Goal: Information Seeking & Learning: Learn about a topic

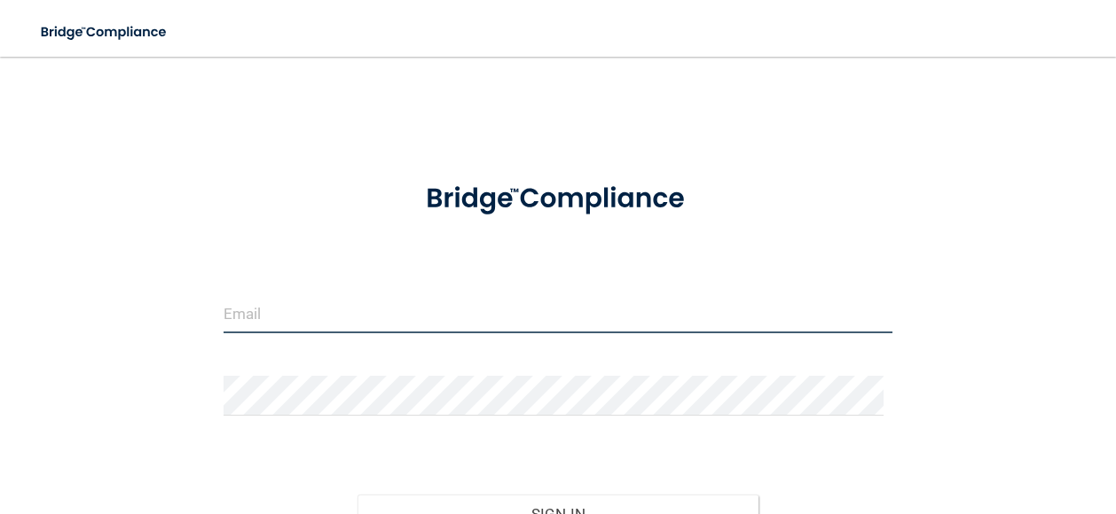
click at [491, 316] on input "email" at bounding box center [557, 314] width 669 height 40
type input "[PERSON_NAME][EMAIL_ADDRESS][PERSON_NAME][DOMAIN_NAME]"
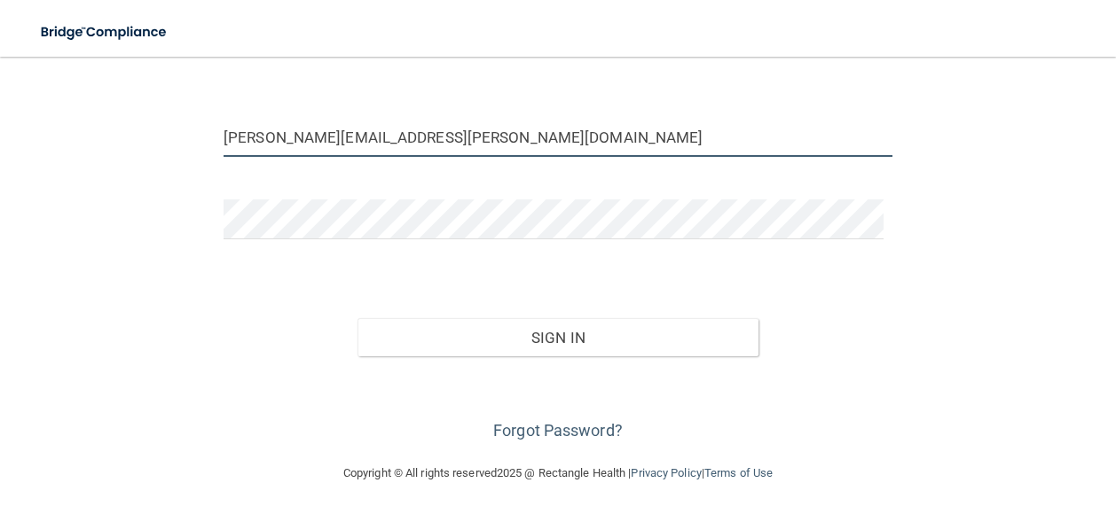
scroll to position [176, 0]
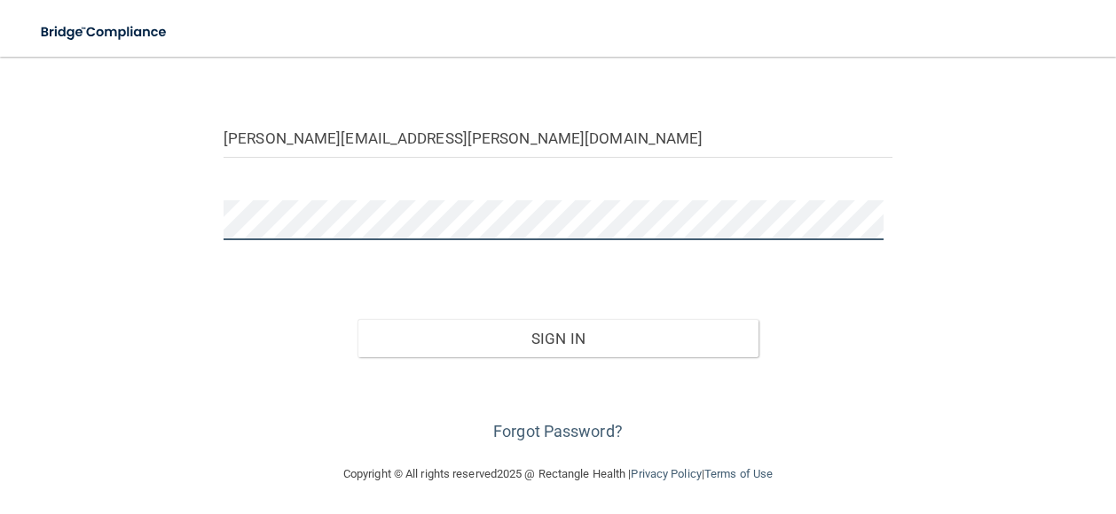
click at [357, 319] on button "Sign In" at bounding box center [557, 338] width 401 height 39
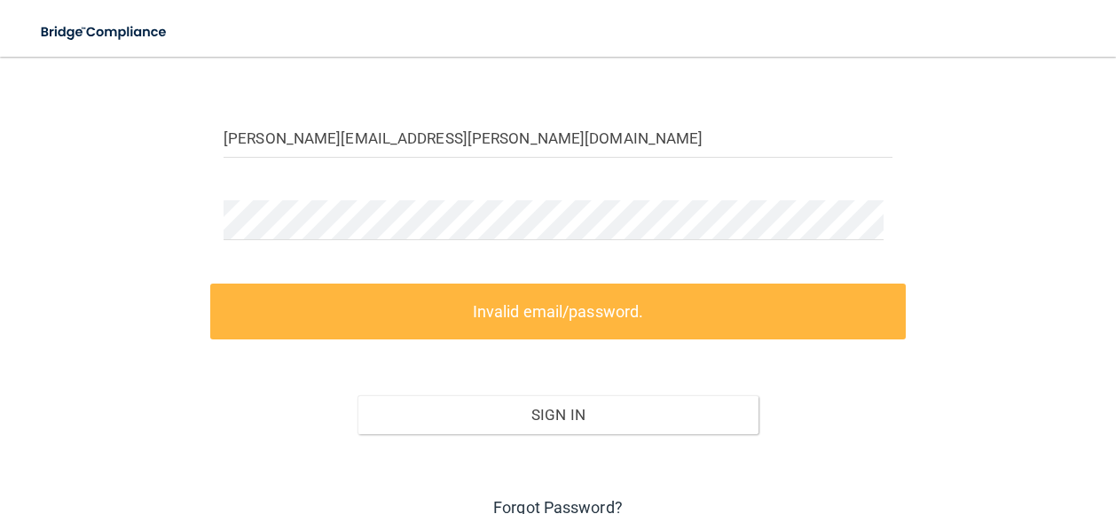
click at [584, 505] on link "Forgot Password?" at bounding box center [557, 507] width 129 height 19
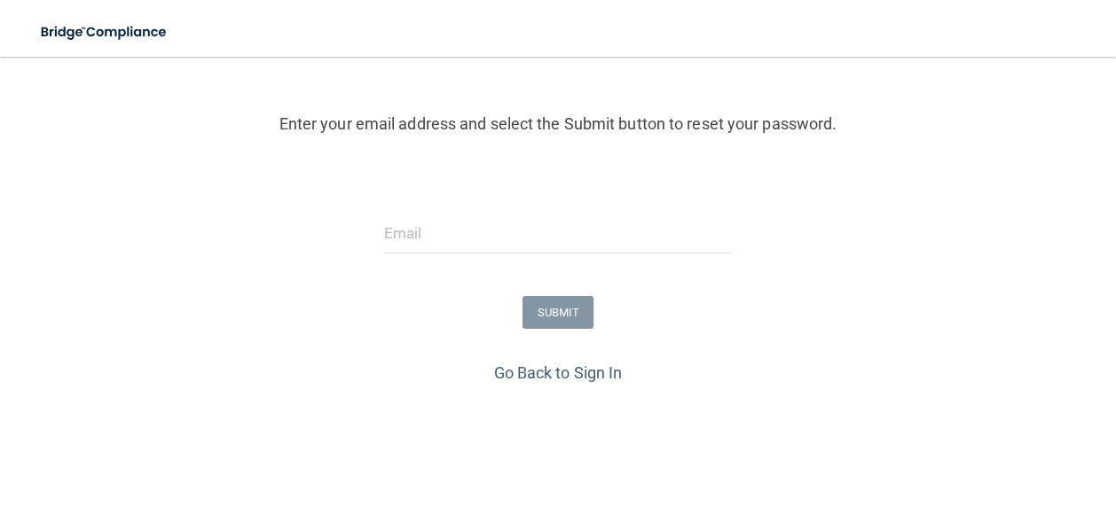
click at [497, 198] on form "Enter your email address and select the Submit button to reset your password. S…" at bounding box center [558, 173] width 1098 height 371
click at [493, 249] on input "email" at bounding box center [558, 234] width 348 height 40
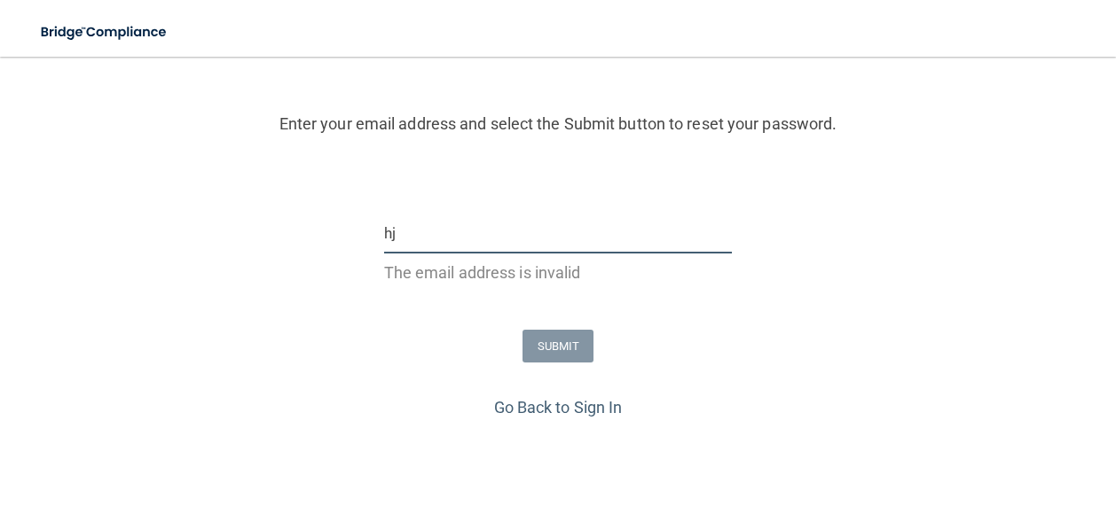
type input "h"
type input "[PERSON_NAME][EMAIL_ADDRESS][PERSON_NAME][DOMAIN_NAME]"
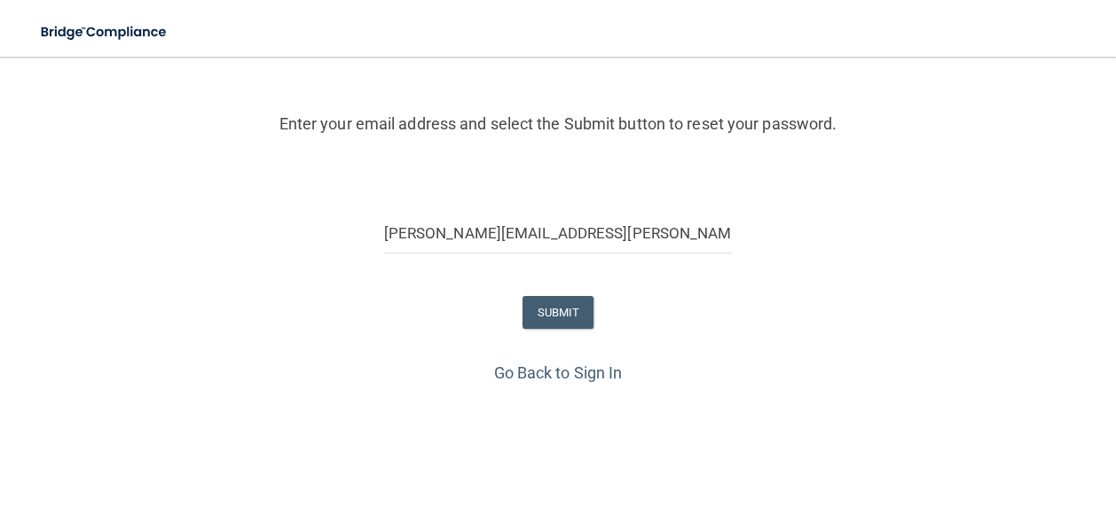
click at [587, 315] on div "SUBMIT" at bounding box center [558, 312] width 1124 height 33
click at [572, 311] on button "SUBMIT" at bounding box center [558, 312] width 72 height 33
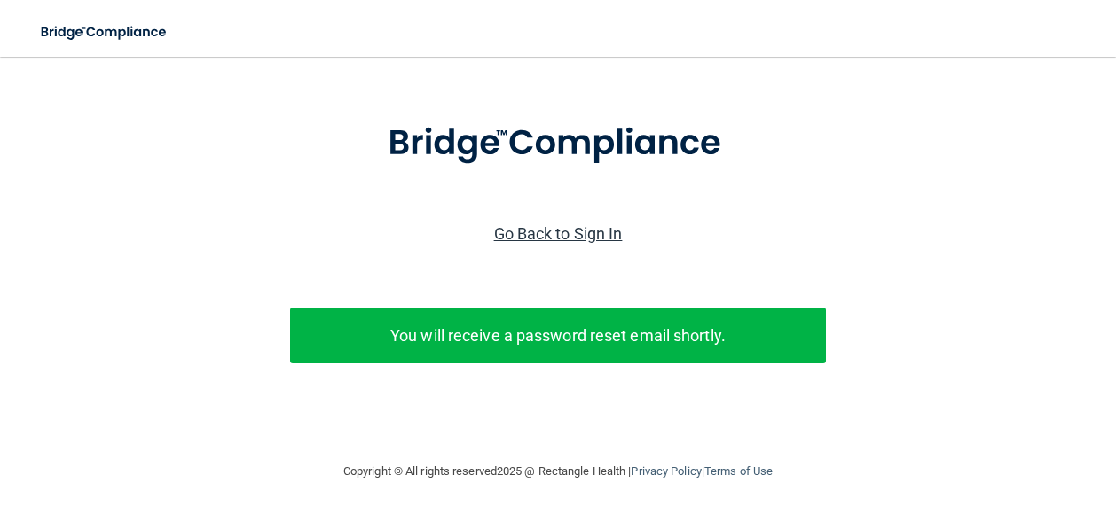
click at [574, 226] on link "Go Back to Sign In" at bounding box center [558, 233] width 129 height 19
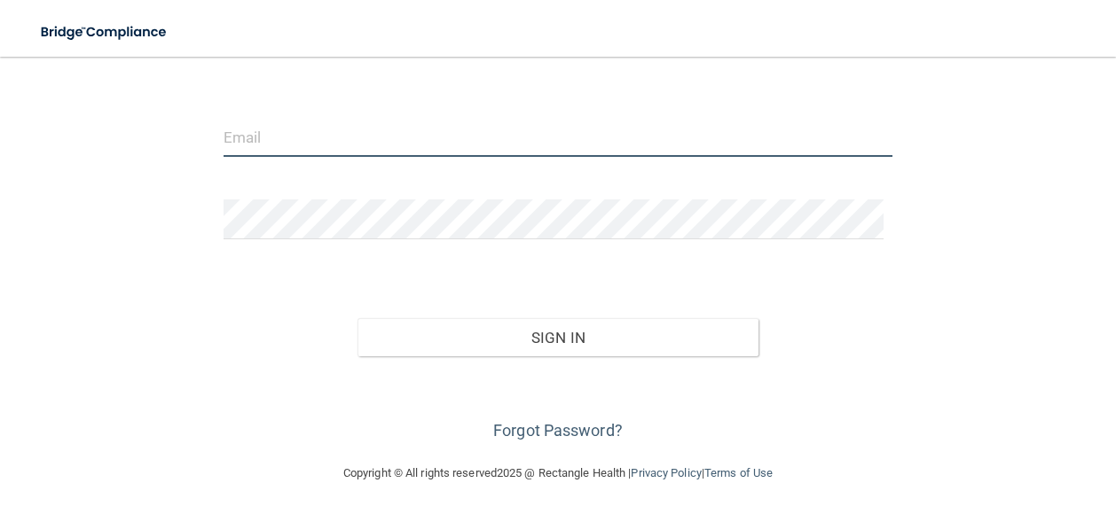
click at [489, 134] on input "email" at bounding box center [557, 137] width 669 height 40
type input "[PERSON_NAME][EMAIL_ADDRESS][PERSON_NAME][DOMAIN_NAME]"
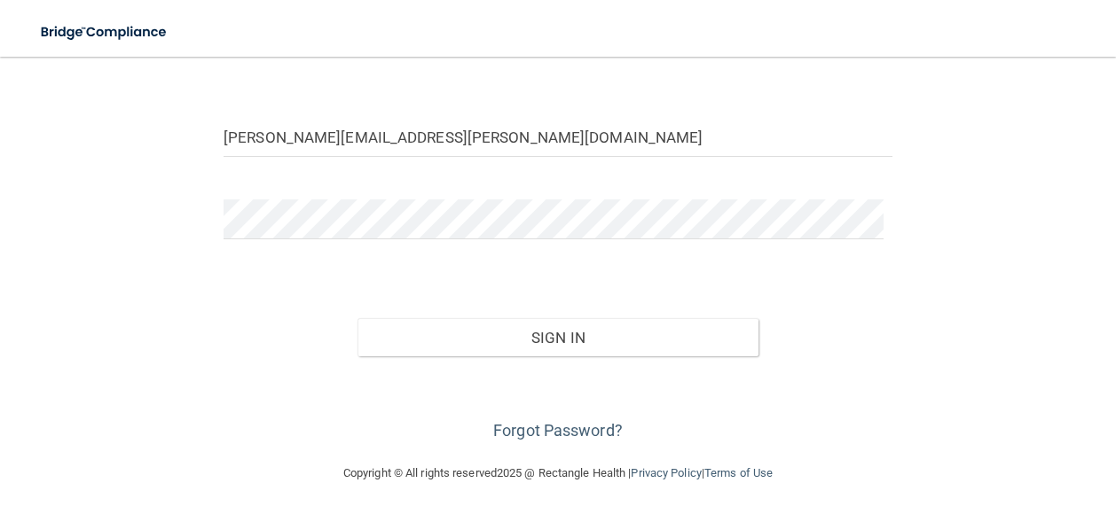
click at [325, 185] on form "julia.wragg@campsmile.com Invalid email/password. You don't have permission to …" at bounding box center [557, 216] width 669 height 458
click at [357, 318] on button "Sign In" at bounding box center [557, 337] width 401 height 39
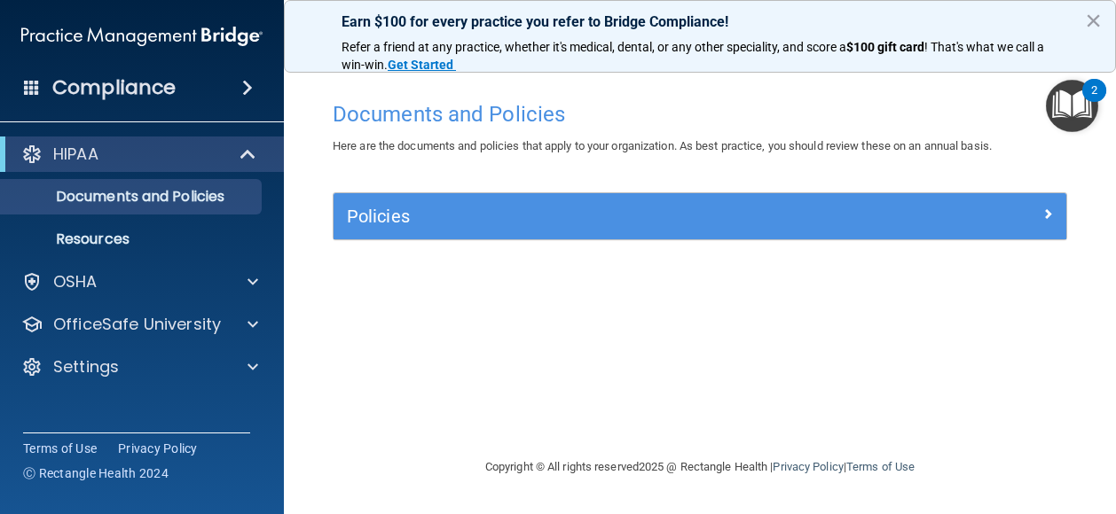
click at [832, 40] on span "Refer a friend at any practice, whether it's medical, dental, or any other spec…" at bounding box center [593, 47] width 505 height 14
click at [836, 47] on span "Refer a friend at any practice, whether it's medical, dental, or any other spec…" at bounding box center [593, 47] width 505 height 14
click at [744, 184] on div "Documents and Policies Here are the documents and policies that apply to your o…" at bounding box center [699, 274] width 761 height 364
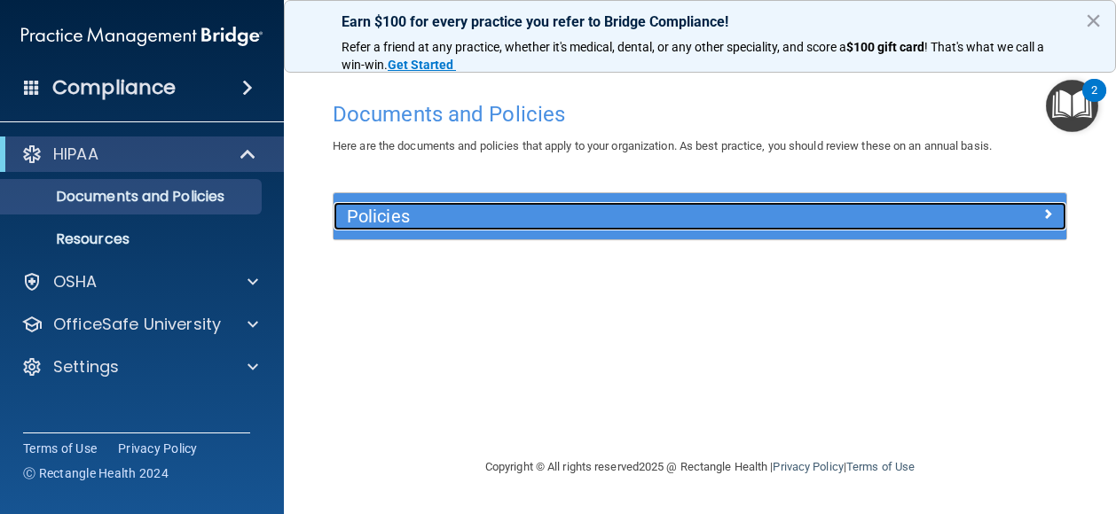
click at [777, 216] on h5 "Policies" at bounding box center [608, 217] width 523 height 20
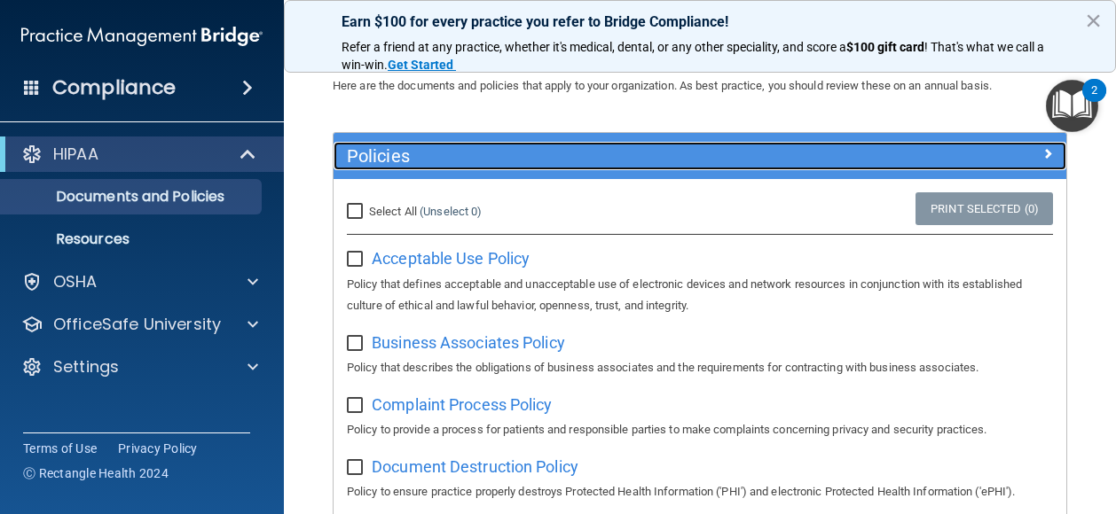
scroll to position [77, 0]
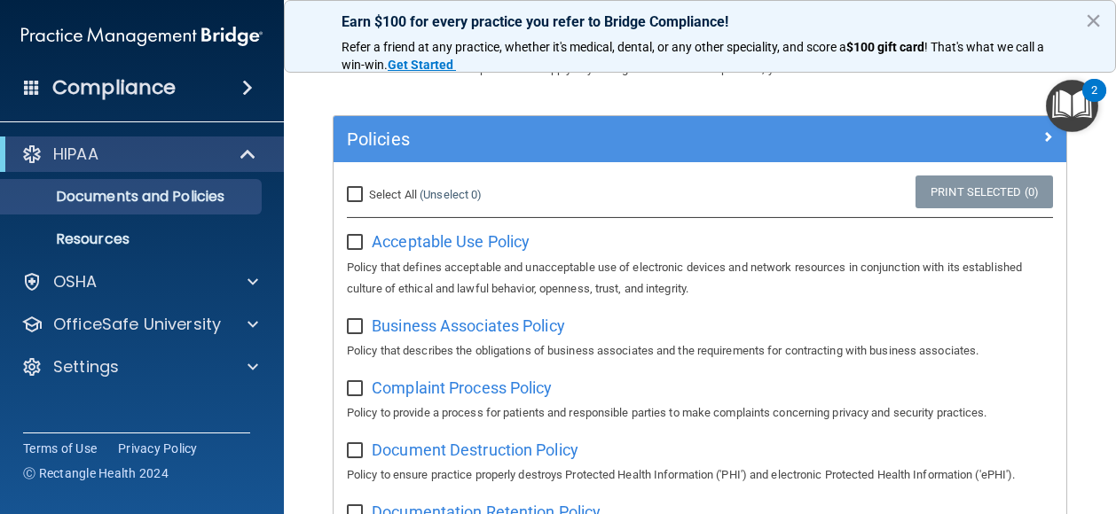
click at [357, 192] on input "Select All (Unselect 0) Unselect All" at bounding box center [357, 195] width 20 height 14
checkbox input "true"
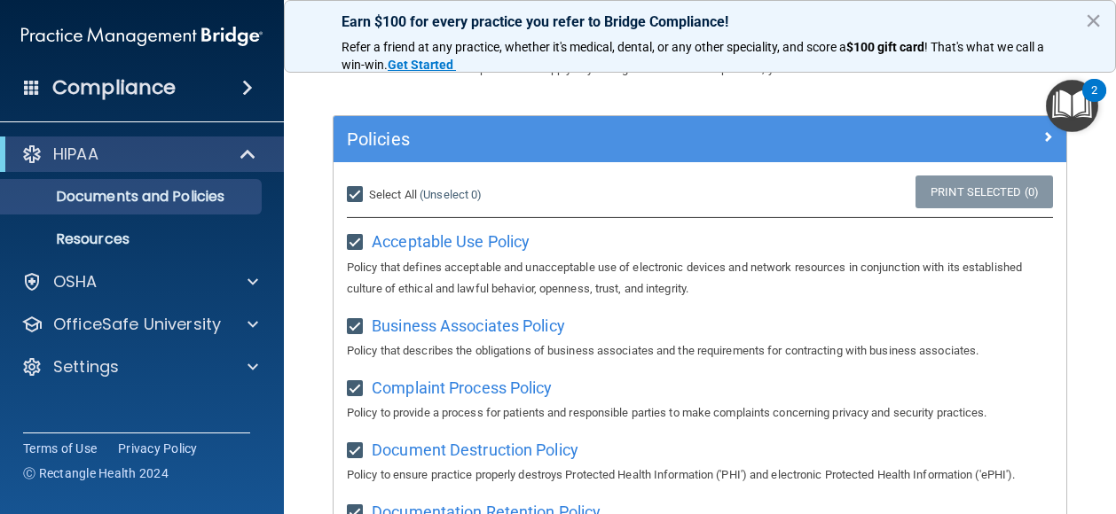
checkbox input "true"
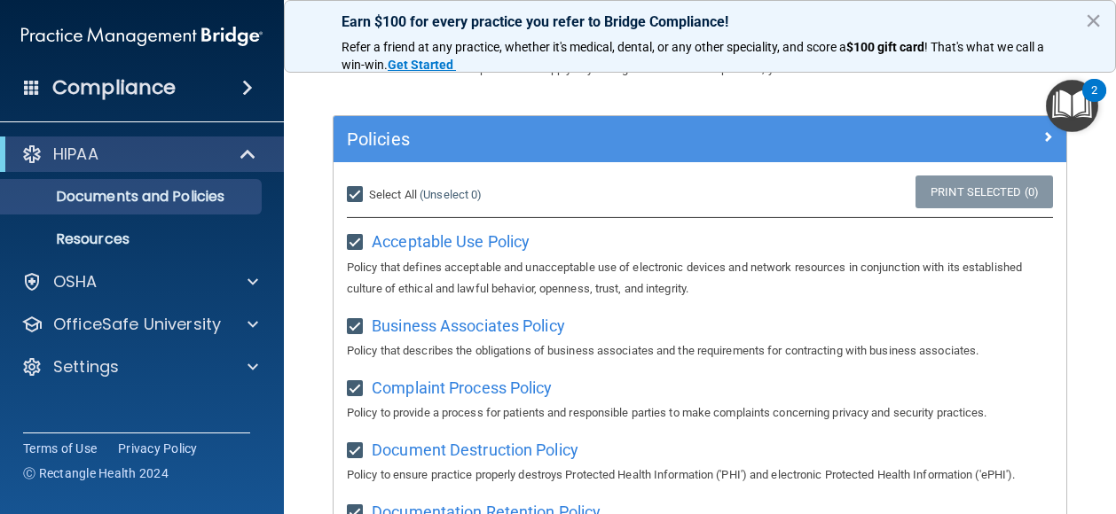
checkbox input "true"
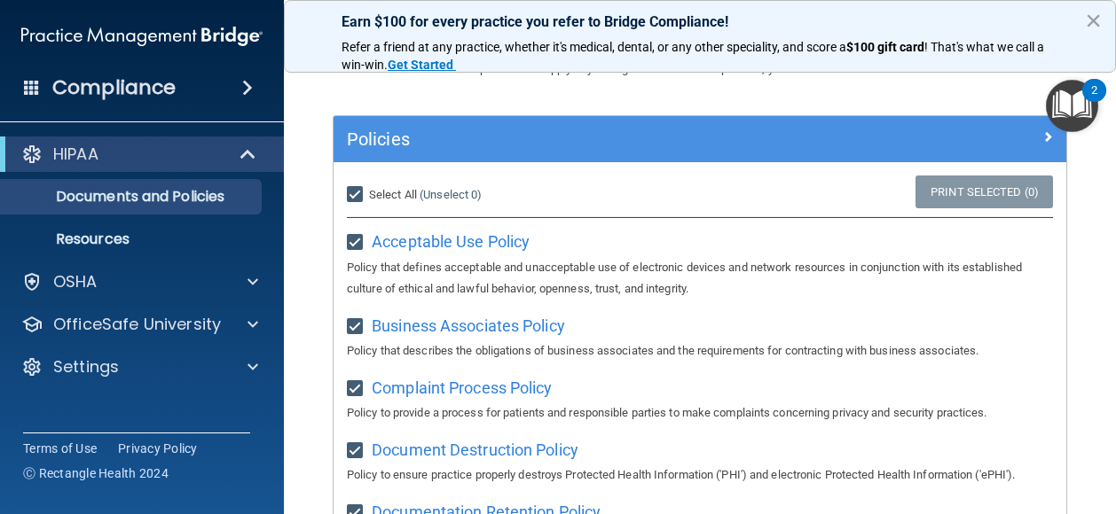
checkbox input "true"
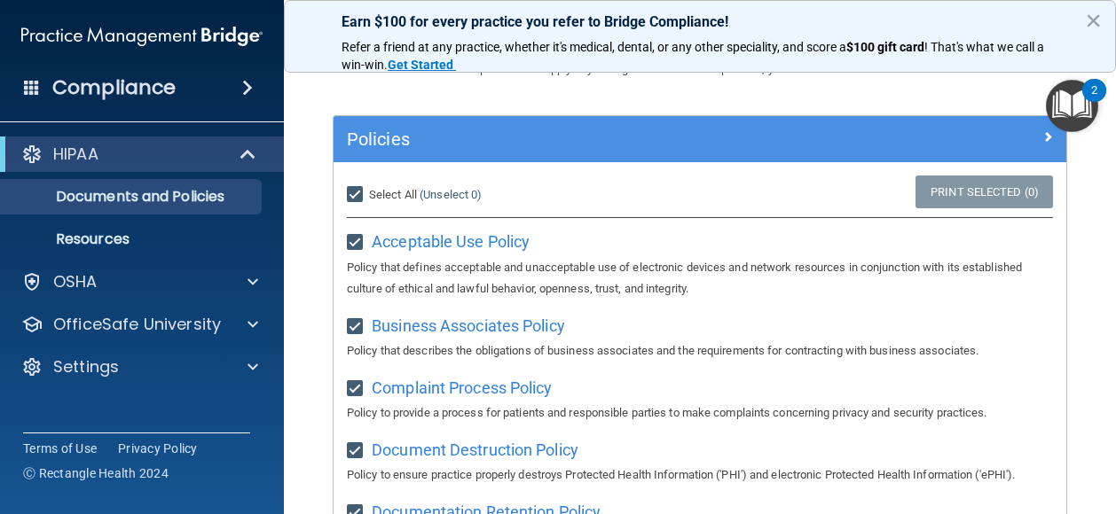
checkbox input "true"
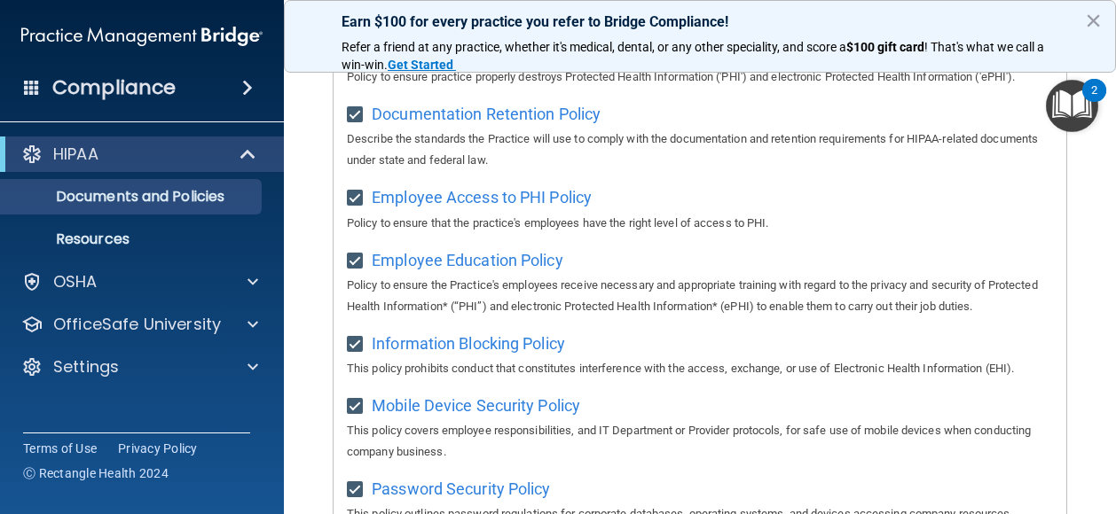
scroll to position [0, 0]
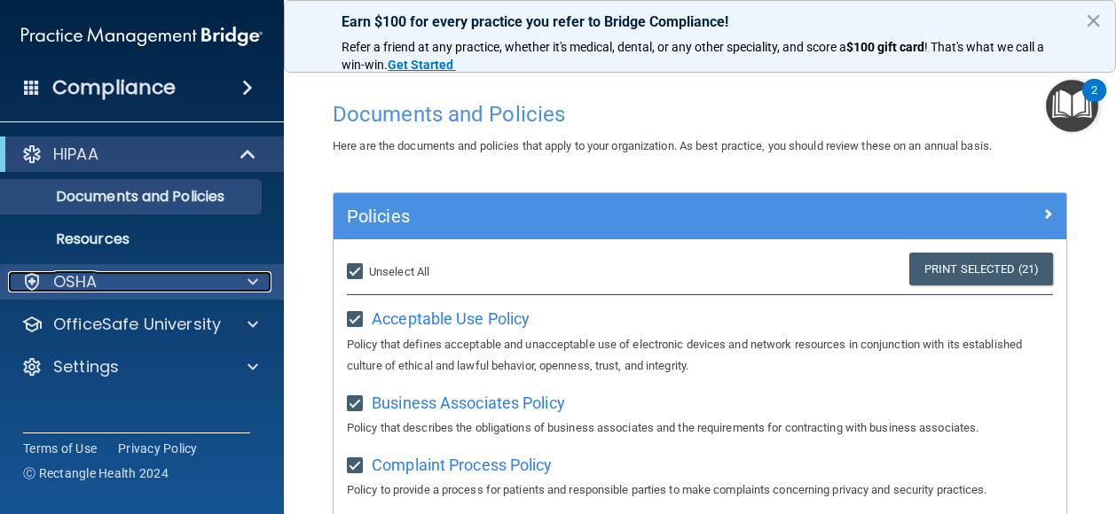
click at [153, 273] on div "OSHA" at bounding box center [118, 281] width 220 height 21
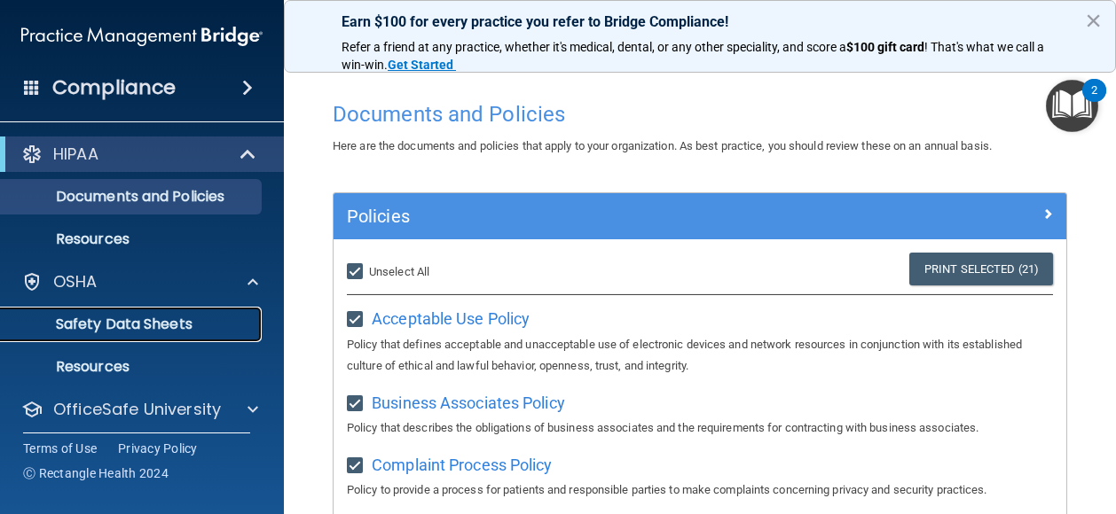
click at [144, 322] on p "Safety Data Sheets" at bounding box center [133, 325] width 242 height 18
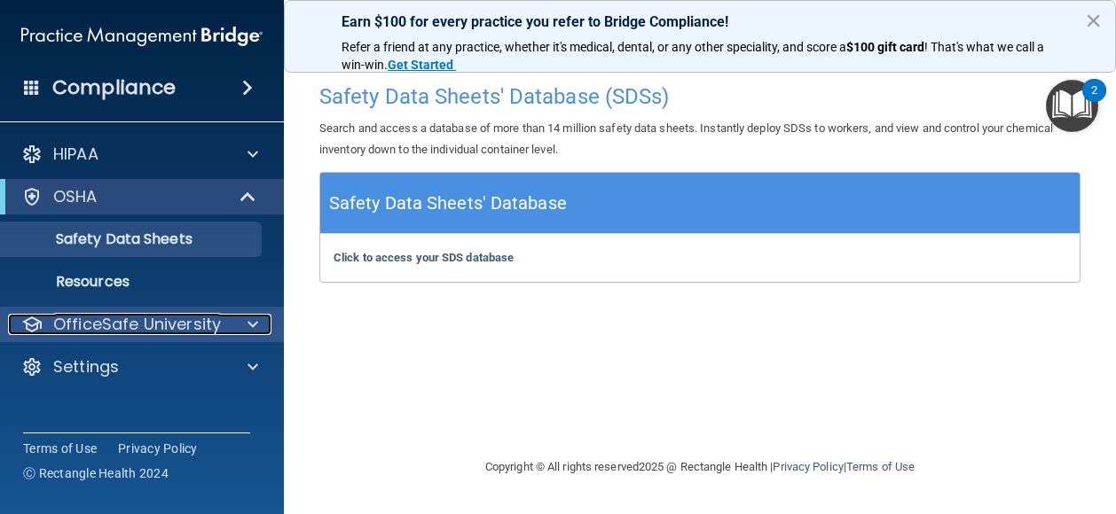
click at [211, 326] on p "OfficeSafe University" at bounding box center [137, 324] width 168 height 21
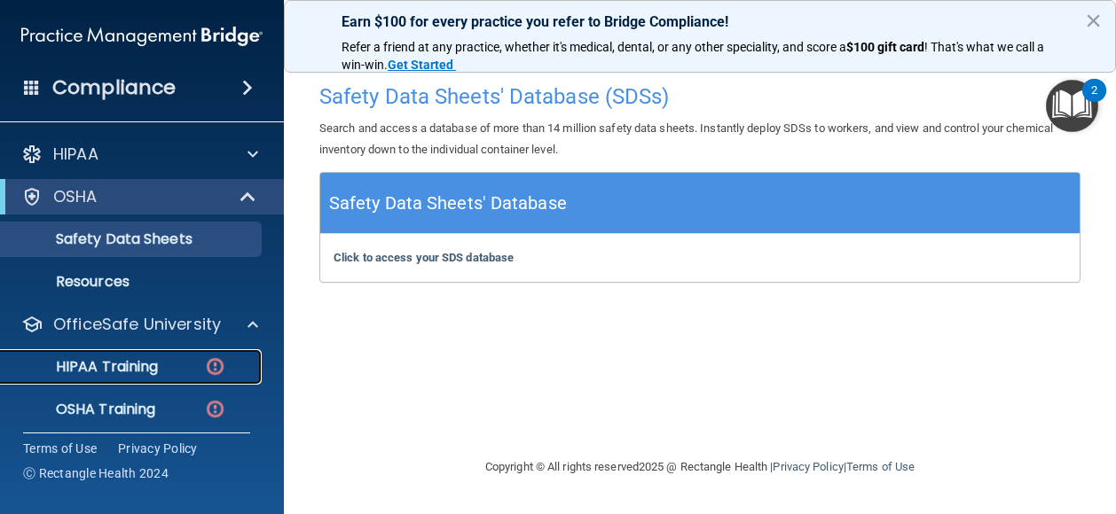
click at [163, 369] on div "HIPAA Training" at bounding box center [133, 367] width 242 height 18
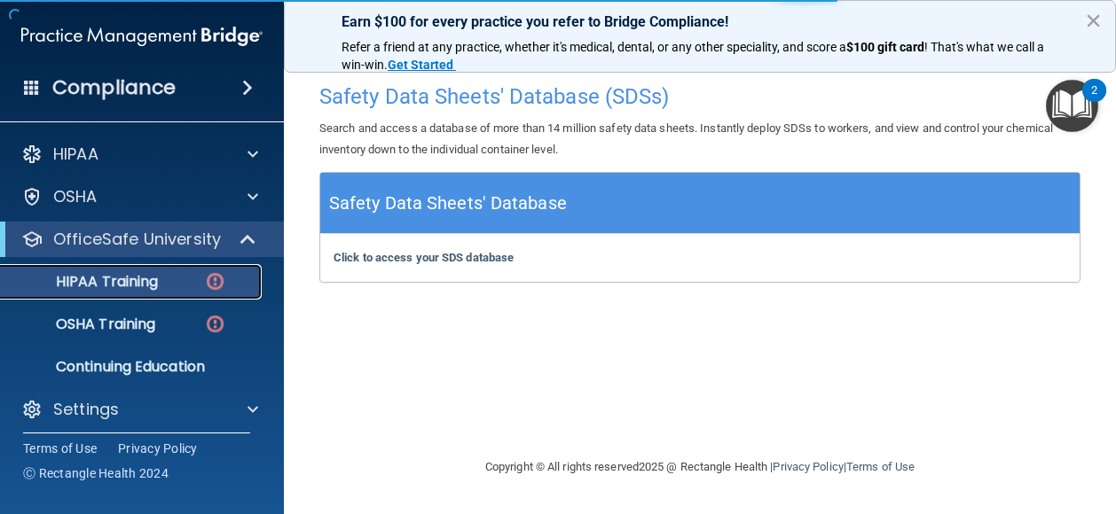
click at [217, 278] on img at bounding box center [215, 281] width 22 height 22
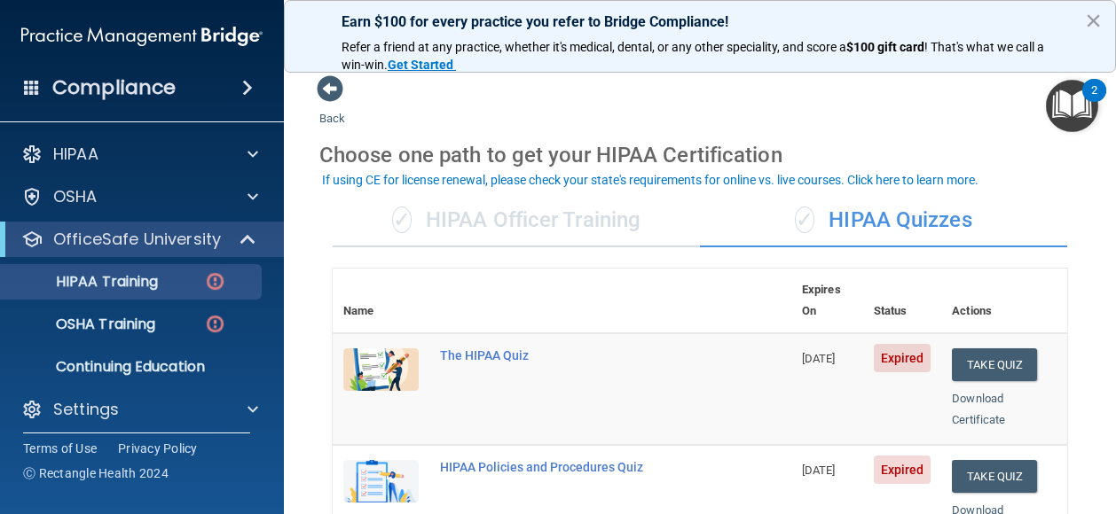
click at [1100, 193] on main "Back Choose one path to get your HIPAA Certification ✓ HIPAA Officer Training ✓…" at bounding box center [700, 286] width 832 height 458
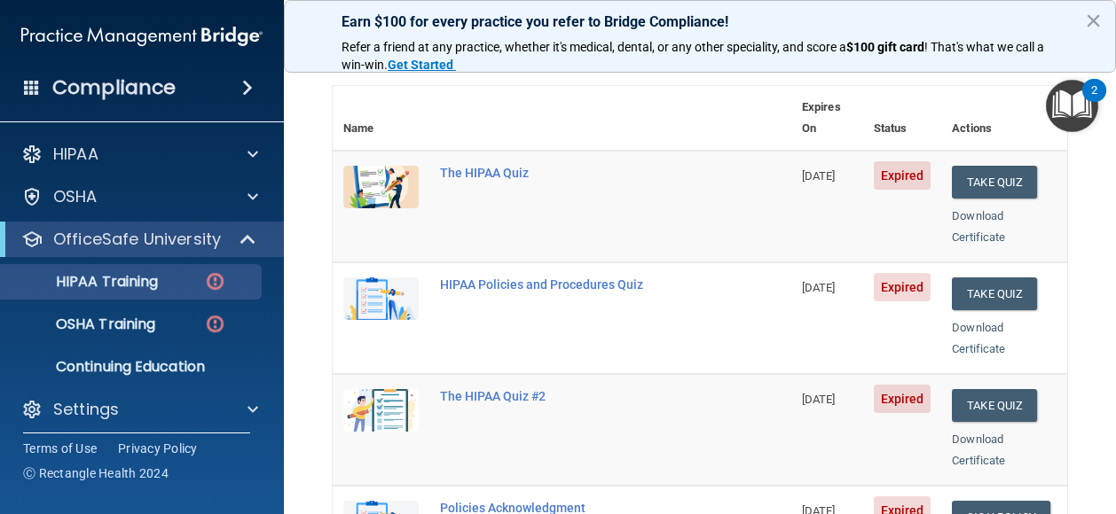
scroll to position [167, 0]
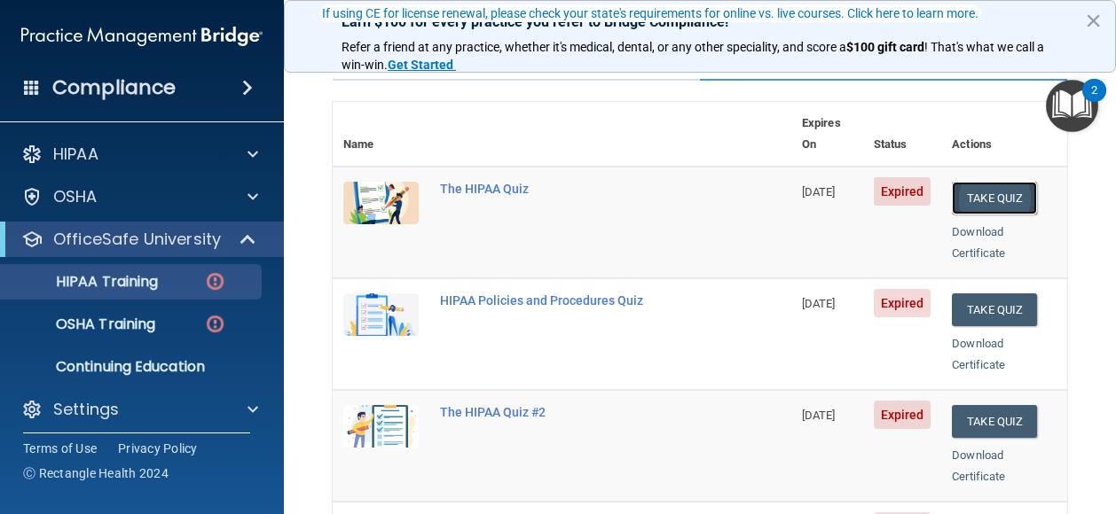
click at [994, 182] on button "Take Quiz" at bounding box center [993, 198] width 85 height 33
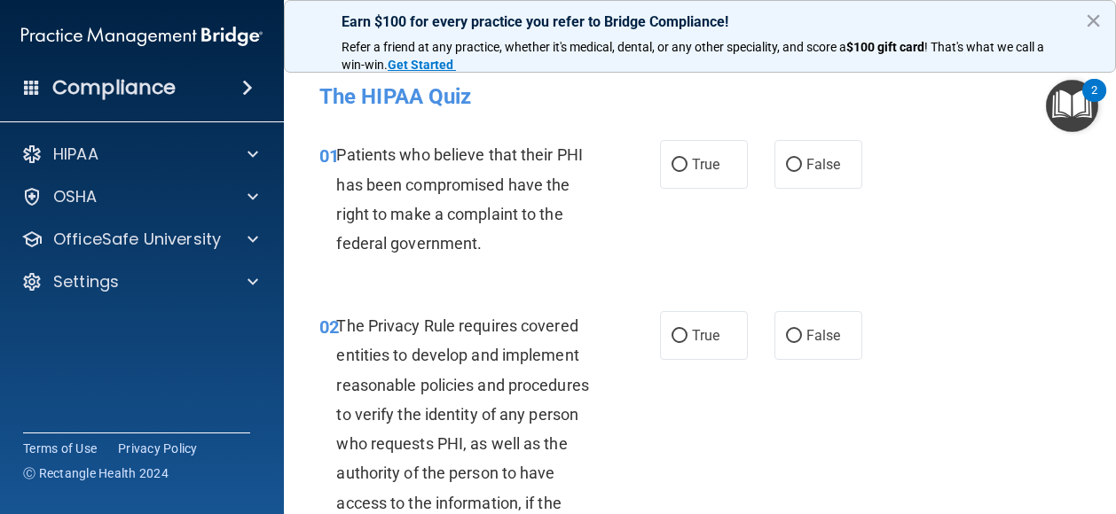
drag, startPoint x: 1108, startPoint y: 88, endPoint x: 1107, endPoint y: 70, distance: 17.8
click at [1107, 70] on body "Compliance HIPAA Documents and Policies Report an Incident Business Associates …" at bounding box center [558, 257] width 1116 height 514
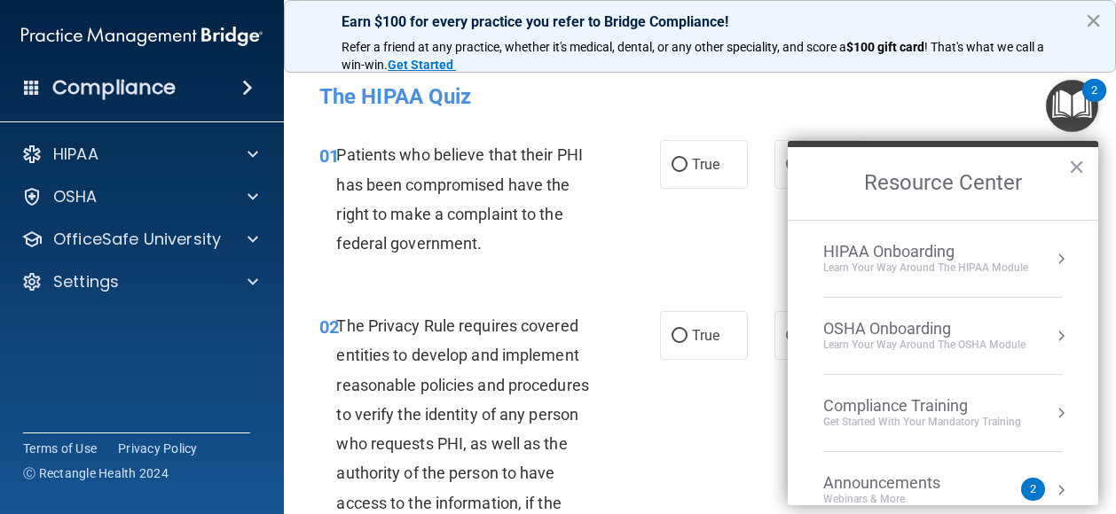
click at [1100, 8] on button "×" at bounding box center [1093, 20] width 17 height 28
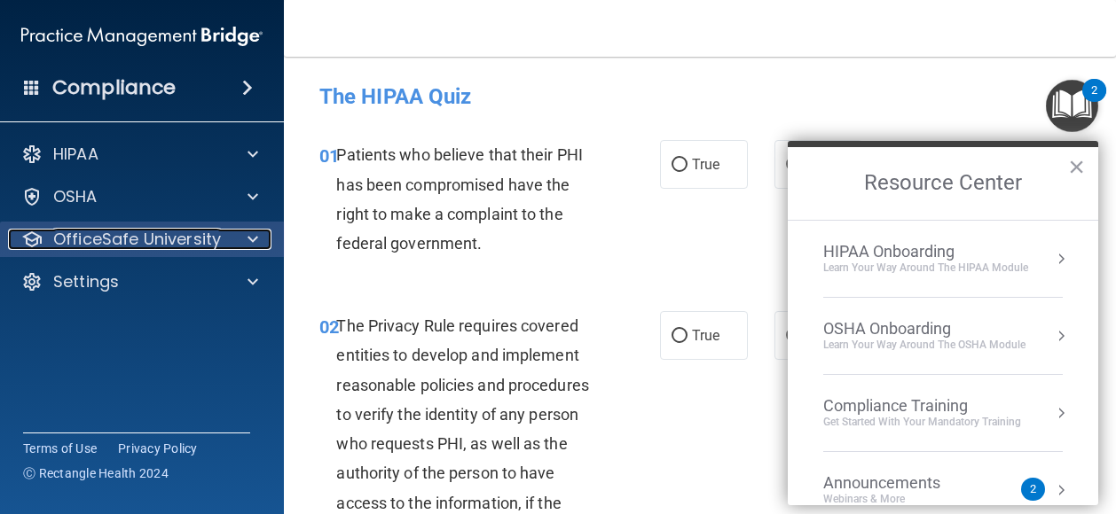
click at [168, 234] on p "OfficeSafe University" at bounding box center [137, 239] width 168 height 21
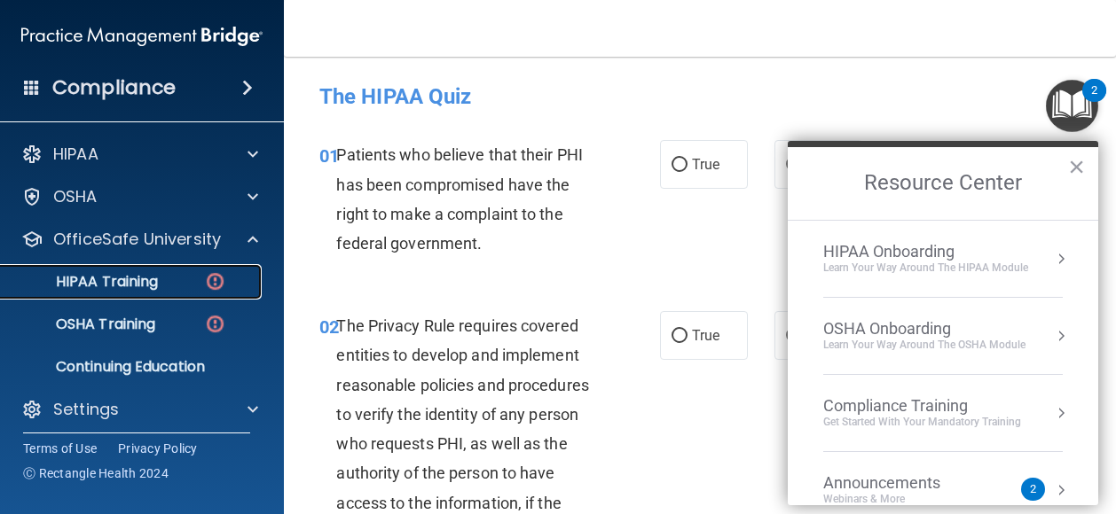
click at [147, 294] on link "HIPAA Training" at bounding box center [121, 281] width 279 height 35
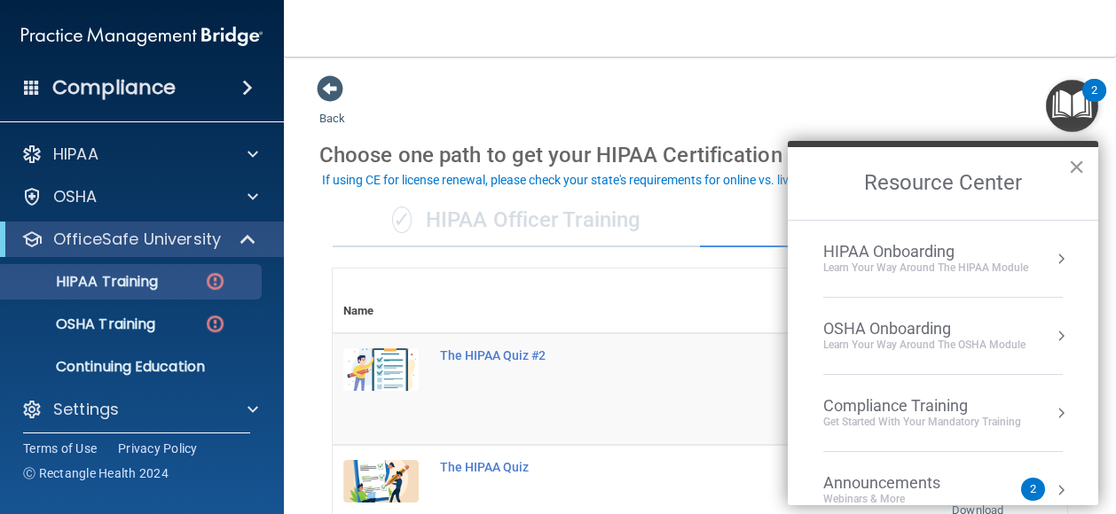
click at [1078, 168] on button "×" at bounding box center [1076, 167] width 17 height 28
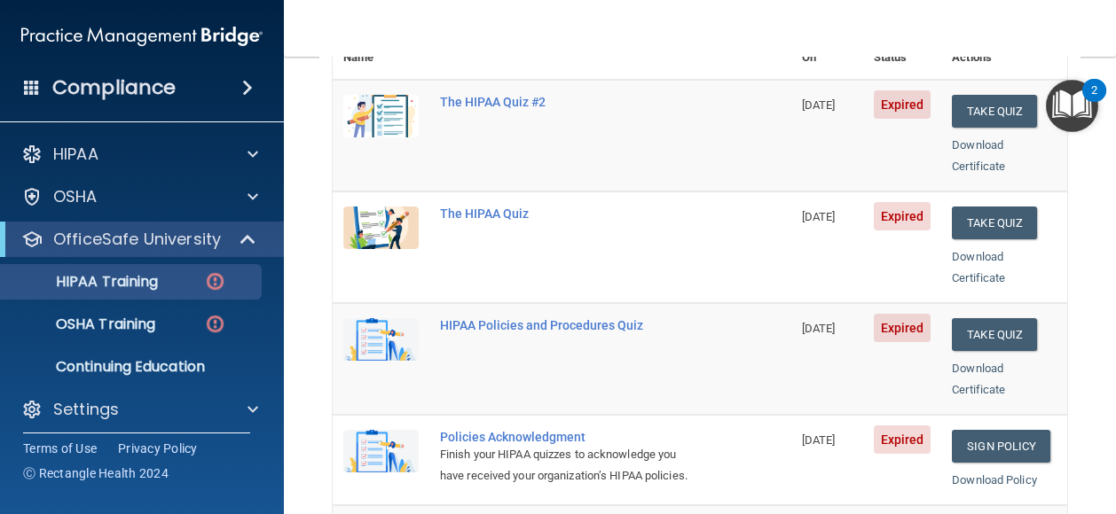
scroll to position [261, 0]
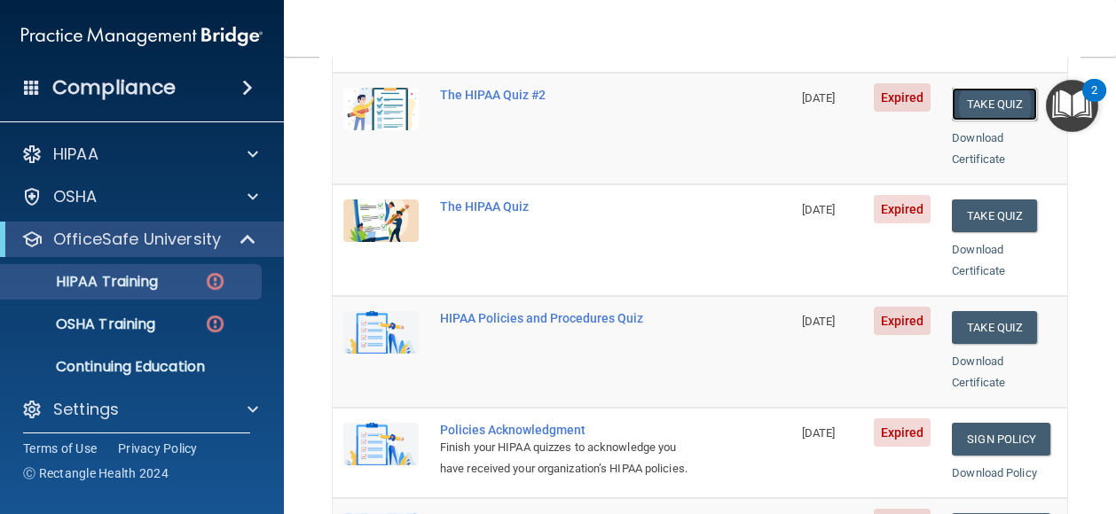
click at [966, 88] on button "Take Quiz" at bounding box center [993, 104] width 85 height 33
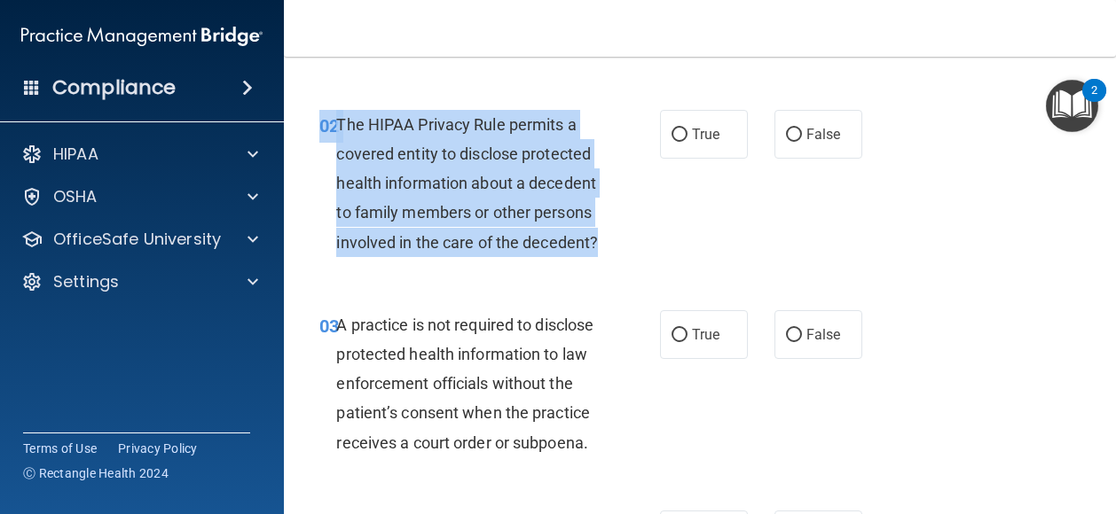
drag, startPoint x: 481, startPoint y: 267, endPoint x: 315, endPoint y: 141, distance: 208.2
click at [315, 141] on div "02 The HIPAA Privacy Rule permits a covered entity to disclose protected health…" at bounding box center [490, 188] width 394 height 156
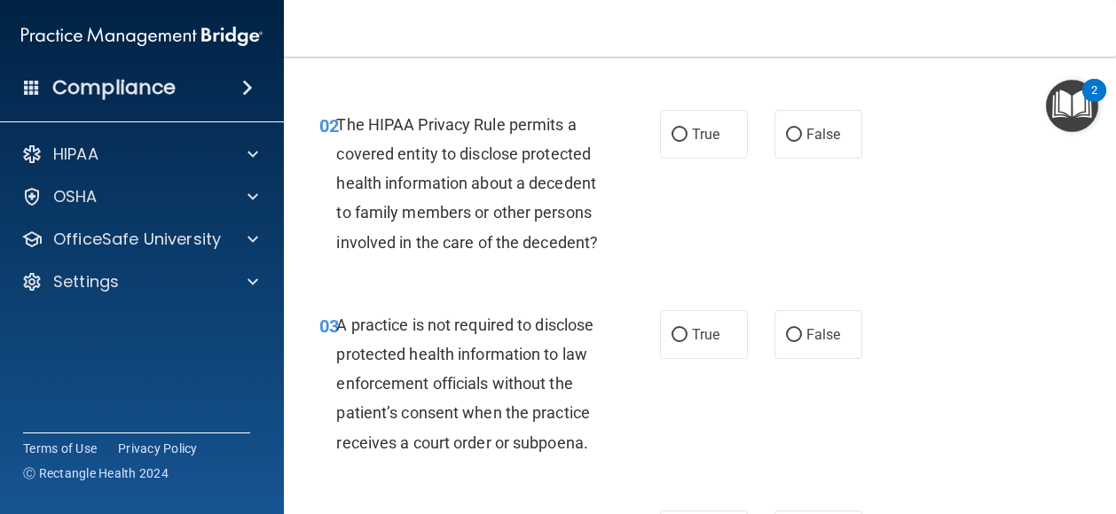
click at [794, 233] on div "02 The HIPAA Privacy Rule permits a covered entity to disclose protected health…" at bounding box center [699, 188] width 787 height 200
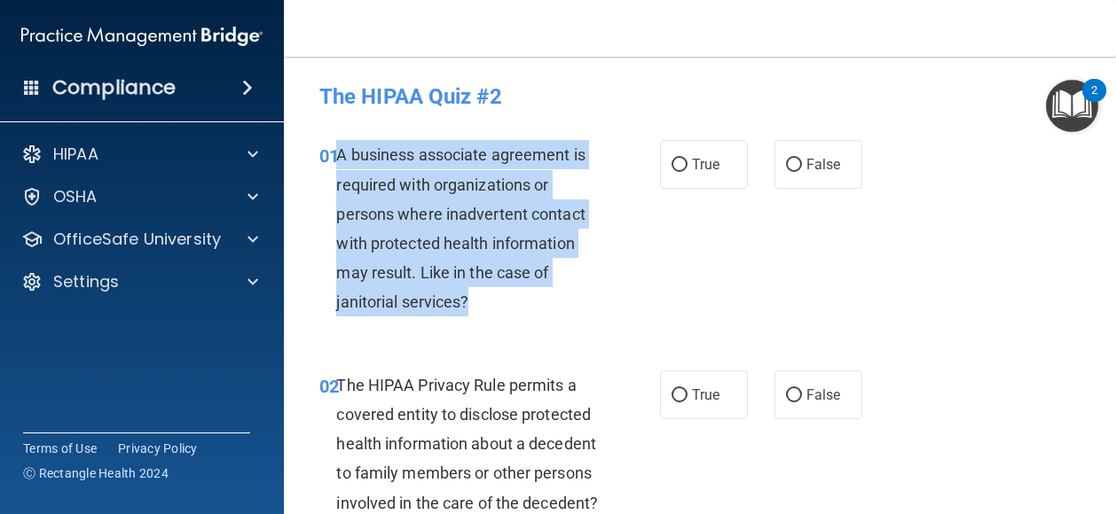
drag, startPoint x: 474, startPoint y: 305, endPoint x: 337, endPoint y: 150, distance: 207.3
click at [337, 150] on div "A business associate agreement is required with organizations or persons where …" at bounding box center [474, 228] width 276 height 176
drag, startPoint x: 337, startPoint y: 150, endPoint x: 376, endPoint y: 191, distance: 56.4
copy span "A business associate agreement is required with organizations or persons where …"
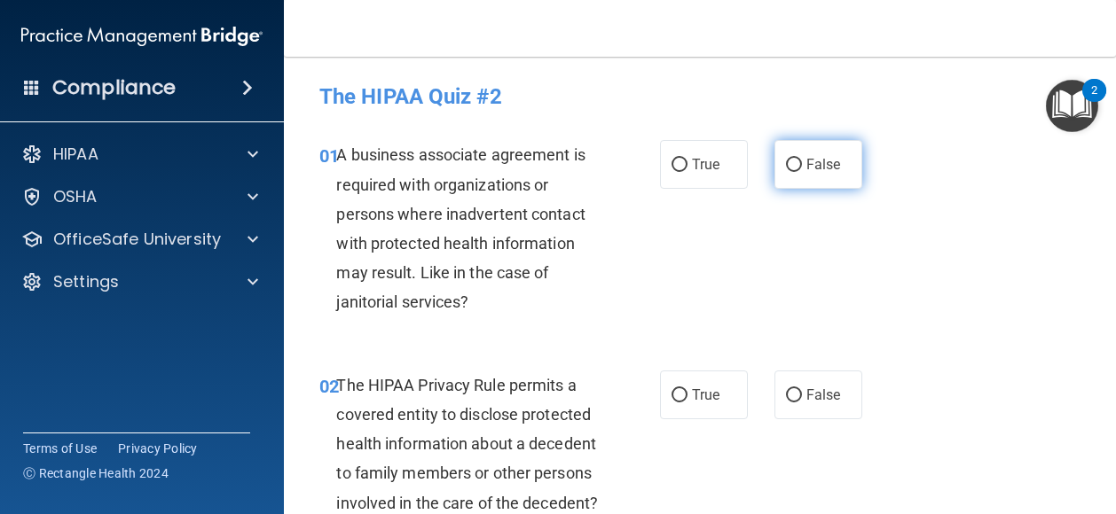
click at [816, 179] on label "False" at bounding box center [818, 164] width 88 height 49
click at [802, 172] on input "False" at bounding box center [794, 165] width 16 height 13
radio input "true"
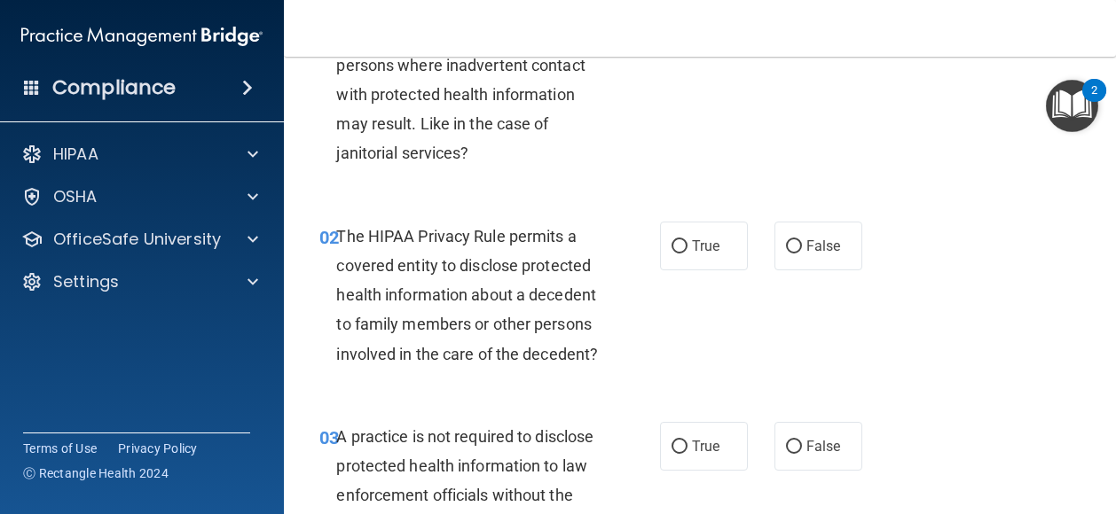
scroll to position [154, 0]
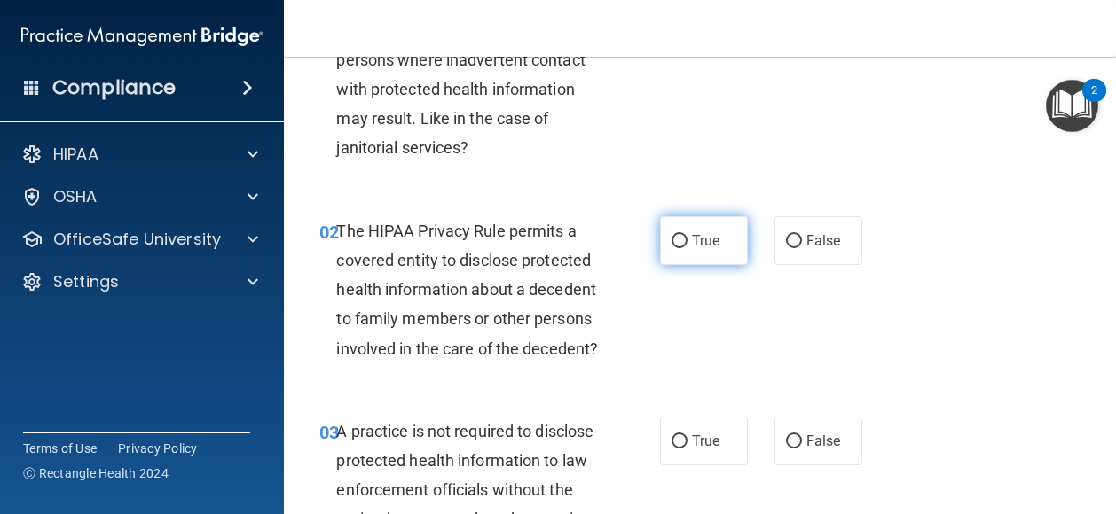
click at [660, 251] on label "True" at bounding box center [704, 240] width 88 height 49
click at [671, 248] on input "True" at bounding box center [679, 241] width 16 height 13
radio input "true"
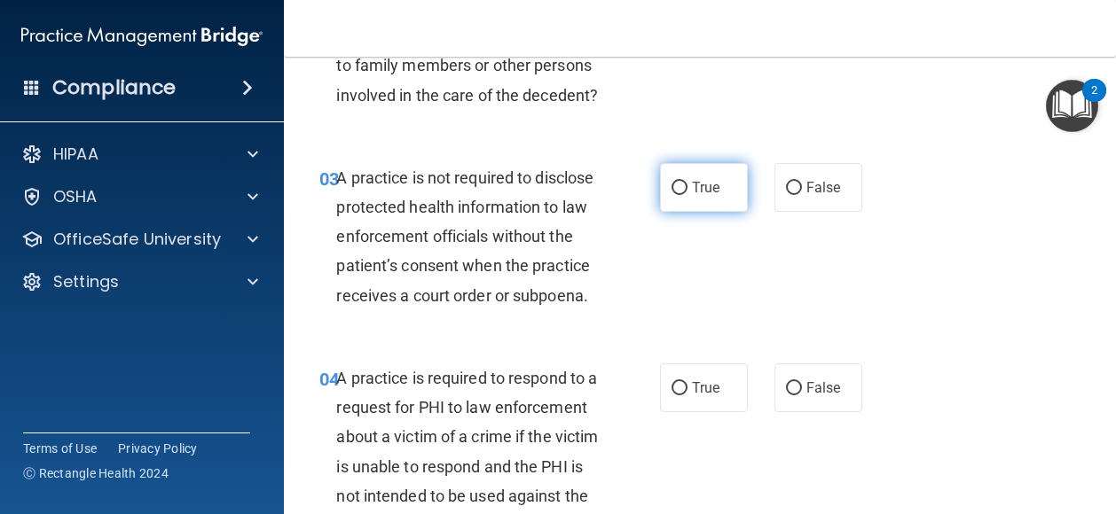
click at [679, 195] on input "True" at bounding box center [679, 188] width 16 height 13
radio input "true"
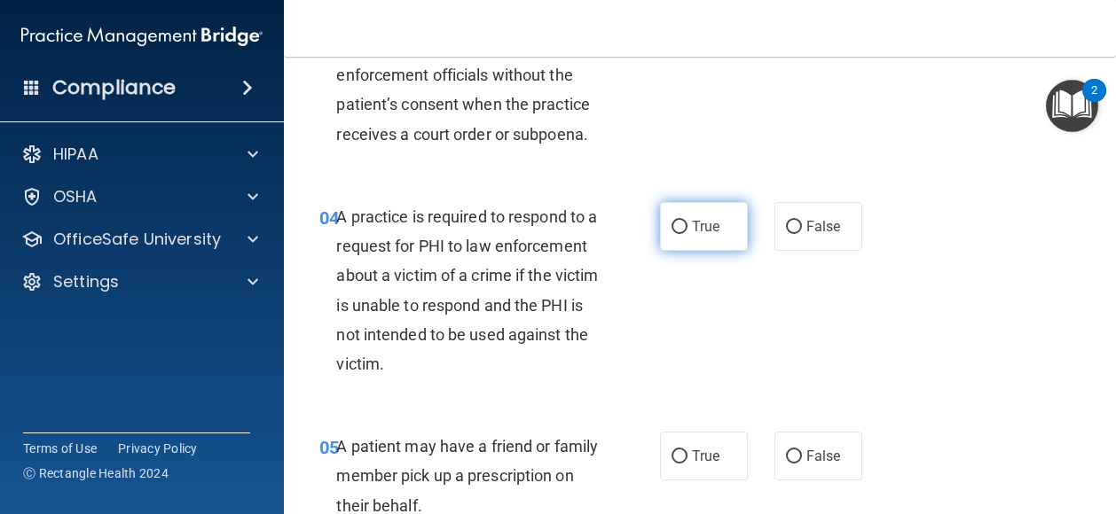
click at [679, 234] on input "True" at bounding box center [679, 227] width 16 height 13
radio input "true"
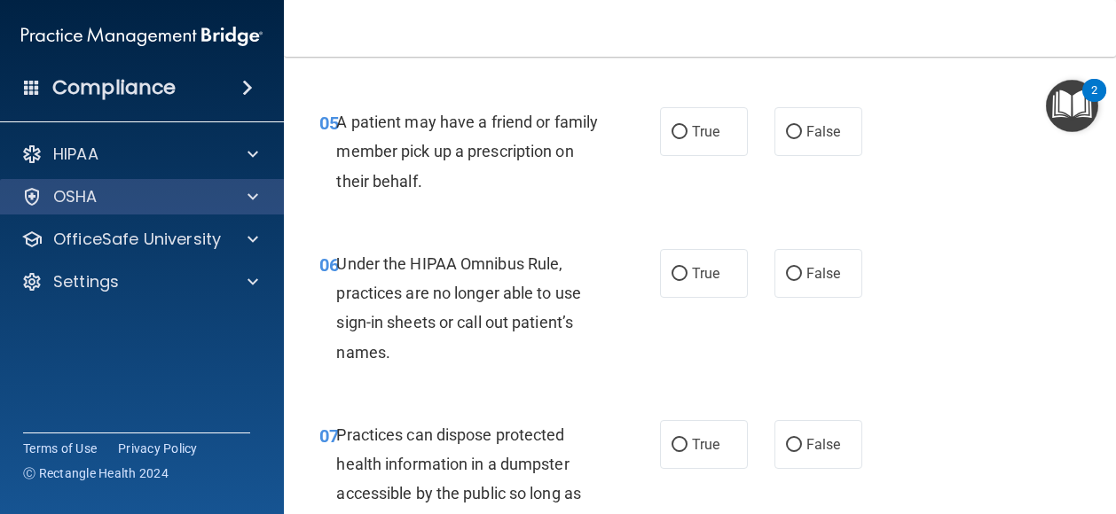
scroll to position [934, 0]
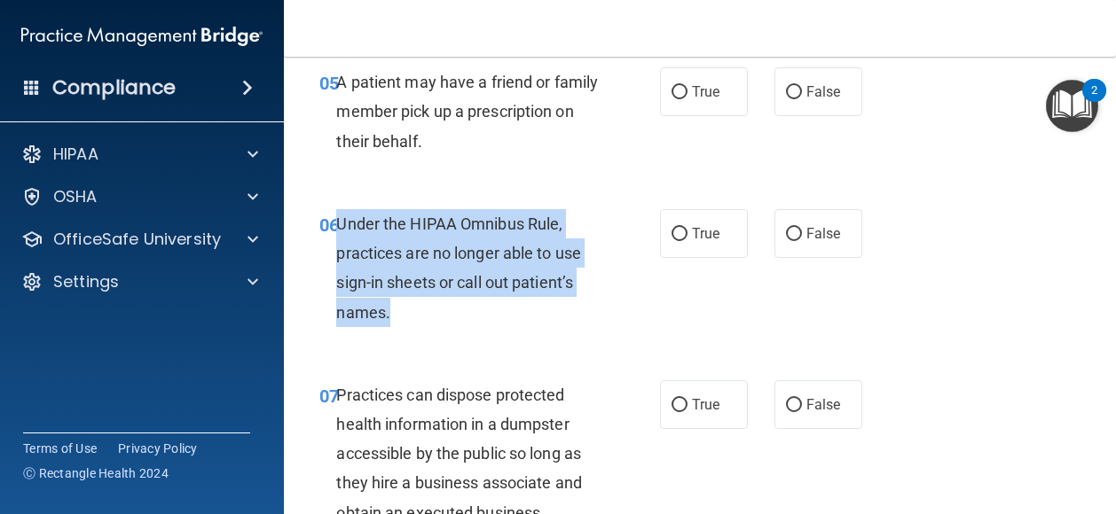
drag, startPoint x: 389, startPoint y: 372, endPoint x: 340, endPoint y: 283, distance: 102.4
click at [340, 283] on div "Under the HIPAA Omnibus Rule, practices are no longer able to use sign-in sheet…" at bounding box center [474, 268] width 276 height 118
drag, startPoint x: 340, startPoint y: 283, endPoint x: 353, endPoint y: 293, distance: 16.5
copy span "Under the HIPAA Omnibus Rule, practices are no longer able to use sign-in sheet…"
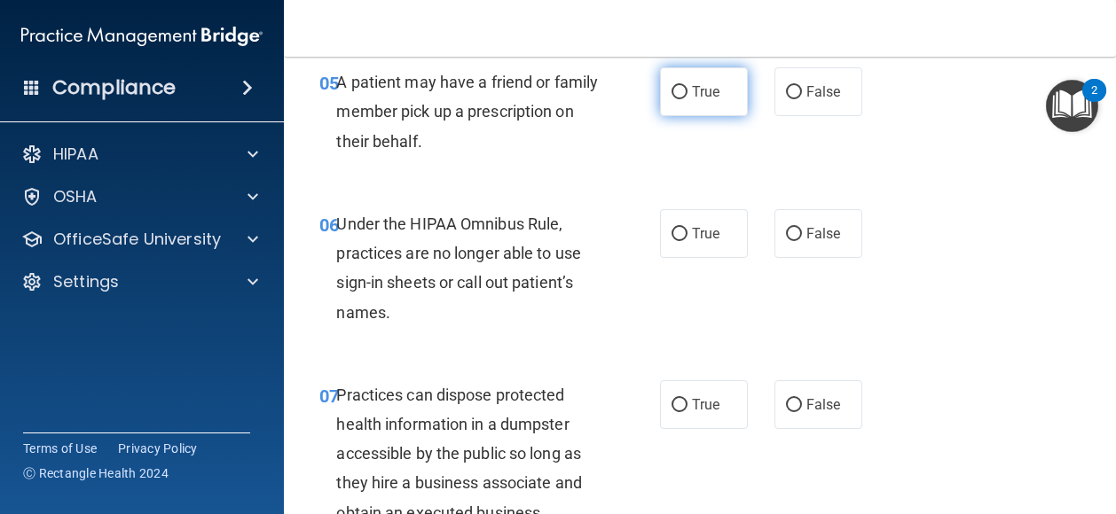
click at [692, 100] on span "True" at bounding box center [705, 91] width 27 height 17
click at [687, 99] on input "True" at bounding box center [679, 92] width 16 height 13
radio input "true"
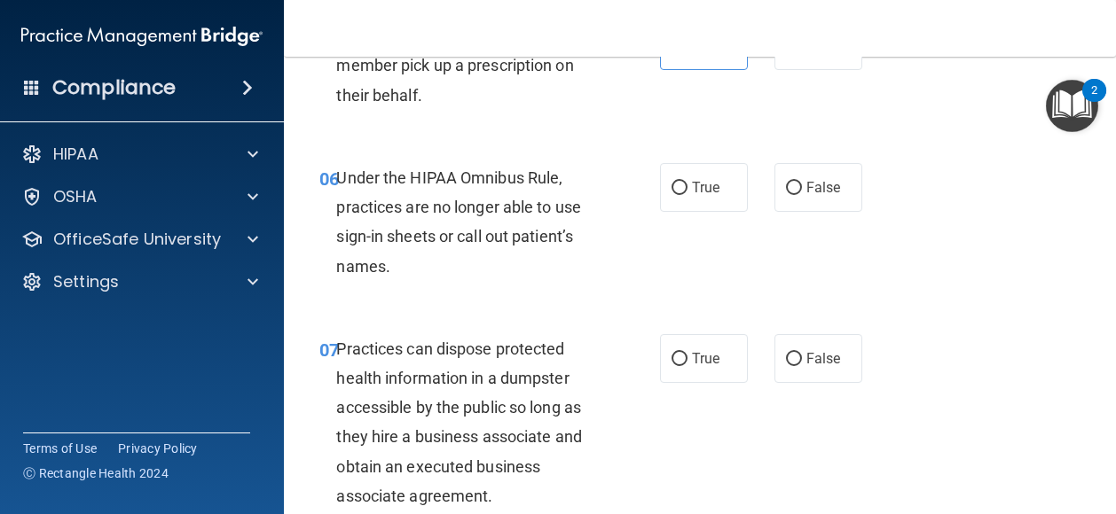
scroll to position [988, 0]
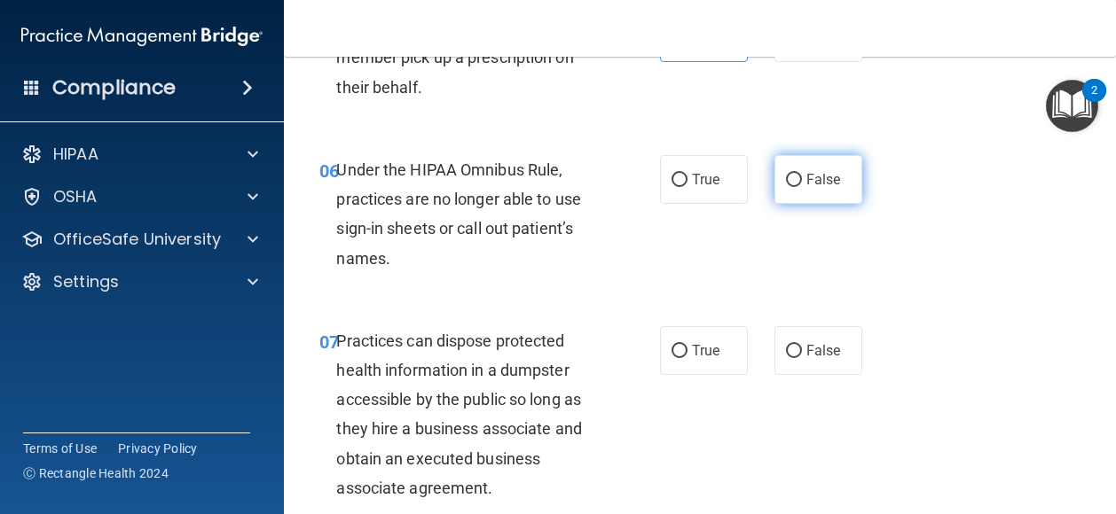
click at [786, 187] on input "False" at bounding box center [794, 180] width 16 height 13
radio input "true"
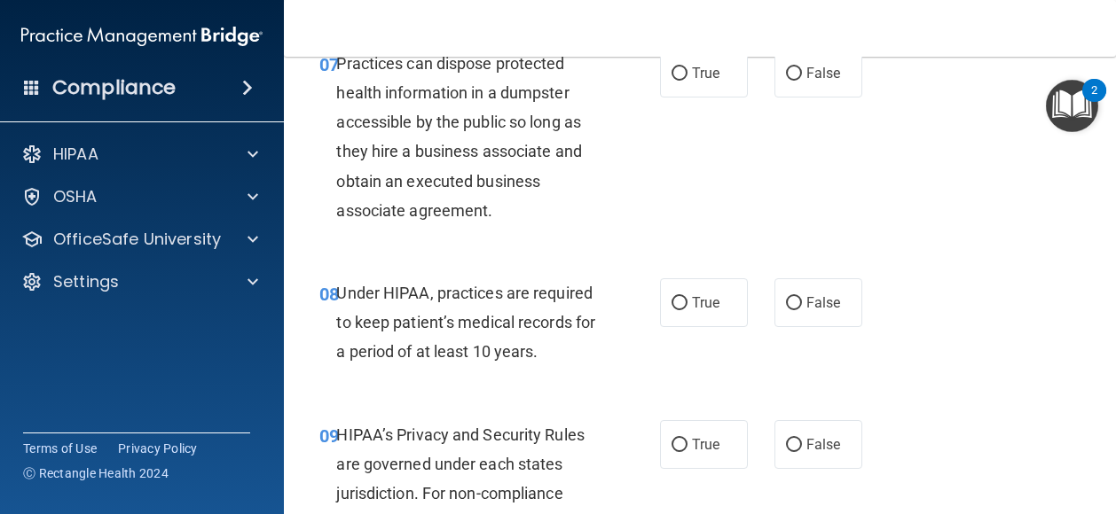
scroll to position [1270, 0]
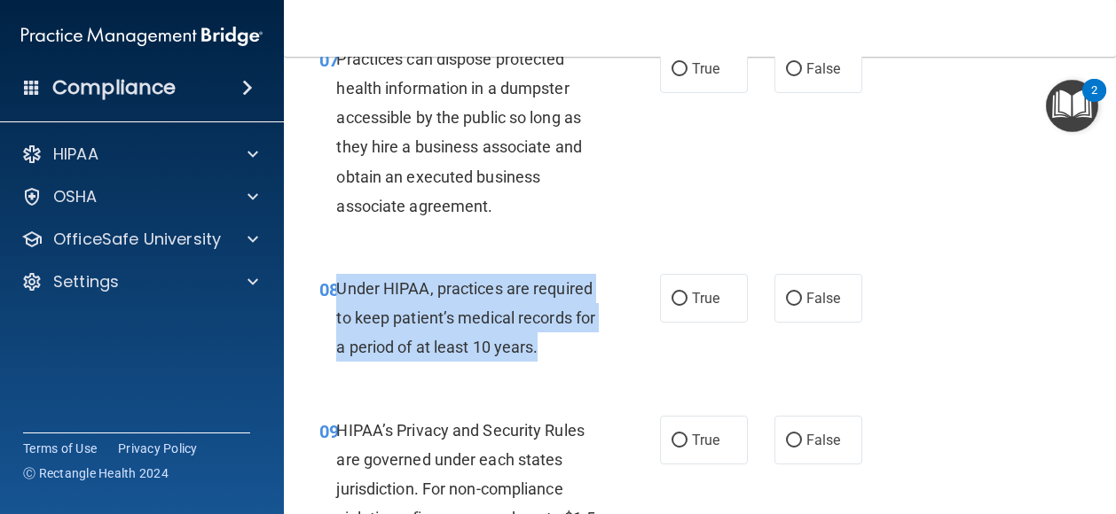
drag, startPoint x: 568, startPoint y: 406, endPoint x: 341, endPoint y: 347, distance: 235.5
click at [341, 347] on div "Under HIPAA, practices are required to keep patient’s medical records for a per…" at bounding box center [474, 318] width 276 height 89
copy span "Under HIPAA, practices are required to keep patient’s medical records for a per…"
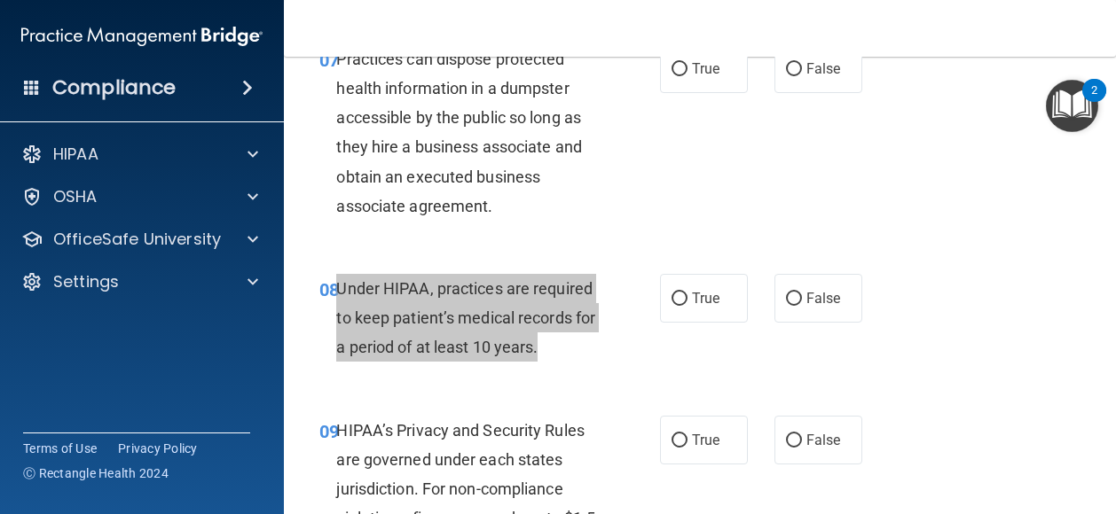
scroll to position [1271, 0]
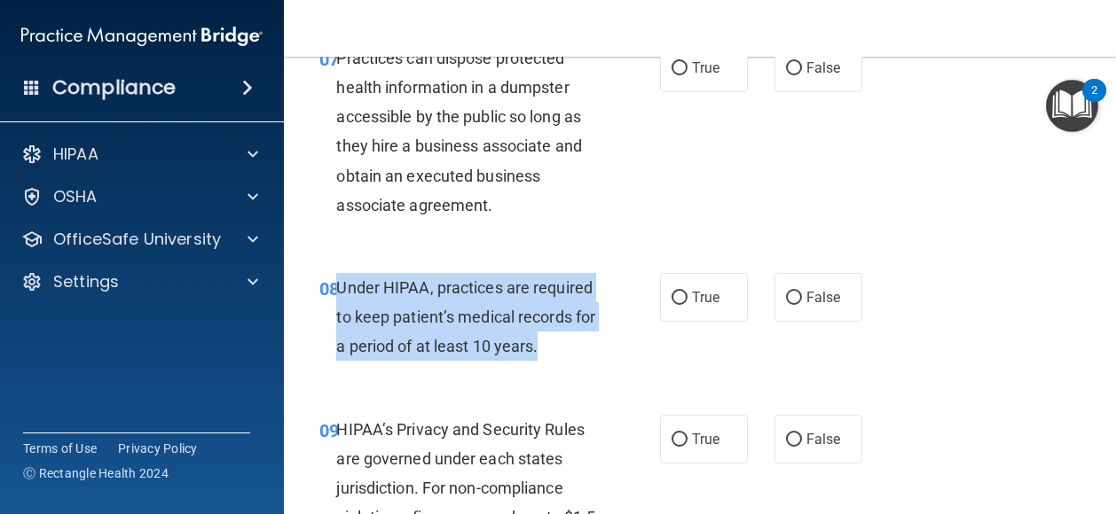
copy span "Under HIPAA, practices are required to keep patient’s medical records for a per…"
click at [790, 75] on input "False" at bounding box center [794, 68] width 16 height 13
radio input "true"
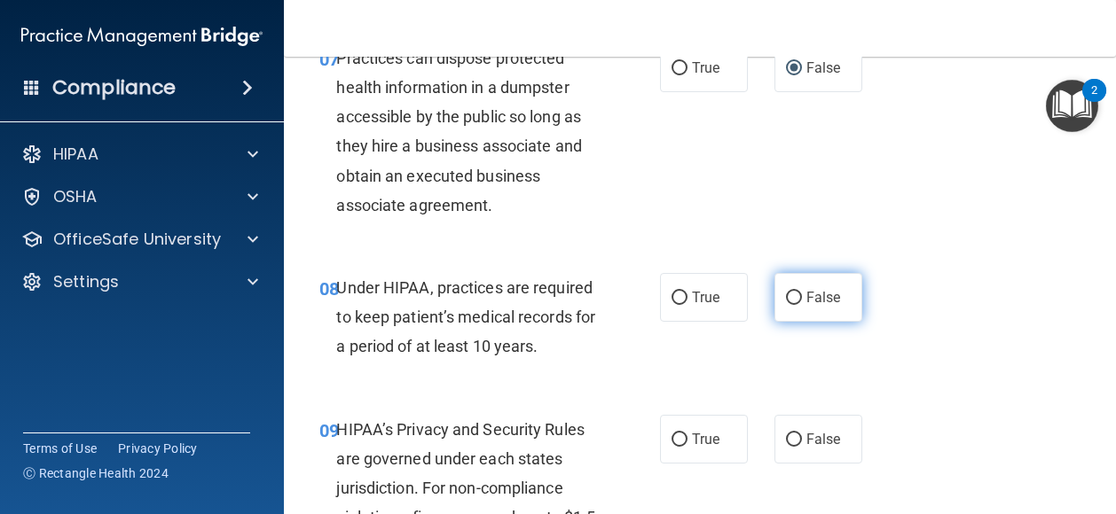
click at [816, 322] on label "False" at bounding box center [818, 297] width 88 height 49
click at [802, 305] on input "False" at bounding box center [794, 298] width 16 height 13
radio input "true"
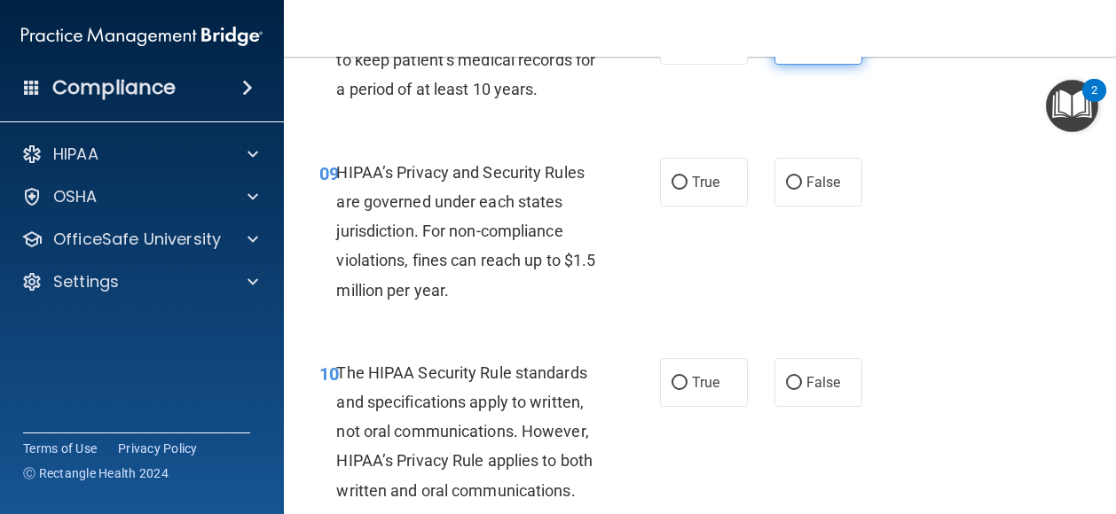
scroll to position [1554, 0]
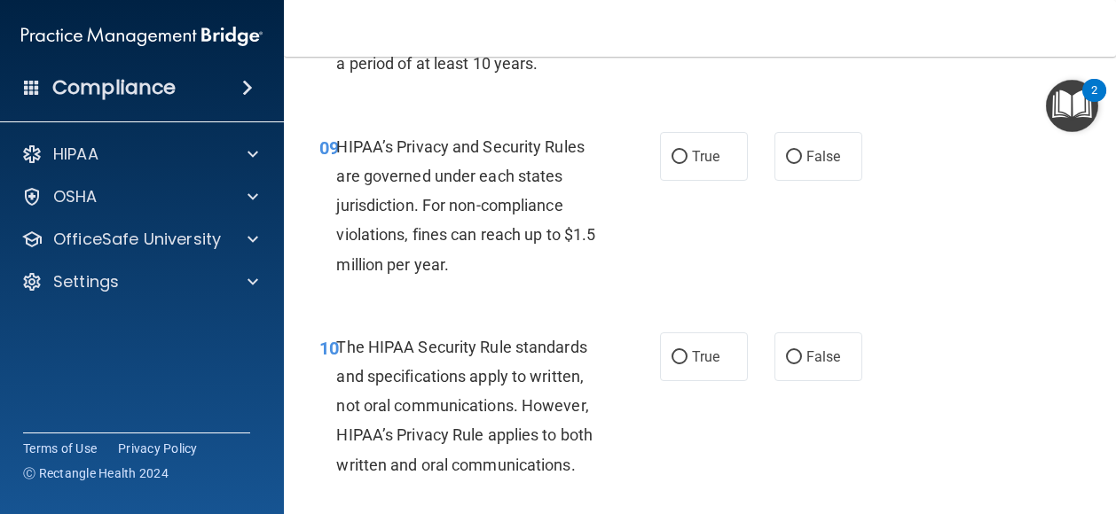
click at [581, 480] on div "The HIPAA Security Rule standards and specifications apply to written, not oral…" at bounding box center [474, 406] width 276 height 147
click at [787, 181] on label "False" at bounding box center [818, 156] width 88 height 49
click at [787, 164] on input "False" at bounding box center [794, 157] width 16 height 13
radio input "true"
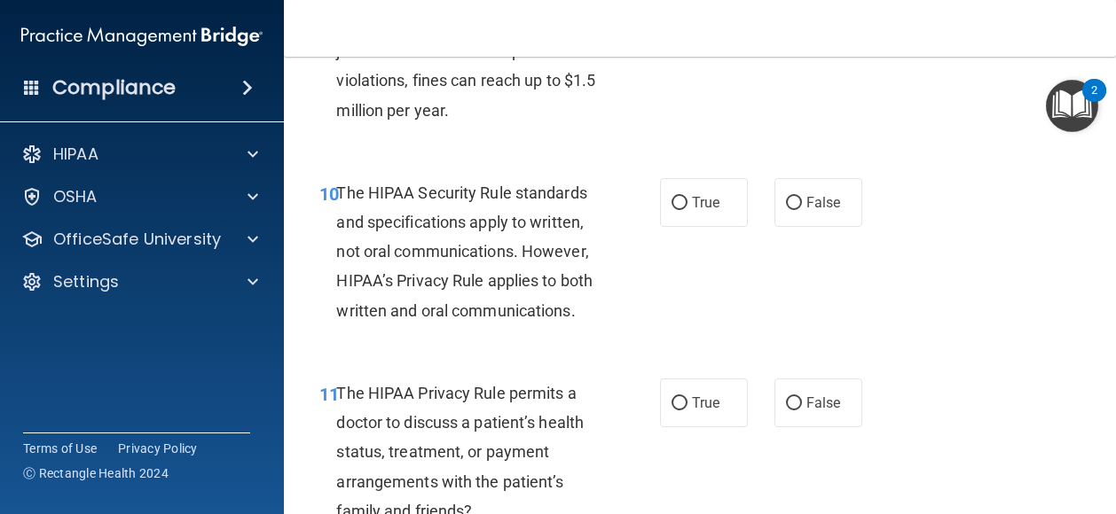
scroll to position [1707, 0]
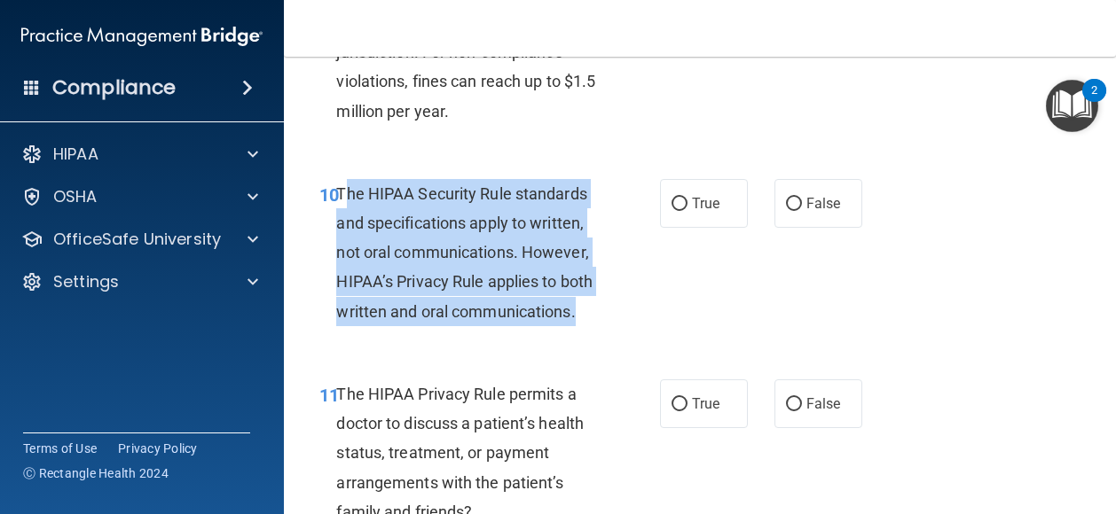
drag, startPoint x: 479, startPoint y: 403, endPoint x: 348, endPoint y: 260, distance: 194.6
click at [348, 260] on div "The HIPAA Security Rule standards and specifications apply to written, not oral…" at bounding box center [474, 252] width 276 height 147
drag, startPoint x: 348, startPoint y: 260, endPoint x: 388, endPoint y: 274, distance: 42.4
copy span "he HIPAA Security Rule standards and specifications apply to written, not oral …"
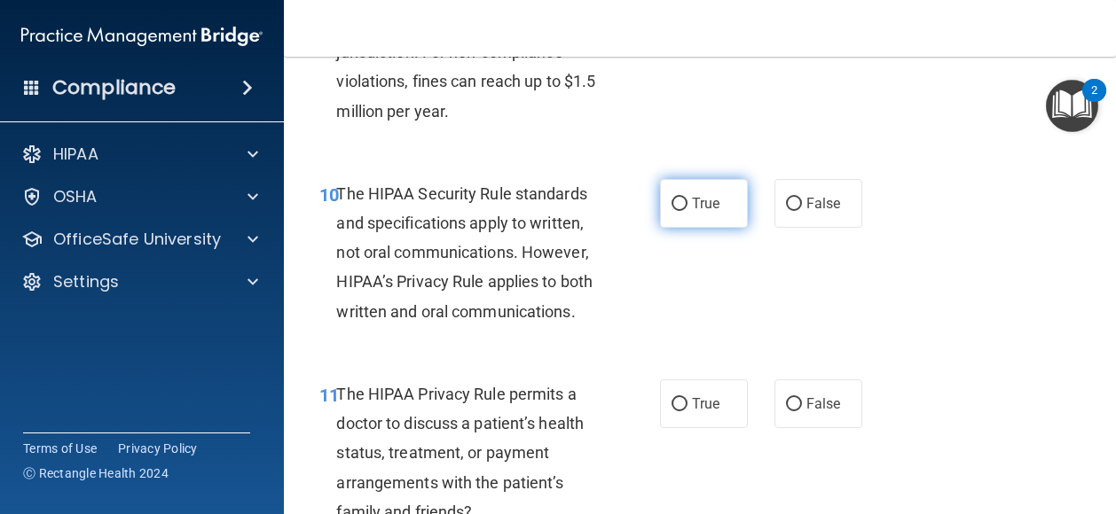
click at [683, 228] on label "True" at bounding box center [704, 203] width 88 height 49
click at [683, 211] on input "True" at bounding box center [679, 204] width 16 height 13
radio input "true"
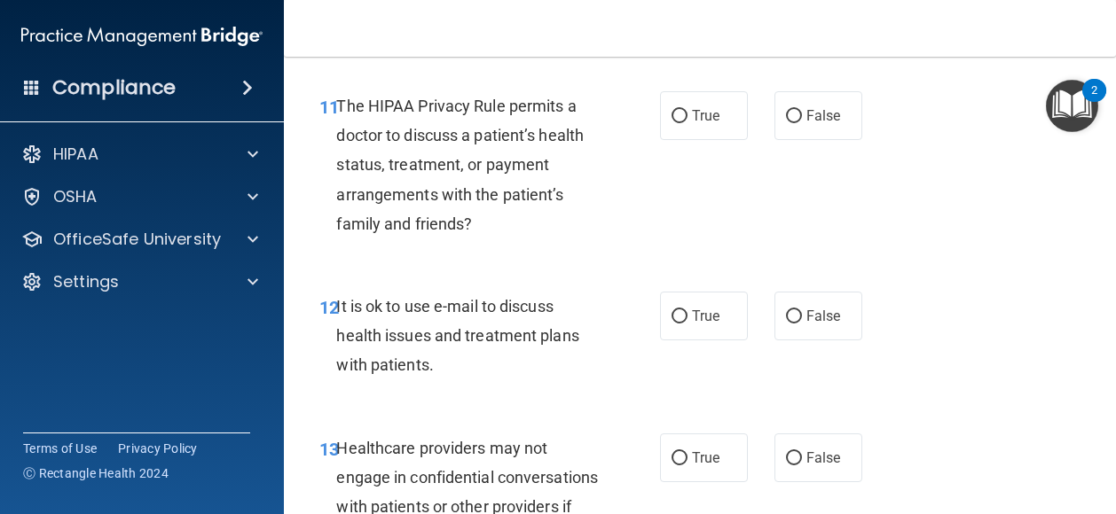
scroll to position [2002, 0]
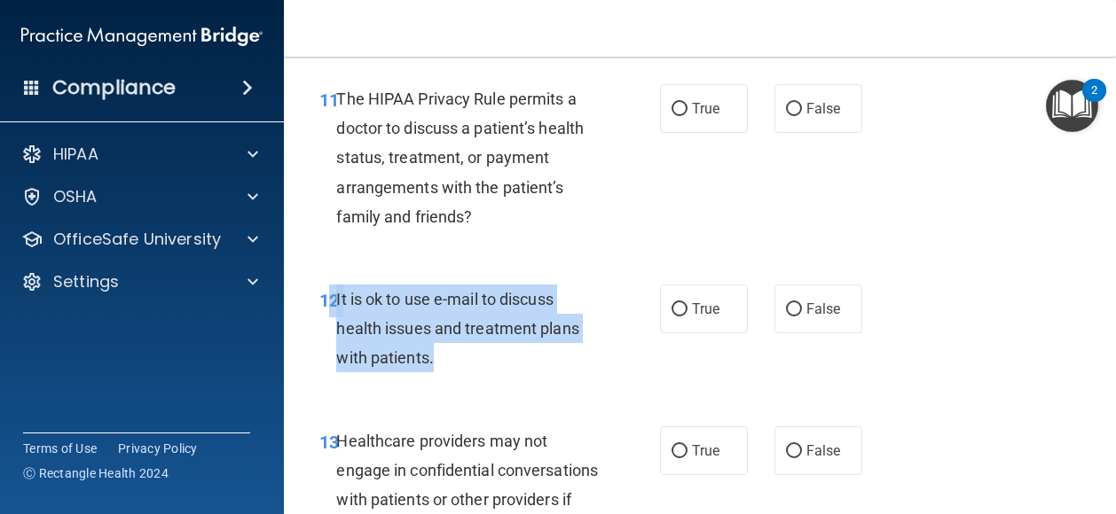
drag, startPoint x: 442, startPoint y: 439, endPoint x: 335, endPoint y: 382, distance: 121.4
click at [336, 373] on div "It is ok to use e-mail to discuss health issues and treatment plans with patien…" at bounding box center [474, 329] width 276 height 89
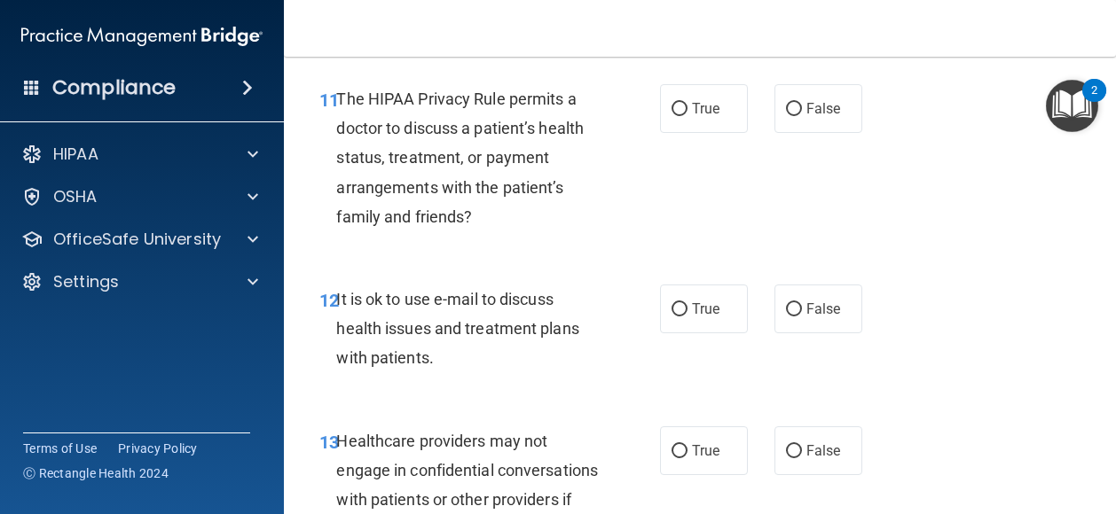
drag, startPoint x: 335, startPoint y: 382, endPoint x: 340, endPoint y: 395, distance: 13.2
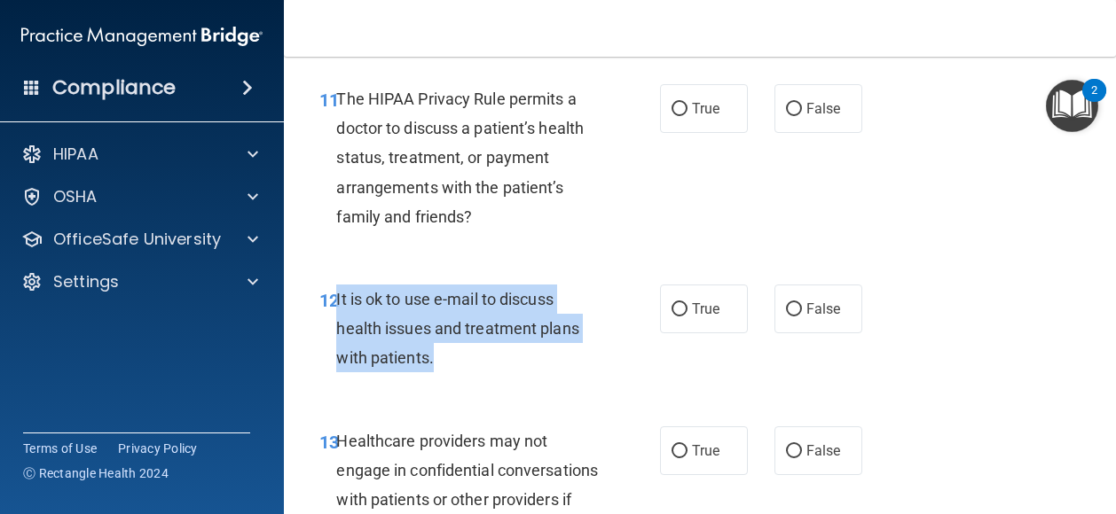
drag, startPoint x: 340, startPoint y: 395, endPoint x: 336, endPoint y: 385, distance: 10.4
click at [336, 373] on div "It is ok to use e-mail to discuss health issues and treatment plans with patien…" at bounding box center [474, 329] width 276 height 89
drag, startPoint x: 336, startPoint y: 385, endPoint x: 346, endPoint y: 388, distance: 10.1
copy span "It is ok to use e-mail to discuss health issues and treatment plans with patien…"
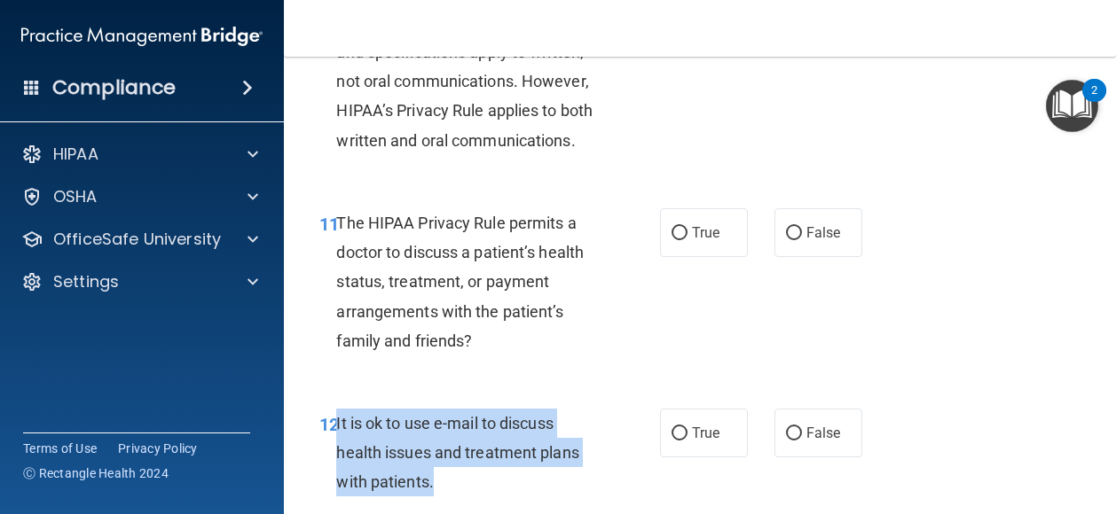
scroll to position [1939, 0]
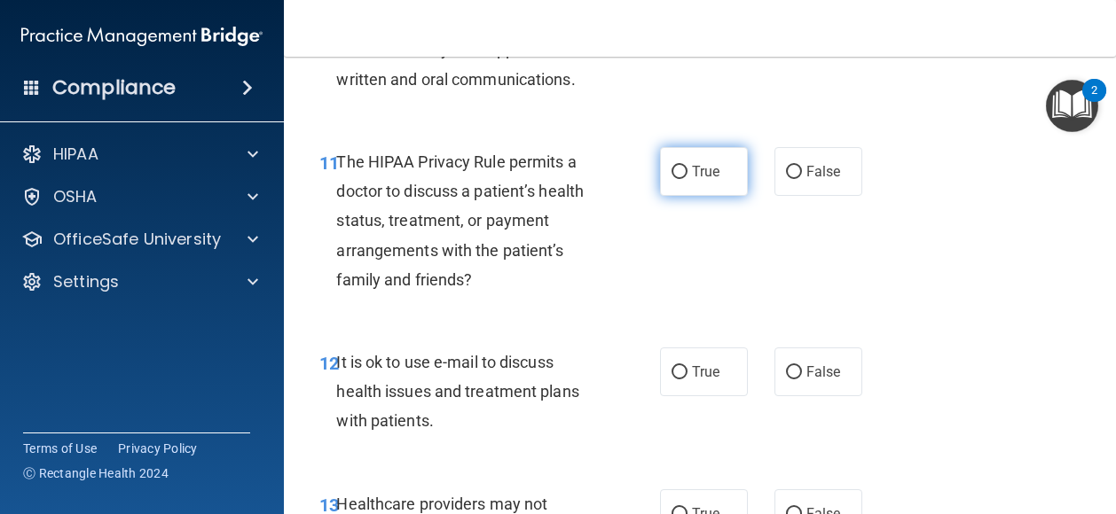
click at [705, 196] on label "True" at bounding box center [704, 171] width 88 height 49
click at [687, 179] on input "True" at bounding box center [679, 172] width 16 height 13
radio input "true"
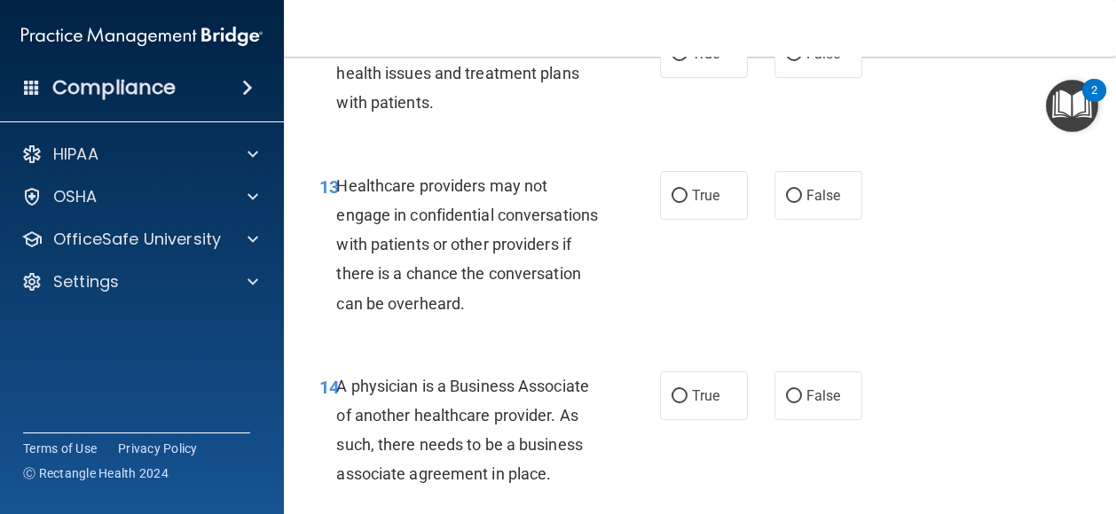
scroll to position [2271, 0]
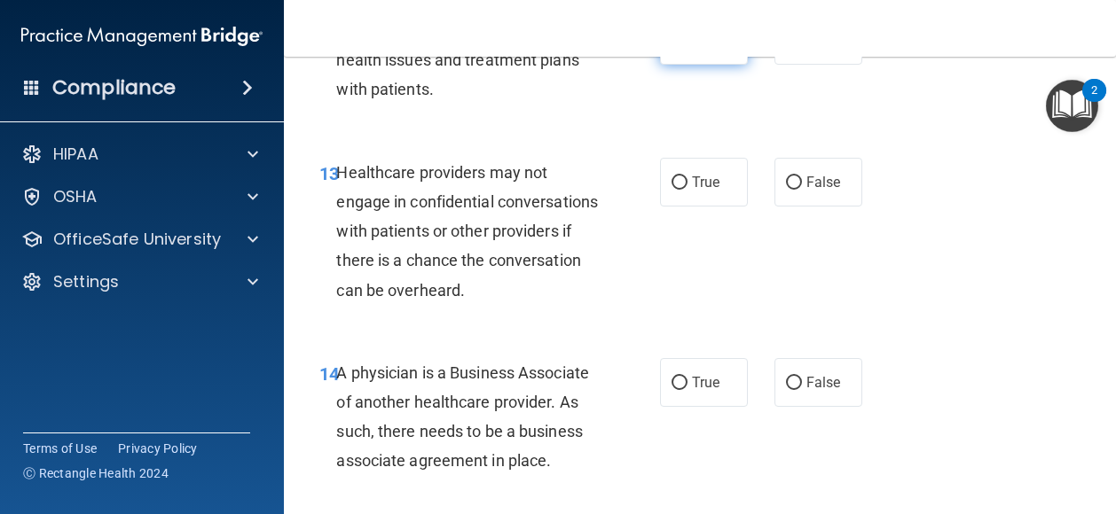
click at [693, 49] on span "True" at bounding box center [705, 40] width 27 height 17
click at [687, 48] on input "True" at bounding box center [679, 41] width 16 height 13
radio input "true"
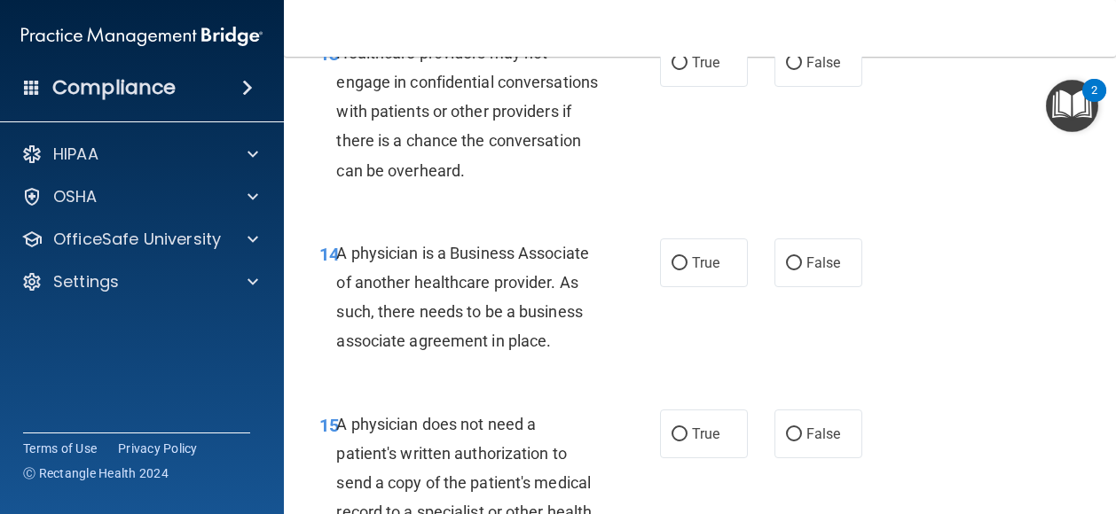
scroll to position [2392, 0]
drag, startPoint x: 569, startPoint y: 427, endPoint x: 339, endPoint y: 347, distance: 244.3
click at [339, 347] on div "A physician is a Business Associate of another healthcare provider. As such, th…" at bounding box center [474, 297] width 276 height 118
drag, startPoint x: 339, startPoint y: 347, endPoint x: 400, endPoint y: 372, distance: 66.0
copy span "A physician is a Business Associate of another healthcare provider. As such, th…"
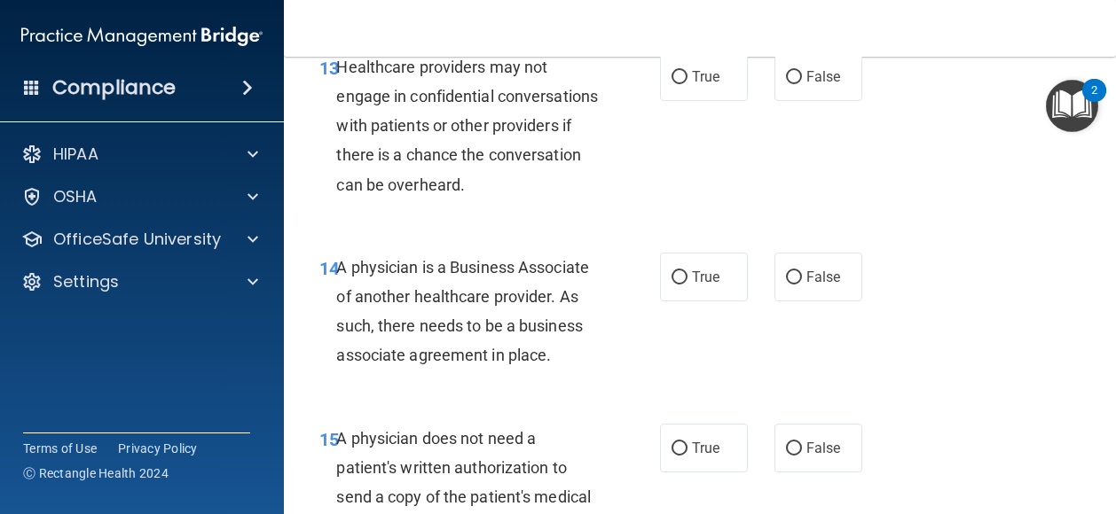
scroll to position [2401, 0]
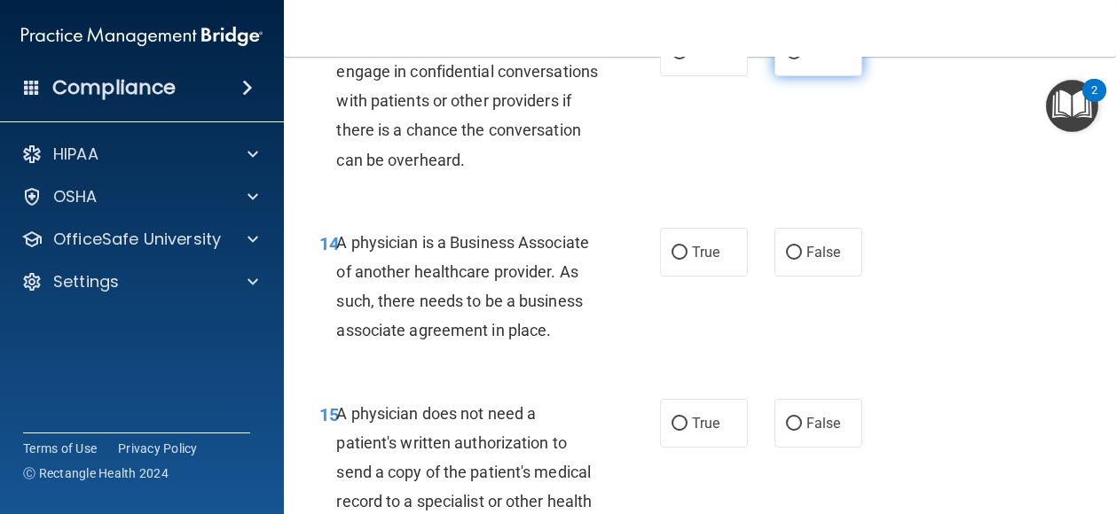
click at [810, 60] on span "False" at bounding box center [823, 51] width 35 height 17
click at [802, 59] on input "False" at bounding box center [794, 52] width 16 height 13
radio input "true"
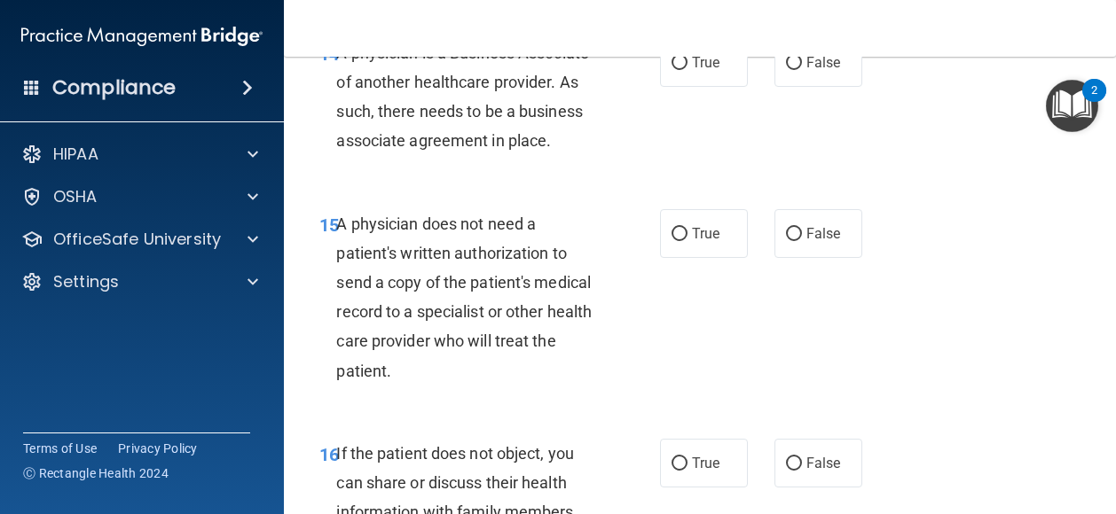
scroll to position [2590, 0]
click at [660, 88] on label "True" at bounding box center [704, 63] width 88 height 49
click at [671, 71] on input "True" at bounding box center [679, 64] width 16 height 13
radio input "true"
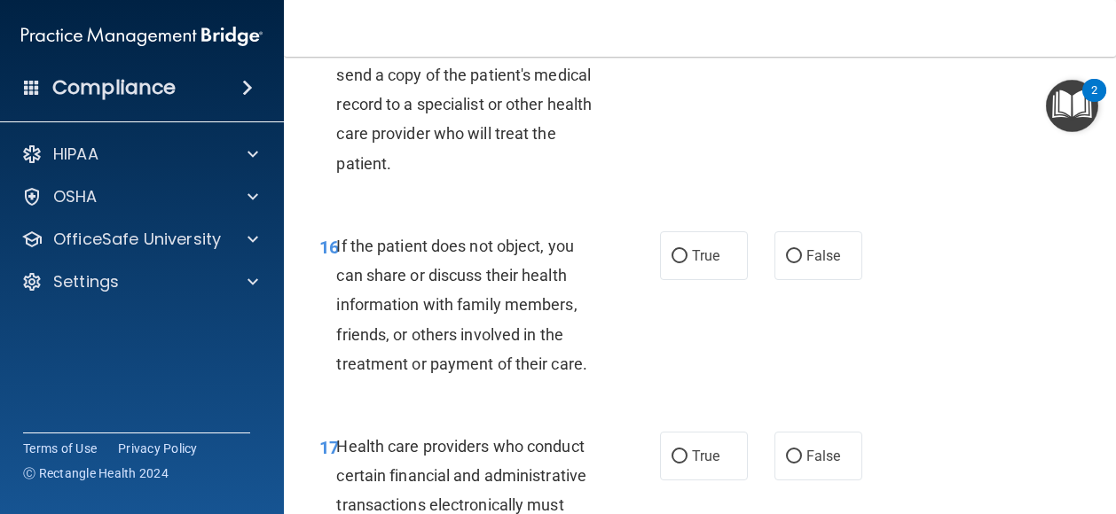
scroll to position [2802, 0]
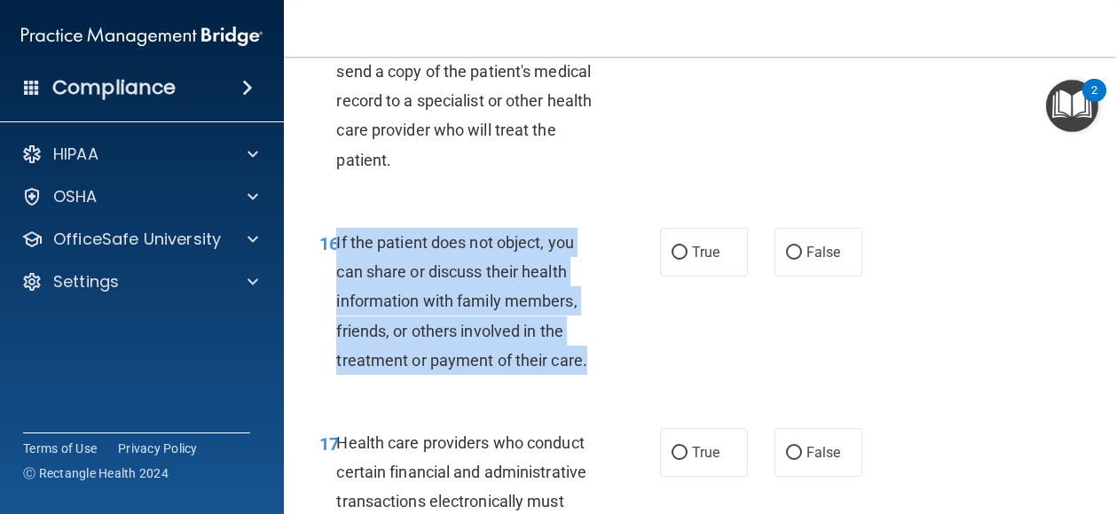
drag, startPoint x: 591, startPoint y: 448, endPoint x: 337, endPoint y: 334, distance: 278.7
click at [337, 334] on div "If the patient does not object, you can share or discuss their health informati…" at bounding box center [474, 301] width 276 height 147
drag, startPoint x: 337, startPoint y: 334, endPoint x: 364, endPoint y: 354, distance: 33.7
copy span "If the patient does not object, you can share or discuss their health informati…"
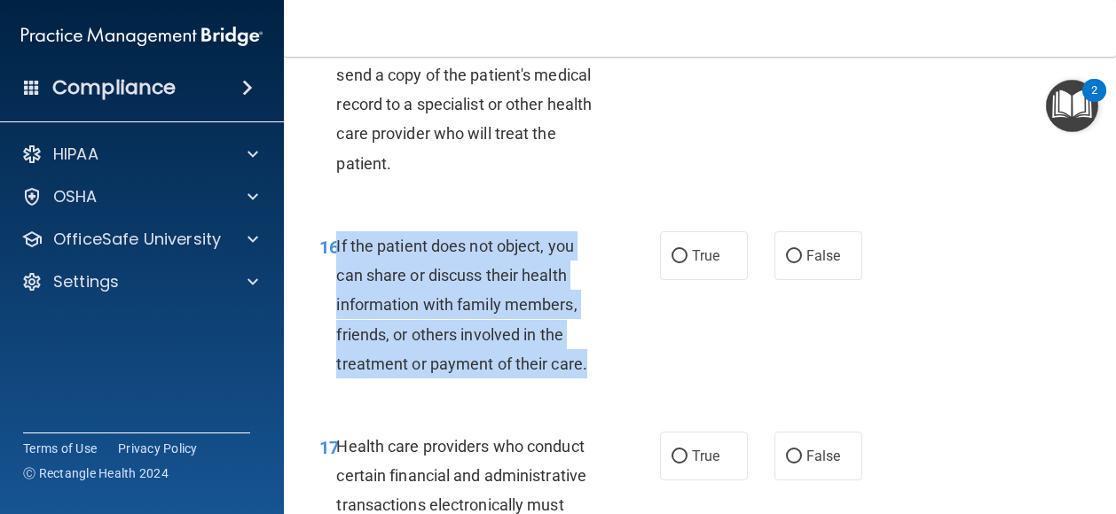
scroll to position [2800, 0]
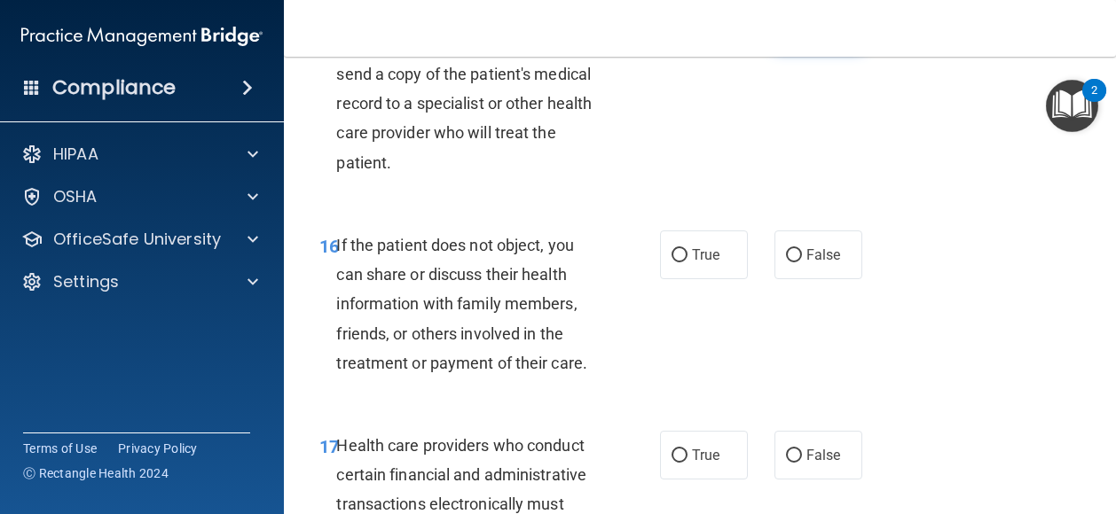
click at [810, 50] on label "False" at bounding box center [818, 25] width 88 height 49
click at [802, 33] on input "False" at bounding box center [794, 26] width 16 height 13
radio input "true"
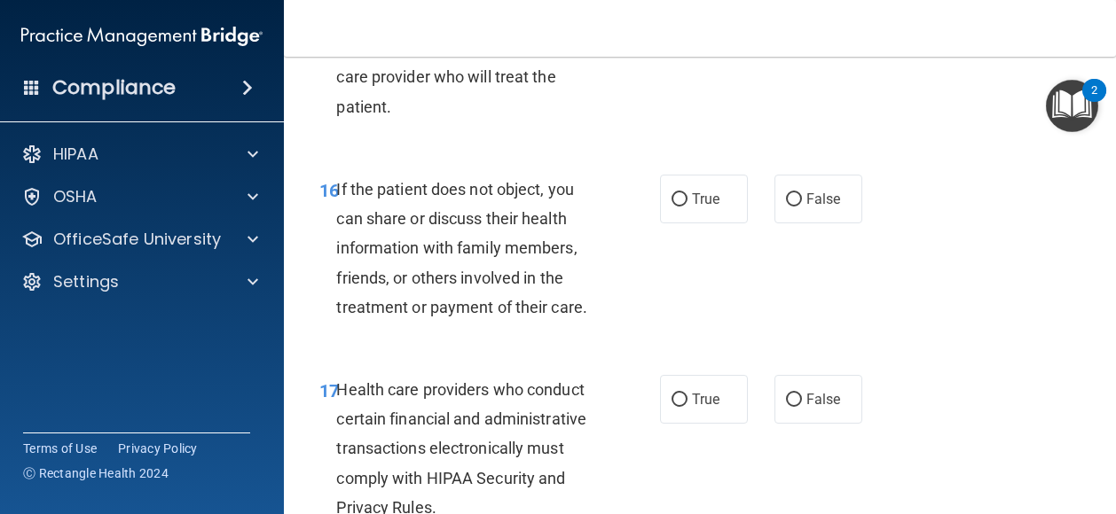
scroll to position [2820, 0]
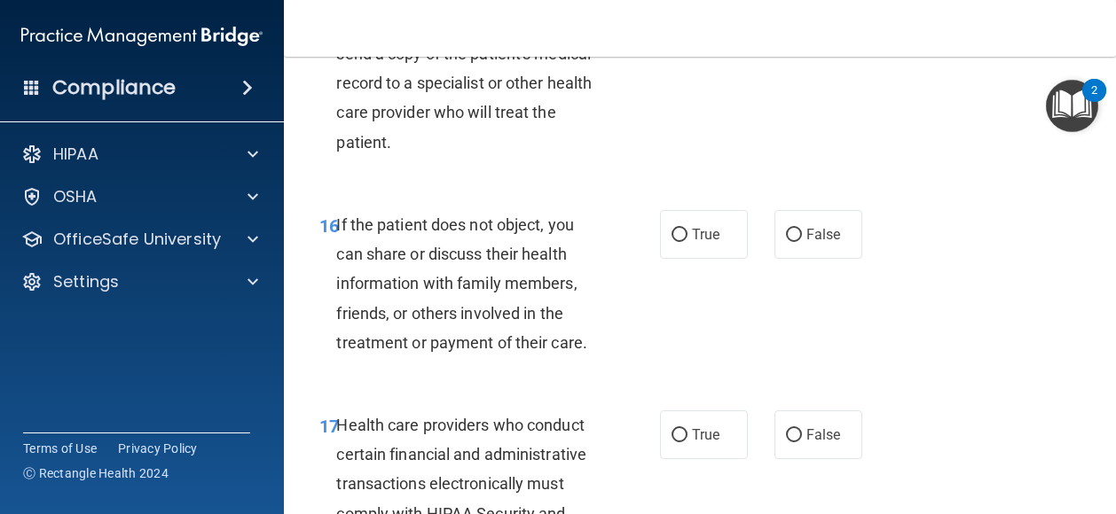
click at [714, 65] on div "15 A physician does not need a patient's written authorization to send a copy o…" at bounding box center [699, 73] width 787 height 230
click at [718, 29] on label "True" at bounding box center [704, 4] width 88 height 49
click at [687, 12] on input "True" at bounding box center [679, 5] width 16 height 13
radio input "true"
radio input "false"
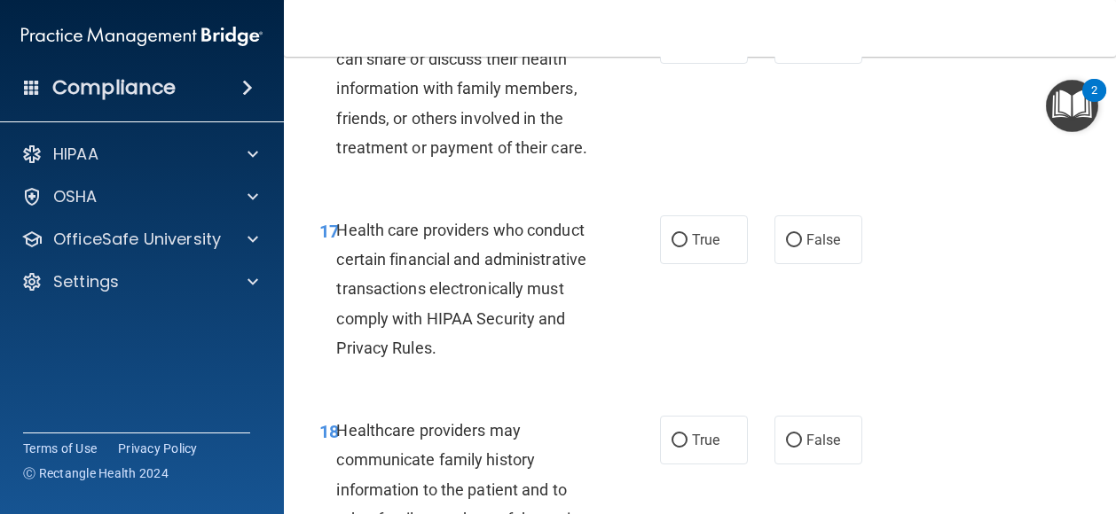
scroll to position [3031, 0]
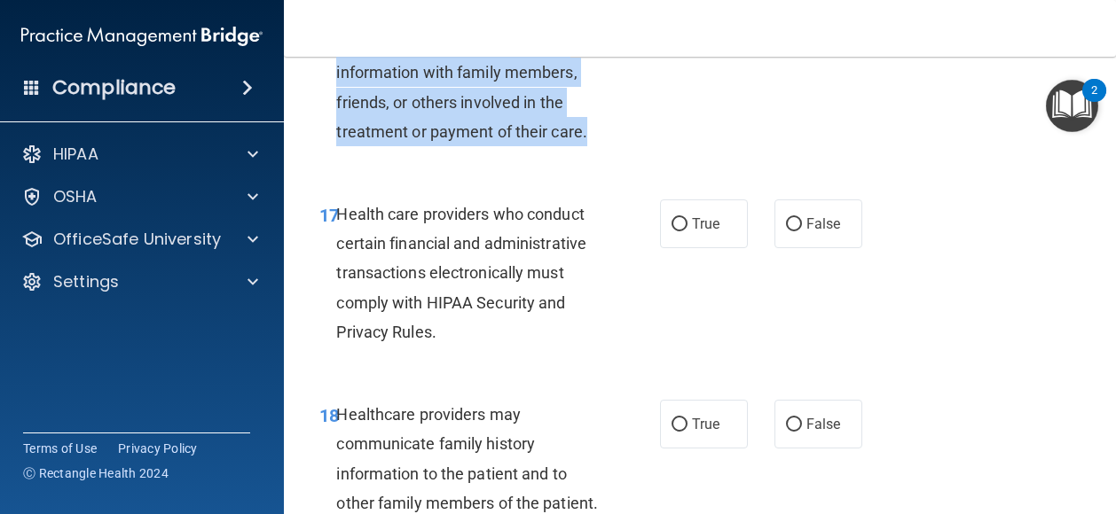
drag, startPoint x: 604, startPoint y: 220, endPoint x: 339, endPoint y: 107, distance: 288.1
click at [339, 107] on div "If the patient does not object, you can share or discuss their health informati…" at bounding box center [474, 72] width 276 height 147
drag, startPoint x: 339, startPoint y: 107, endPoint x: 484, endPoint y: 176, distance: 161.0
copy span "f the patient does not object, you can share or discuss their health informatio…"
click at [442, 141] on span "If the patient does not object, you can share or discuss their health informati…" at bounding box center [461, 72] width 251 height 137
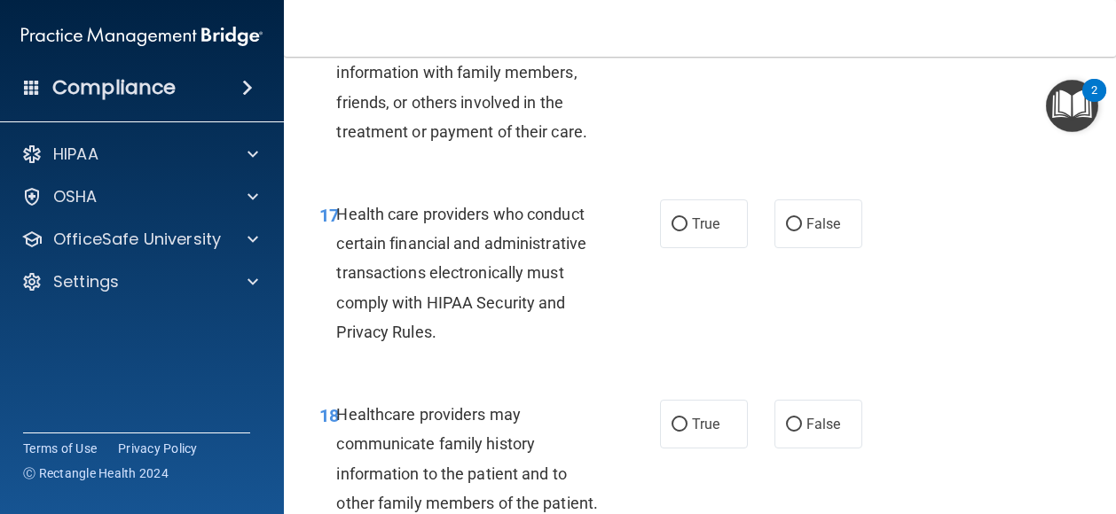
click at [1064, 114] on img "Open Resource Center, 2 new notifications" at bounding box center [1071, 106] width 52 height 52
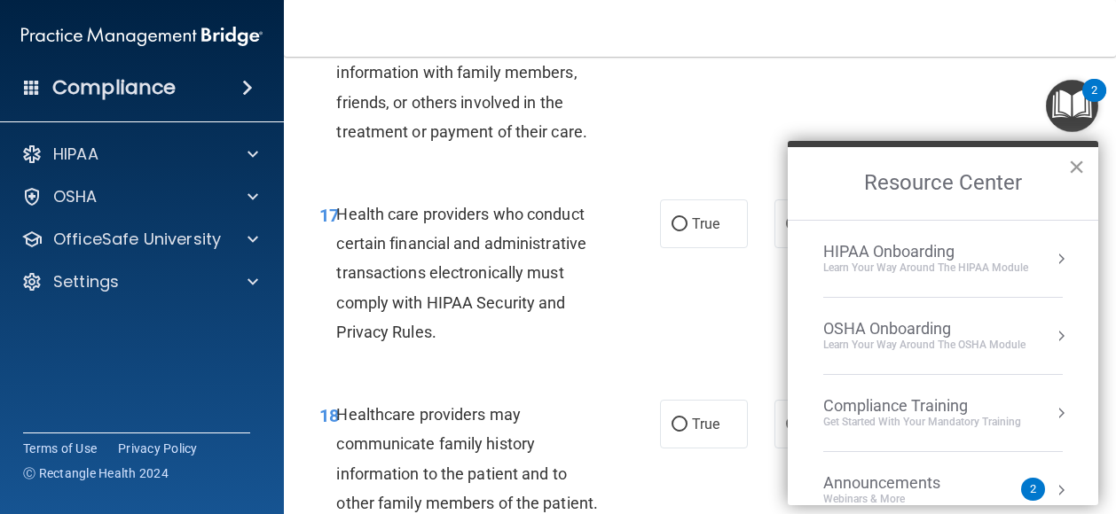
click at [1083, 171] on button "×" at bounding box center [1076, 167] width 17 height 28
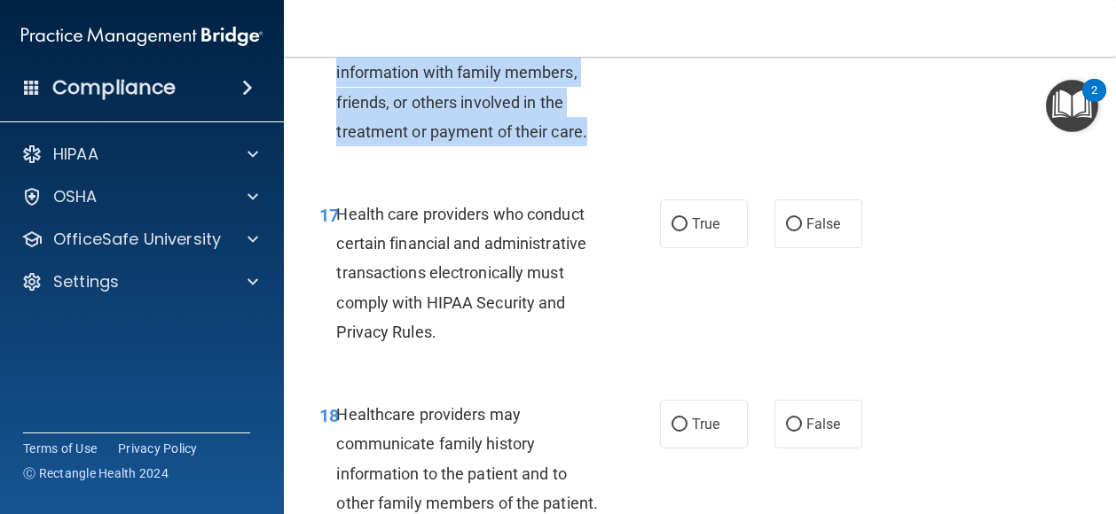
drag, startPoint x: 587, startPoint y: 223, endPoint x: 332, endPoint y: 110, distance: 279.1
click at [332, 110] on div "16 If the patient does not object, you can share or discuss their health inform…" at bounding box center [490, 77] width 394 height 156
drag, startPoint x: 332, startPoint y: 110, endPoint x: 361, endPoint y: 172, distance: 68.6
copy div "6 If the patient does not object, you can share or discuss their health informa…"
click at [589, 146] on div "If the patient does not object, you can share or discuss their health informati…" at bounding box center [474, 72] width 276 height 147
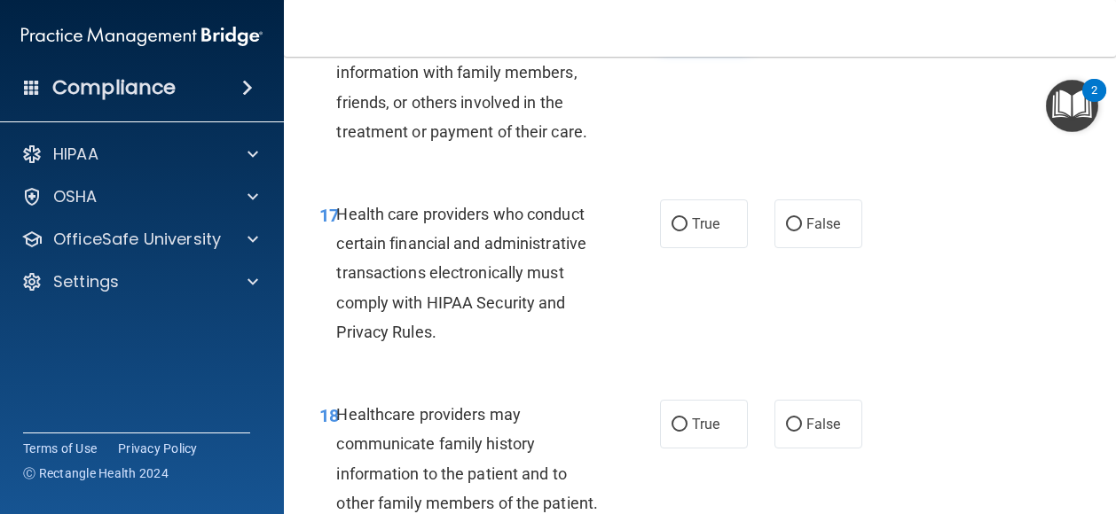
click at [692, 32] on span "True" at bounding box center [705, 23] width 27 height 17
click at [685, 31] on input "True" at bounding box center [679, 24] width 16 height 13
radio input "true"
click at [600, 146] on div "If the patient does not object, you can share or discuss their health informati…" at bounding box center [474, 72] width 276 height 147
click at [599, 347] on div "Health care providers who conduct certain financial and administrative transact…" at bounding box center [474, 273] width 276 height 147
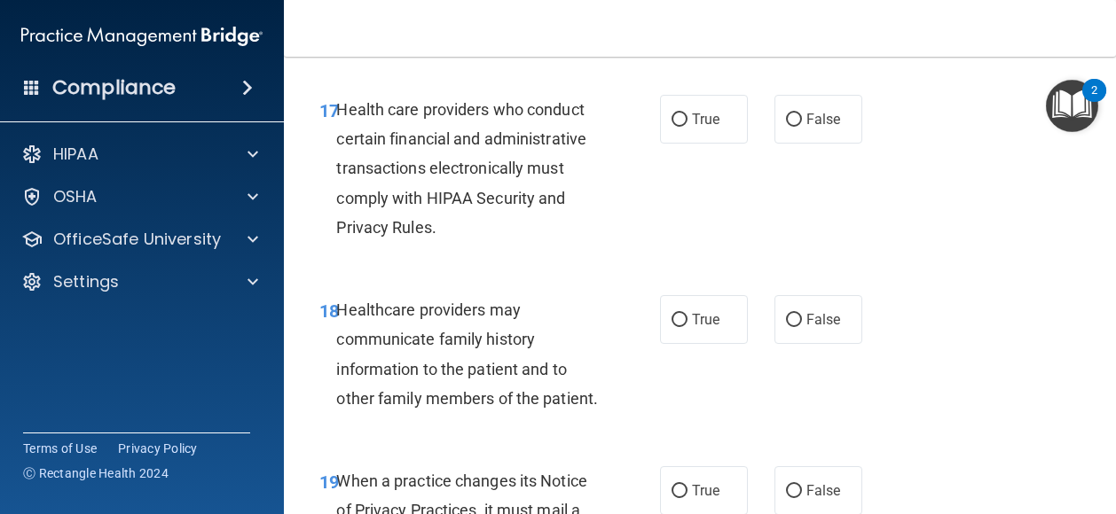
scroll to position [3244, 0]
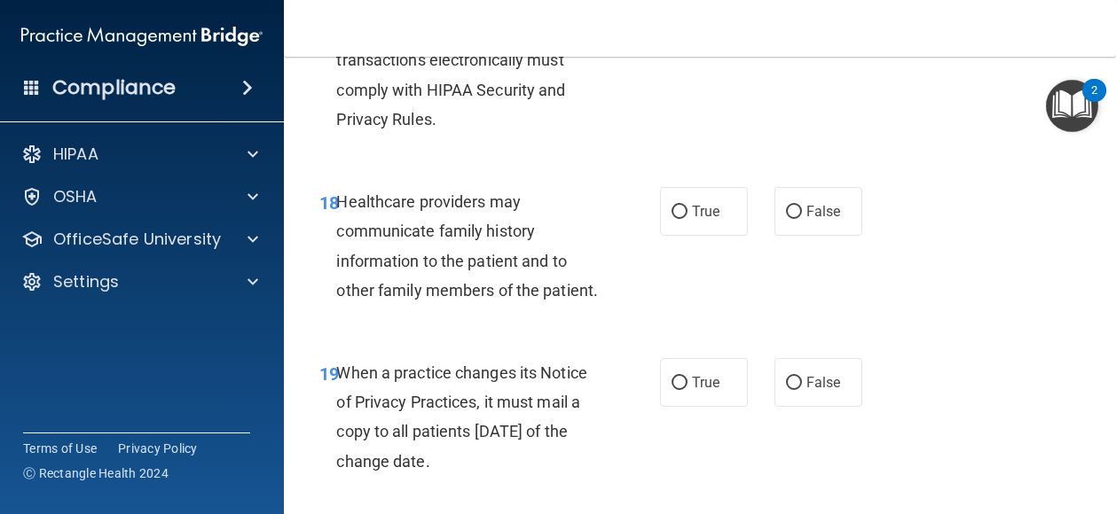
click at [413, 305] on div "Healthcare providers may communicate family history information to the patient …" at bounding box center [474, 246] width 276 height 118
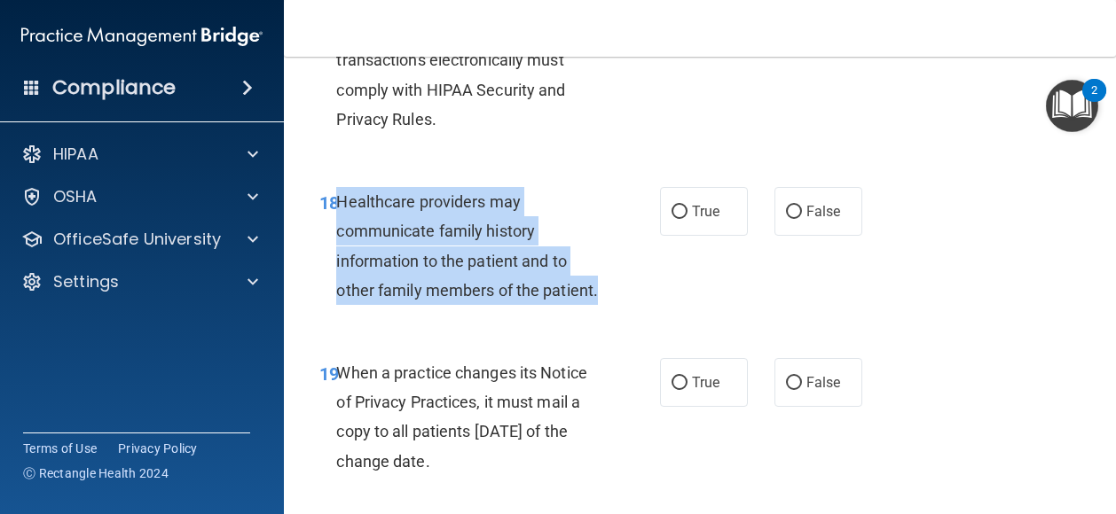
drag, startPoint x: 395, startPoint y: 406, endPoint x: 337, endPoint y: 296, distance: 124.1
click at [337, 296] on div "Healthcare providers may communicate family history information to the patient …" at bounding box center [474, 246] width 276 height 118
drag, startPoint x: 337, startPoint y: 296, endPoint x: 396, endPoint y: 309, distance: 60.9
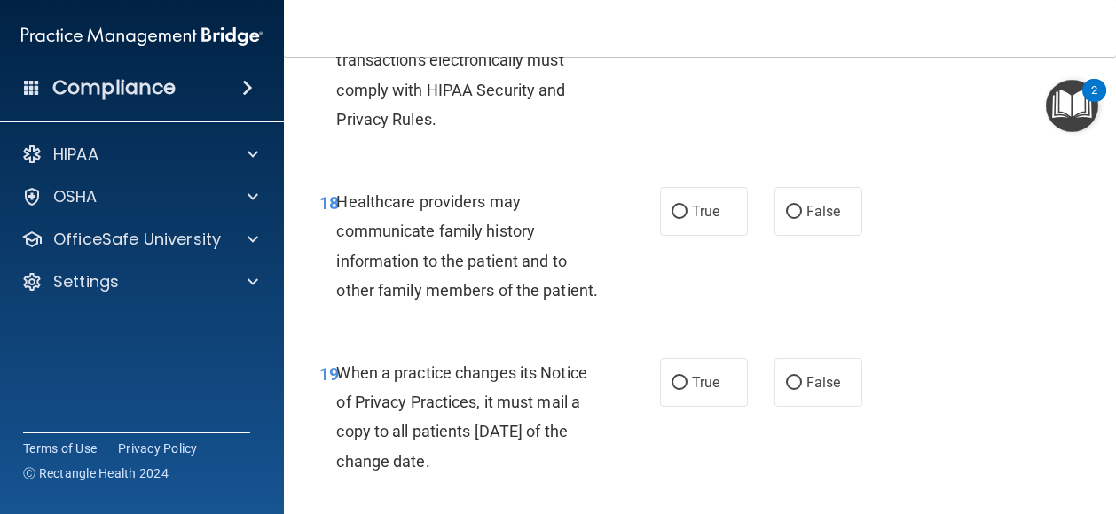
click at [681, 35] on label "True" at bounding box center [704, 11] width 88 height 49
click at [681, 19] on input "True" at bounding box center [679, 11] width 16 height 13
radio input "true"
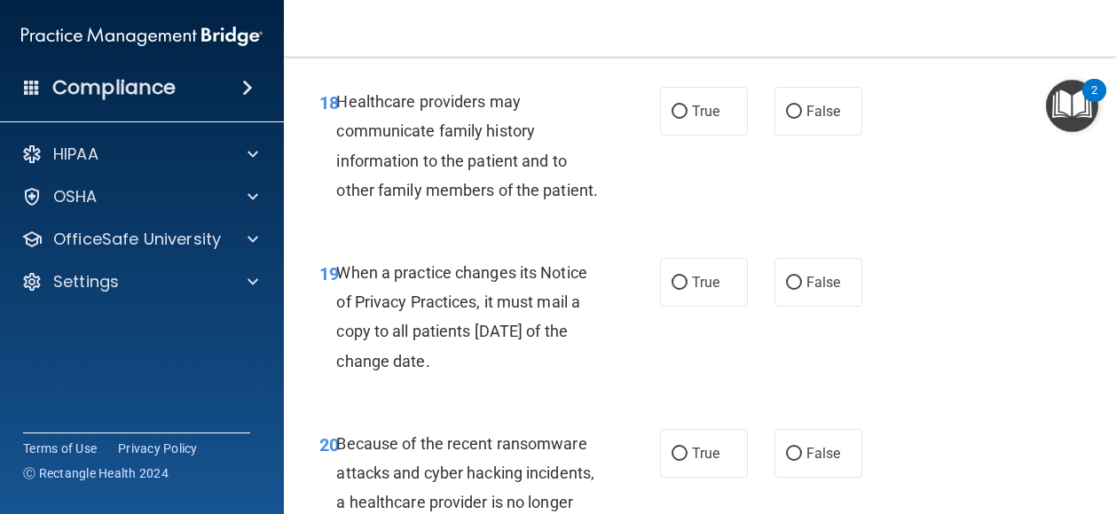
scroll to position [3309, 0]
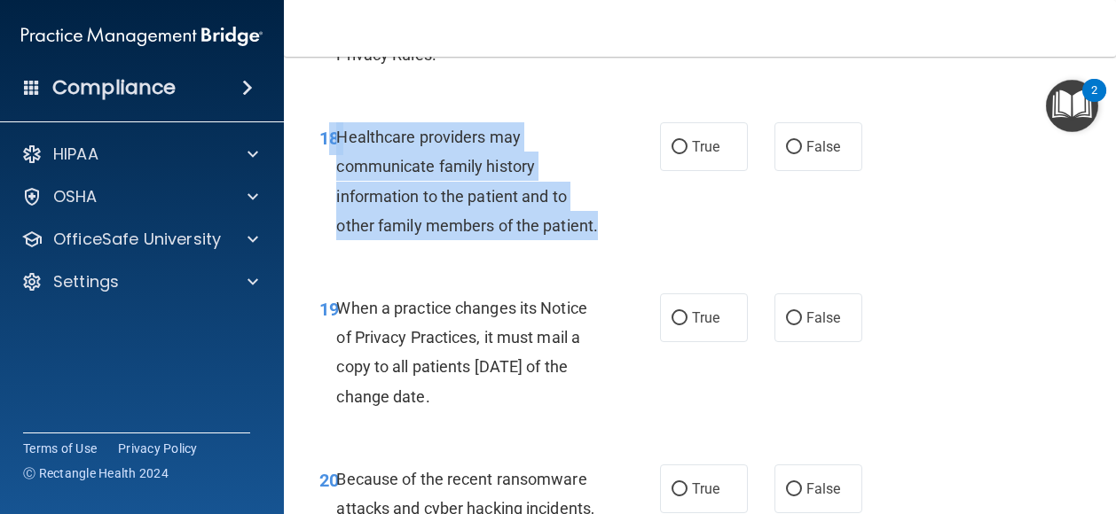
drag, startPoint x: 401, startPoint y: 341, endPoint x: 320, endPoint y: 223, distance: 142.9
click at [320, 223] on div "18 Healthcare providers may communicate family history information to the patie…" at bounding box center [490, 185] width 394 height 127
drag, startPoint x: 320, startPoint y: 223, endPoint x: 398, endPoint y: 255, distance: 84.0
click at [531, 240] on div "Healthcare providers may communicate family history information to the patient …" at bounding box center [474, 181] width 276 height 118
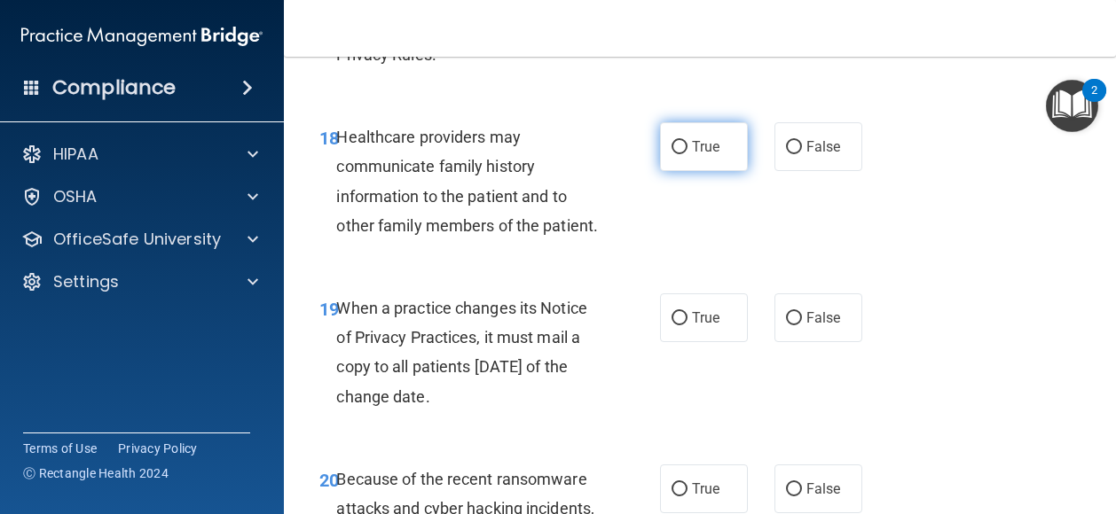
click at [702, 171] on label "True" at bounding box center [704, 146] width 88 height 49
click at [687, 154] on input "True" at bounding box center [679, 147] width 16 height 13
radio input "true"
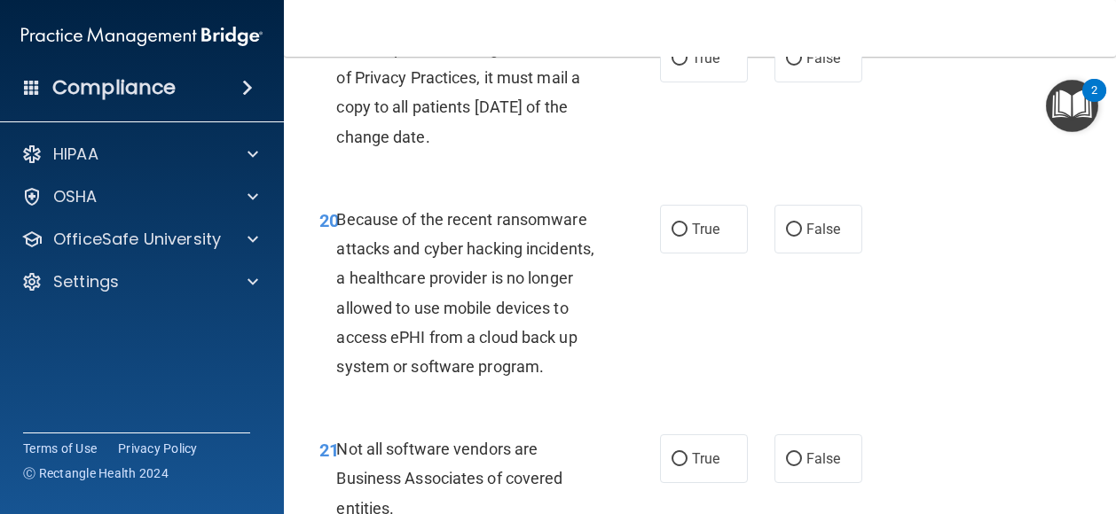
scroll to position [3583, 0]
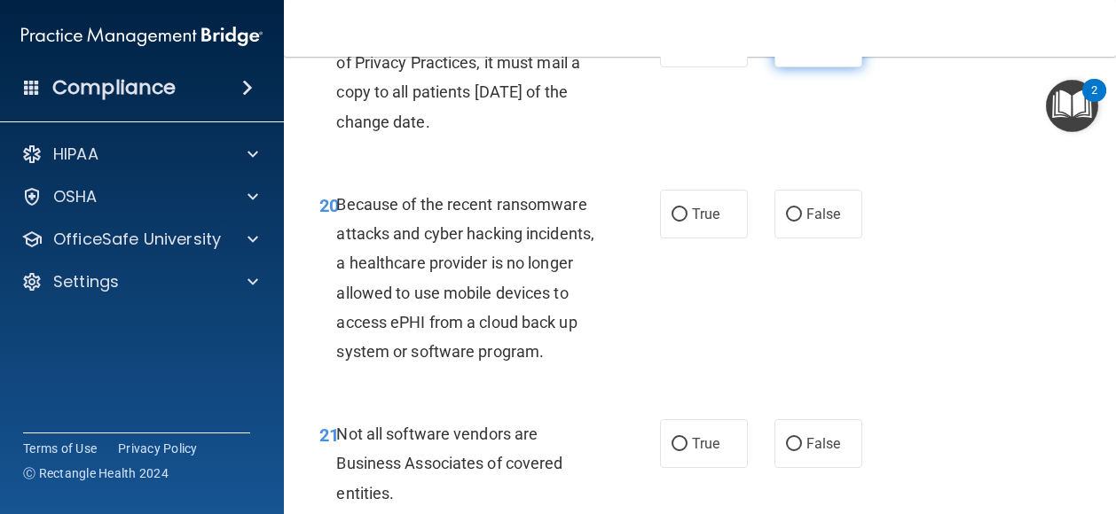
click at [806, 51] on span "False" at bounding box center [823, 43] width 35 height 17
click at [802, 51] on input "False" at bounding box center [794, 43] width 16 height 13
radio input "true"
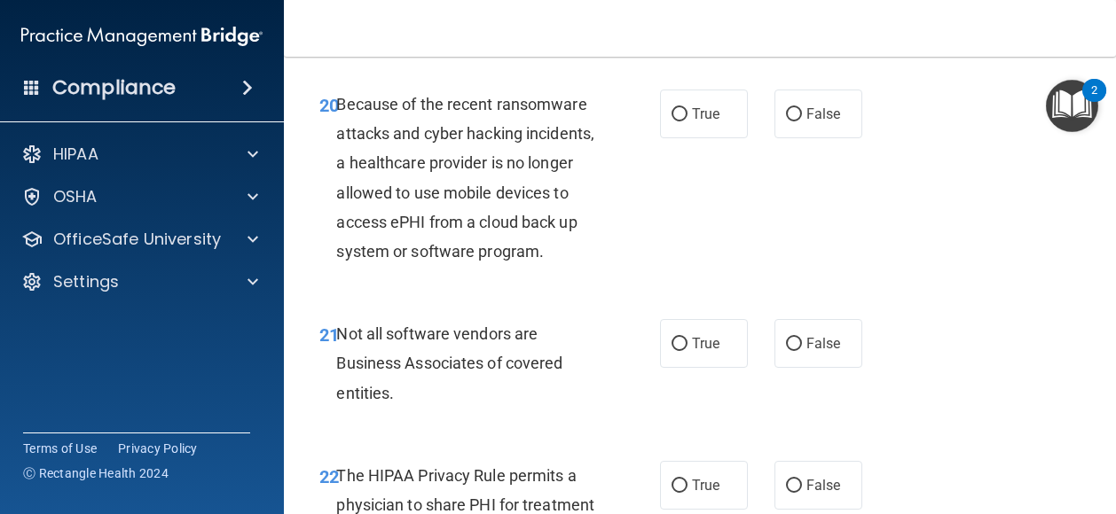
scroll to position [3708, 0]
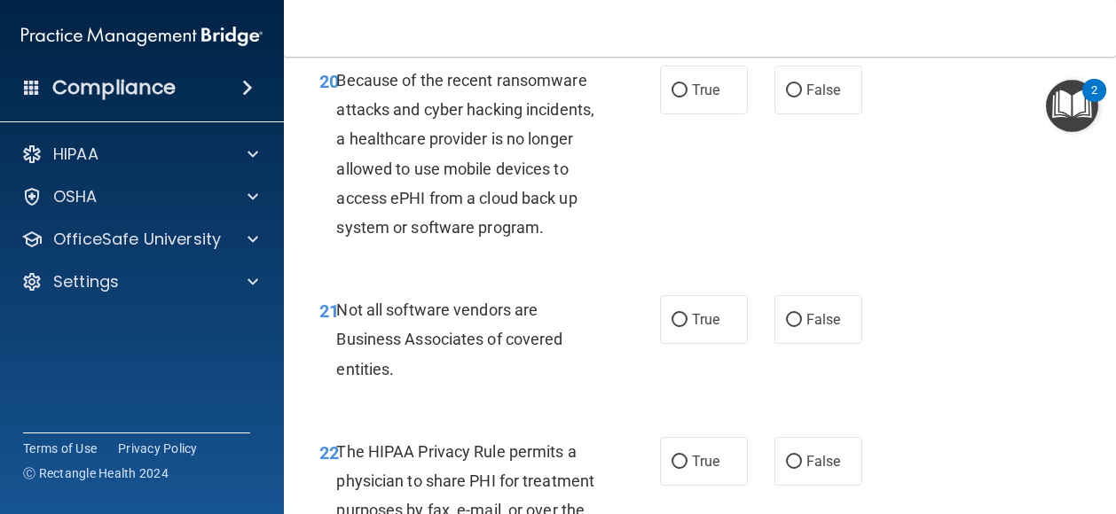
click at [430, 242] on div "Because of the recent ransomware attacks and cyber hacking incidents, a healthc…" at bounding box center [474, 154] width 276 height 176
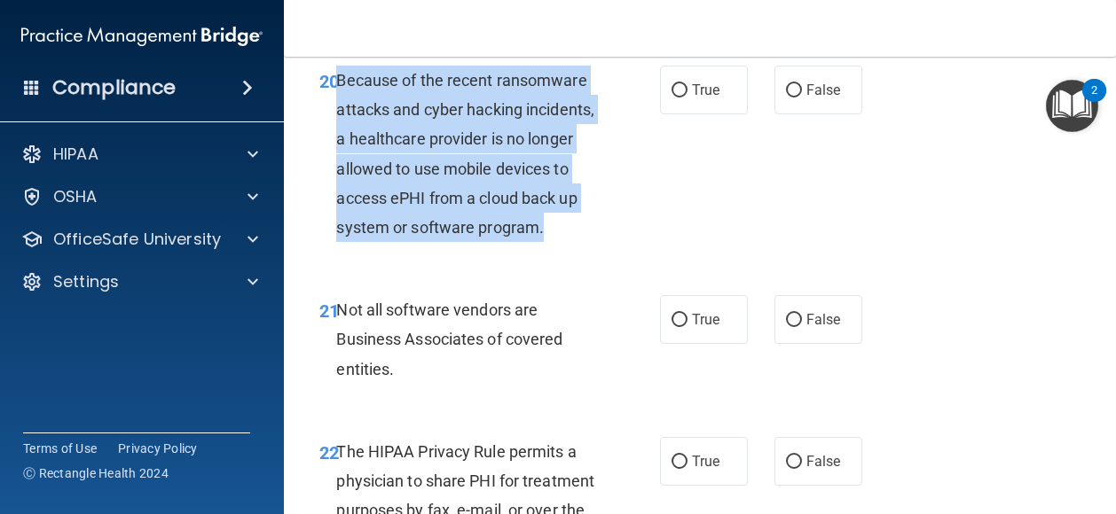
drag, startPoint x: 404, startPoint y: 375, endPoint x: 338, endPoint y: 192, distance: 195.2
click at [338, 192] on div "Because of the recent ransomware attacks and cyber hacking incidents, a healthc…" at bounding box center [474, 154] width 276 height 176
drag, startPoint x: 338, startPoint y: 192, endPoint x: 406, endPoint y: 256, distance: 94.1
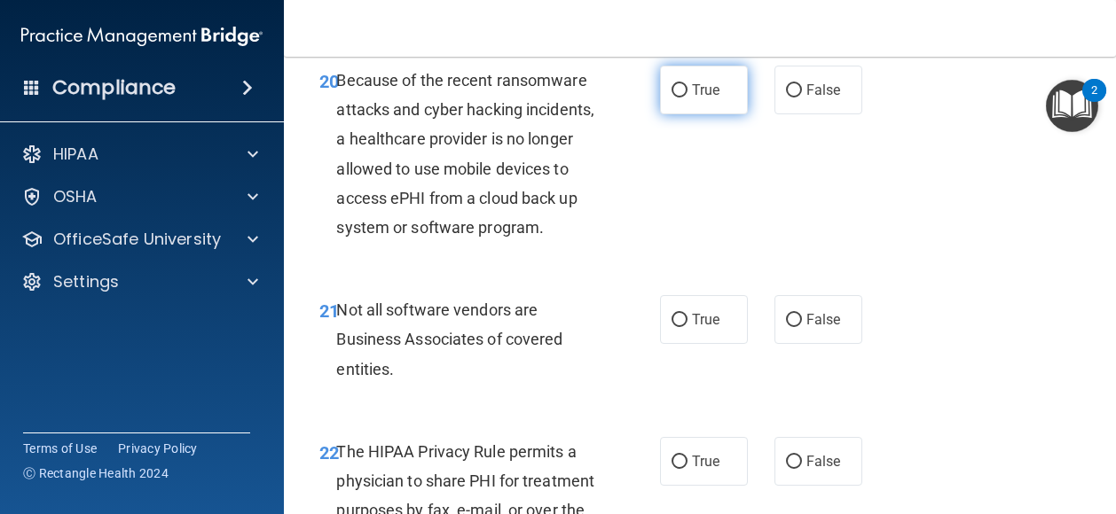
click at [681, 114] on label "True" at bounding box center [704, 90] width 88 height 49
click at [681, 98] on input "True" at bounding box center [679, 90] width 16 height 13
radio input "true"
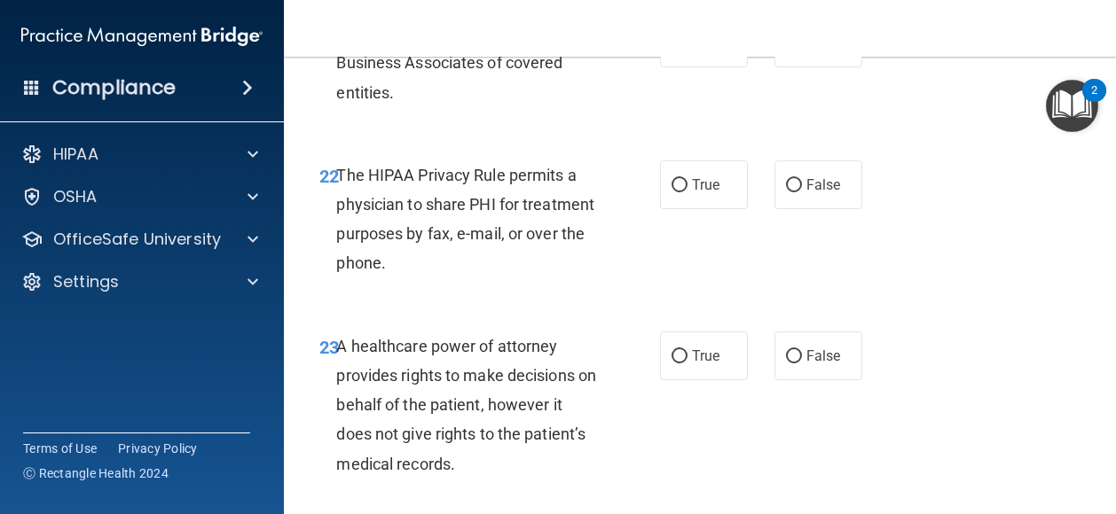
scroll to position [3986, 0]
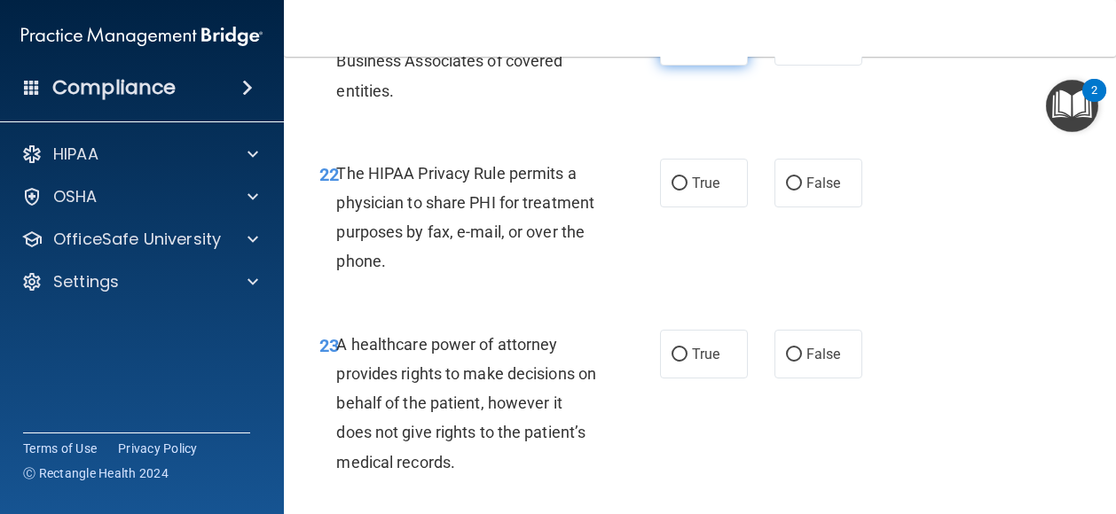
click at [712, 50] on span "True" at bounding box center [705, 41] width 27 height 17
click at [687, 49] on input "True" at bounding box center [679, 41] width 16 height 13
radio input "true"
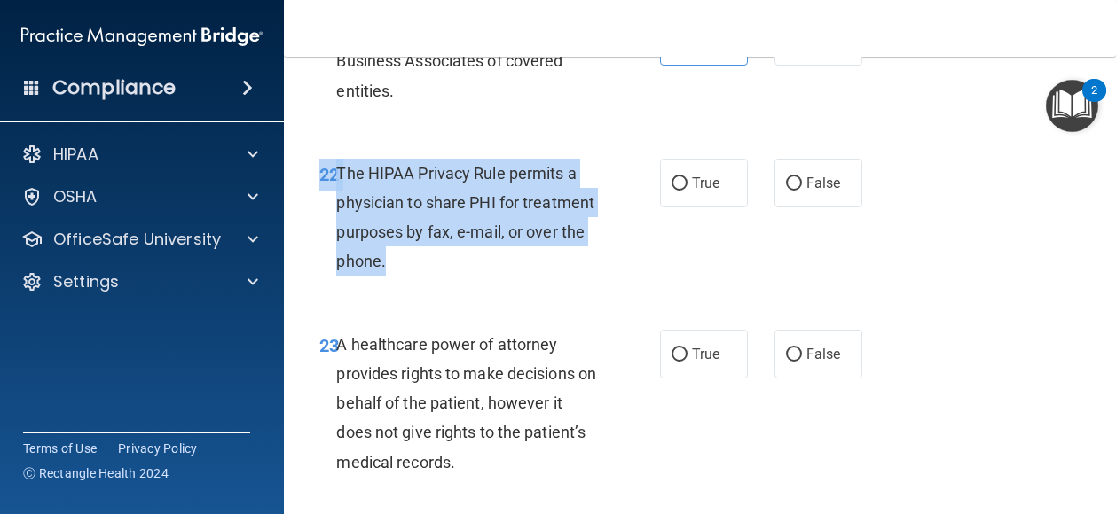
drag, startPoint x: 463, startPoint y: 418, endPoint x: 321, endPoint y: 314, distance: 175.8
click at [321, 286] on div "22 The HIPAA Privacy Rule permits a physician to share PHI for treatment purpos…" at bounding box center [490, 222] width 394 height 127
drag, startPoint x: 321, startPoint y: 314, endPoint x: 388, endPoint y: 336, distance: 70.9
click at [671, 191] on input "True" at bounding box center [679, 183] width 16 height 13
radio input "true"
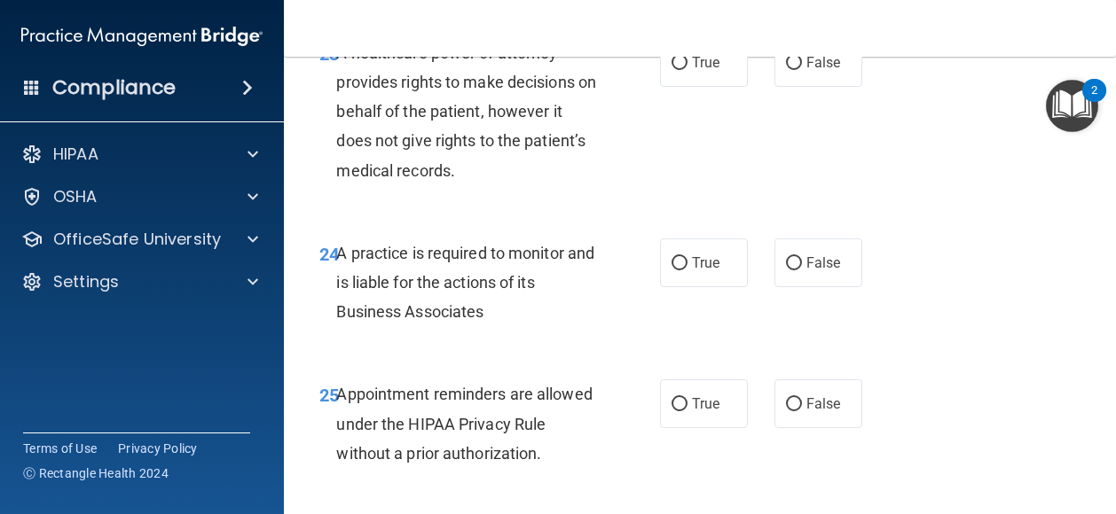
scroll to position [4282, 0]
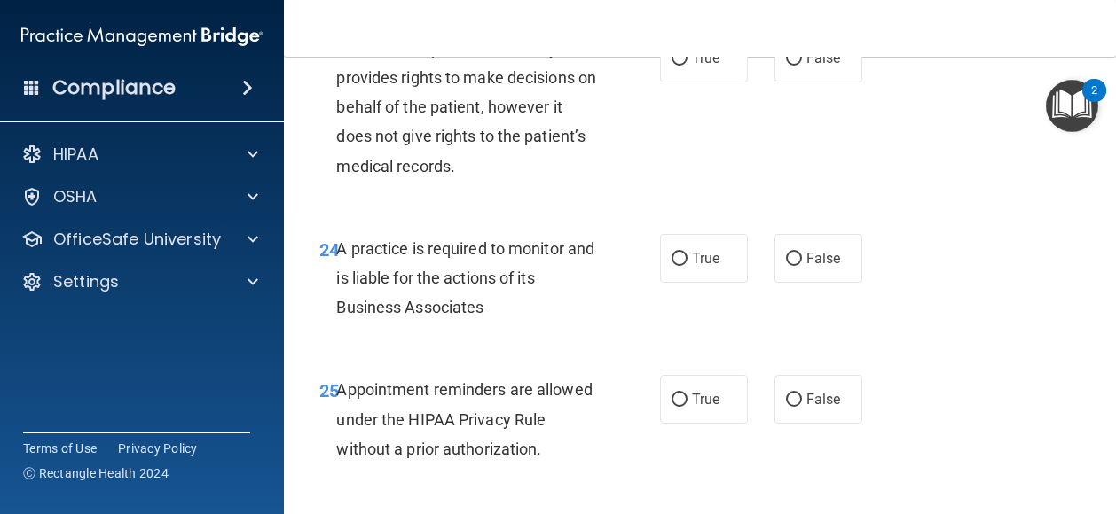
click at [450, 317] on span "A practice is required to monitor and is liable for the actions of its Business…" at bounding box center [465, 277] width 258 height 77
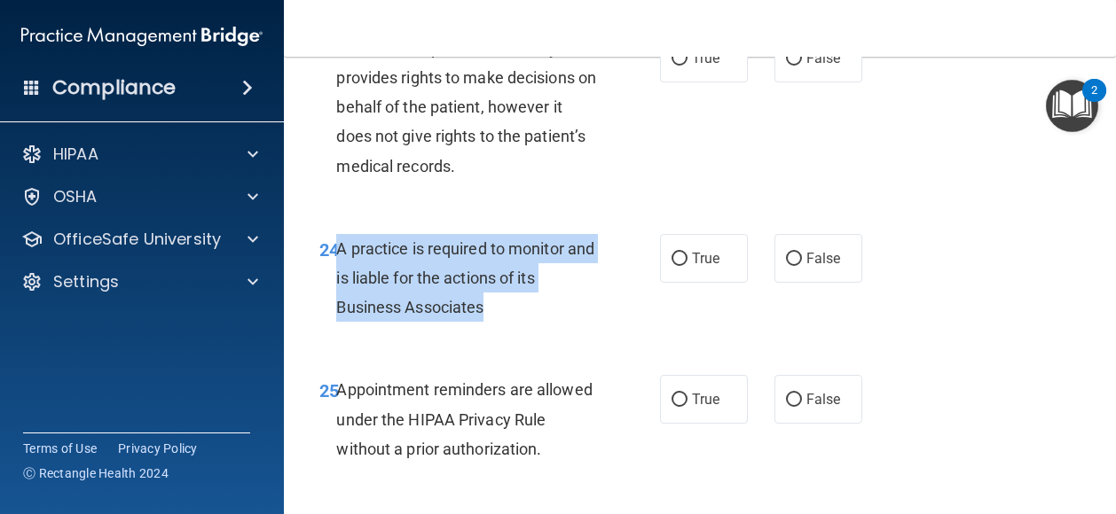
drag, startPoint x: 502, startPoint y: 452, endPoint x: 336, endPoint y: 388, distance: 177.7
click at [336, 323] on div "A practice is required to monitor and is liable for the actions of its Business…" at bounding box center [474, 278] width 276 height 89
drag, startPoint x: 336, startPoint y: 388, endPoint x: 408, endPoint y: 433, distance: 84.4
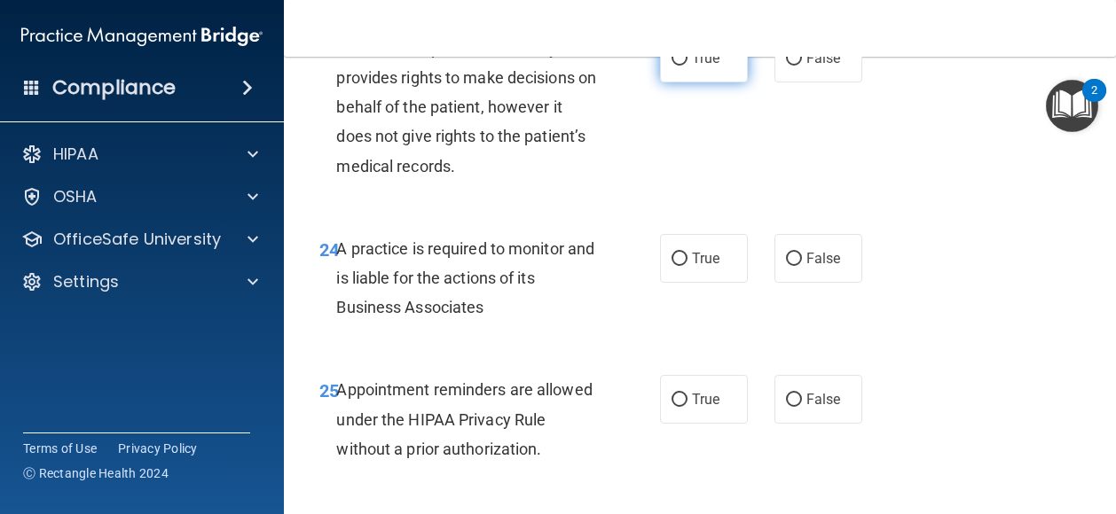
click at [710, 67] on span "True" at bounding box center [705, 58] width 27 height 17
click at [687, 66] on input "True" at bounding box center [679, 58] width 16 height 13
radio input "true"
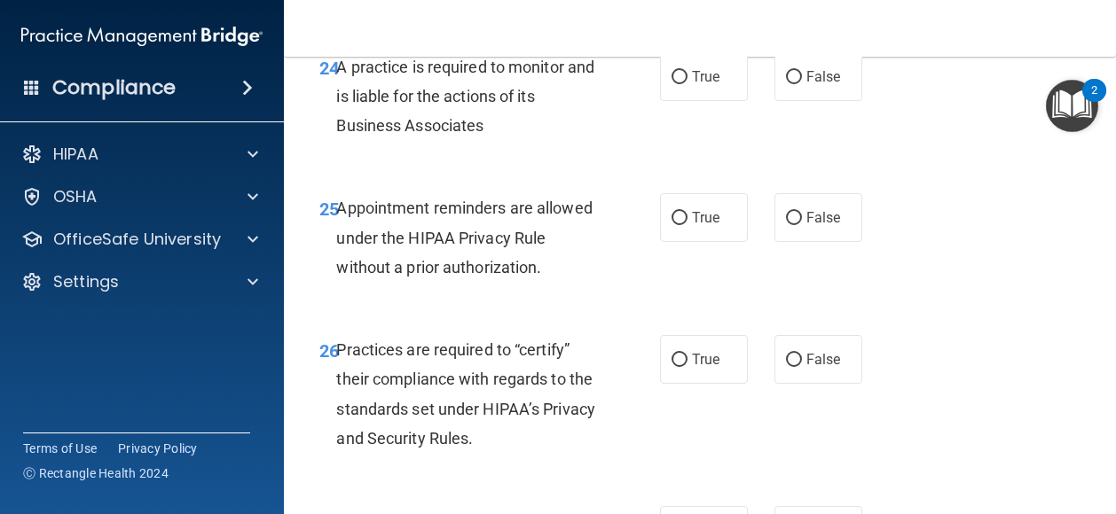
scroll to position [4464, 0]
click at [791, 101] on label "False" at bounding box center [818, 76] width 88 height 49
click at [791, 84] on input "False" at bounding box center [794, 77] width 16 height 13
radio input "true"
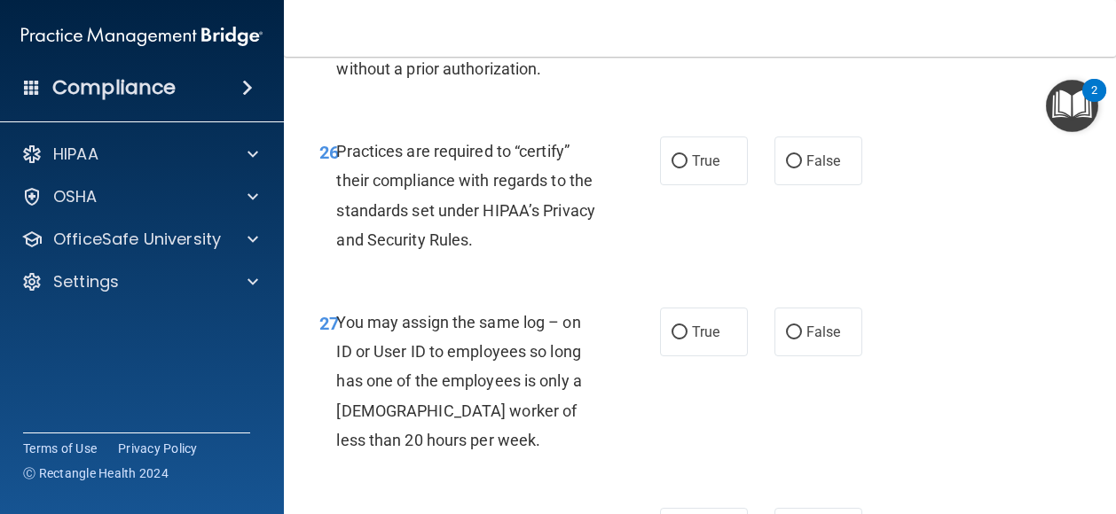
scroll to position [4663, 0]
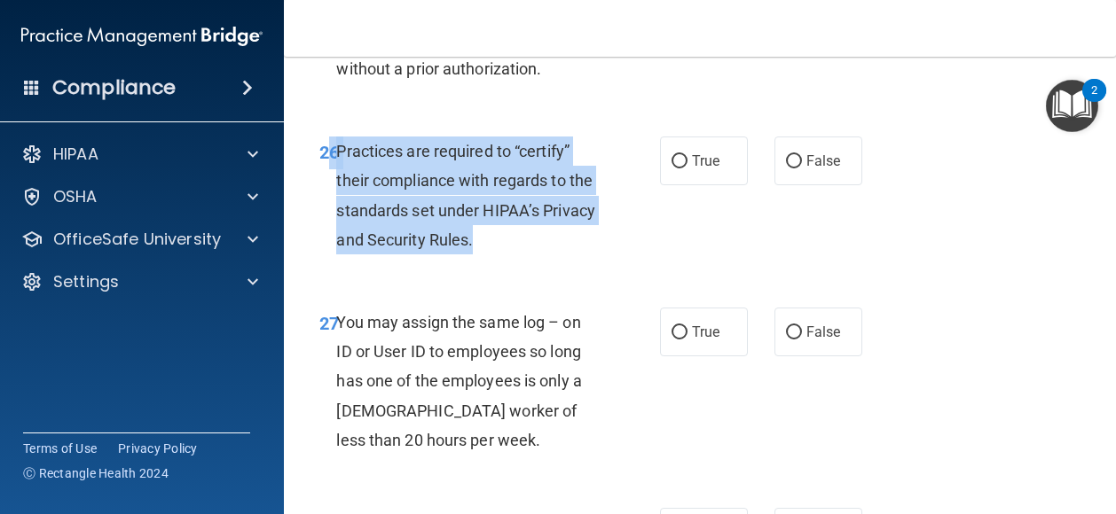
drag, startPoint x: 530, startPoint y: 386, endPoint x: 325, endPoint y: 307, distance: 220.3
click at [325, 263] on div "26 Practices are required to “certify” their compliance with regards to the sta…" at bounding box center [490, 200] width 394 height 127
drag, startPoint x: 325, startPoint y: 307, endPoint x: 408, endPoint y: 322, distance: 84.7
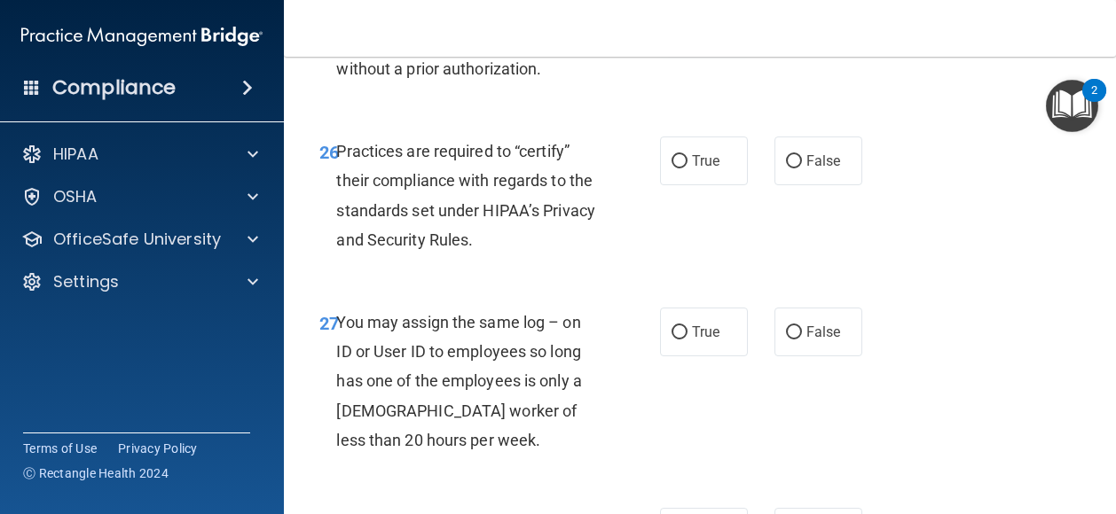
click at [692, 27] on span "True" at bounding box center [705, 19] width 27 height 17
click at [687, 27] on input "True" at bounding box center [679, 19] width 16 height 13
radio input "true"
click at [796, 185] on label "False" at bounding box center [818, 161] width 88 height 49
click at [796, 168] on input "False" at bounding box center [794, 161] width 16 height 13
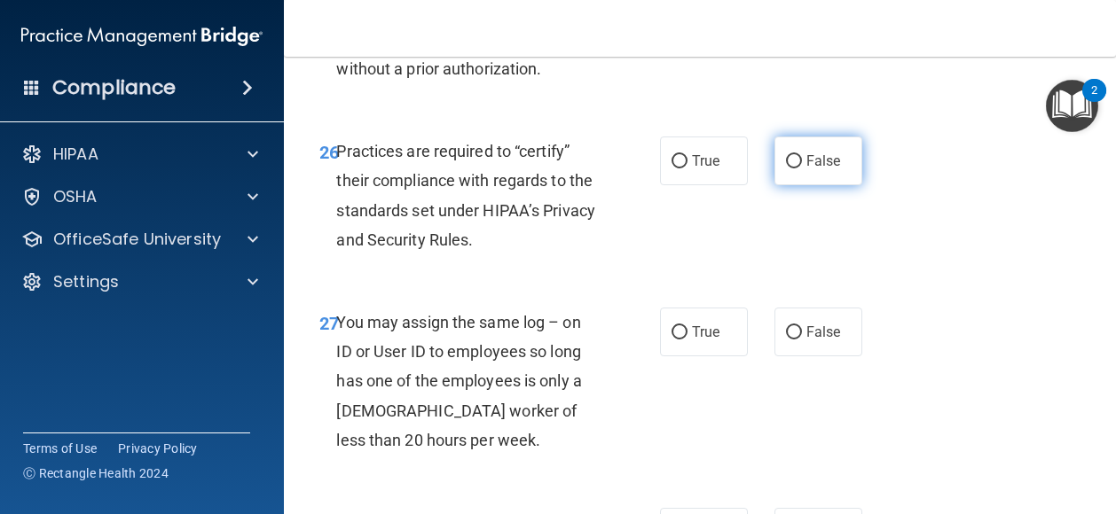
radio input "true"
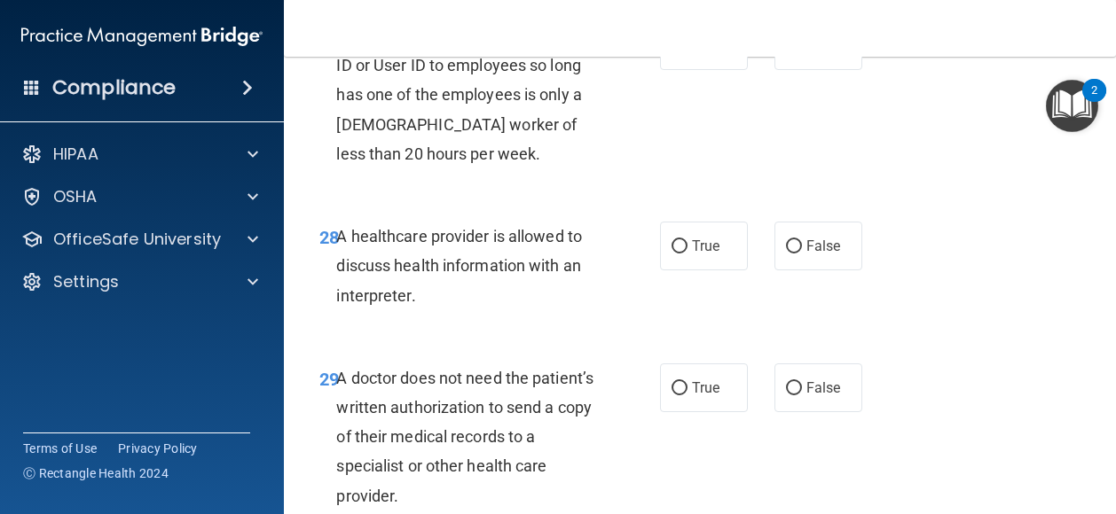
scroll to position [4966, 0]
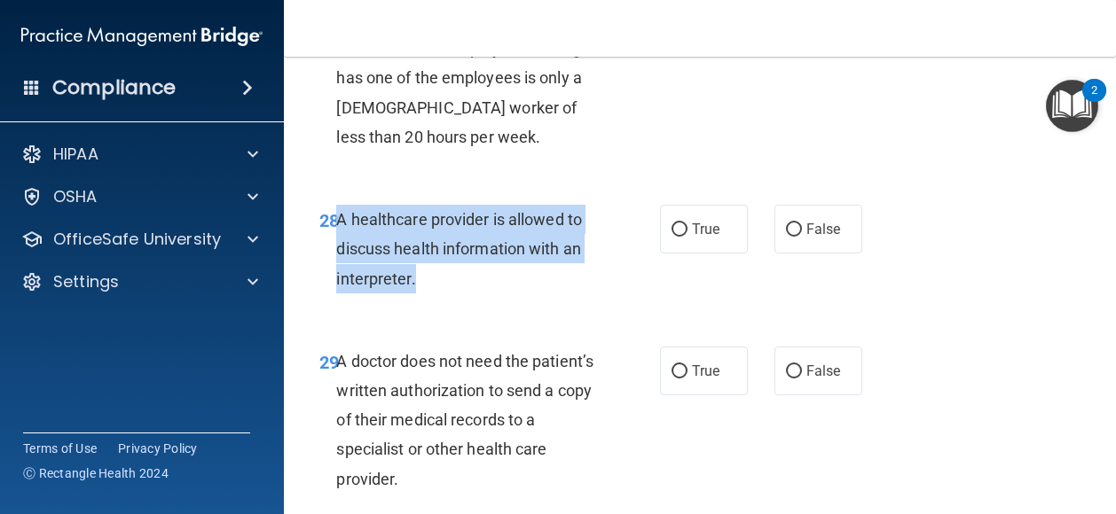
drag, startPoint x: 422, startPoint y: 424, endPoint x: 338, endPoint y: 360, distance: 105.7
click at [338, 294] on div "A healthcare provider is allowed to discuss health information with an interpre…" at bounding box center [474, 249] width 276 height 89
drag, startPoint x: 338, startPoint y: 360, endPoint x: 392, endPoint y: 411, distance: 74.0
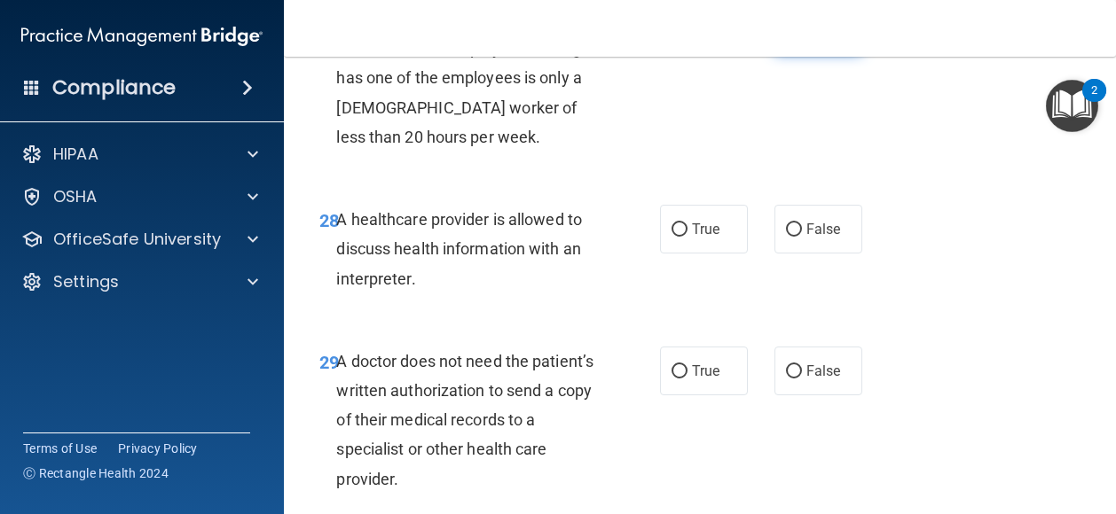
click at [809, 37] on span "False" at bounding box center [823, 28] width 35 height 17
click at [802, 36] on input "False" at bounding box center [794, 29] width 16 height 13
radio input "true"
click at [697, 238] on span "True" at bounding box center [705, 229] width 27 height 17
click at [687, 237] on input "True" at bounding box center [679, 229] width 16 height 13
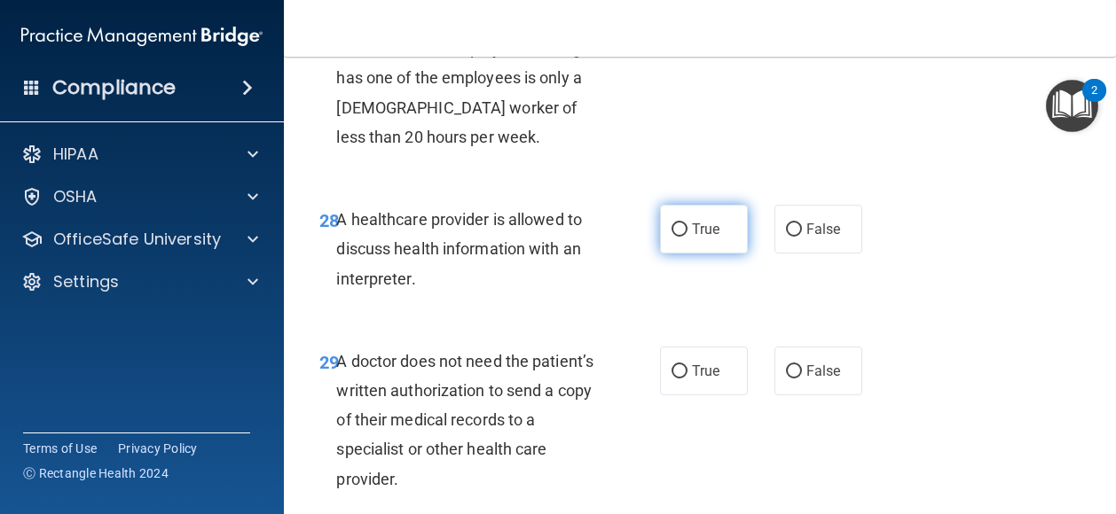
radio input "true"
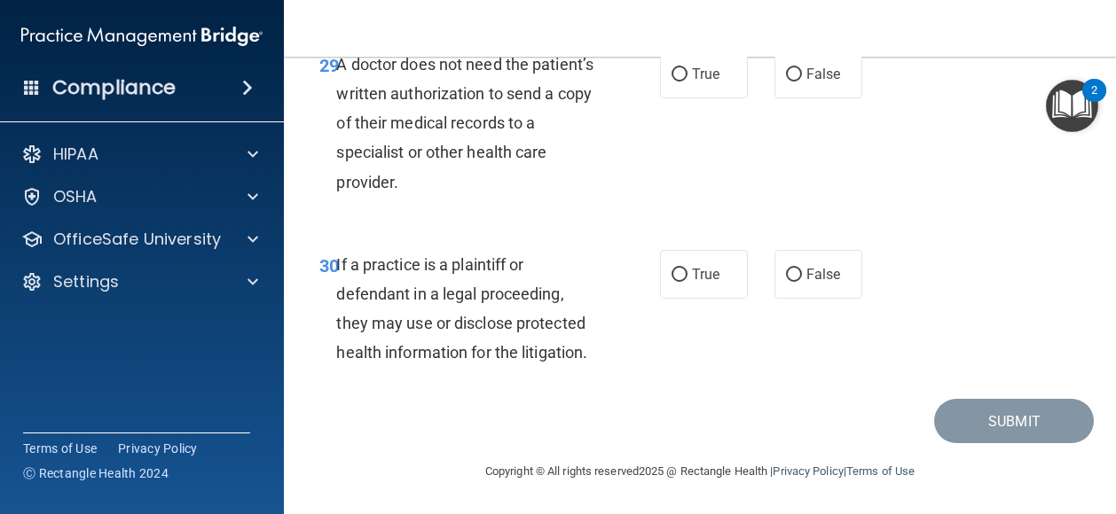
scroll to position [5286, 0]
click at [683, 98] on label "True" at bounding box center [704, 74] width 88 height 49
click at [683, 82] on input "True" at bounding box center [679, 74] width 16 height 13
radio input "true"
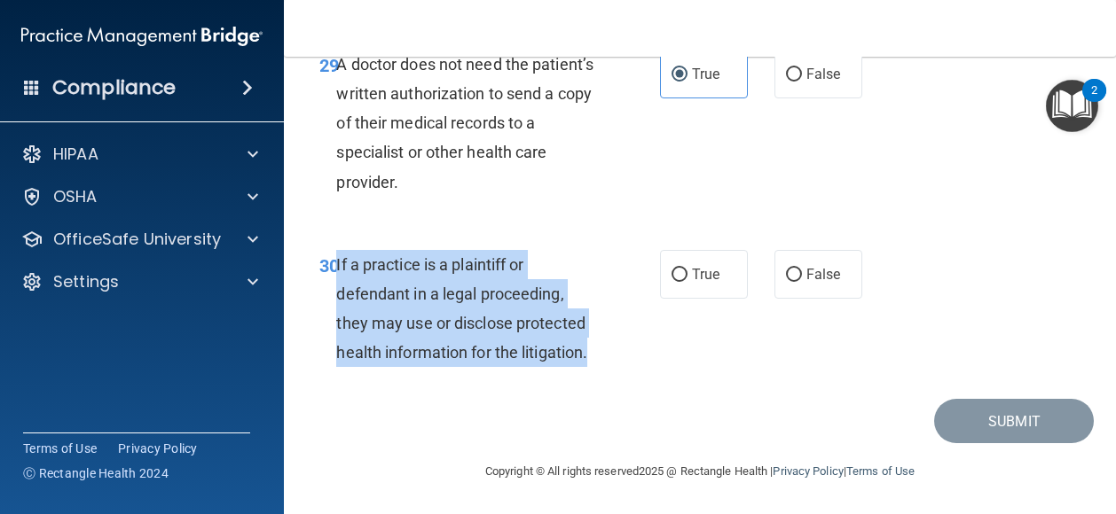
drag, startPoint x: 606, startPoint y: 353, endPoint x: 335, endPoint y: 258, distance: 286.6
click at [336, 258] on div "If a practice is a plaintiff or defendant in a legal proceeding, they may use o…" at bounding box center [474, 309] width 276 height 118
drag, startPoint x: 335, startPoint y: 258, endPoint x: 466, endPoint y: 340, distance: 154.5
click at [676, 275] on input "True" at bounding box center [679, 275] width 16 height 13
radio input "true"
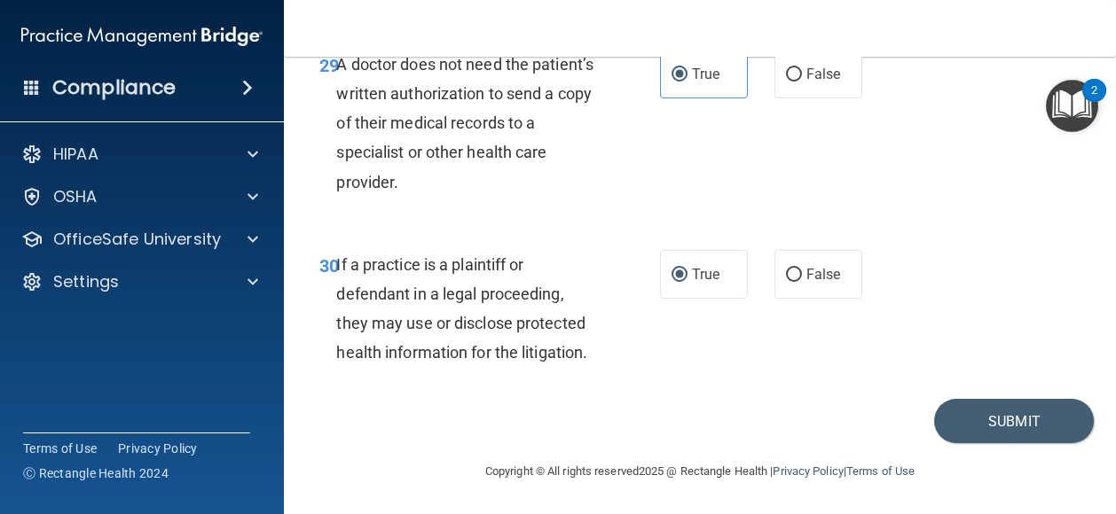
click at [637, 416] on div "Submit" at bounding box center [699, 421] width 787 height 45
click at [665, 399] on div "Submit" at bounding box center [699, 421] width 787 height 45
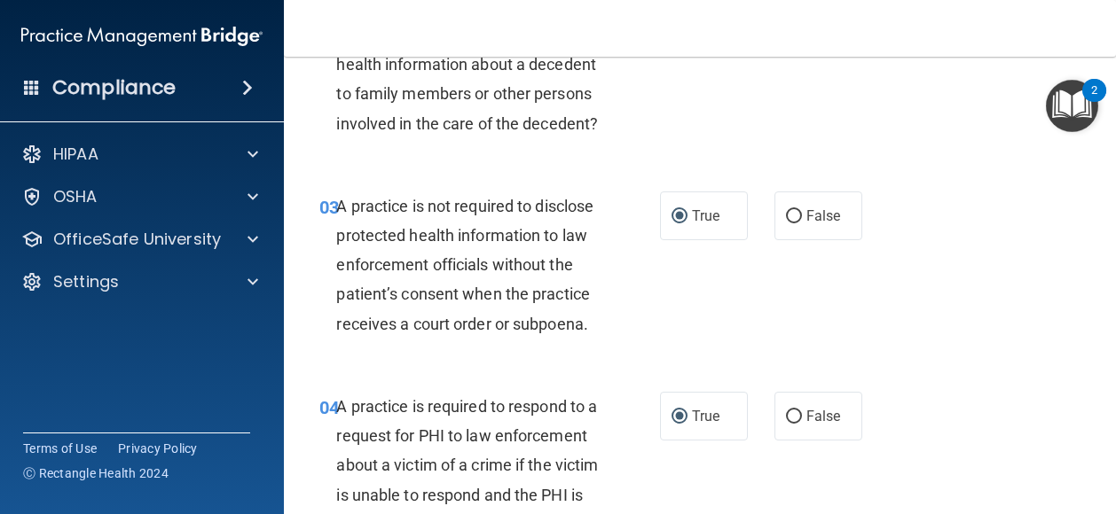
scroll to position [254, 0]
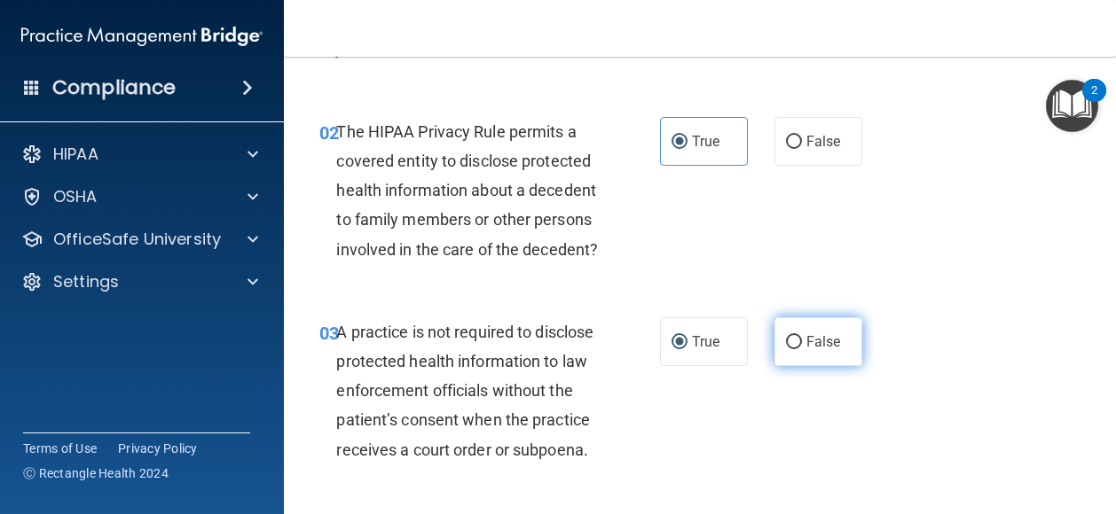
click at [806, 350] on span "False" at bounding box center [823, 341] width 35 height 17
click at [802, 349] on input "False" at bounding box center [794, 342] width 16 height 13
radio input "true"
radio input "false"
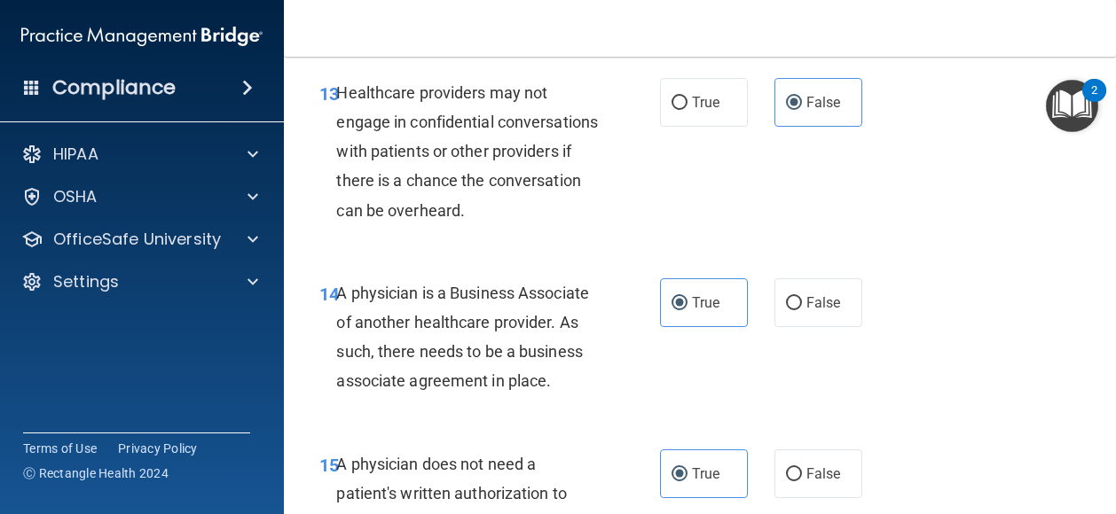
scroll to position [2376, 0]
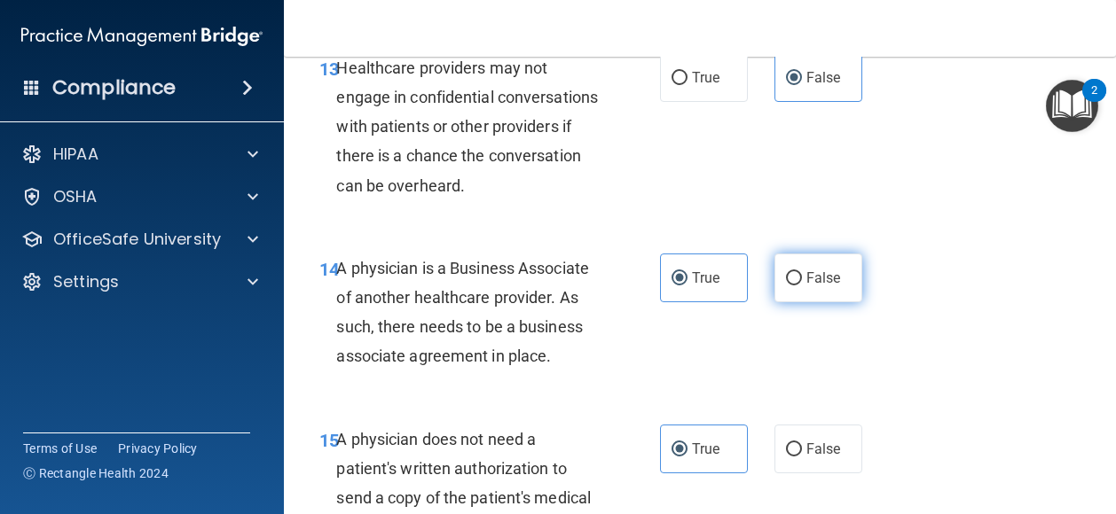
click at [806, 286] on span "False" at bounding box center [823, 278] width 35 height 17
click at [802, 286] on input "False" at bounding box center [794, 278] width 16 height 13
radio input "true"
radio input "false"
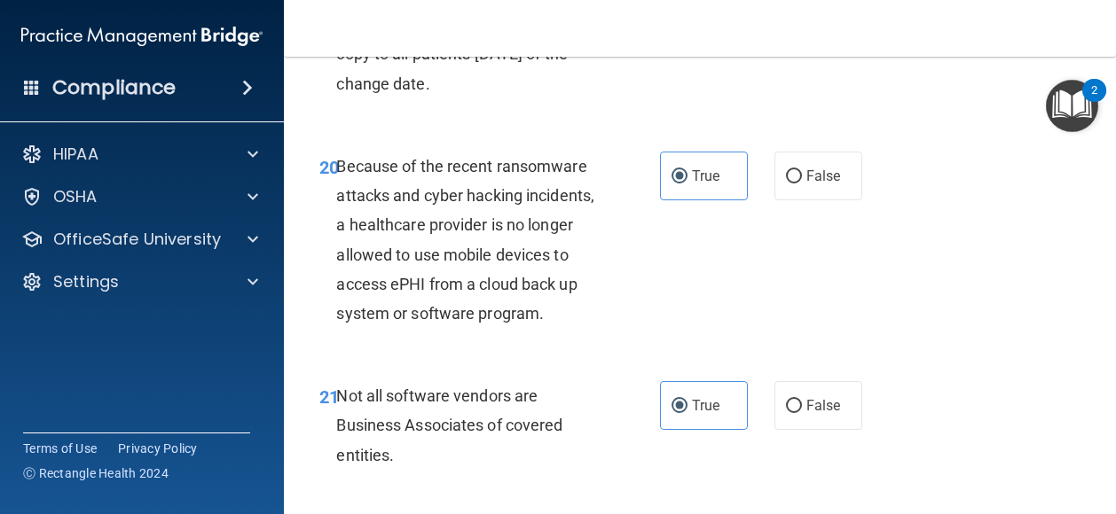
scroll to position [3664, 0]
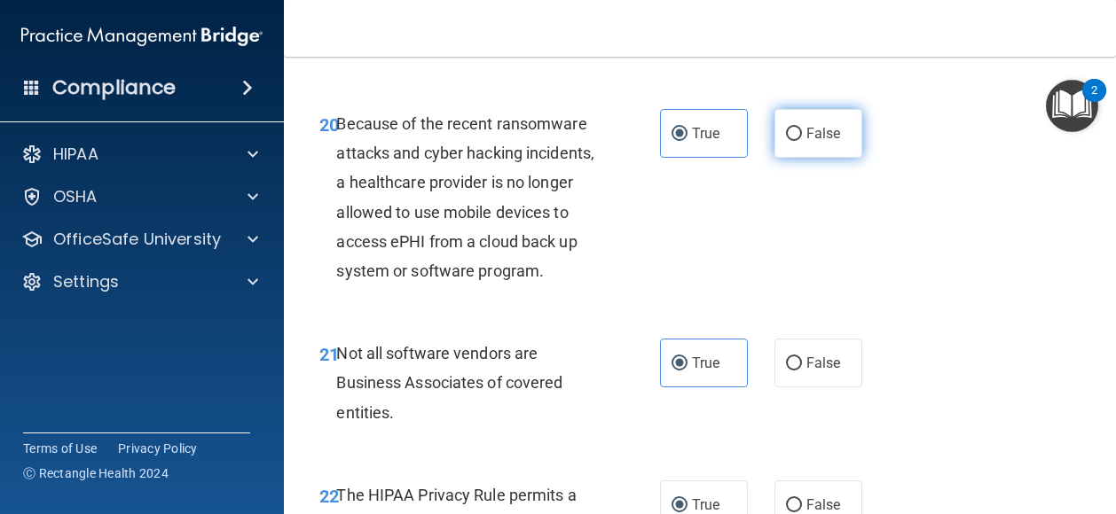
click at [787, 141] on input "False" at bounding box center [794, 134] width 16 height 13
radio input "true"
radio input "false"
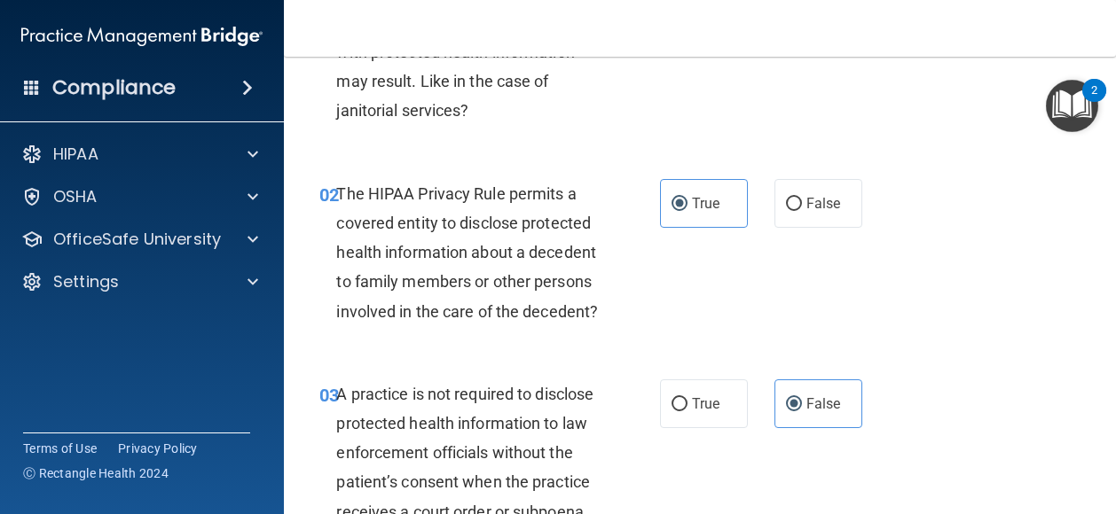
scroll to position [0, 0]
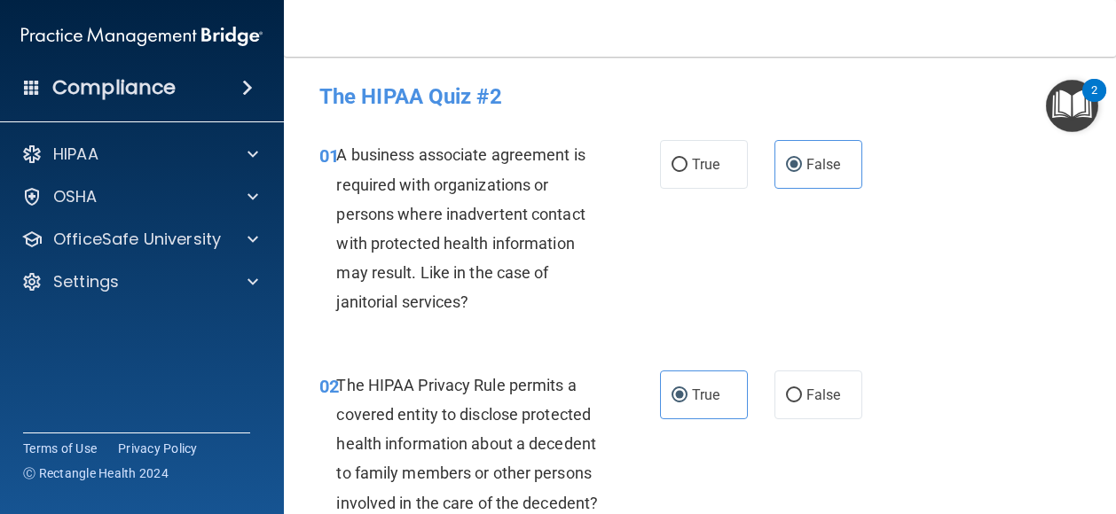
drag, startPoint x: 1109, startPoint y: 98, endPoint x: 1088, endPoint y: 215, distance: 119.0
click at [1088, 215] on body "Compliance HIPAA Documents and Policies Report an Incident Business Associates …" at bounding box center [558, 257] width 1116 height 514
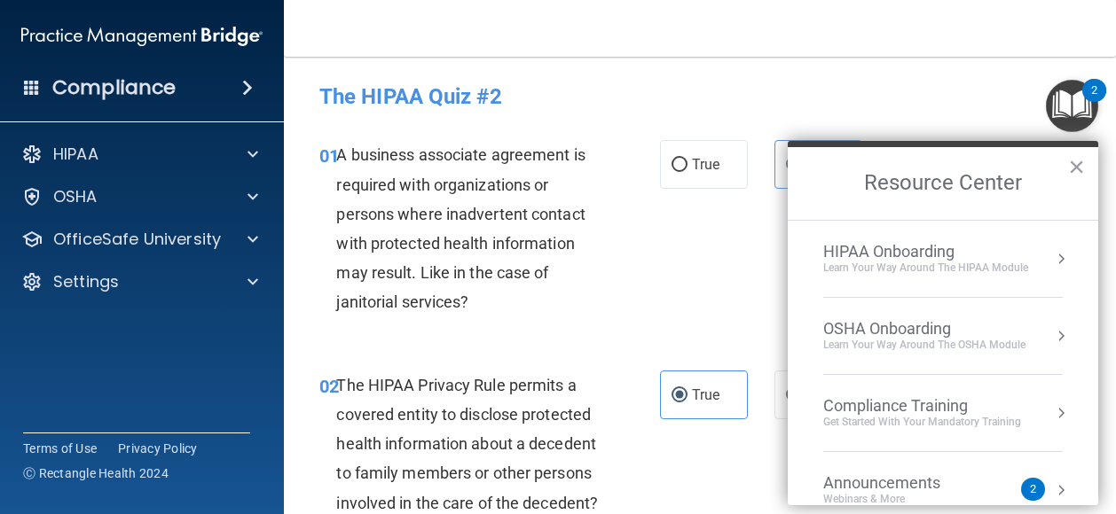
scroll to position [400, 0]
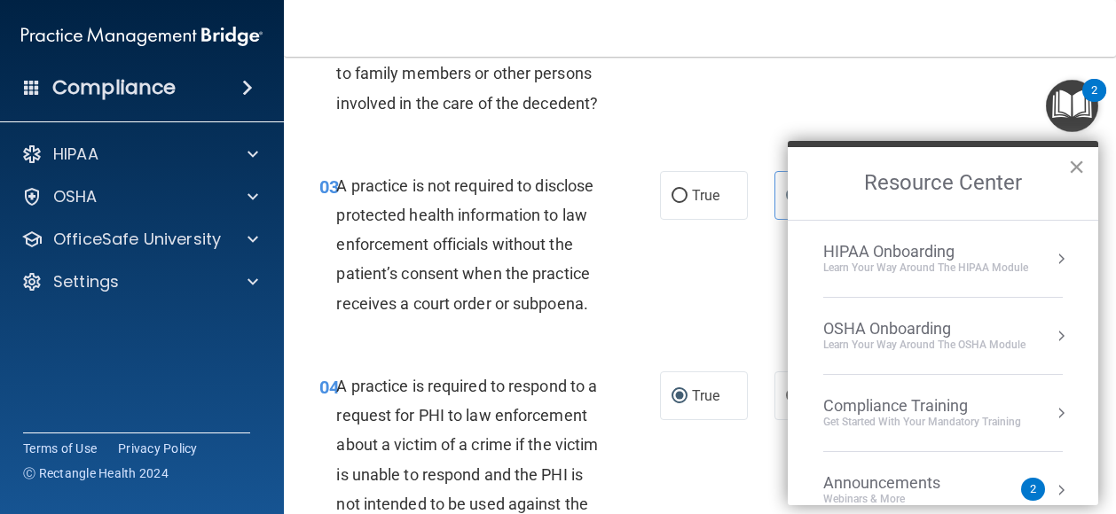
click at [1073, 173] on button "×" at bounding box center [1076, 167] width 17 height 28
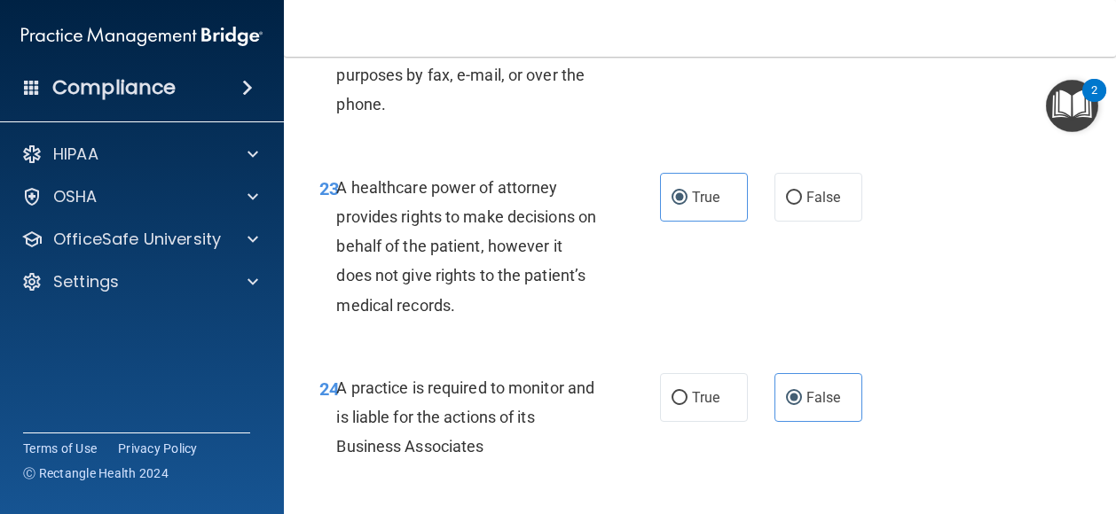
scroll to position [4143, 0]
click at [787, 222] on label "False" at bounding box center [818, 197] width 88 height 49
click at [787, 205] on input "False" at bounding box center [794, 198] width 16 height 13
radio input "true"
radio input "false"
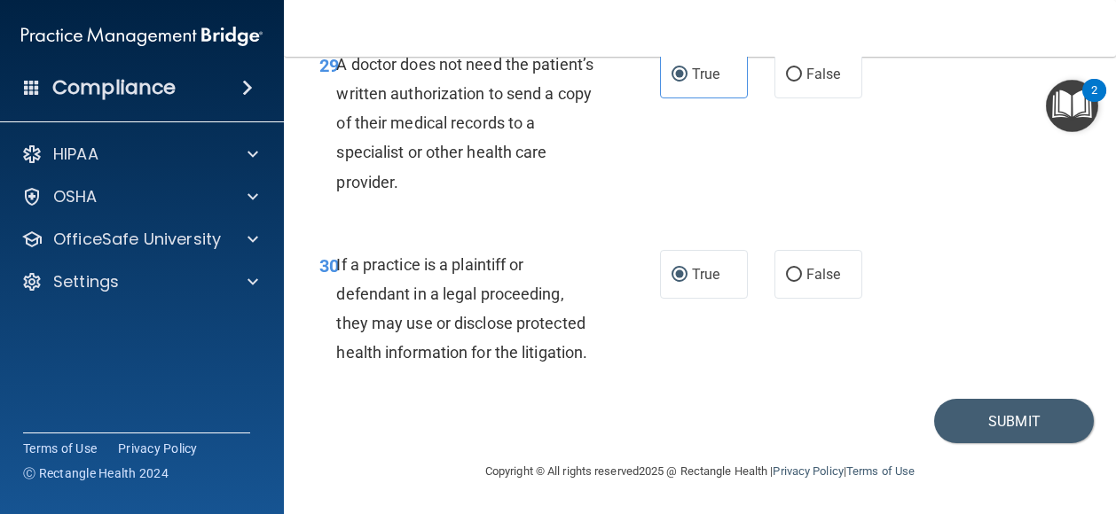
scroll to position [5367, 0]
click at [997, 444] on button "Submit" at bounding box center [1014, 421] width 160 height 45
click at [996, 444] on button "Submit" at bounding box center [1014, 421] width 160 height 45
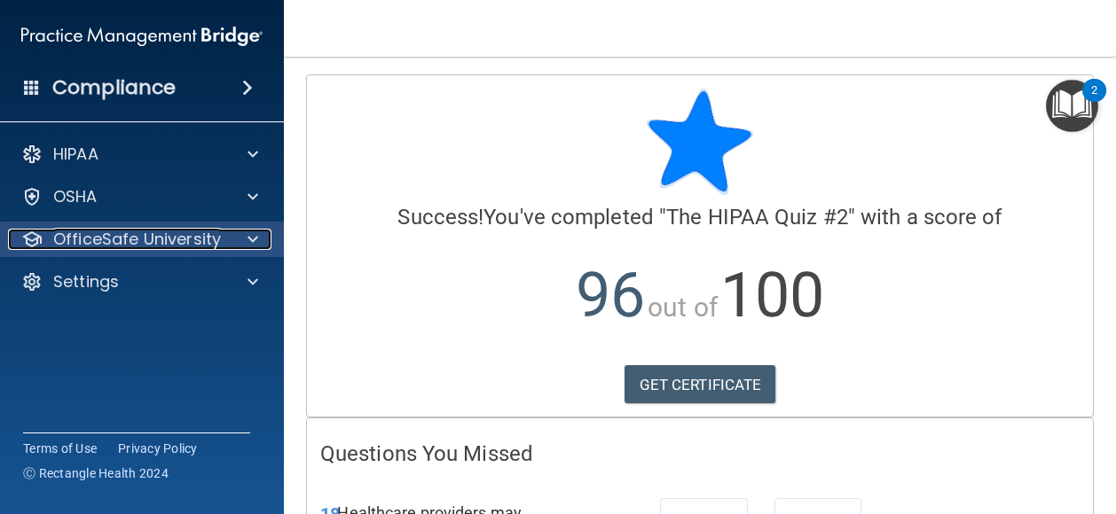
click at [176, 236] on p "OfficeSafe University" at bounding box center [137, 239] width 168 height 21
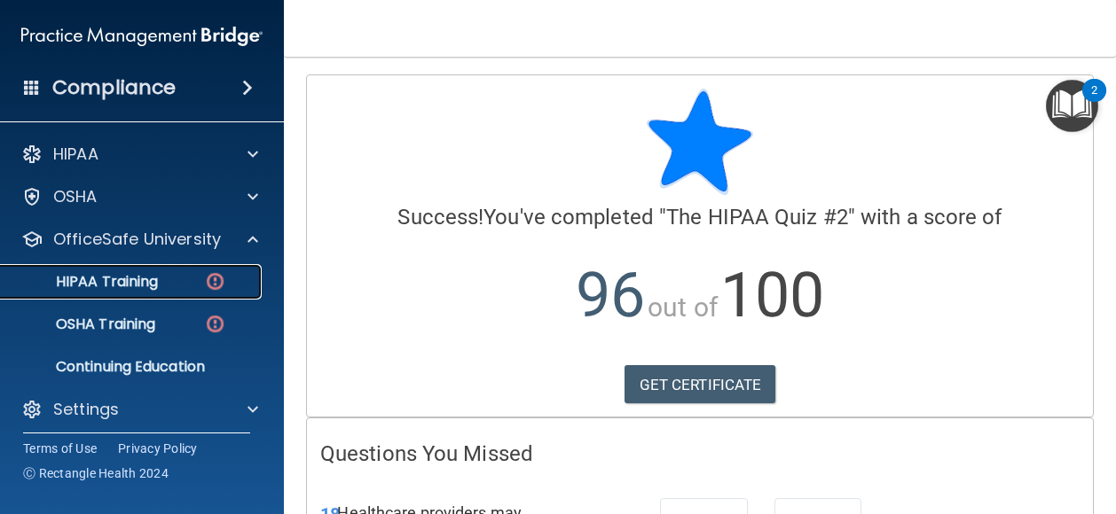
click at [145, 280] on p "HIPAA Training" at bounding box center [85, 282] width 146 height 18
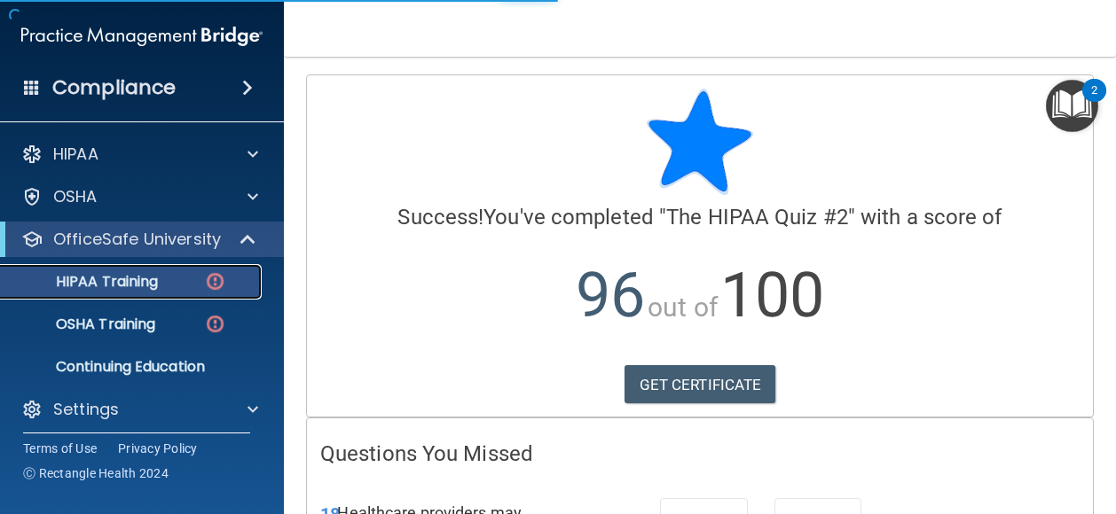
click at [145, 280] on p "HIPAA Training" at bounding box center [85, 282] width 146 height 18
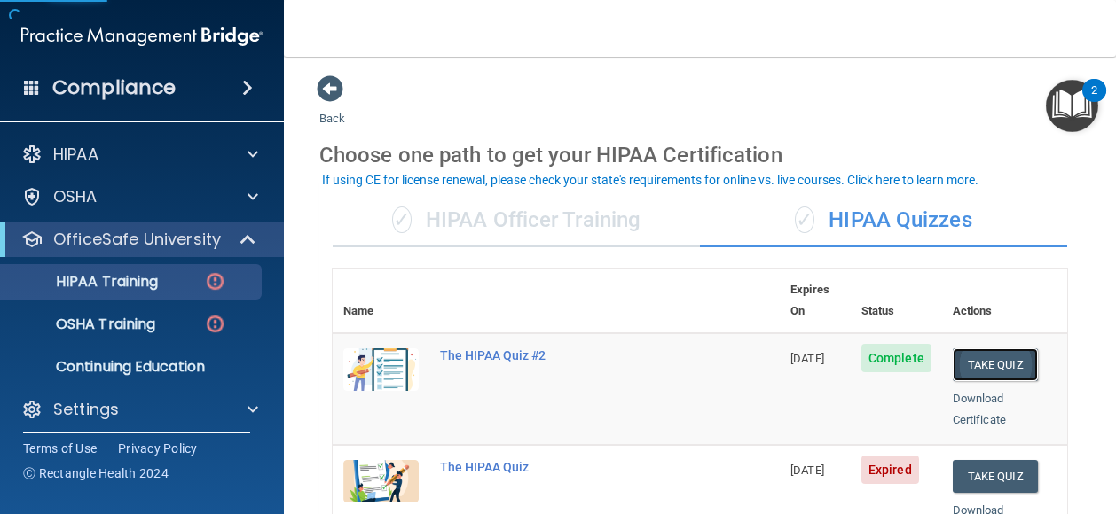
click at [973, 348] on button "Take Quiz" at bounding box center [994, 364] width 85 height 33
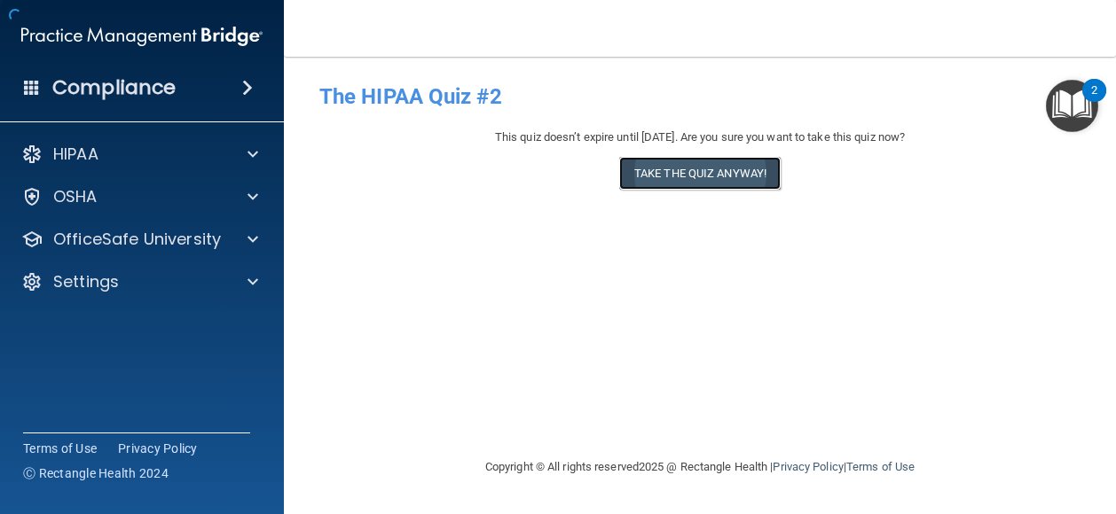
click at [725, 171] on button "Take the quiz anyway!" at bounding box center [699, 173] width 161 height 33
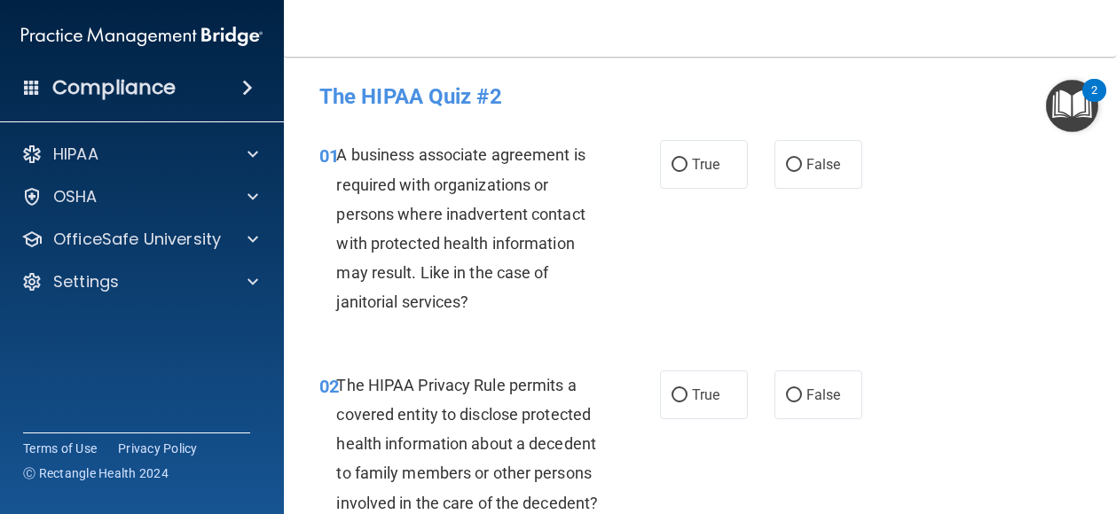
click at [725, 171] on label "True" at bounding box center [704, 164] width 88 height 49
click at [687, 171] on input "True" at bounding box center [679, 165] width 16 height 13
radio input "true"
click at [821, 168] on span "False" at bounding box center [823, 164] width 35 height 17
click at [802, 168] on input "False" at bounding box center [794, 165] width 16 height 13
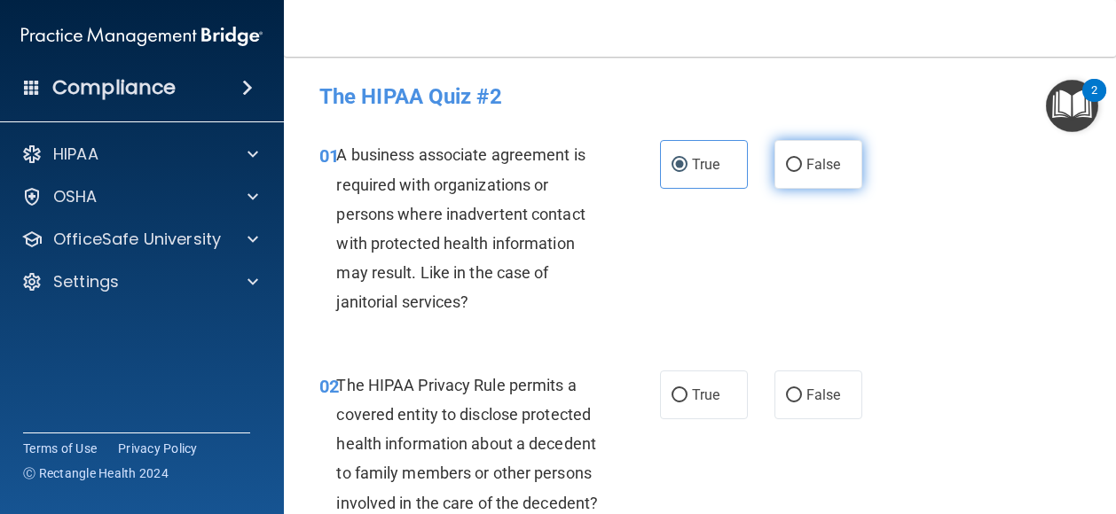
radio input "true"
radio input "false"
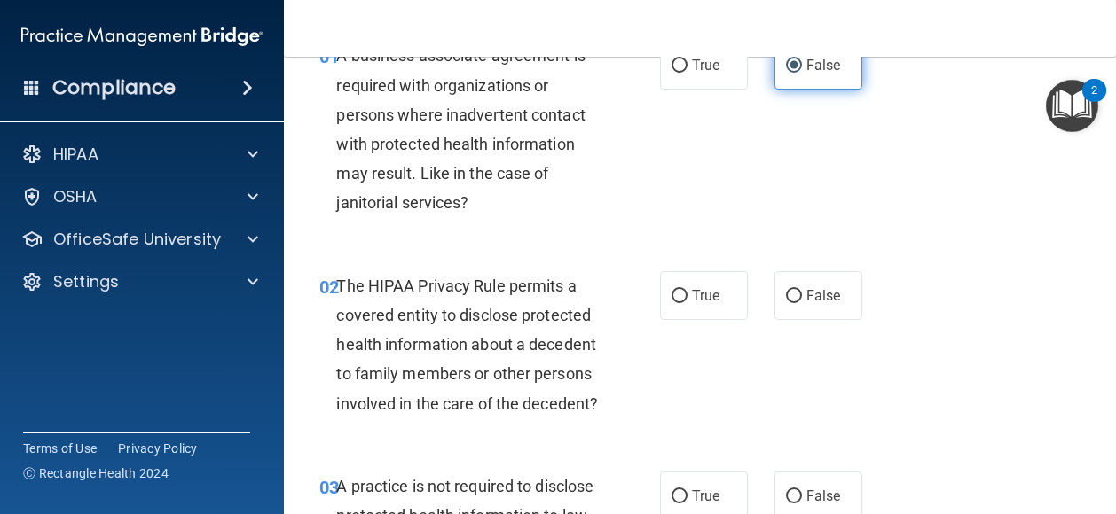
scroll to position [129, 0]
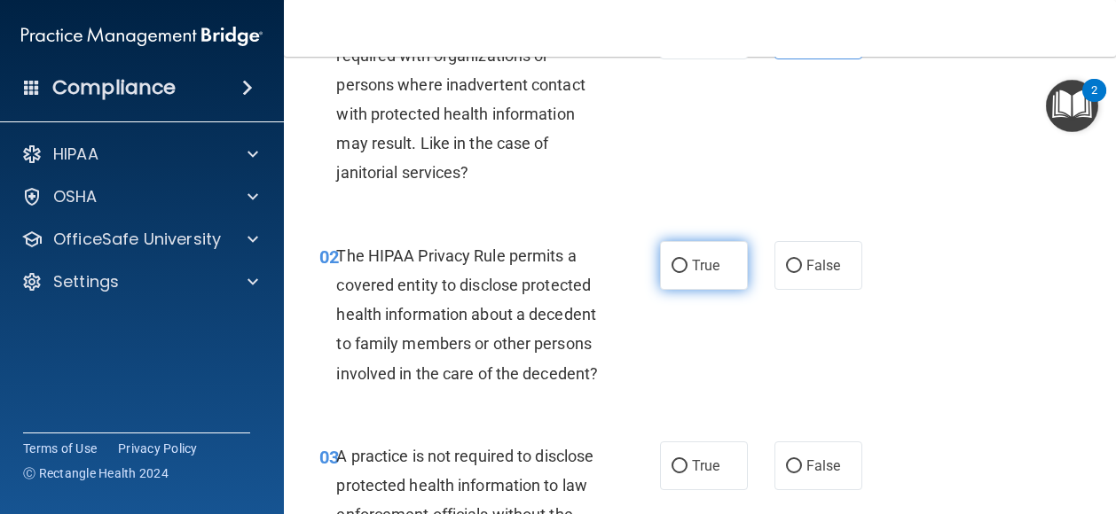
click at [716, 253] on label "True" at bounding box center [704, 265] width 88 height 49
click at [687, 260] on input "True" at bounding box center [679, 266] width 16 height 13
radio input "true"
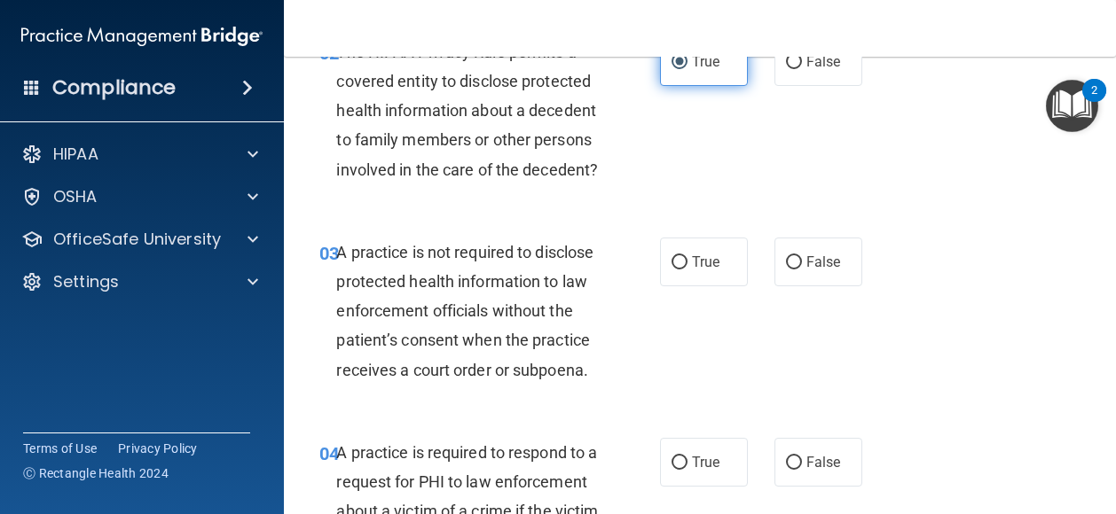
scroll to position [339, 0]
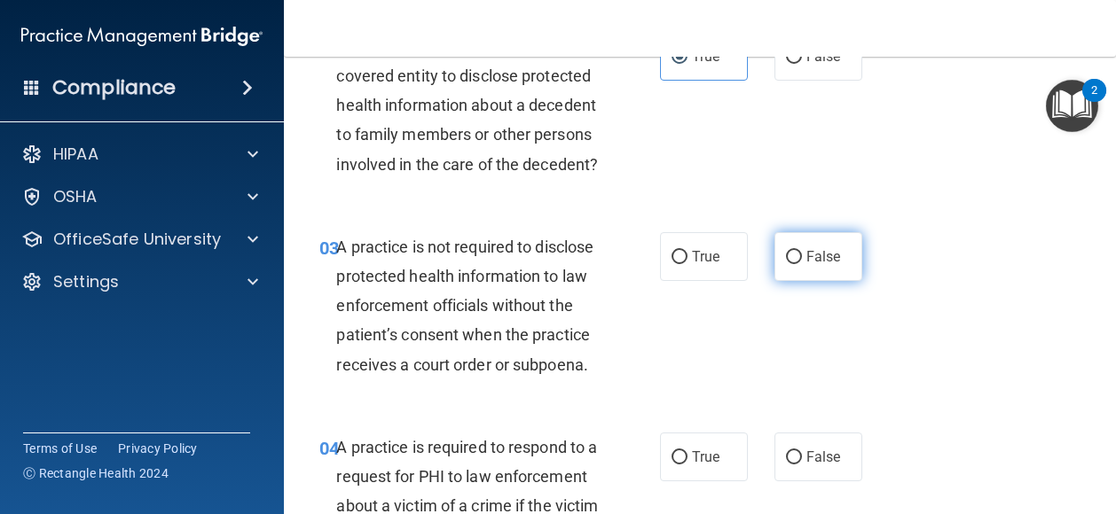
click at [806, 265] on span "False" at bounding box center [823, 256] width 35 height 17
click at [802, 264] on input "False" at bounding box center [794, 257] width 16 height 13
radio input "true"
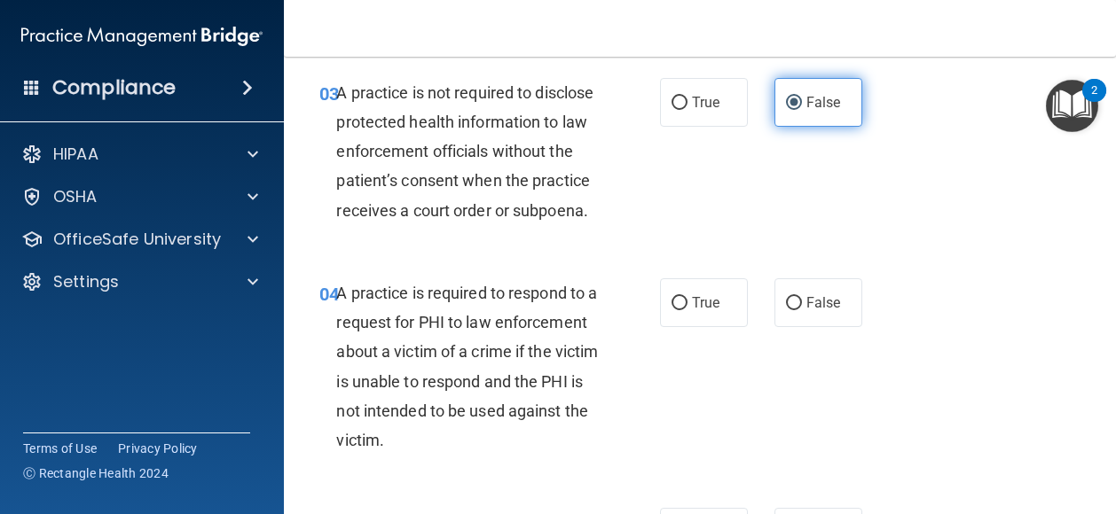
scroll to position [549, 0]
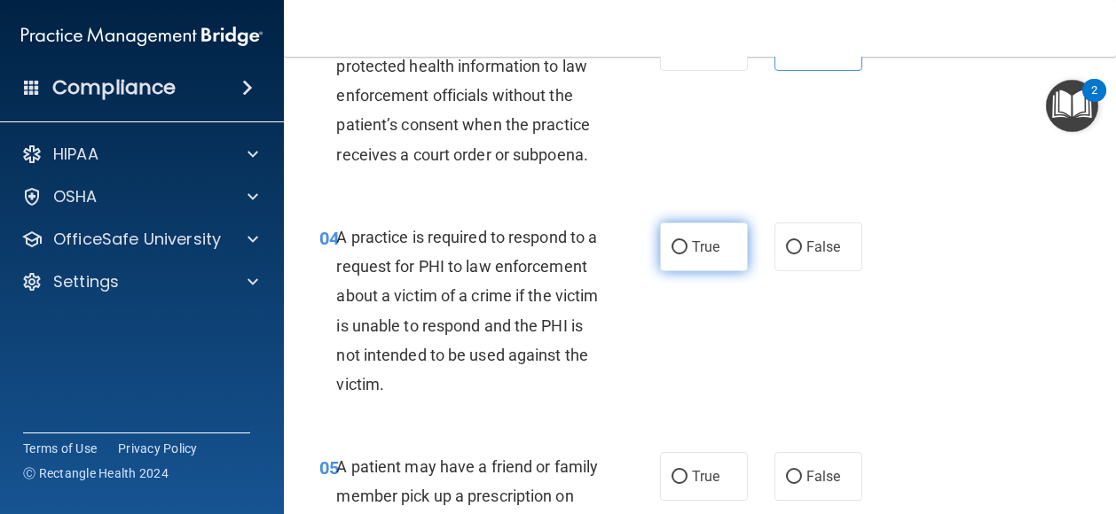
click at [690, 271] on label "True" at bounding box center [704, 247] width 88 height 49
click at [687, 255] on input "True" at bounding box center [679, 247] width 16 height 13
radio input "true"
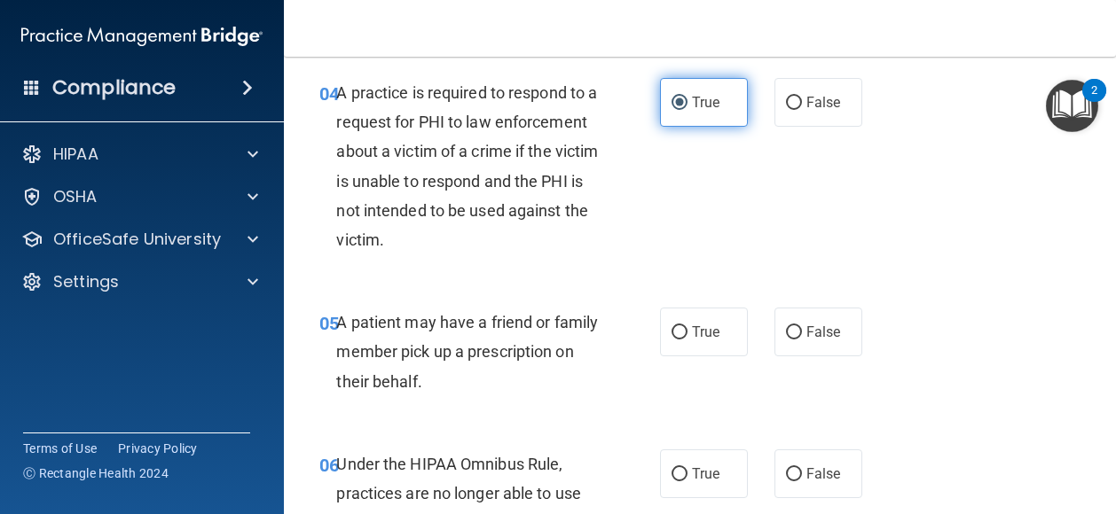
scroll to position [764, 0]
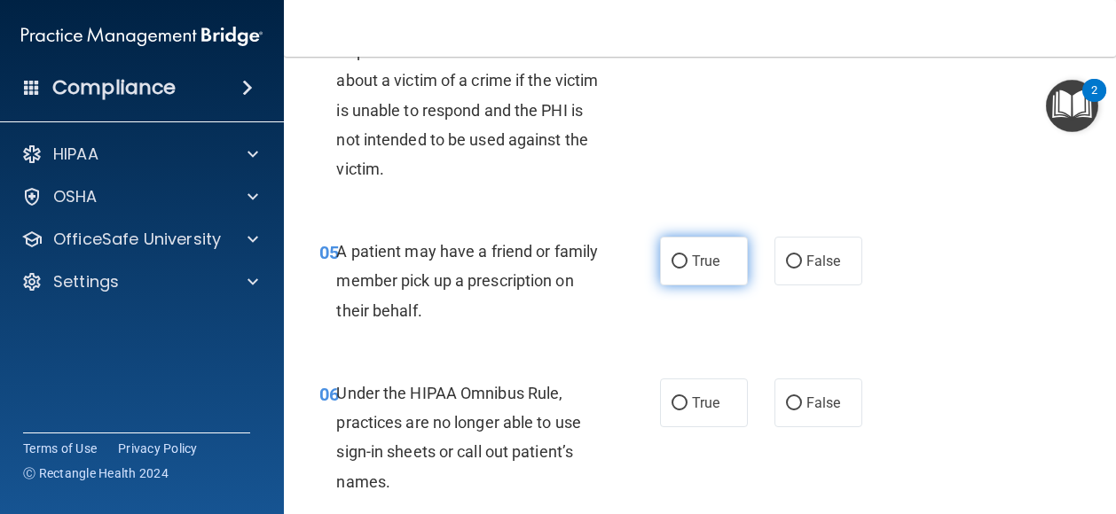
click at [690, 286] on label "True" at bounding box center [704, 261] width 88 height 49
click at [687, 269] on input "True" at bounding box center [679, 261] width 16 height 13
radio input "true"
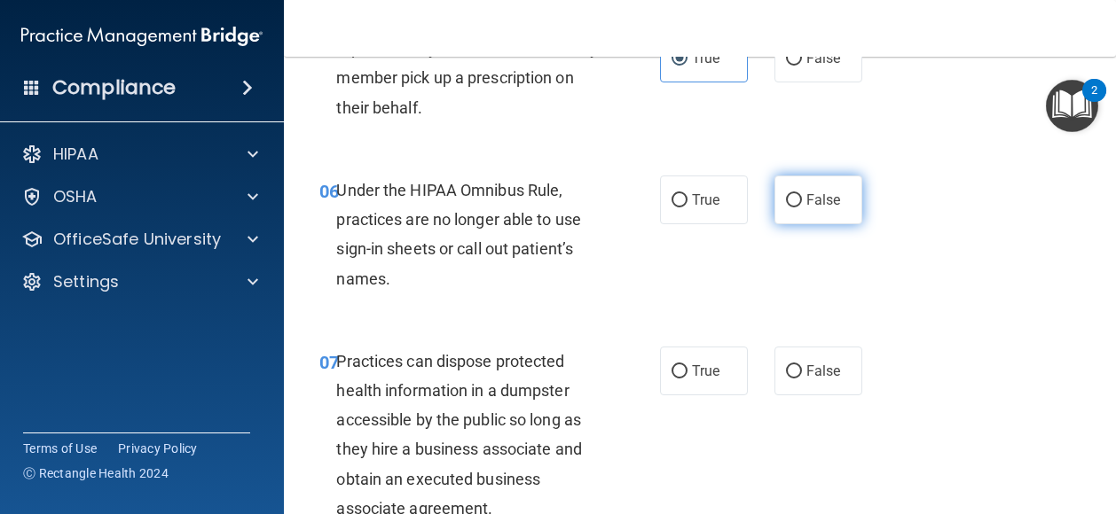
click at [786, 208] on input "False" at bounding box center [794, 200] width 16 height 13
radio input "true"
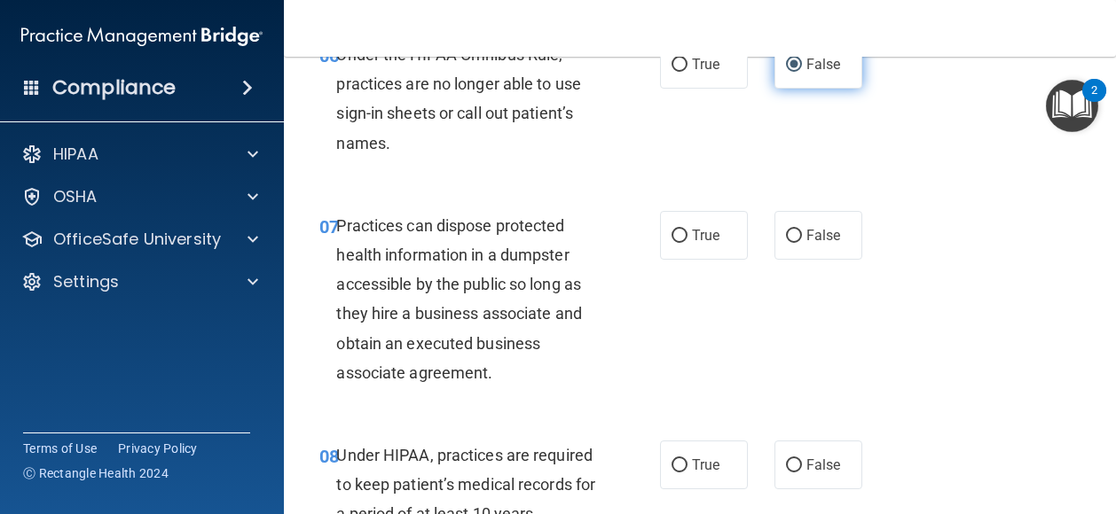
scroll to position [1168, 0]
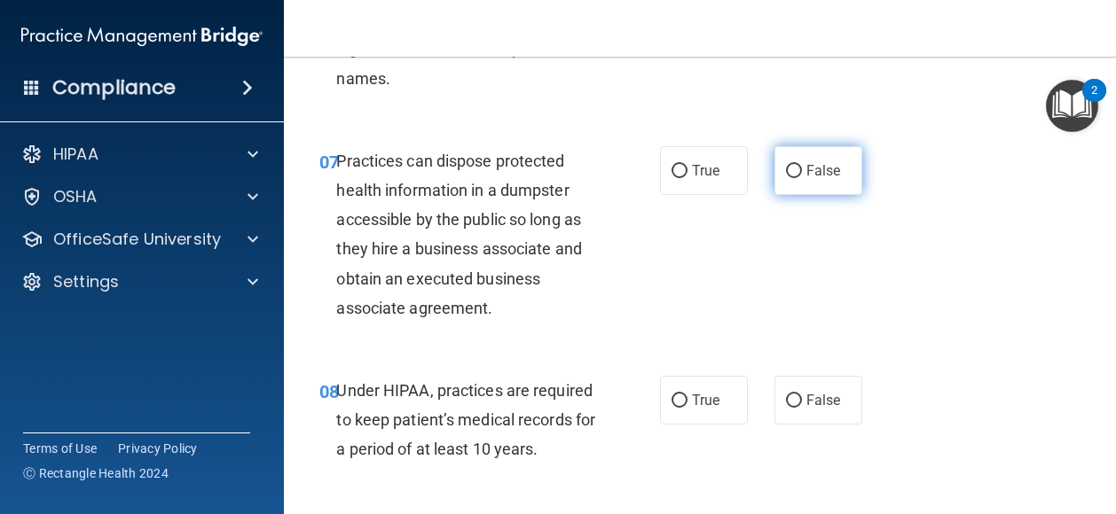
click at [790, 178] on input "False" at bounding box center [794, 171] width 16 height 13
radio input "true"
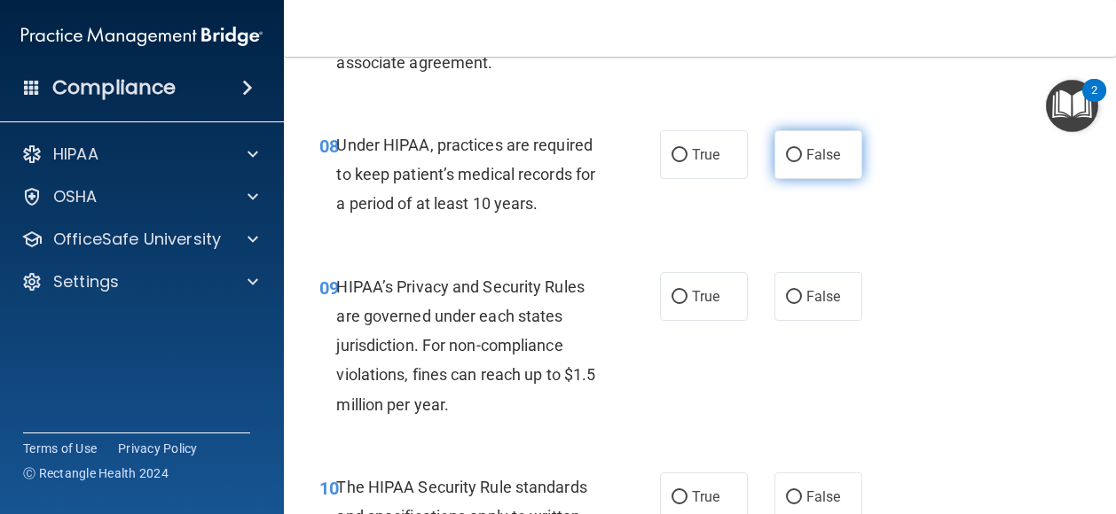
click at [786, 162] on input "False" at bounding box center [794, 155] width 16 height 13
radio input "true"
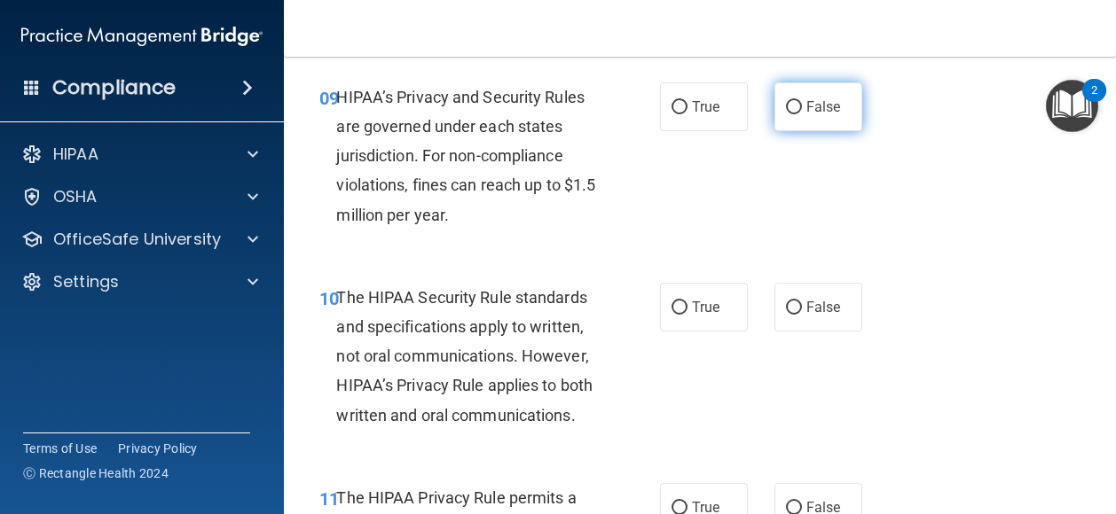
click at [806, 115] on span "False" at bounding box center [823, 106] width 35 height 17
click at [802, 114] on input "False" at bounding box center [794, 107] width 16 height 13
radio input "true"
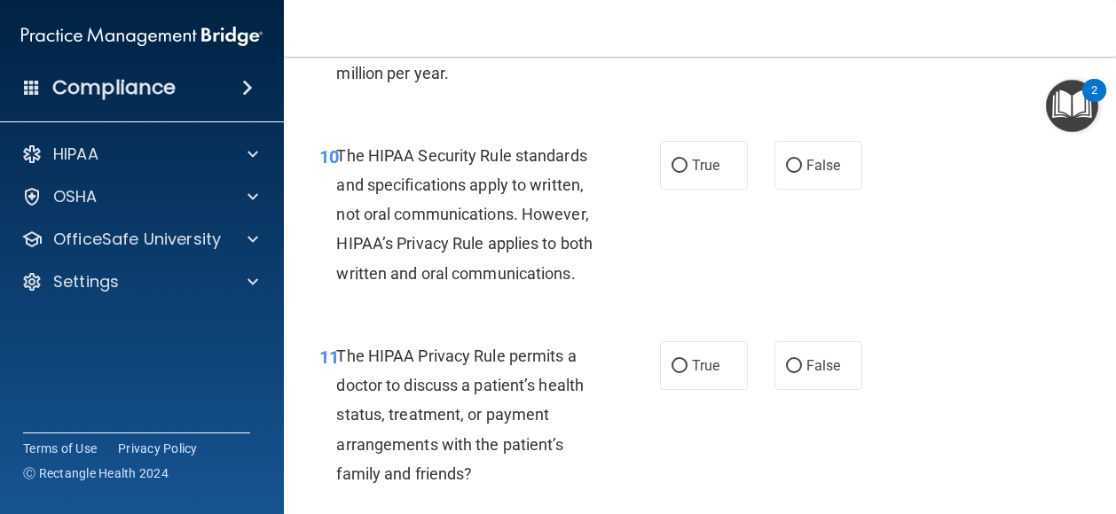
scroll to position [1789, 0]
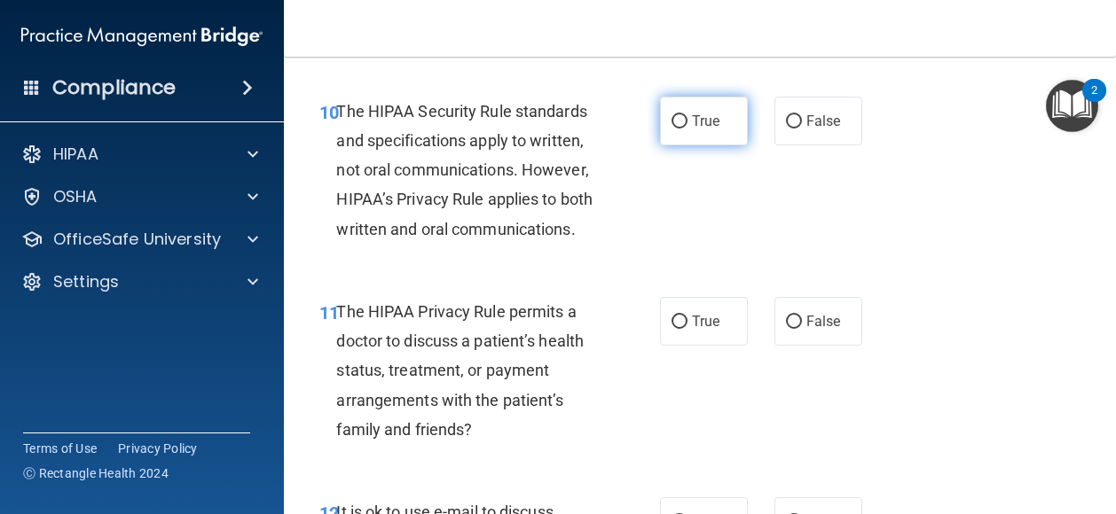
click at [679, 129] on input "True" at bounding box center [679, 121] width 16 height 13
radio input "true"
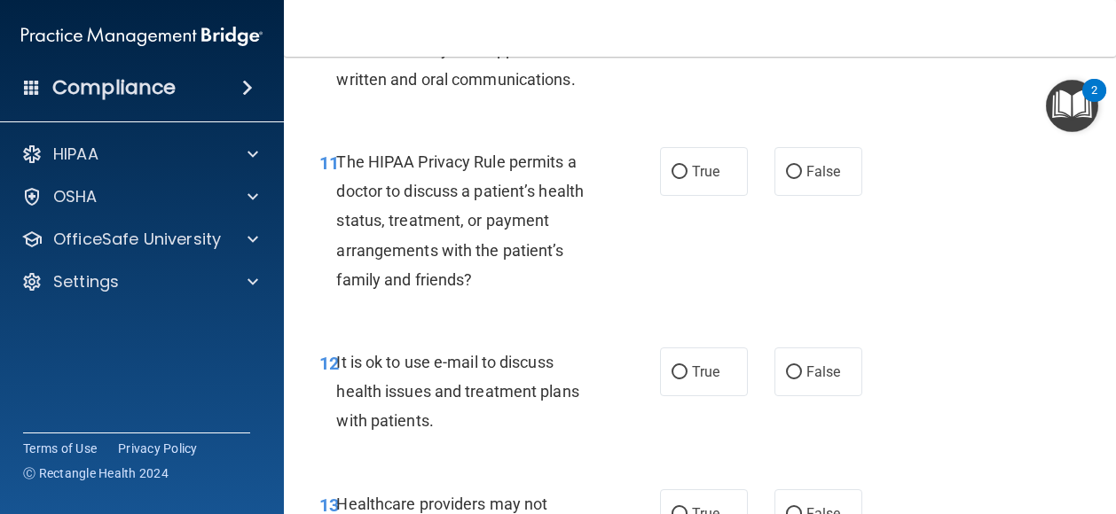
scroll to position [1972, 0]
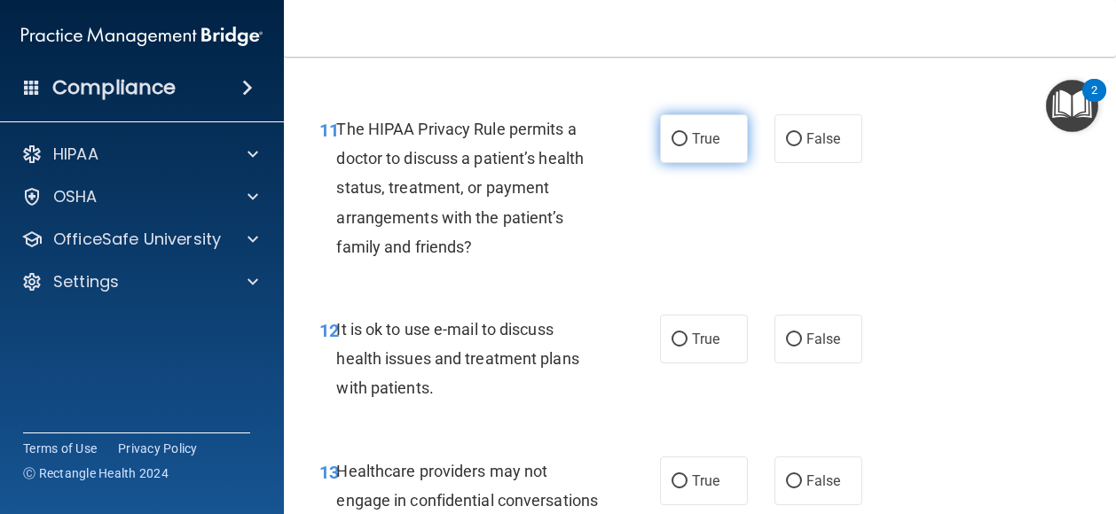
click at [697, 147] on span "True" at bounding box center [705, 138] width 27 height 17
click at [687, 146] on input "True" at bounding box center [679, 139] width 16 height 13
radio input "true"
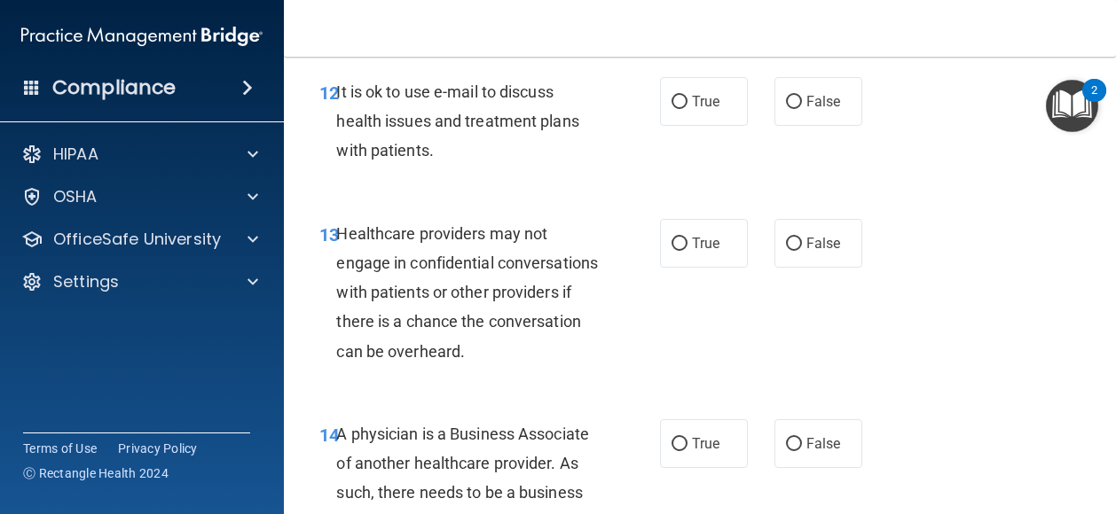
scroll to position [2213, 0]
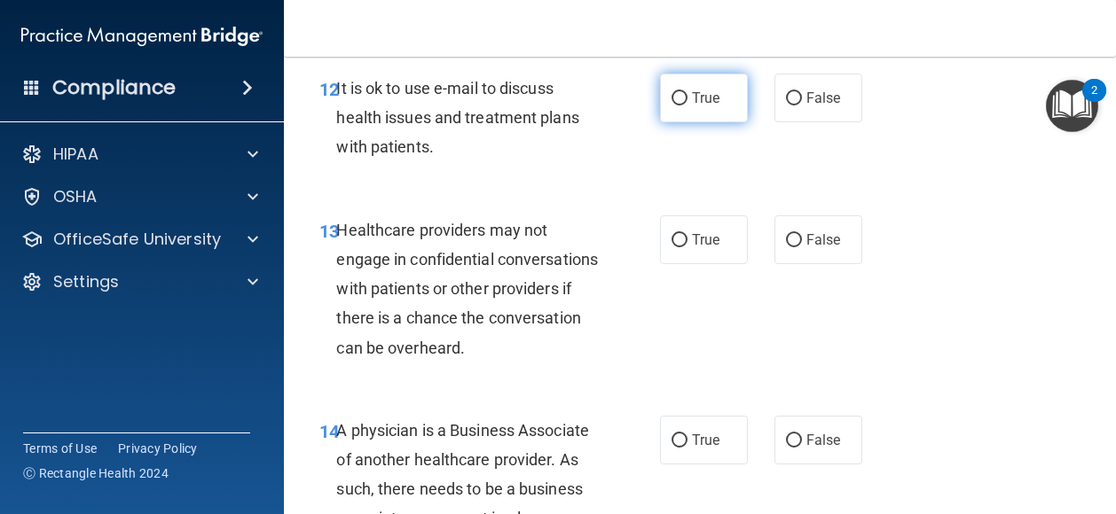
click at [695, 106] on span "True" at bounding box center [705, 98] width 27 height 17
click at [687, 106] on input "True" at bounding box center [679, 98] width 16 height 13
radio input "true"
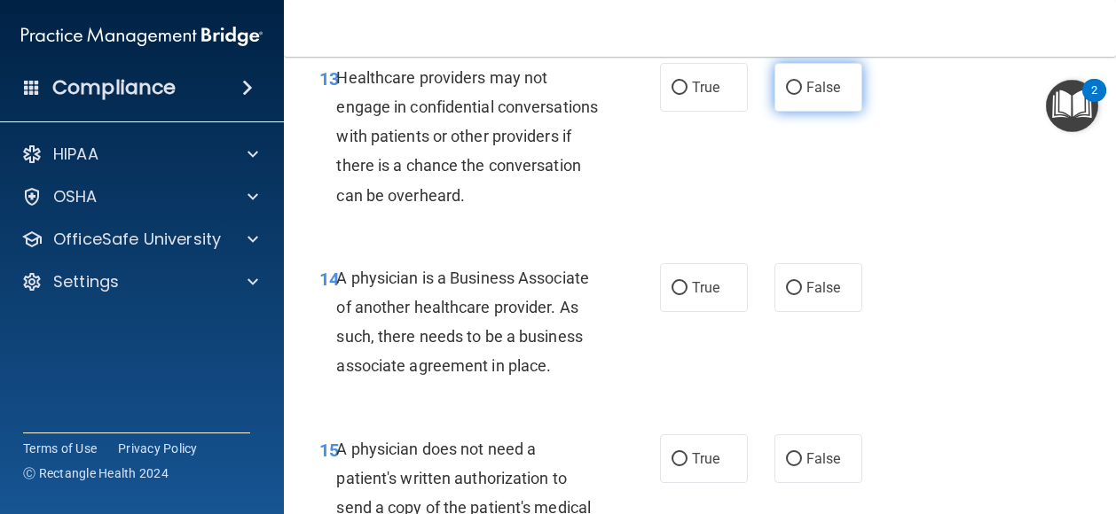
click at [791, 95] on input "False" at bounding box center [794, 88] width 16 height 13
radio input "true"
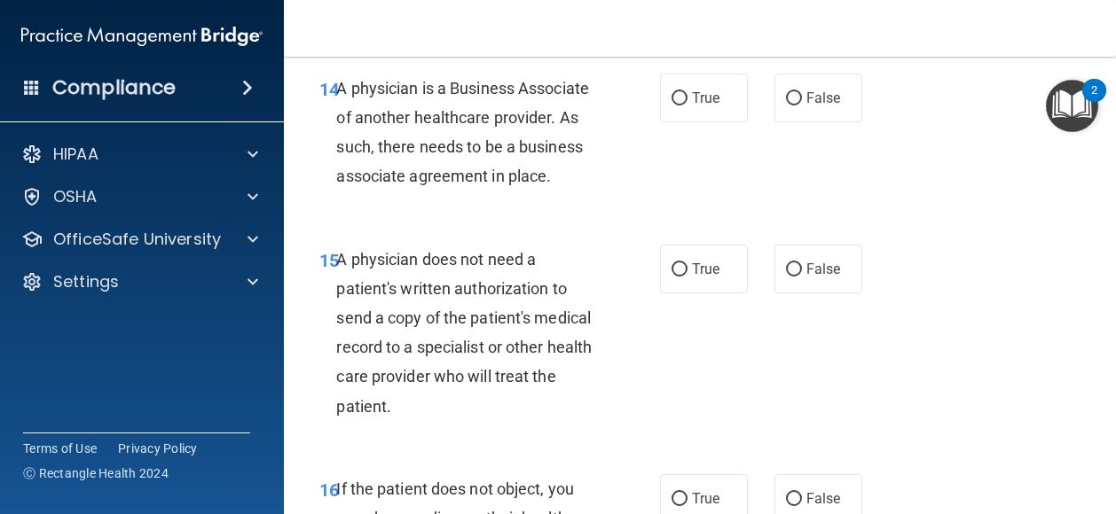
scroll to position [2557, 0]
click at [789, 105] on input "False" at bounding box center [794, 97] width 16 height 13
radio input "true"
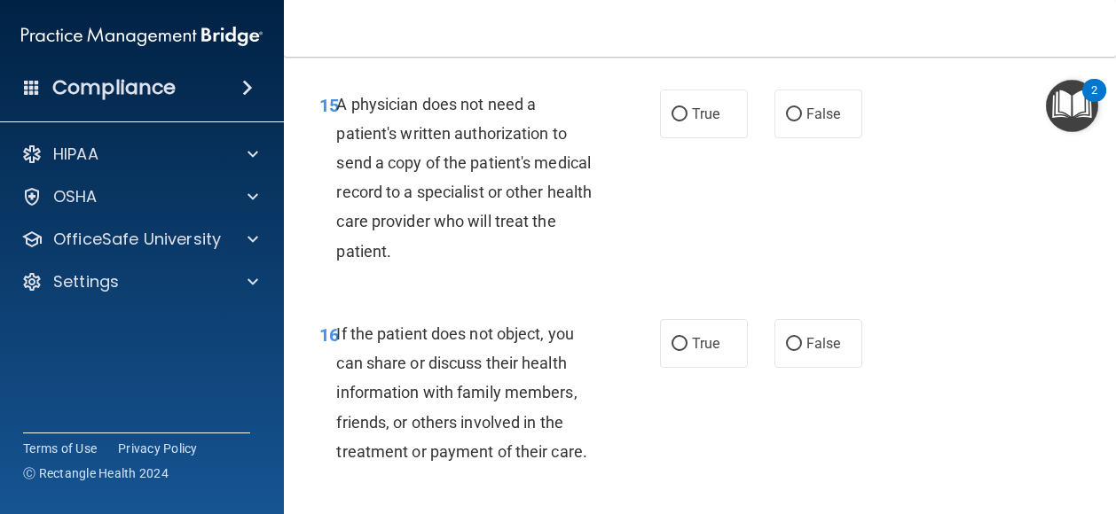
scroll to position [2723, 0]
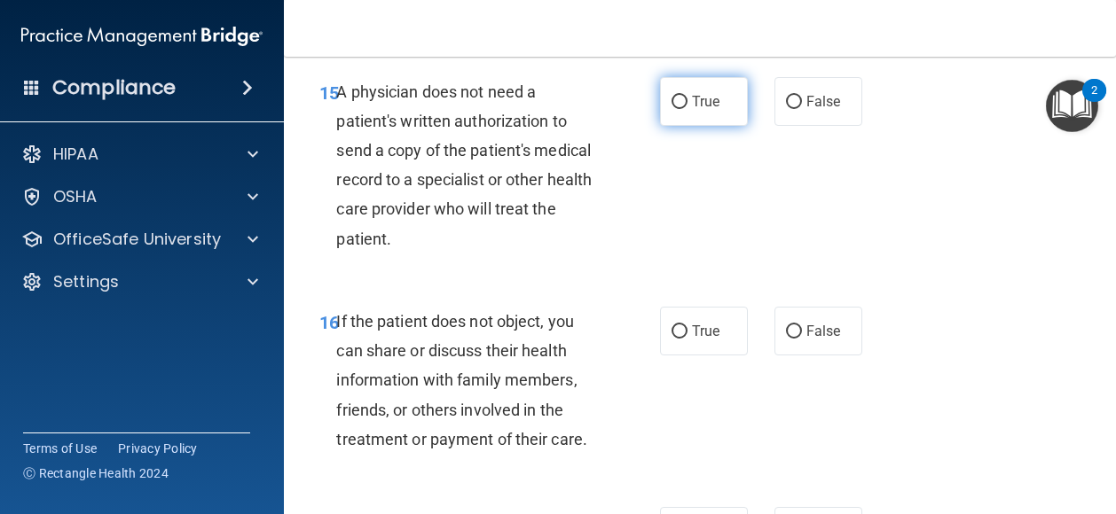
click at [711, 110] on span "True" at bounding box center [705, 101] width 27 height 17
click at [687, 109] on input "True" at bounding box center [679, 102] width 16 height 13
radio input "true"
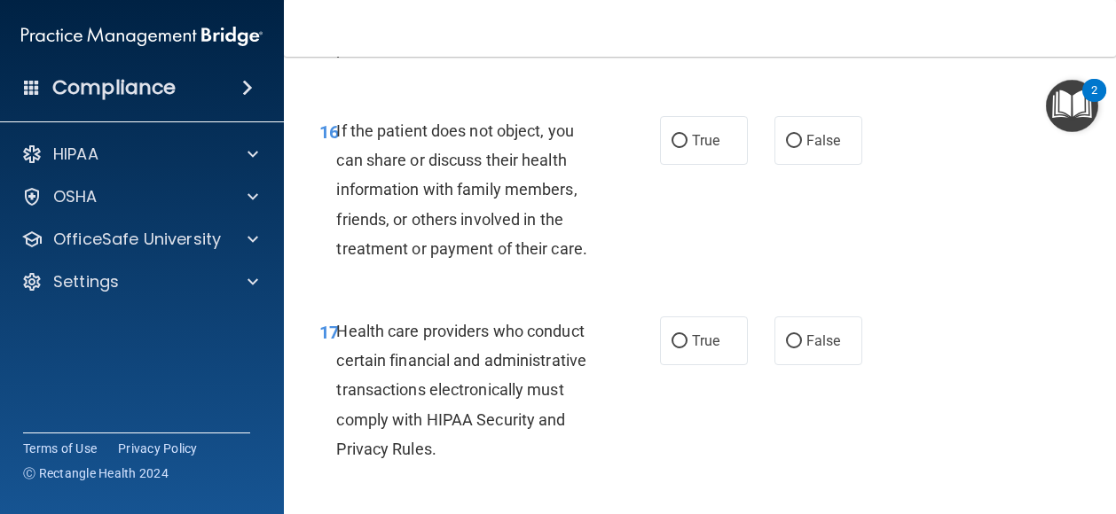
scroll to position [2901, 0]
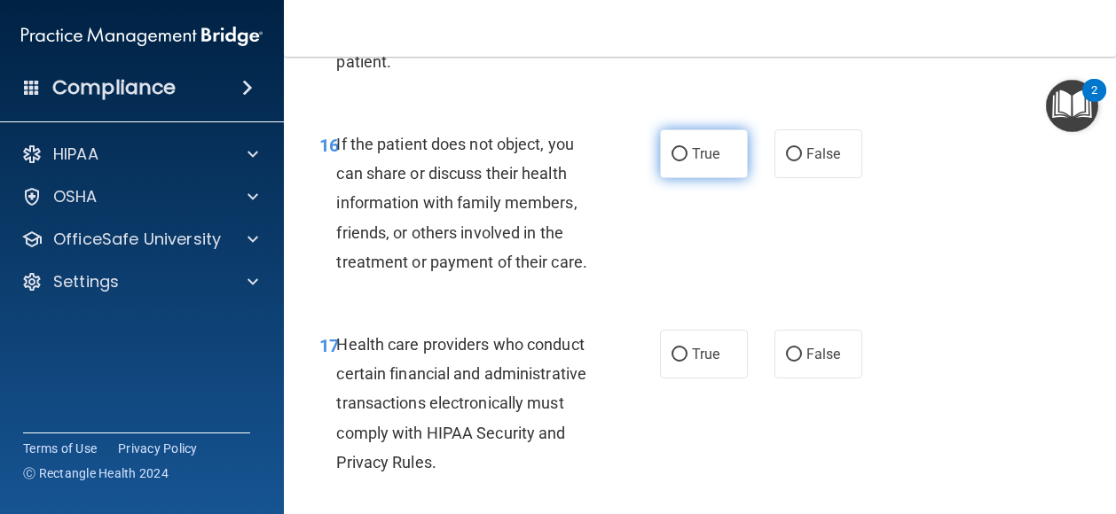
click at [699, 162] on span "True" at bounding box center [705, 153] width 27 height 17
click at [687, 161] on input "True" at bounding box center [679, 154] width 16 height 13
radio input "true"
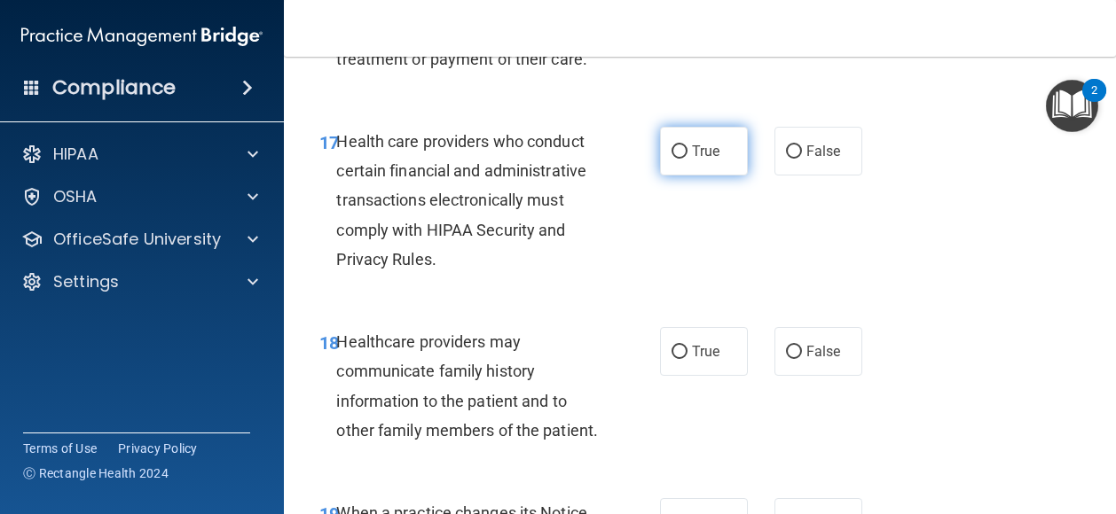
click at [695, 160] on span "True" at bounding box center [705, 151] width 27 height 17
click at [687, 159] on input "True" at bounding box center [679, 151] width 16 height 13
radio input "true"
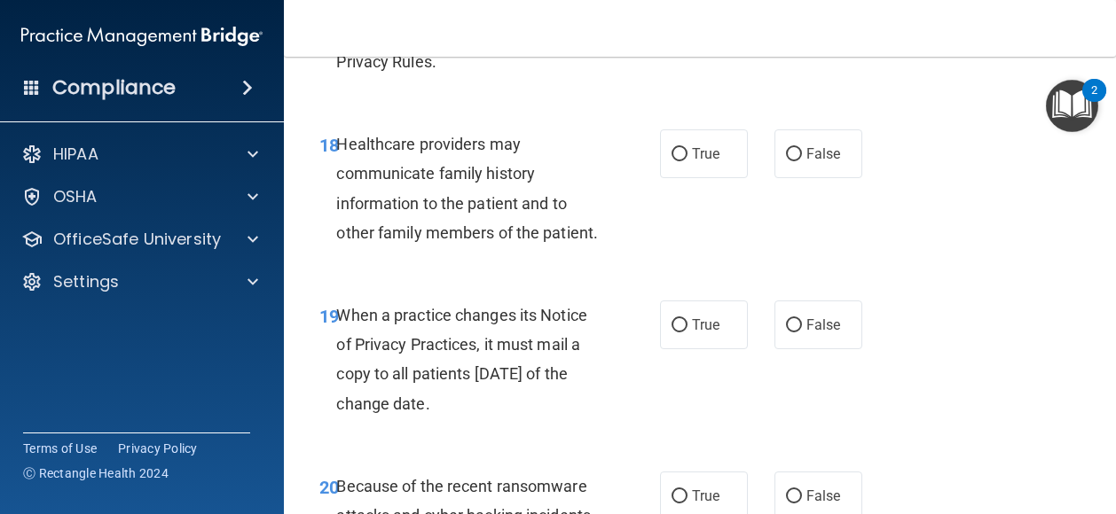
scroll to position [3302, 0]
click at [791, 161] on input "False" at bounding box center [794, 153] width 16 height 13
radio input "true"
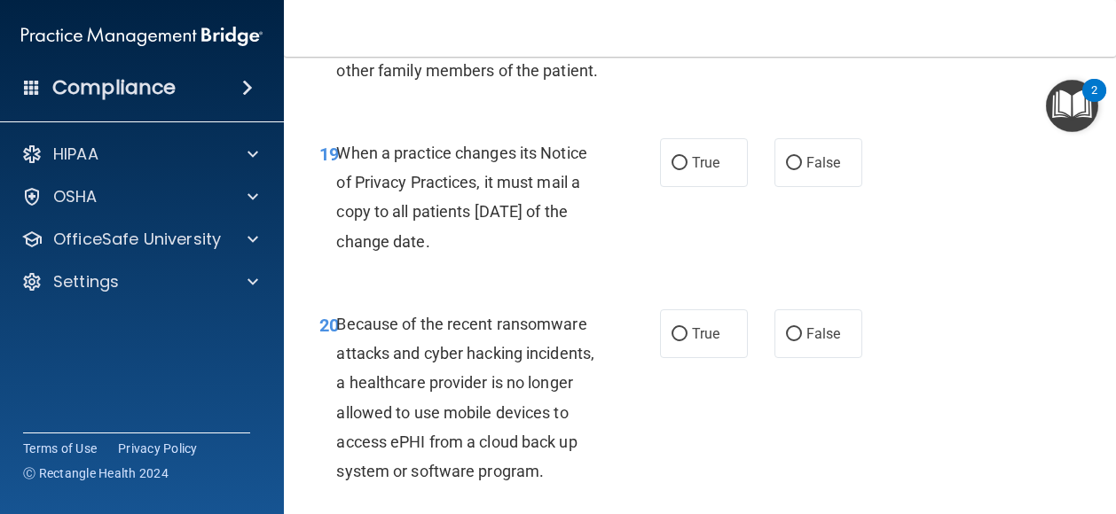
scroll to position [3522, 0]
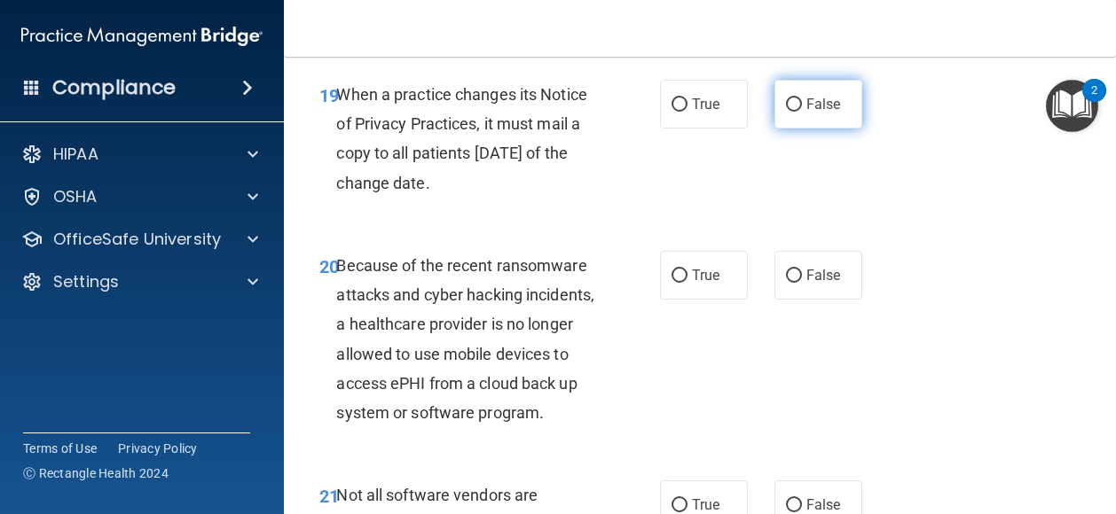
click at [813, 129] on label "False" at bounding box center [818, 104] width 88 height 49
click at [802, 112] on input "False" at bounding box center [794, 104] width 16 height 13
radio input "true"
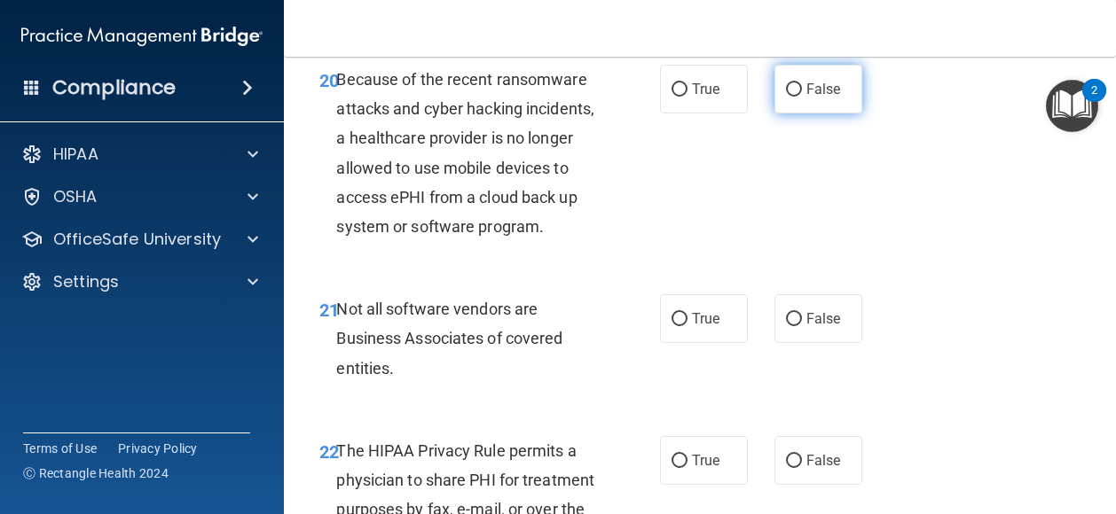
click at [803, 114] on label "False" at bounding box center [818, 89] width 88 height 49
click at [802, 97] on input "False" at bounding box center [794, 89] width 16 height 13
radio input "true"
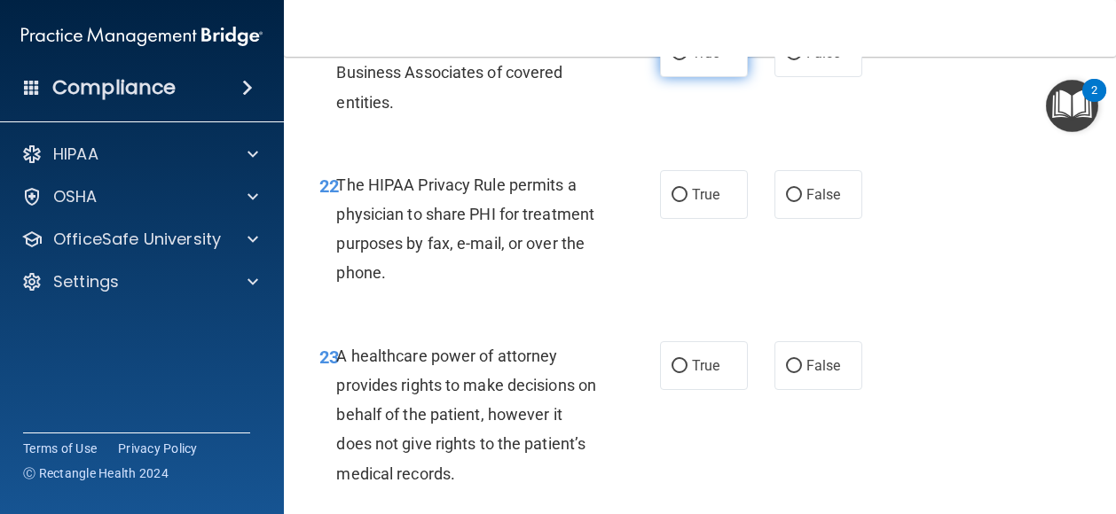
click at [694, 77] on label "True" at bounding box center [704, 52] width 88 height 49
click at [687, 60] on input "True" at bounding box center [679, 53] width 16 height 13
radio input "true"
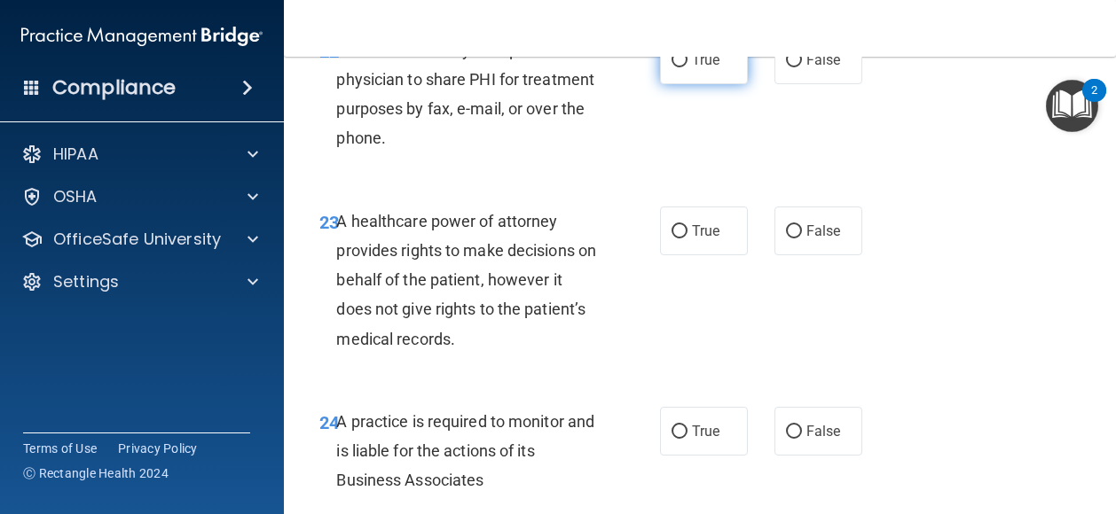
click at [698, 68] on span "True" at bounding box center [705, 59] width 27 height 17
click at [687, 67] on input "True" at bounding box center [679, 60] width 16 height 13
radio input "true"
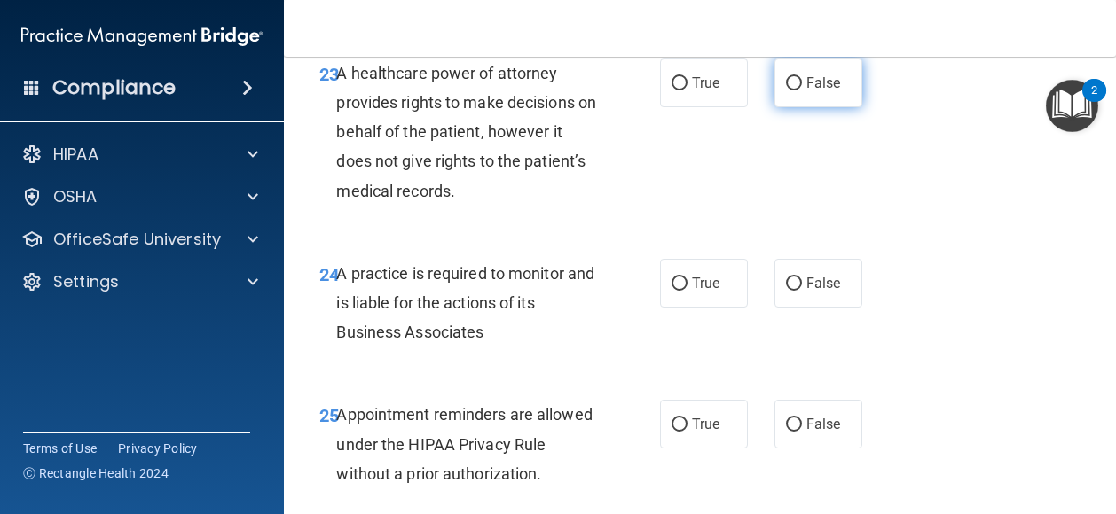
click at [825, 91] on span "False" at bounding box center [823, 82] width 35 height 17
click at [802, 90] on input "False" at bounding box center [794, 83] width 16 height 13
radio input "true"
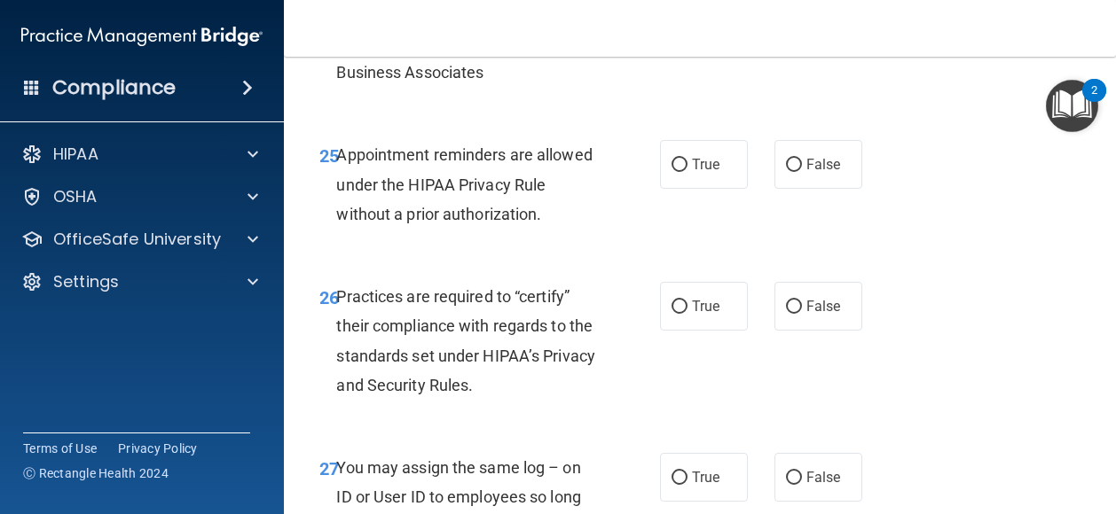
scroll to position [4519, 0]
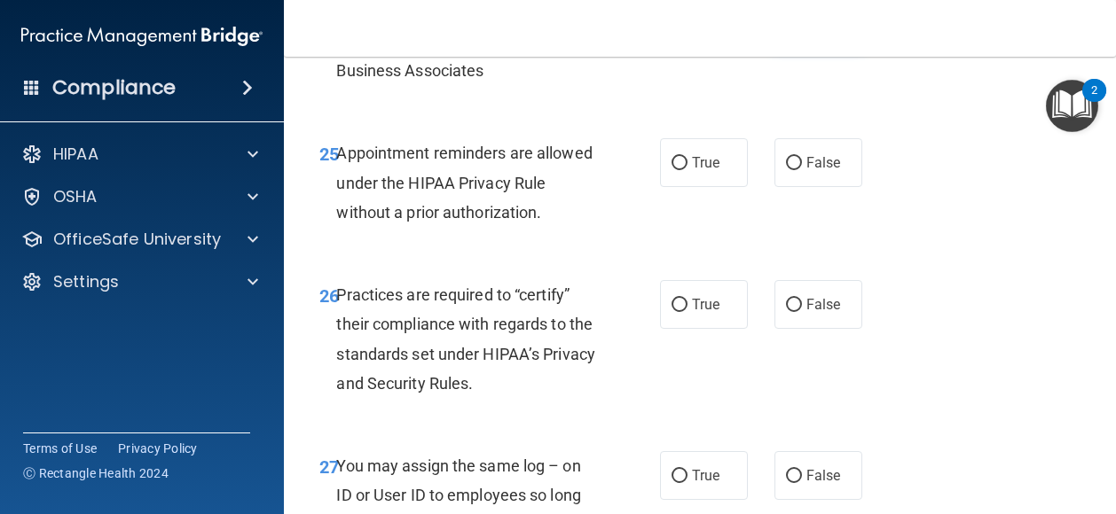
click at [821, 30] on span "False" at bounding box center [823, 21] width 35 height 17
click at [802, 29] on input "False" at bounding box center [794, 22] width 16 height 13
radio input "true"
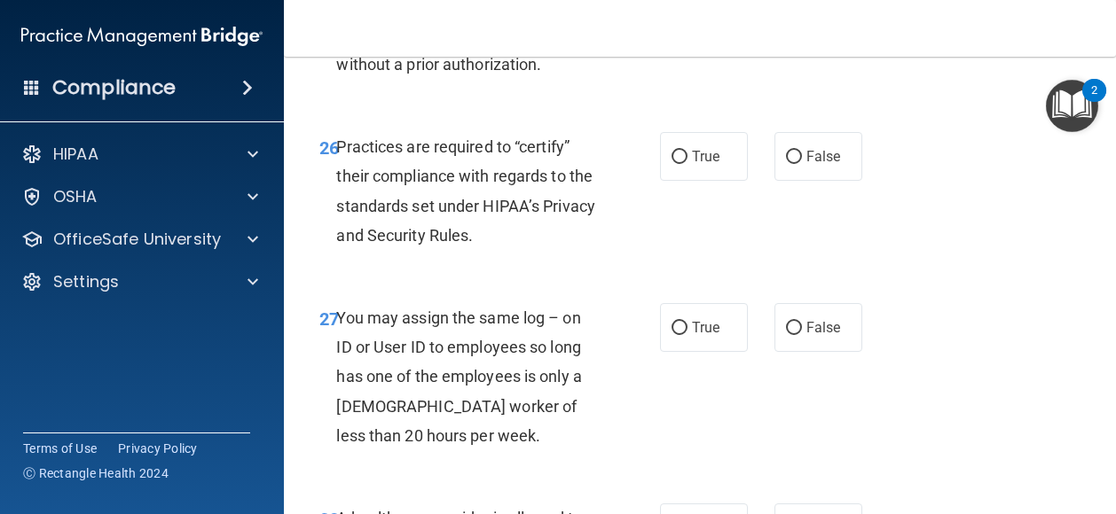
scroll to position [4704, 0]
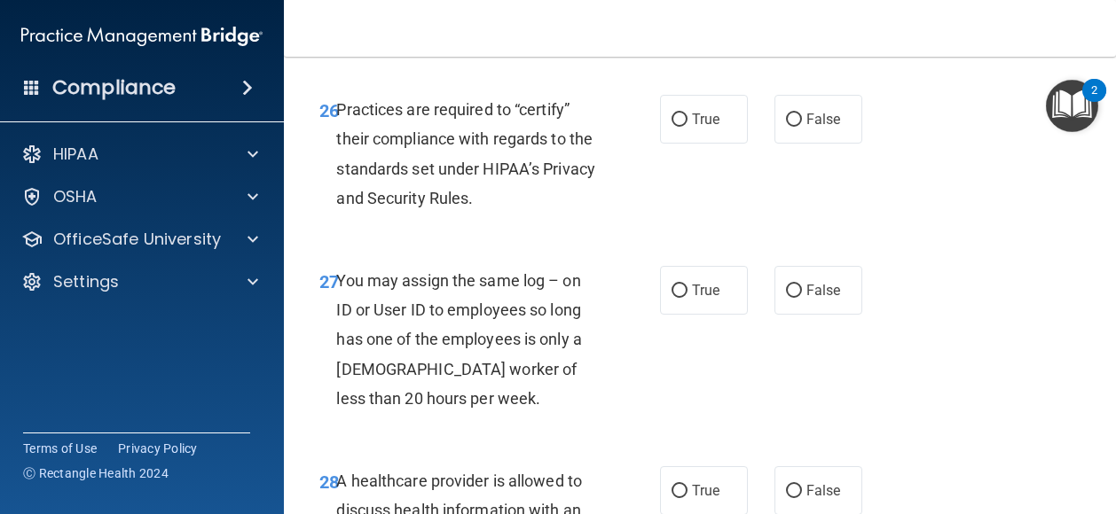
radio input "true"
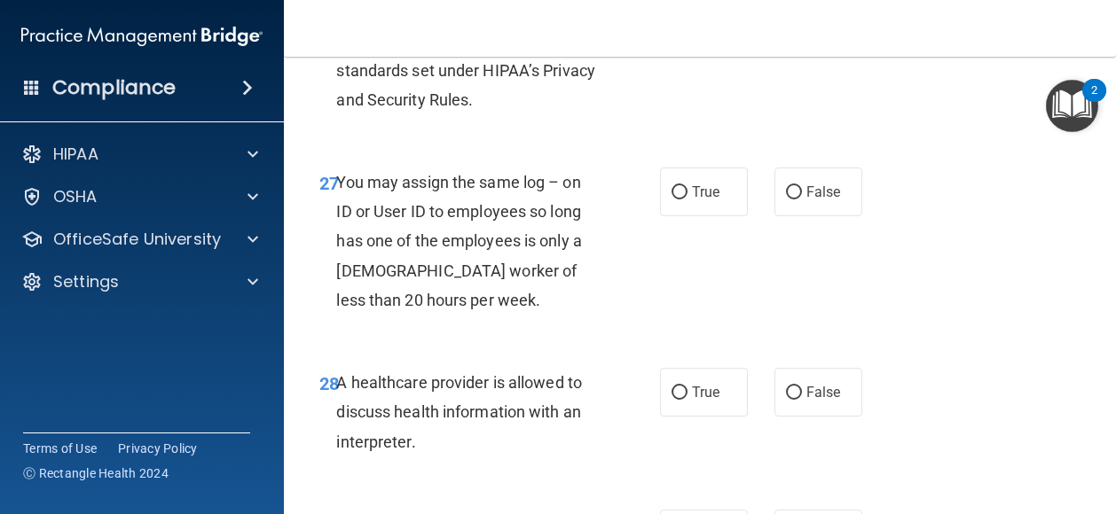
scroll to position [4820, 0]
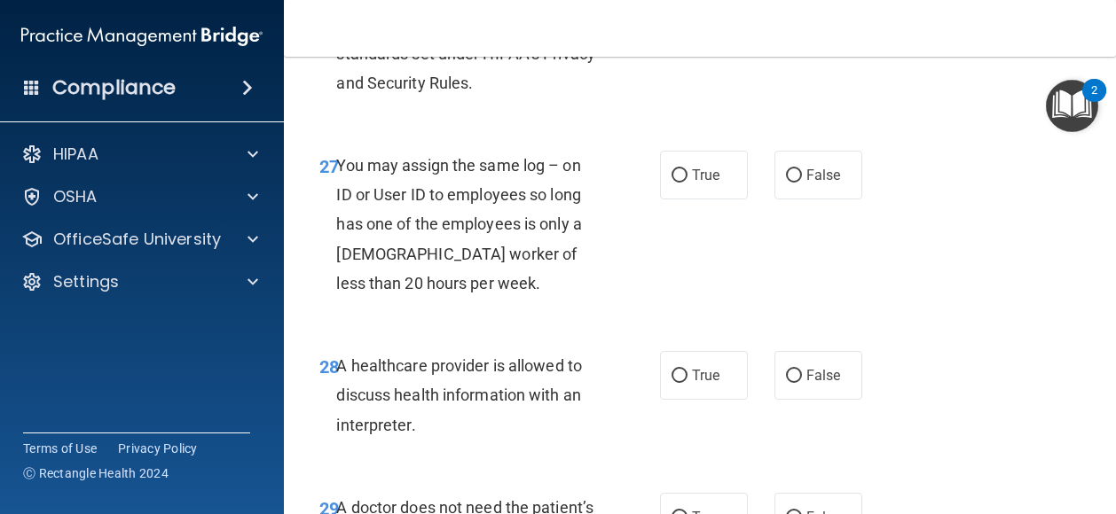
click at [810, 12] on span "False" at bounding box center [823, 4] width 35 height 17
click at [802, 12] on input "False" at bounding box center [794, 4] width 16 height 13
radio input "true"
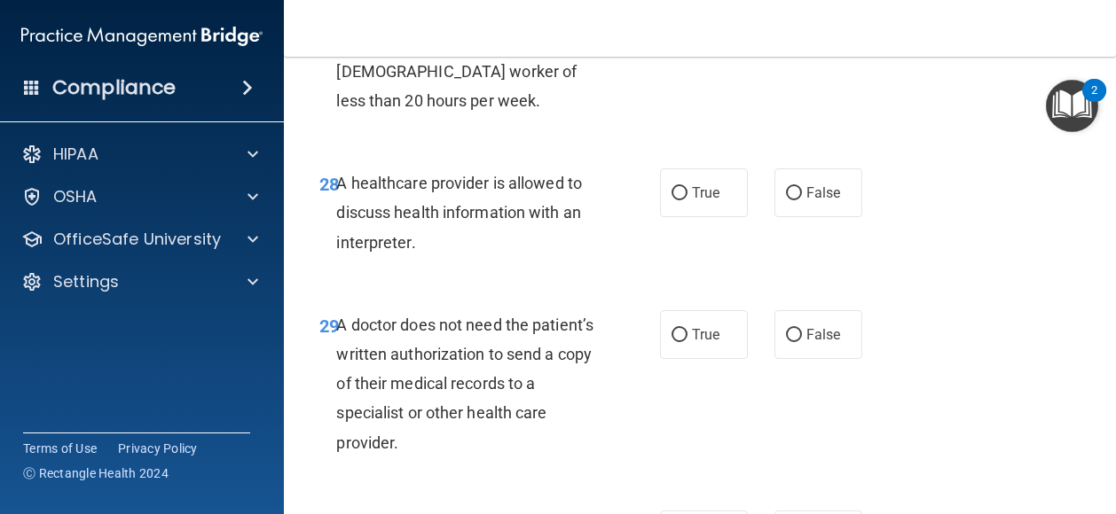
radio input "true"
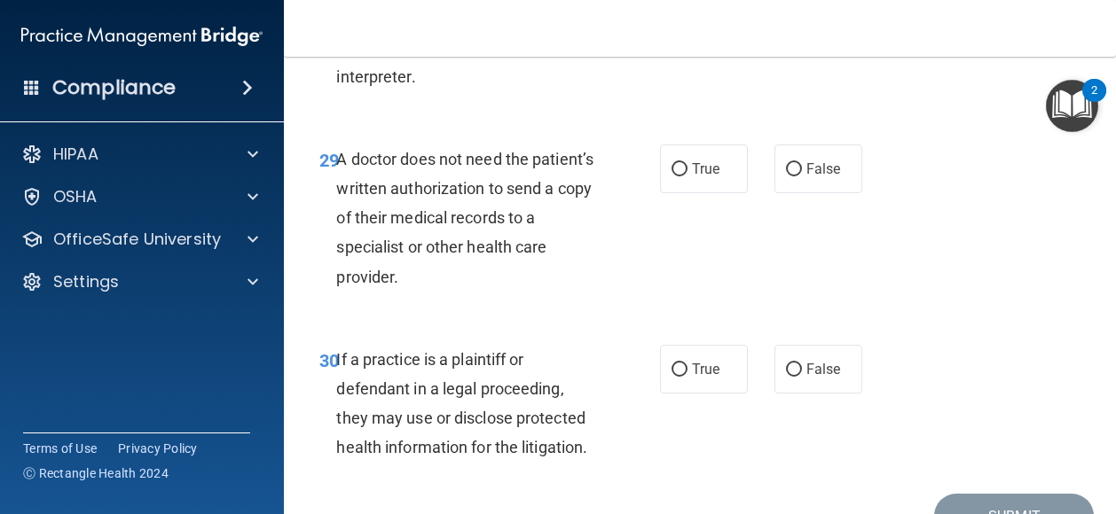
scroll to position [5168, 0]
click at [695, 35] on span "True" at bounding box center [705, 27] width 27 height 17
click at [687, 35] on input "True" at bounding box center [679, 27] width 16 height 13
radio input "true"
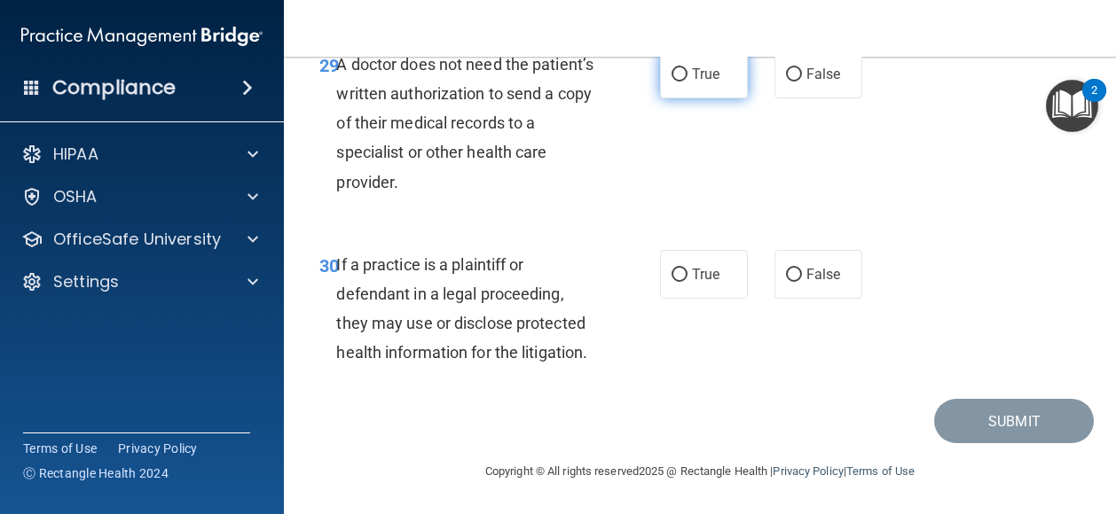
click at [693, 82] on span "True" at bounding box center [705, 74] width 27 height 17
click at [687, 82] on input "True" at bounding box center [679, 74] width 16 height 13
radio input "true"
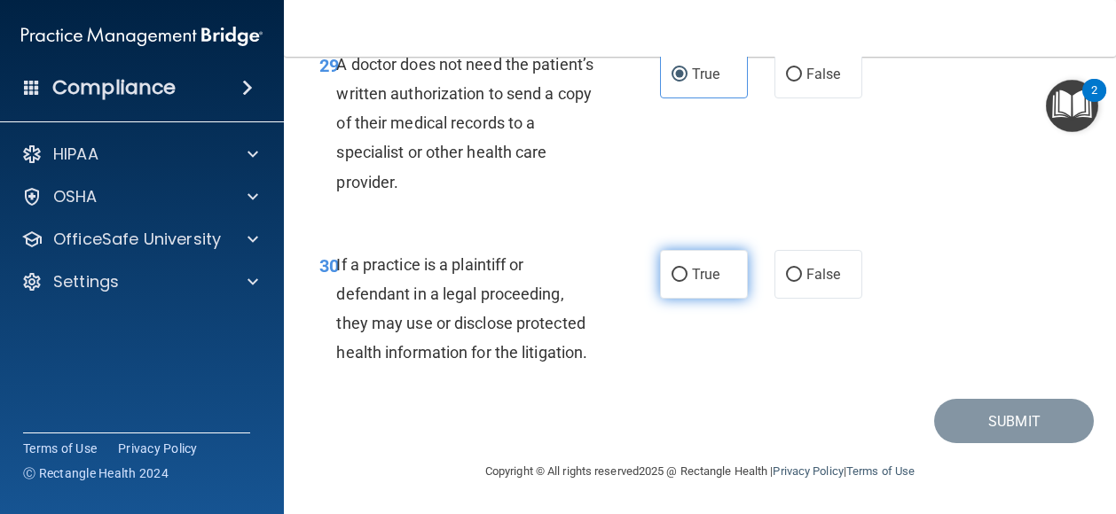
click at [693, 283] on span "True" at bounding box center [705, 274] width 27 height 17
click at [687, 282] on input "True" at bounding box center [679, 275] width 16 height 13
radio input "true"
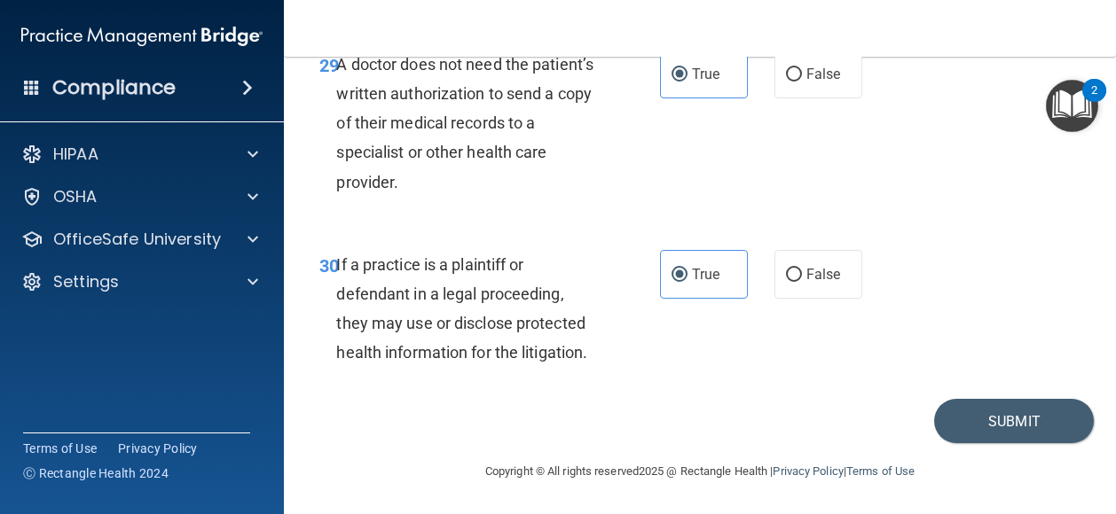
scroll to position [5399, 0]
click at [972, 442] on button "Submit" at bounding box center [1014, 421] width 160 height 45
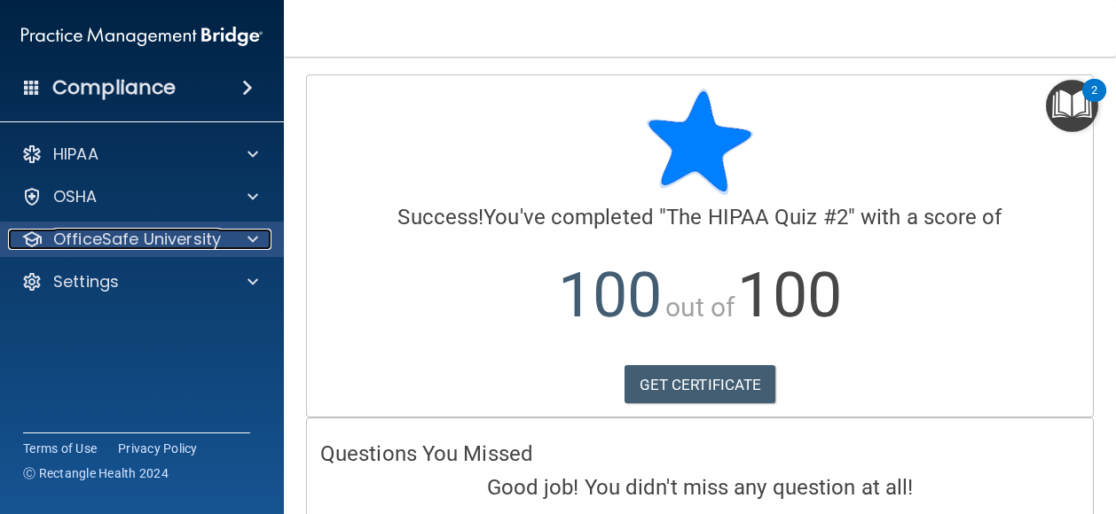
click at [241, 232] on div at bounding box center [250, 239] width 44 height 21
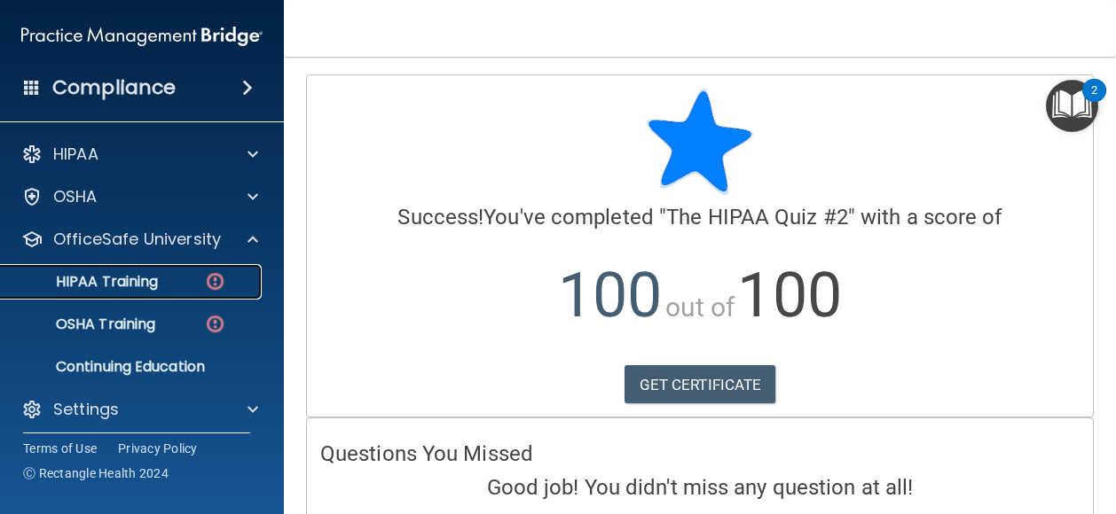
click at [131, 294] on link "HIPAA Training" at bounding box center [121, 281] width 279 height 35
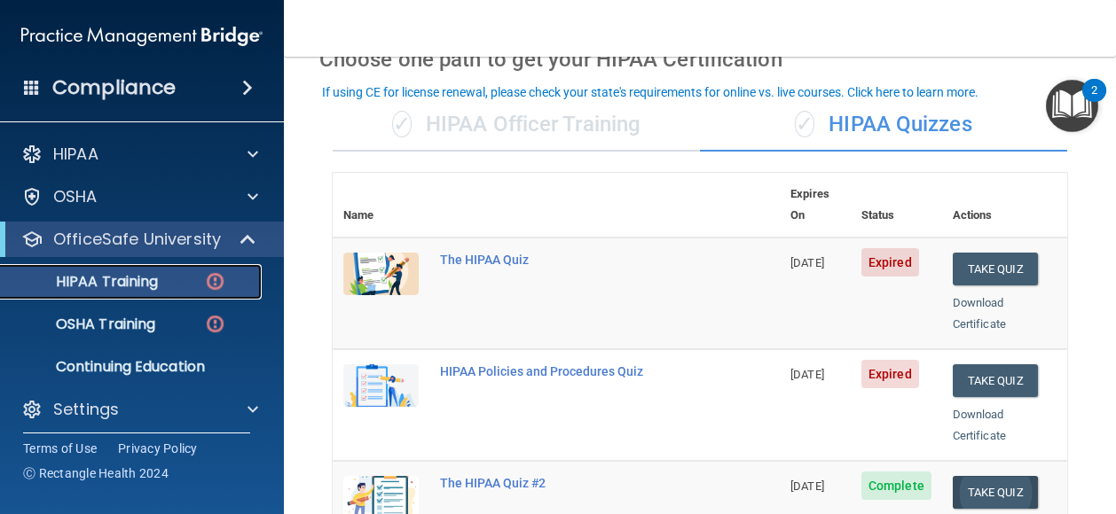
scroll to position [138, 0]
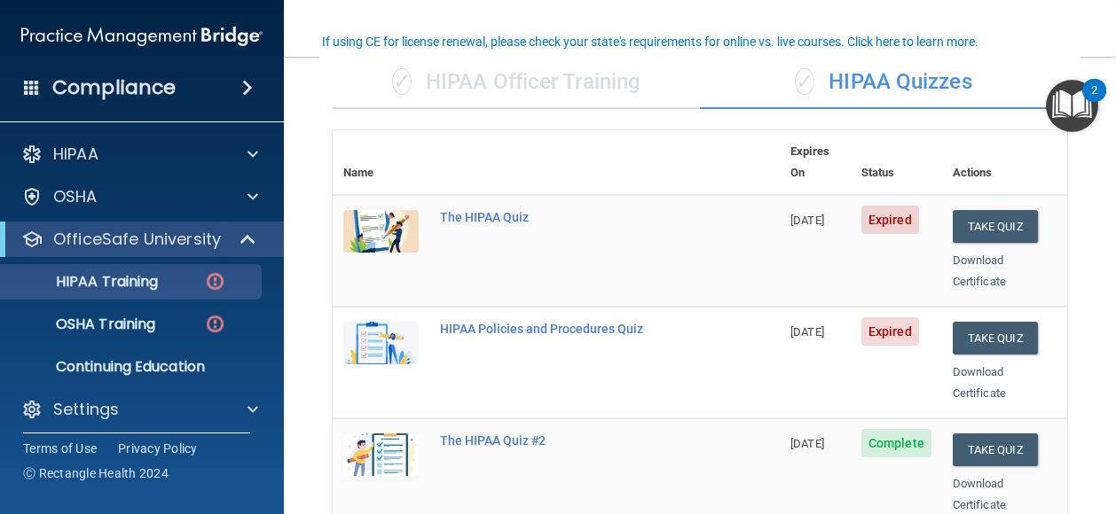
click at [557, 85] on div "✓ HIPAA Officer Training" at bounding box center [516, 82] width 367 height 53
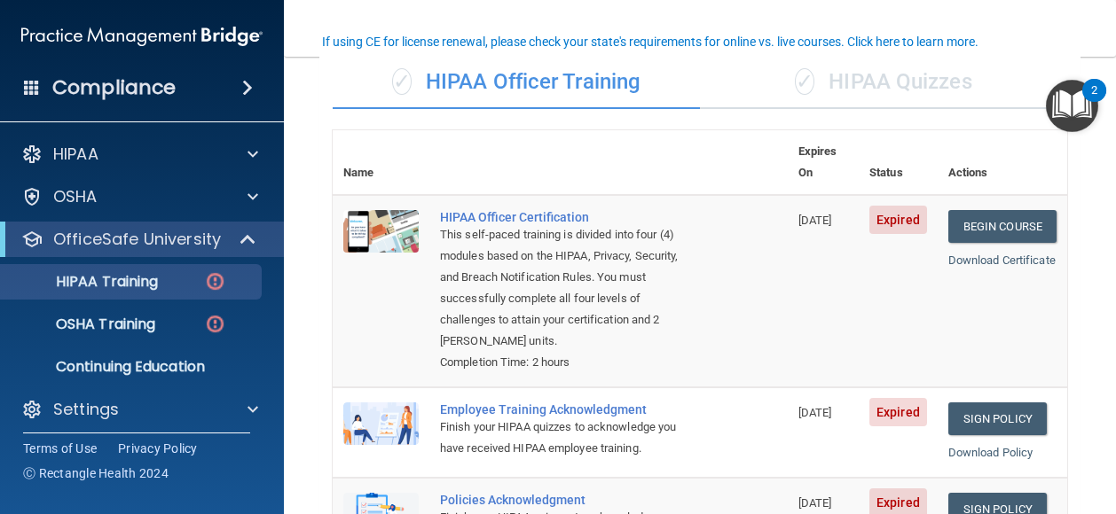
click at [912, 68] on div "✓ HIPAA Quizzes" at bounding box center [883, 82] width 367 height 53
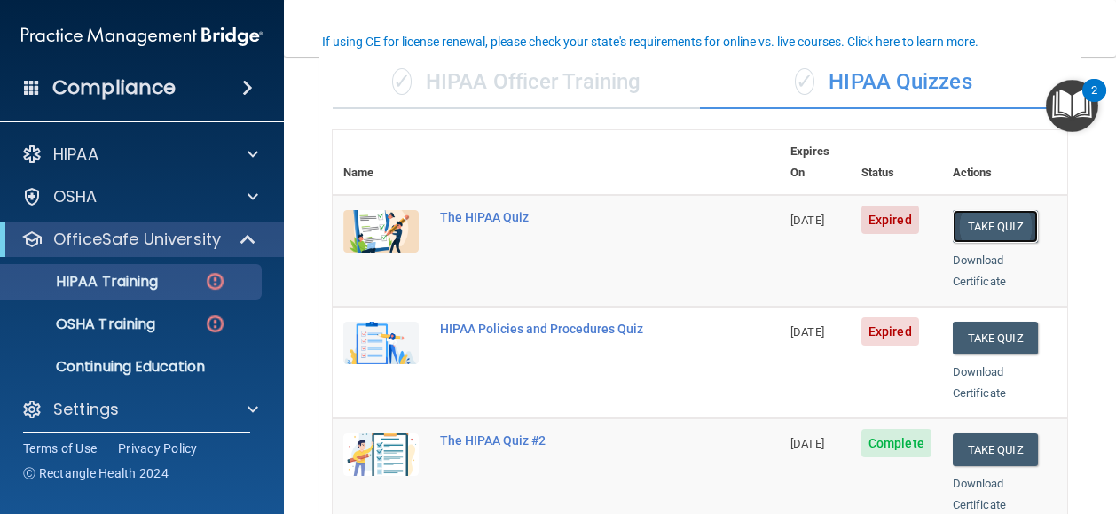
click at [997, 215] on button "Take Quiz" at bounding box center [994, 226] width 85 height 33
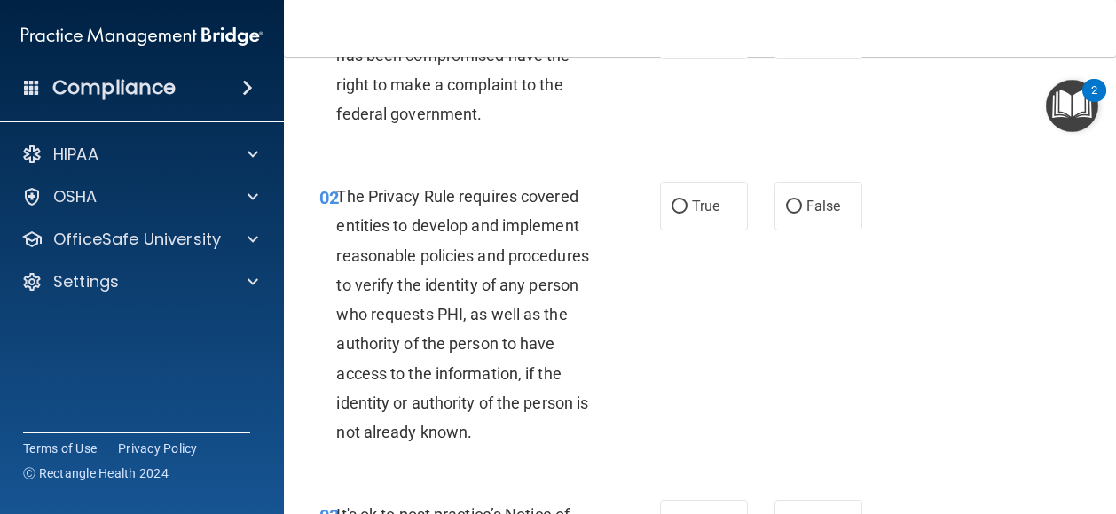
scroll to position [131, 0]
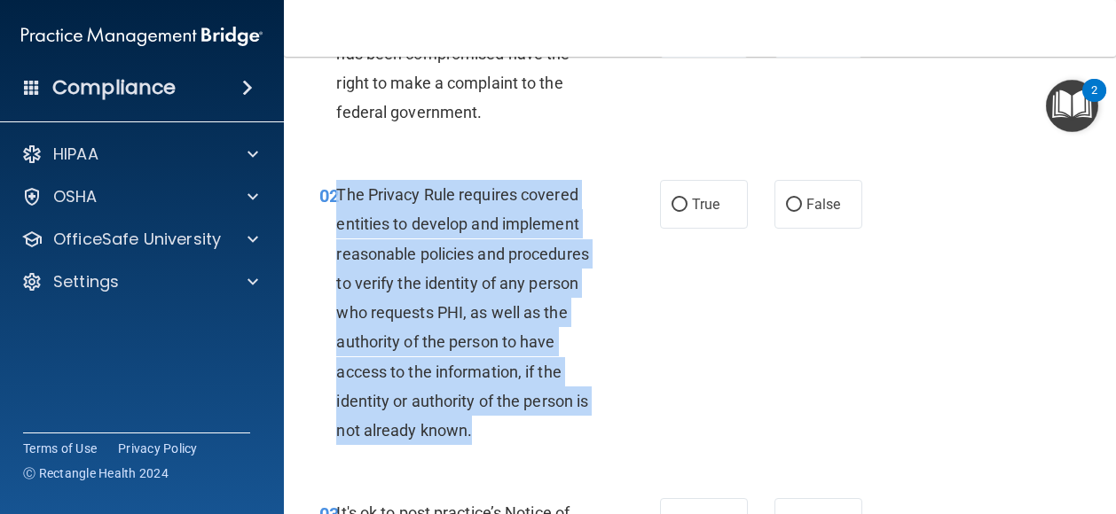
drag, startPoint x: 476, startPoint y: 436, endPoint x: 341, endPoint y: 194, distance: 277.5
click at [341, 194] on div "The Privacy Rule requires covered entities to develop and implement reasonable …" at bounding box center [474, 312] width 276 height 265
drag, startPoint x: 341, startPoint y: 194, endPoint x: 450, endPoint y: 300, distance: 152.4
click at [671, 200] on input "True" at bounding box center [679, 205] width 16 height 13
radio input "true"
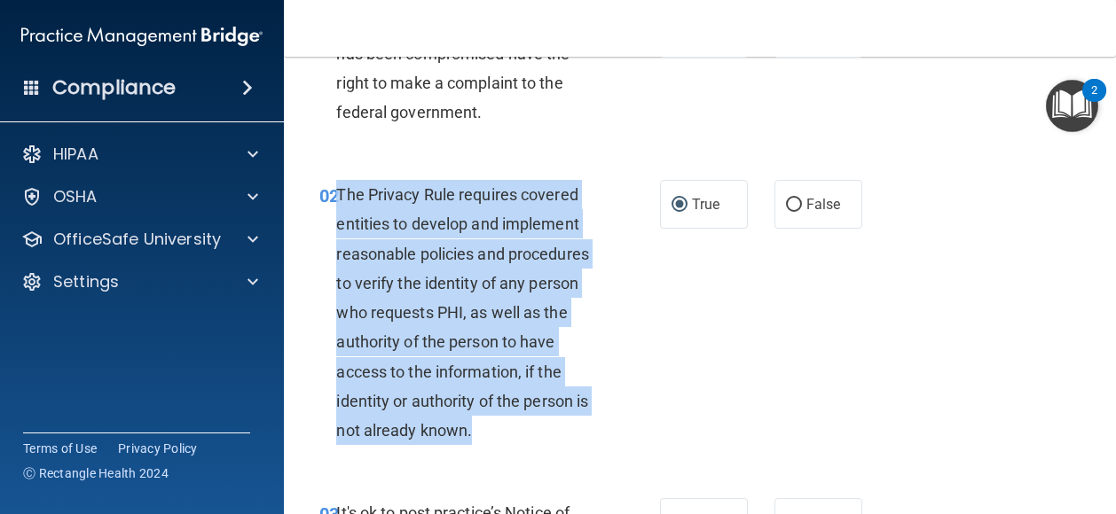
click at [654, 359] on div "02 The Privacy Rule requires covered entities to develop and implement reasonab…" at bounding box center [490, 317] width 394 height 274
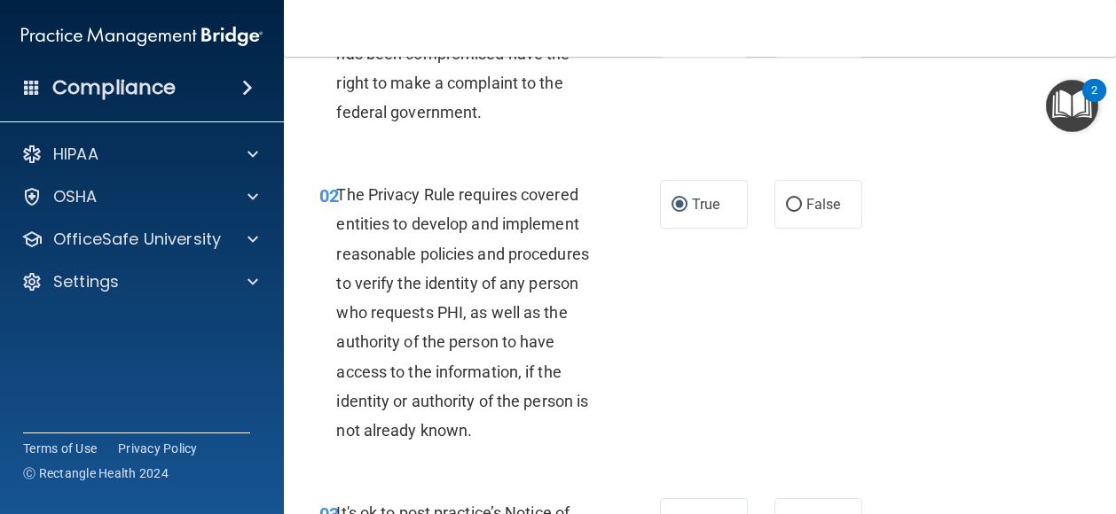
click at [745, 344] on div "02 The Privacy Rule requires covered entities to develop and implement reasonab…" at bounding box center [699, 317] width 787 height 318
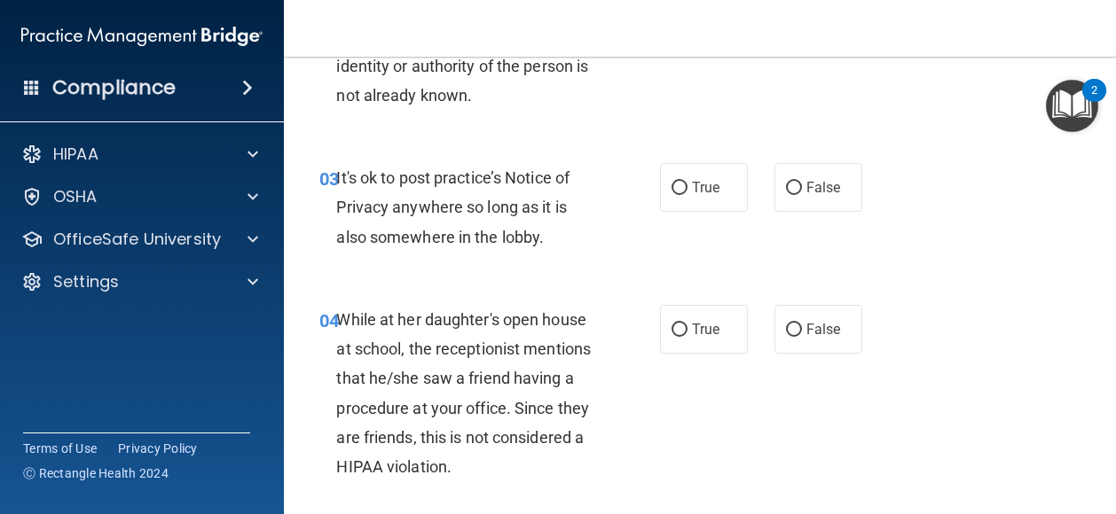
scroll to position [475, 0]
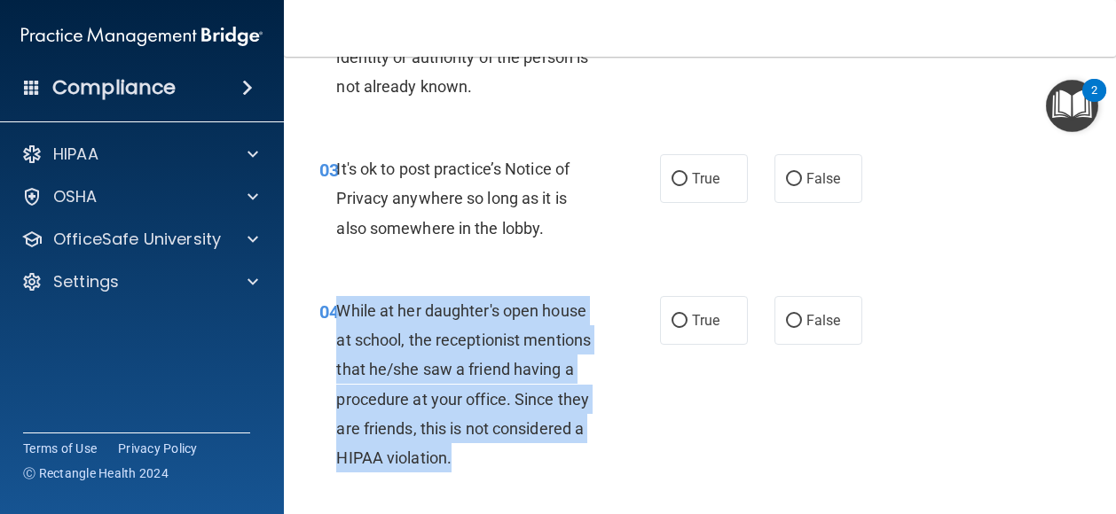
drag, startPoint x: 459, startPoint y: 456, endPoint x: 337, endPoint y: 305, distance: 194.2
click at [337, 305] on div "While at her daughter's open house at school, the receptionist mentions that he…" at bounding box center [474, 384] width 276 height 176
drag, startPoint x: 337, startPoint y: 305, endPoint x: 362, endPoint y: 329, distance: 34.5
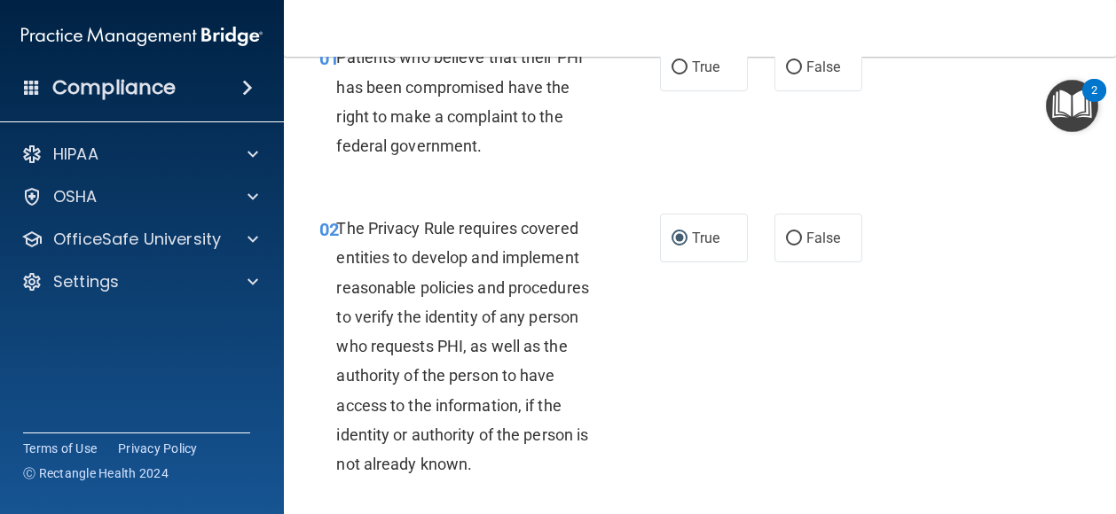
scroll to position [0, 0]
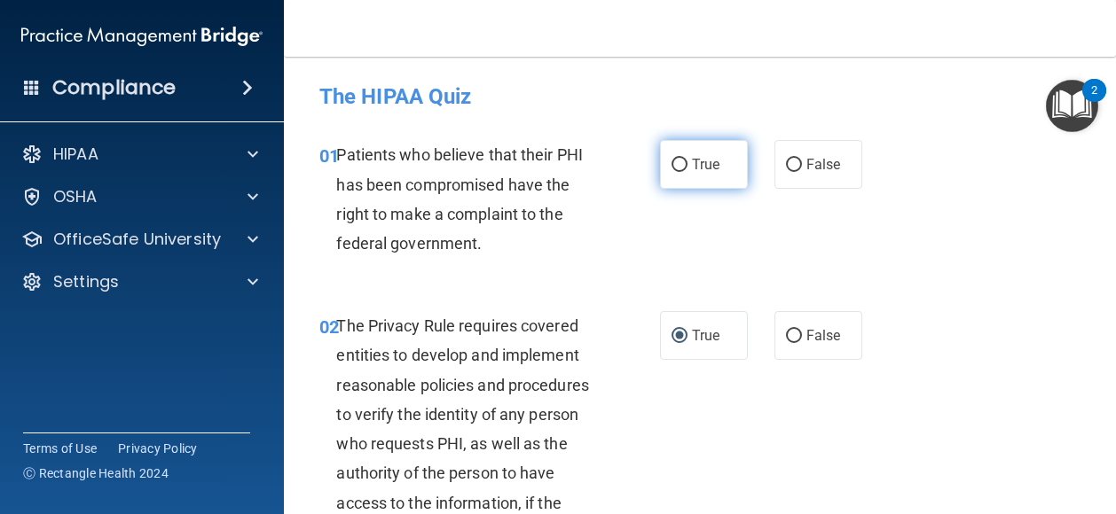
click at [714, 169] on label "True" at bounding box center [704, 164] width 88 height 49
click at [687, 169] on input "True" at bounding box center [679, 165] width 16 height 13
radio input "true"
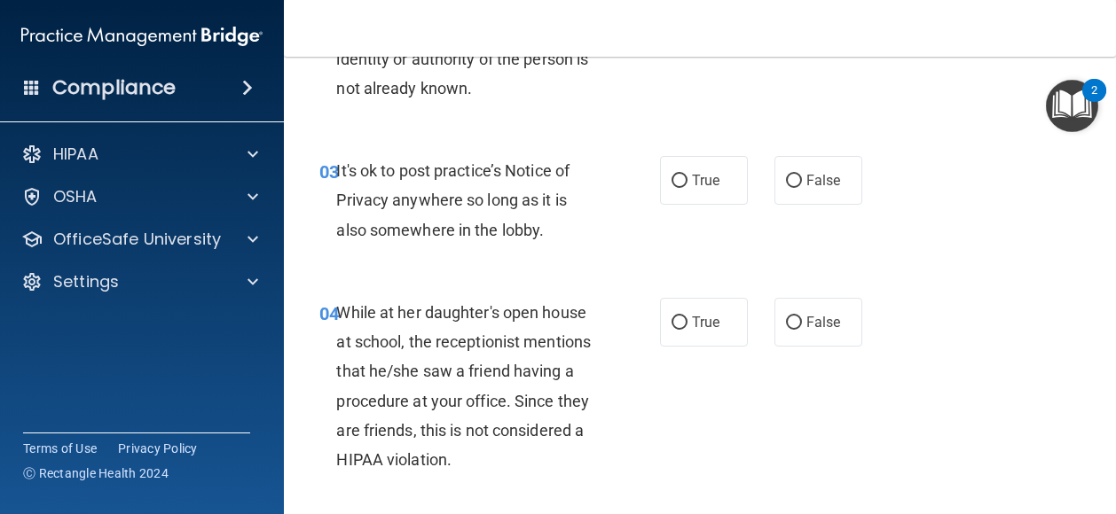
scroll to position [484, 0]
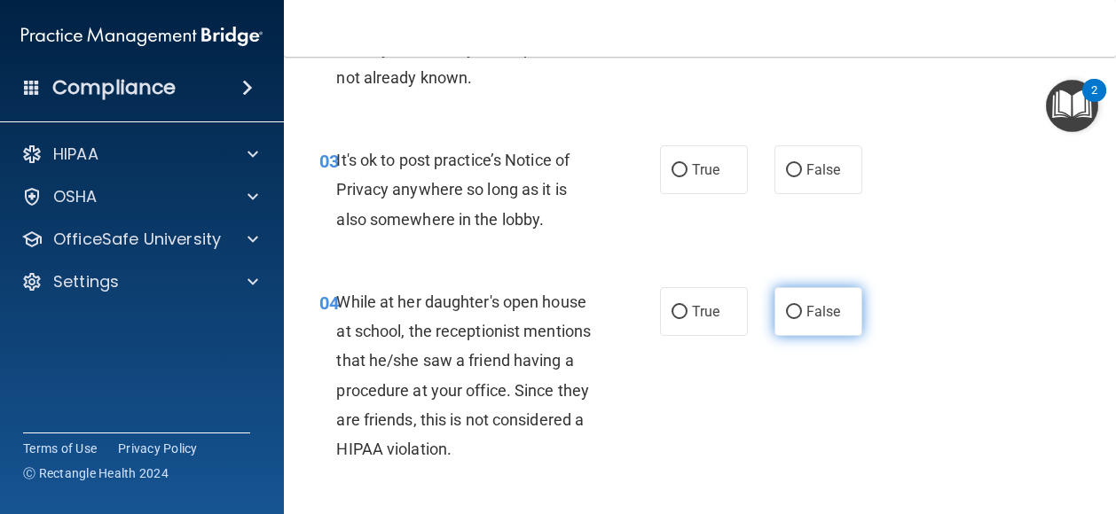
click at [803, 329] on label "False" at bounding box center [818, 311] width 88 height 49
click at [802, 319] on input "False" at bounding box center [794, 312] width 16 height 13
radio input "true"
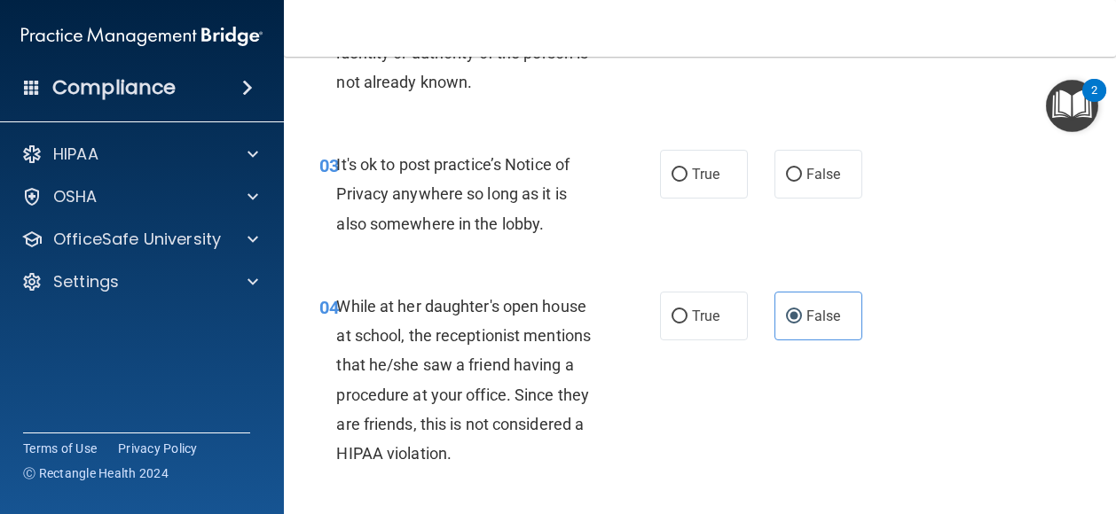
scroll to position [495, 0]
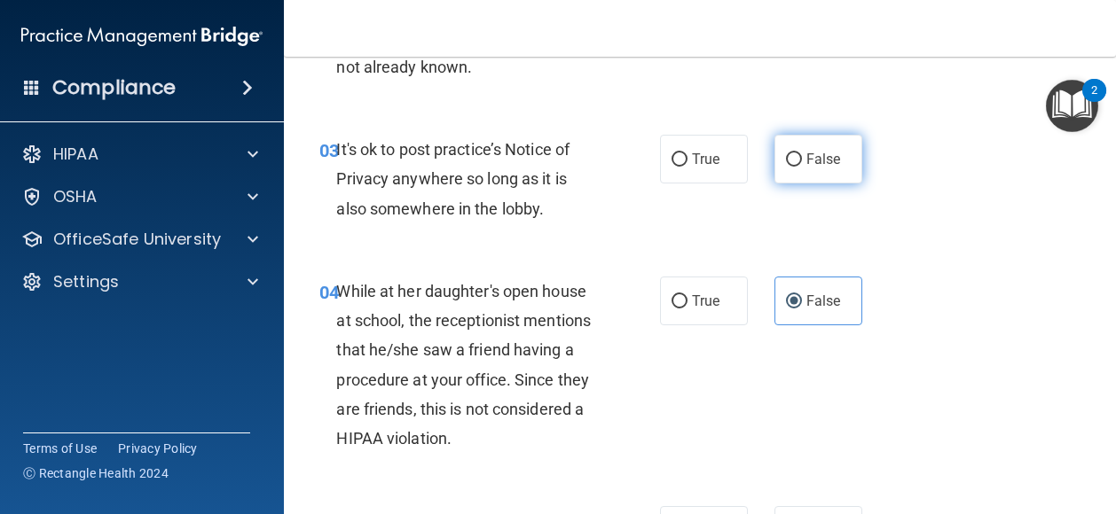
click at [806, 153] on span "False" at bounding box center [823, 159] width 35 height 17
click at [798, 153] on input "False" at bounding box center [794, 159] width 16 height 13
radio input "true"
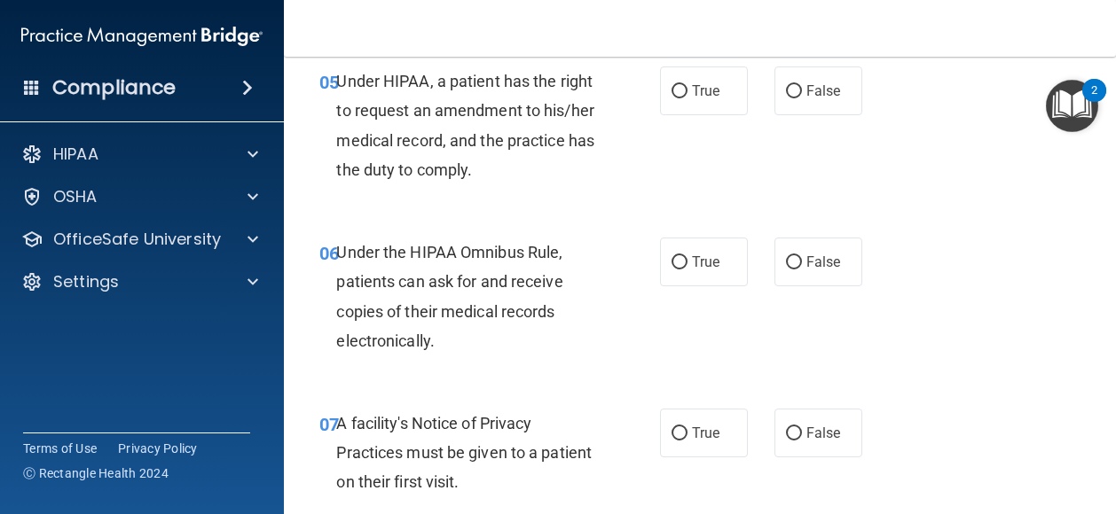
scroll to position [965, 0]
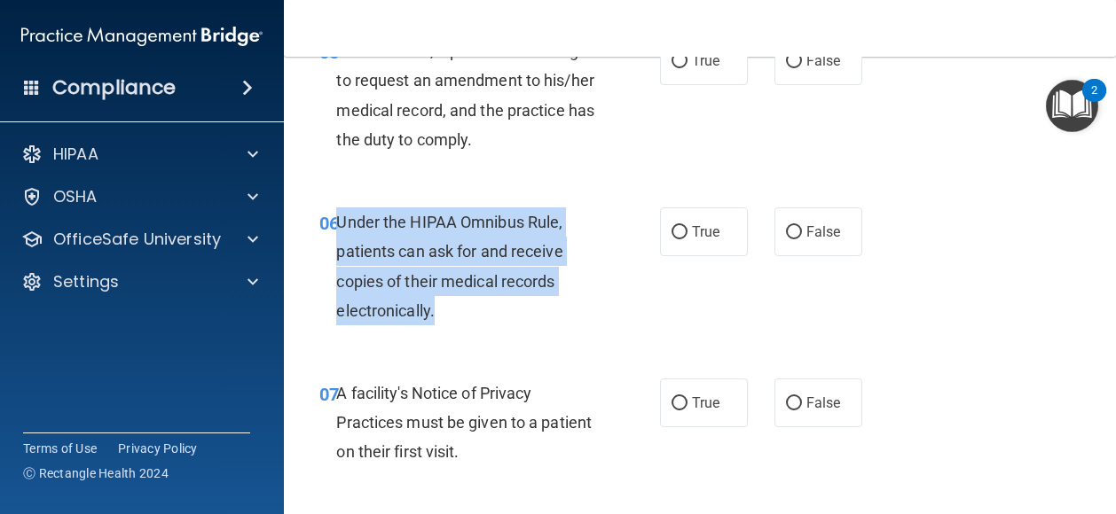
drag, startPoint x: 466, startPoint y: 302, endPoint x: 334, endPoint y: 206, distance: 163.7
click at [334, 206] on div "06 Under the HIPAA Omnibus Rule, patients can ask for and receive copies of the…" at bounding box center [699, 270] width 787 height 171
drag, startPoint x: 334, startPoint y: 206, endPoint x: 442, endPoint y: 316, distance: 154.3
click at [442, 316] on div "Under the HIPAA Omnibus Rule, patients can ask for and receive copies of their …" at bounding box center [474, 267] width 276 height 118
click at [451, 315] on div "Under the HIPAA Omnibus Rule, patients can ask for and receive copies of their …" at bounding box center [474, 267] width 276 height 118
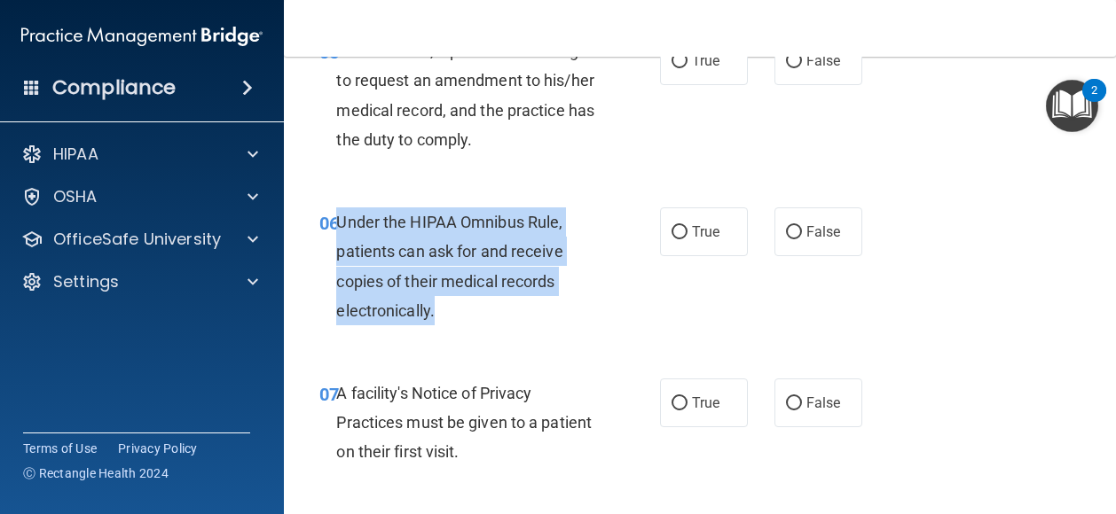
drag, startPoint x: 447, startPoint y: 314, endPoint x: 335, endPoint y: 214, distance: 150.1
click at [336, 214] on div "Under the HIPAA Omnibus Rule, patients can ask for and receive copies of their …" at bounding box center [474, 267] width 276 height 118
drag, startPoint x: 335, startPoint y: 214, endPoint x: 382, endPoint y: 247, distance: 57.8
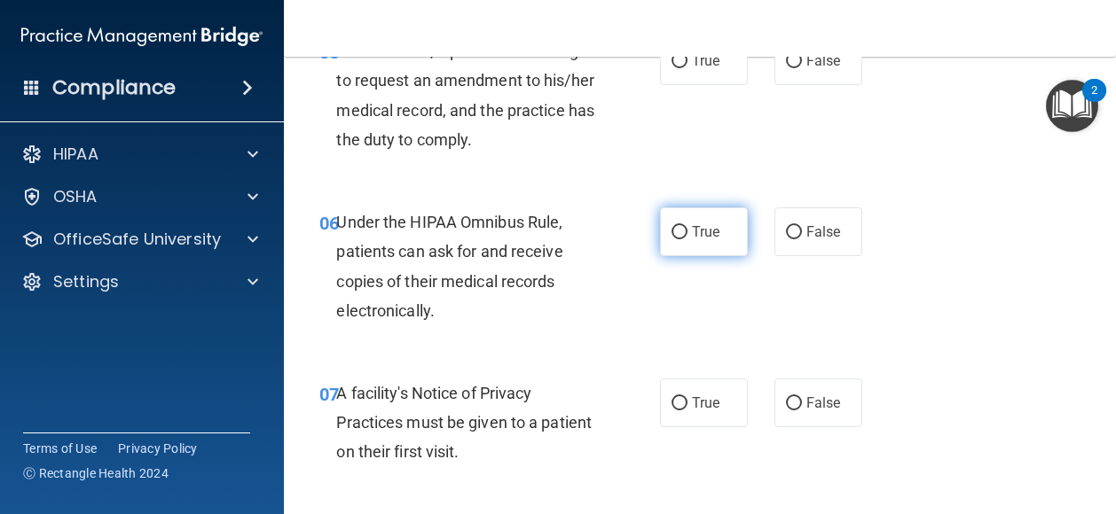
click at [711, 244] on label "True" at bounding box center [704, 232] width 88 height 49
click at [687, 239] on input "True" at bounding box center [679, 232] width 16 height 13
radio input "true"
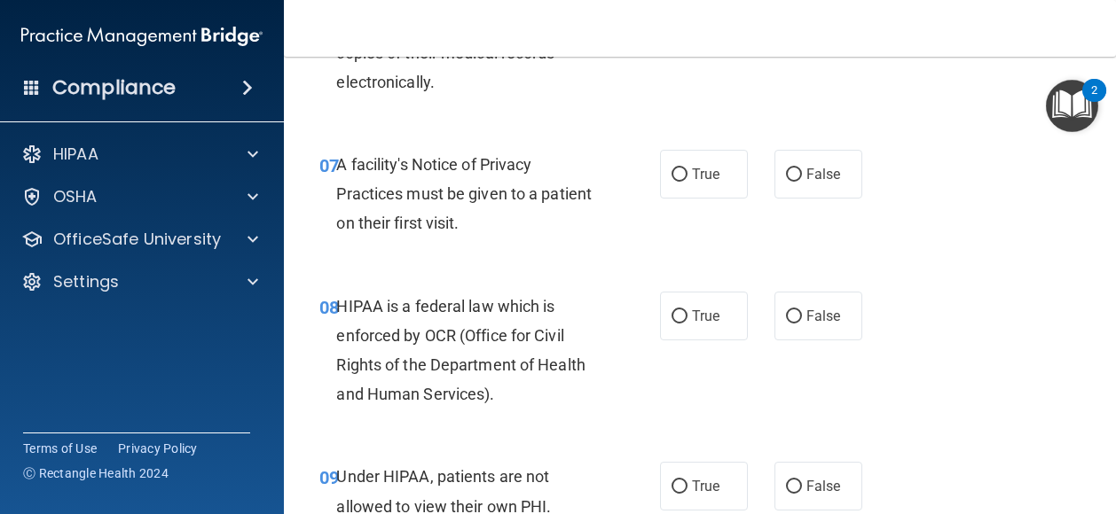
scroll to position [1200, 0]
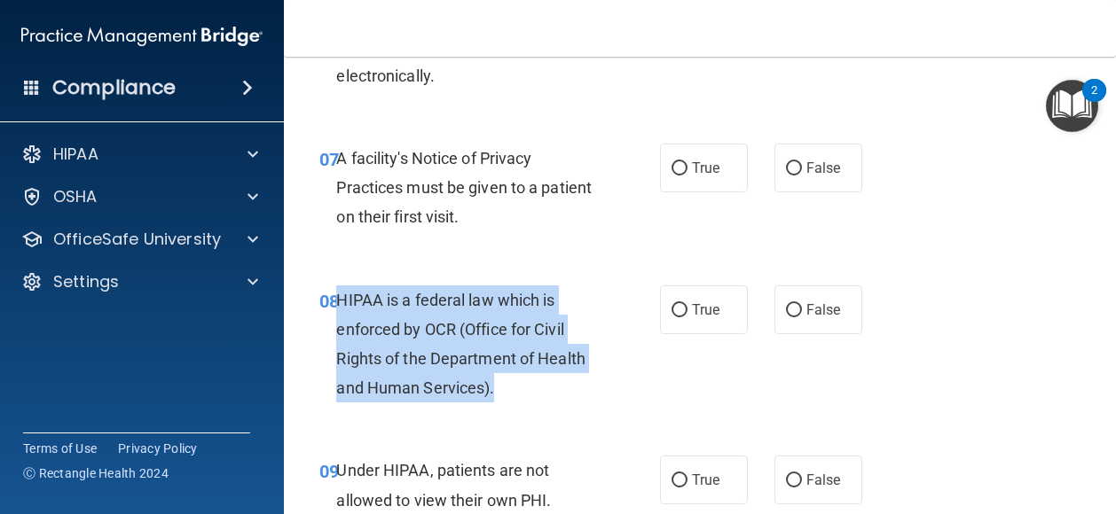
drag, startPoint x: 503, startPoint y: 388, endPoint x: 341, endPoint y: 300, distance: 184.9
click at [341, 300] on div "HIPAA is a federal law which is enforced by OCR (Office for Civil Rights of the…" at bounding box center [474, 345] width 276 height 118
drag, startPoint x: 341, startPoint y: 300, endPoint x: 419, endPoint y: 338, distance: 86.9
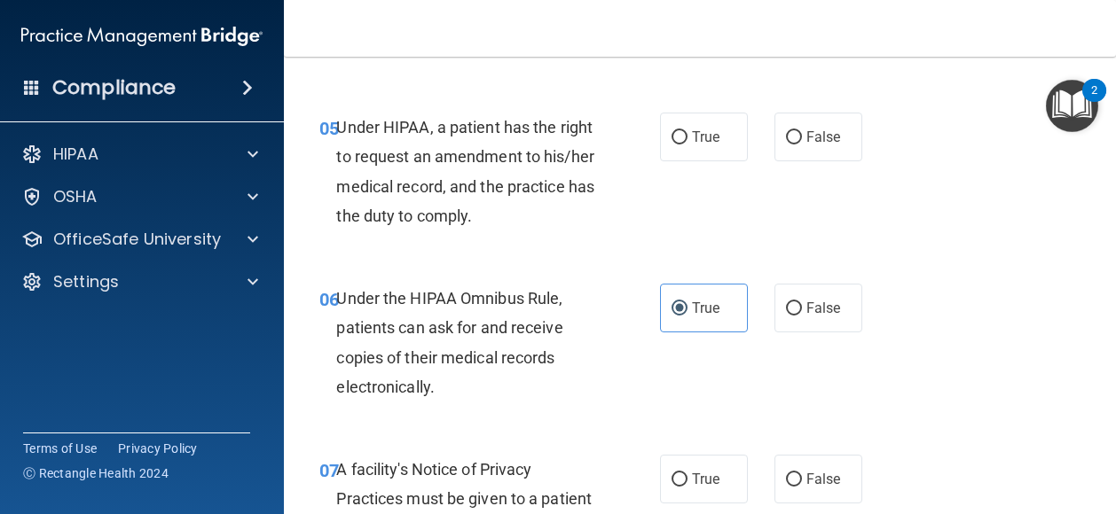
scroll to position [889, 0]
click at [780, 123] on label "False" at bounding box center [818, 137] width 88 height 49
click at [786, 131] on input "False" at bounding box center [794, 137] width 16 height 13
radio input "true"
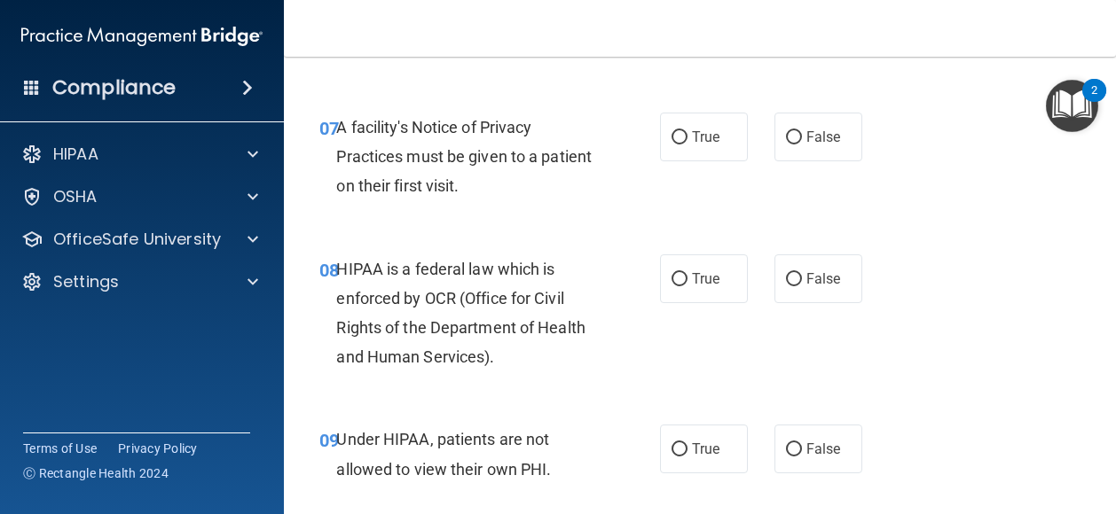
scroll to position [1232, 0]
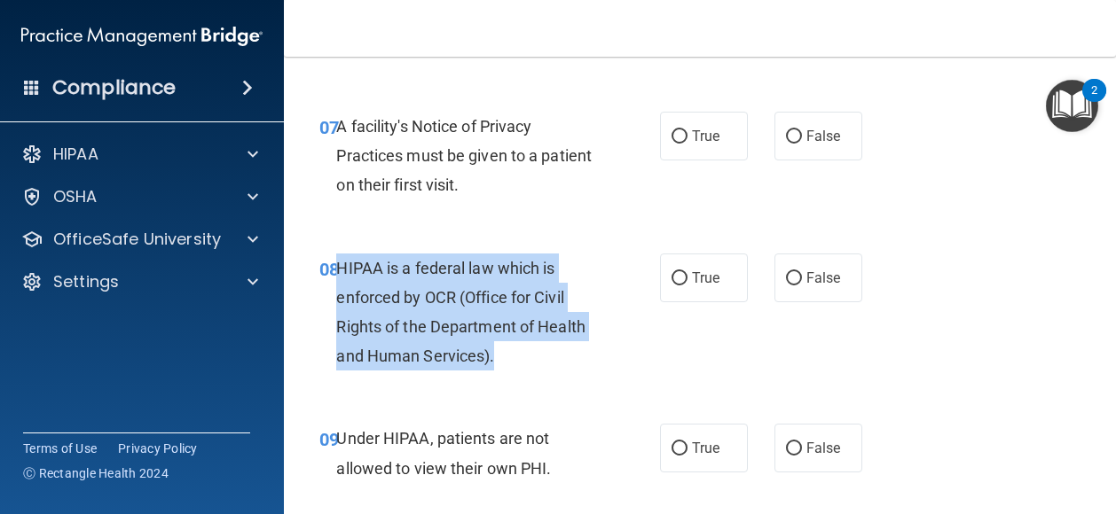
drag, startPoint x: 494, startPoint y: 362, endPoint x: 335, endPoint y: 263, distance: 186.8
click at [335, 263] on div "08 HIPAA is a federal law which is enforced by OCR (Office for Civil Rights of …" at bounding box center [490, 317] width 394 height 127
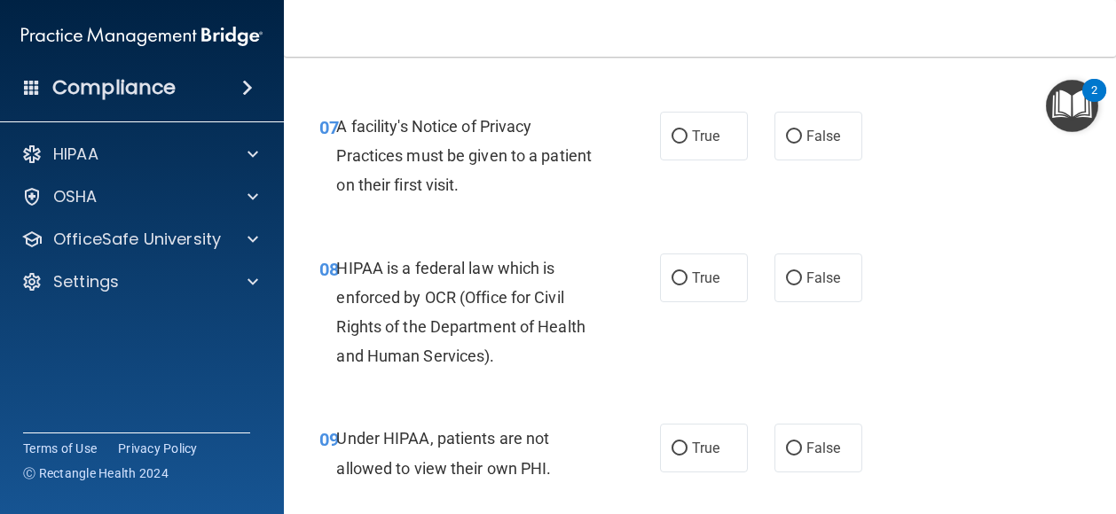
drag, startPoint x: 335, startPoint y: 263, endPoint x: 717, endPoint y: 363, distance: 394.9
click at [717, 363] on div "08 HIPAA is a federal law which is enforced by OCR (Office for Civil Rights of …" at bounding box center [699, 316] width 787 height 171
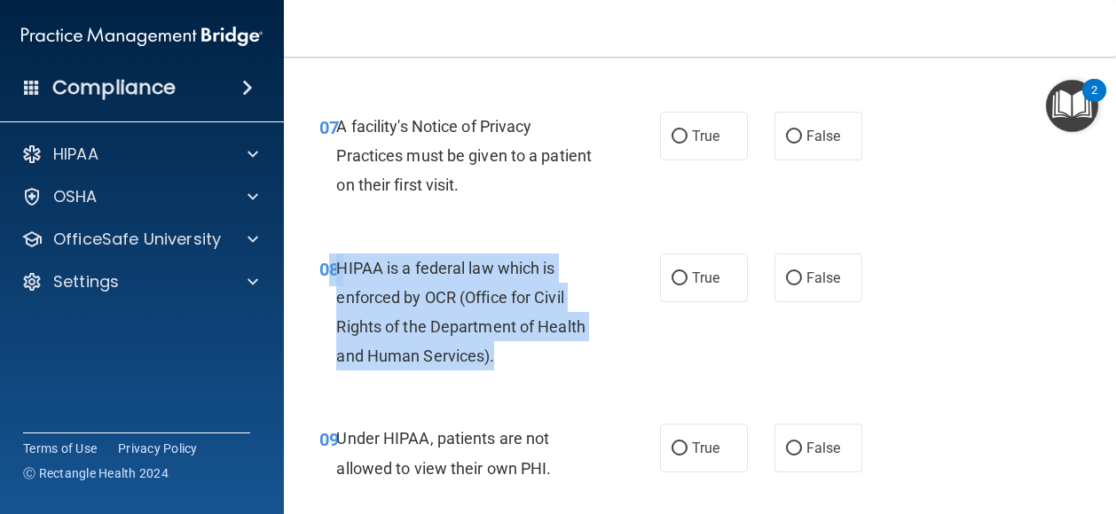
drag, startPoint x: 540, startPoint y: 360, endPoint x: 337, endPoint y: 255, distance: 228.8
click at [337, 255] on div "HIPAA is a federal law which is enforced by OCR (Office for Civil Rights of the…" at bounding box center [474, 313] width 276 height 118
drag, startPoint x: 337, startPoint y: 255, endPoint x: 428, endPoint y: 281, distance: 95.1
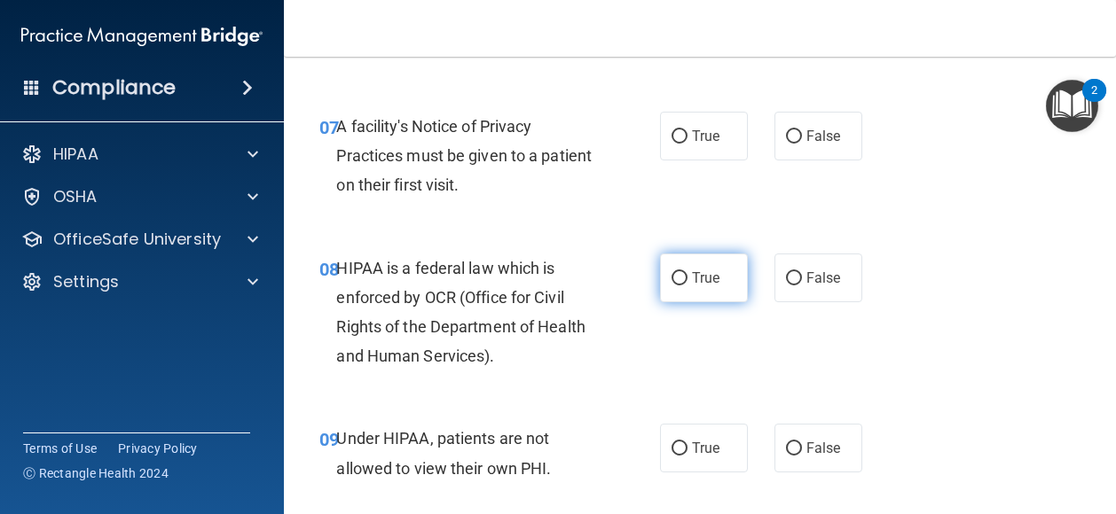
click at [697, 292] on label "True" at bounding box center [704, 278] width 88 height 49
click at [687, 286] on input "True" at bounding box center [679, 278] width 16 height 13
radio input "true"
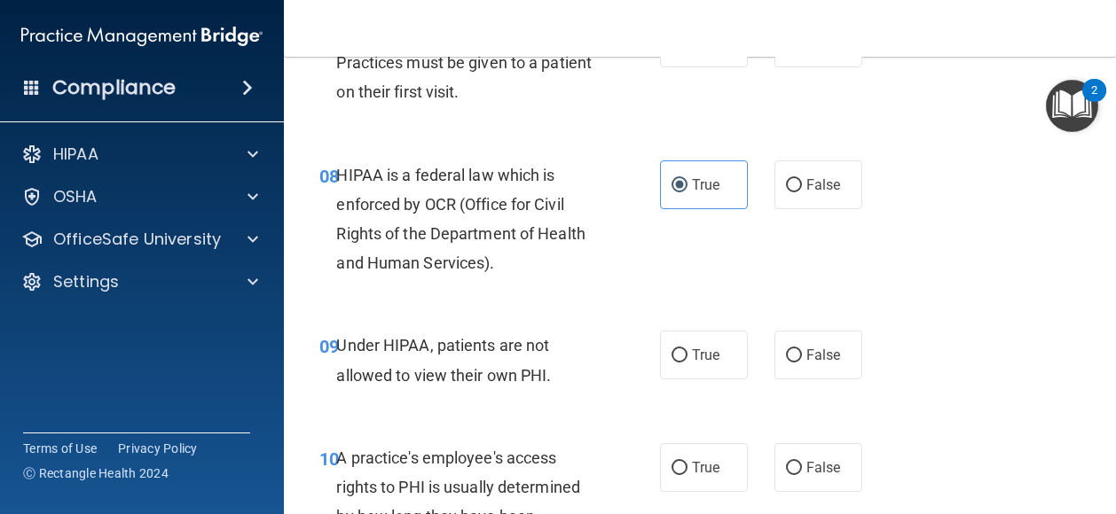
scroll to position [1359, 0]
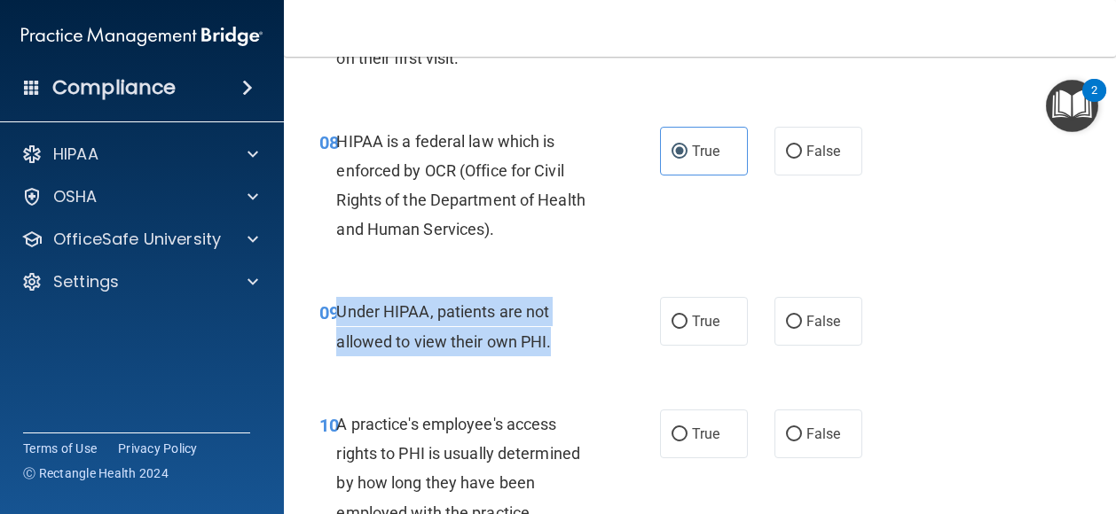
drag, startPoint x: 554, startPoint y: 338, endPoint x: 339, endPoint y: 309, distance: 217.3
click at [339, 309] on div "Under HIPAA, patients are not allowed to view their own PHI." at bounding box center [474, 326] width 276 height 59
drag, startPoint x: 339, startPoint y: 309, endPoint x: 374, endPoint y: 317, distance: 36.2
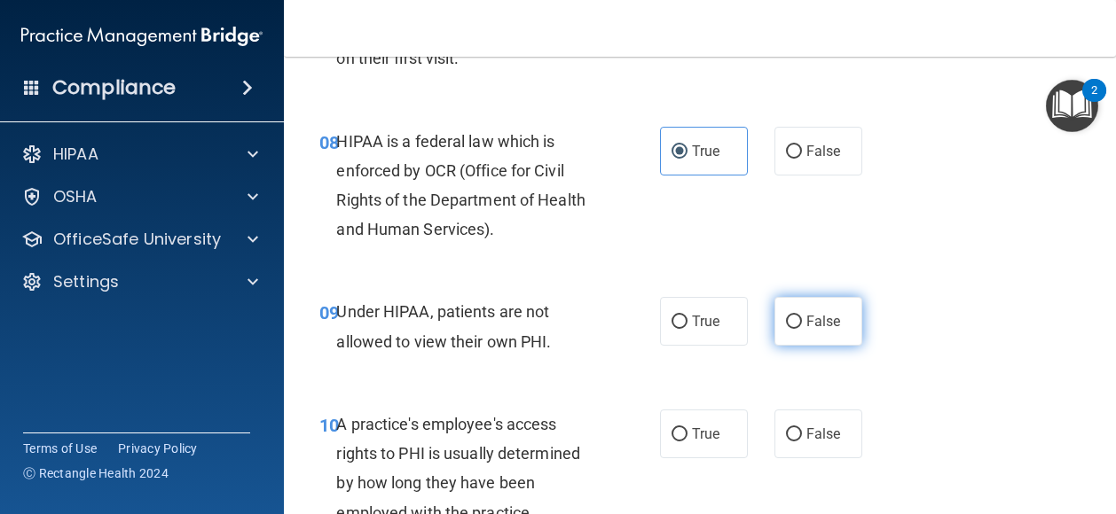
click at [846, 334] on label "False" at bounding box center [818, 321] width 88 height 49
click at [802, 329] on input "False" at bounding box center [794, 322] width 16 height 13
radio input "true"
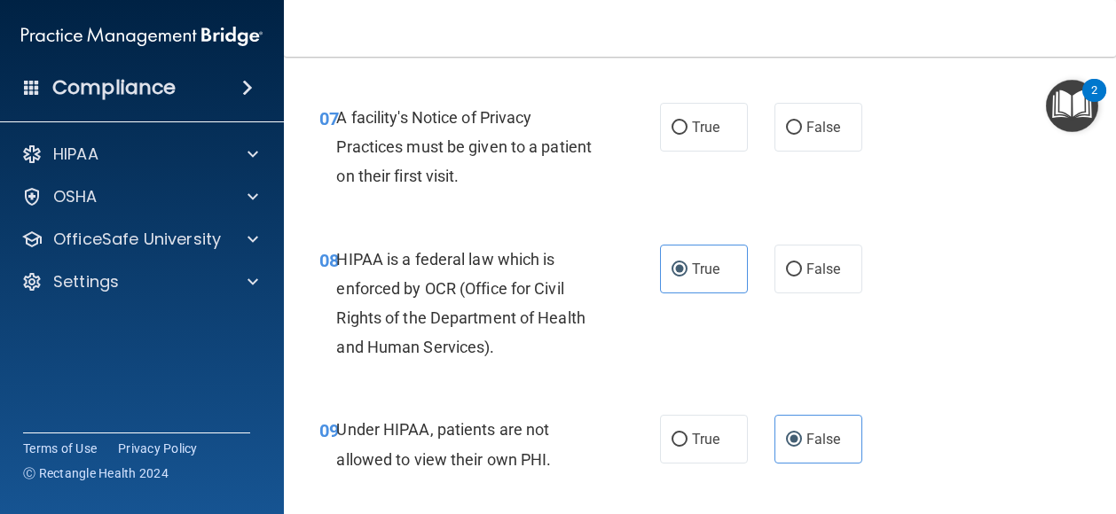
scroll to position [1240, 0]
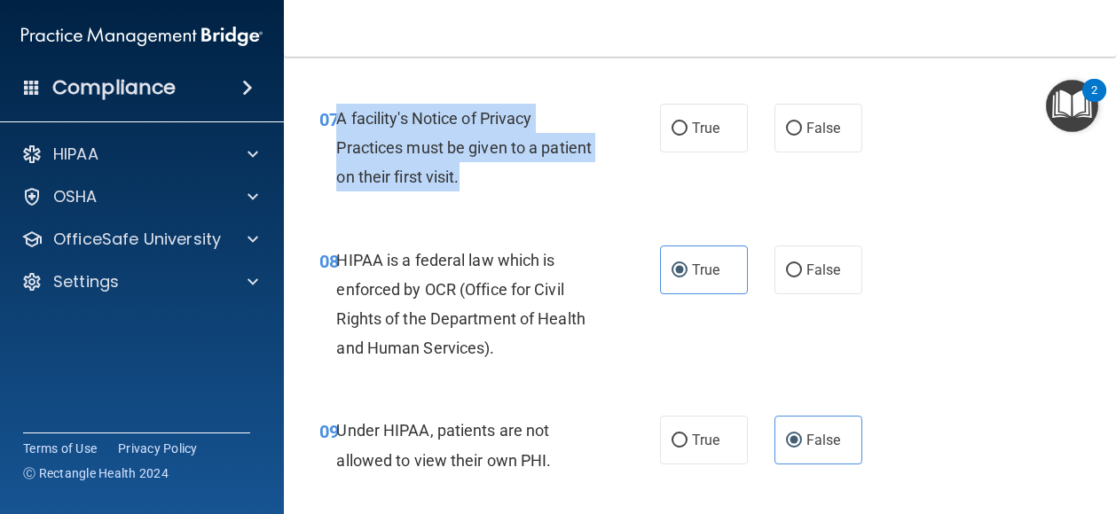
drag, startPoint x: 482, startPoint y: 181, endPoint x: 337, endPoint y: 111, distance: 161.4
click at [337, 111] on div "A facility's Notice of Privacy Practices must be given to a patient on their fi…" at bounding box center [474, 148] width 276 height 89
drag, startPoint x: 337, startPoint y: 111, endPoint x: 379, endPoint y: 155, distance: 60.9
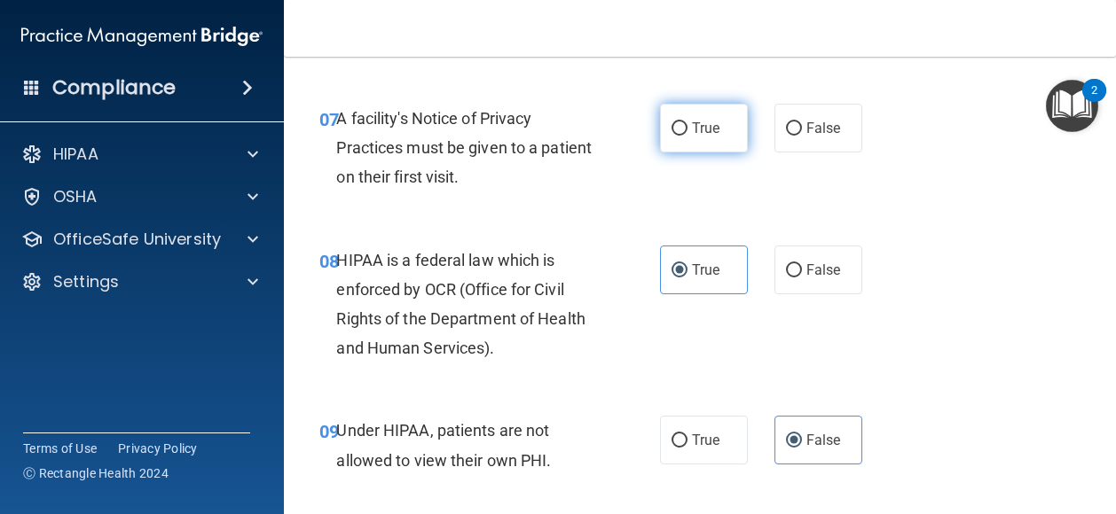
click at [679, 138] on label "True" at bounding box center [704, 128] width 88 height 49
click at [679, 136] on input "True" at bounding box center [679, 128] width 16 height 13
radio input "true"
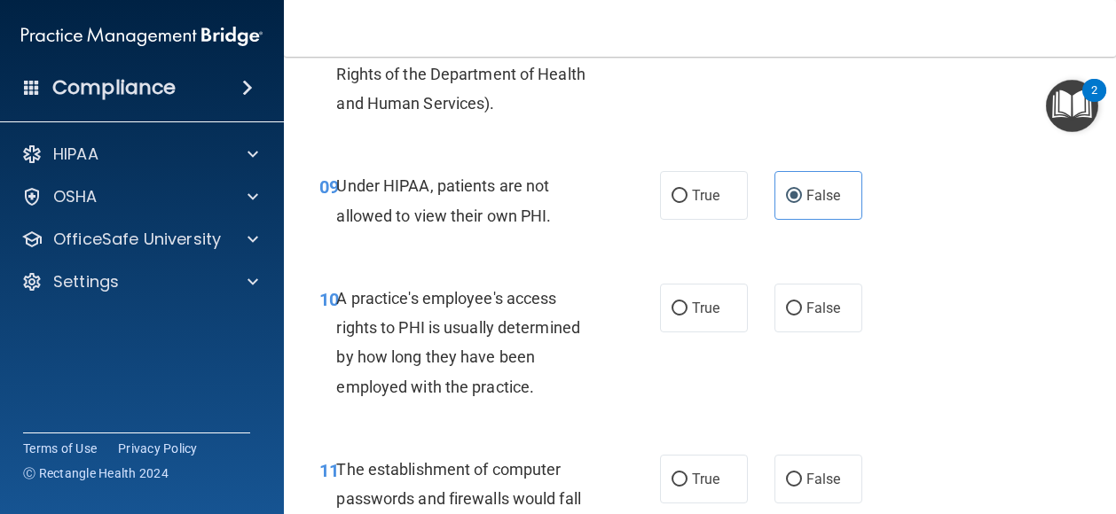
scroll to position [1534, 0]
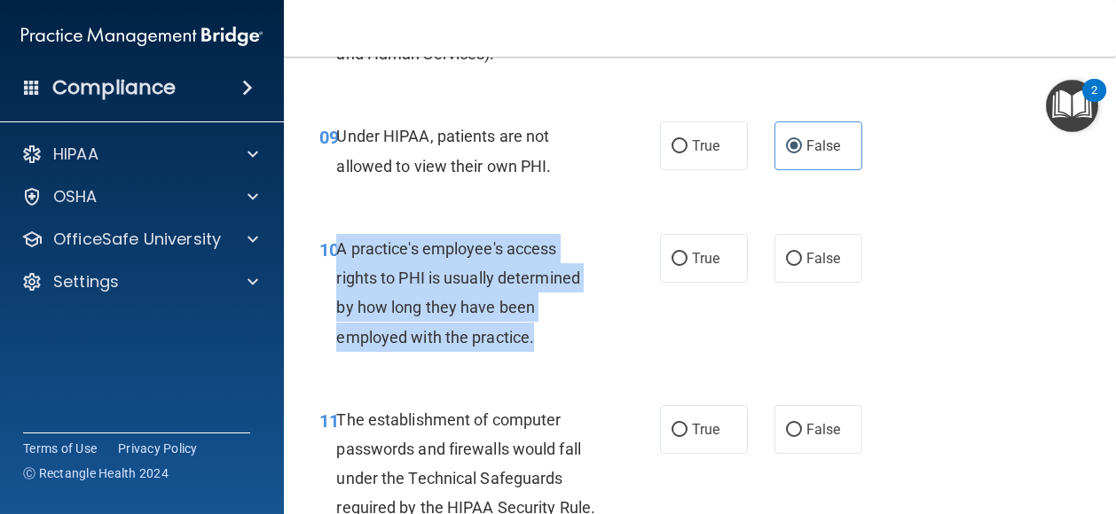
drag, startPoint x: 534, startPoint y: 341, endPoint x: 341, endPoint y: 253, distance: 212.7
click at [341, 253] on div "A practice's employee's access rights to PHI is usually determined by how long …" at bounding box center [474, 293] width 276 height 118
click at [786, 253] on input "False" at bounding box center [794, 259] width 16 height 13
radio input "true"
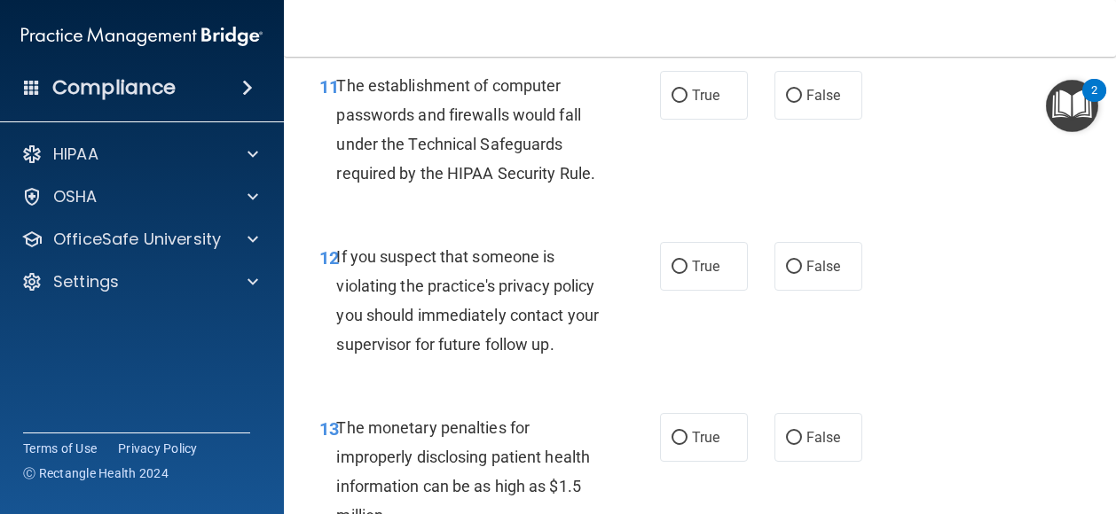
scroll to position [1873, 0]
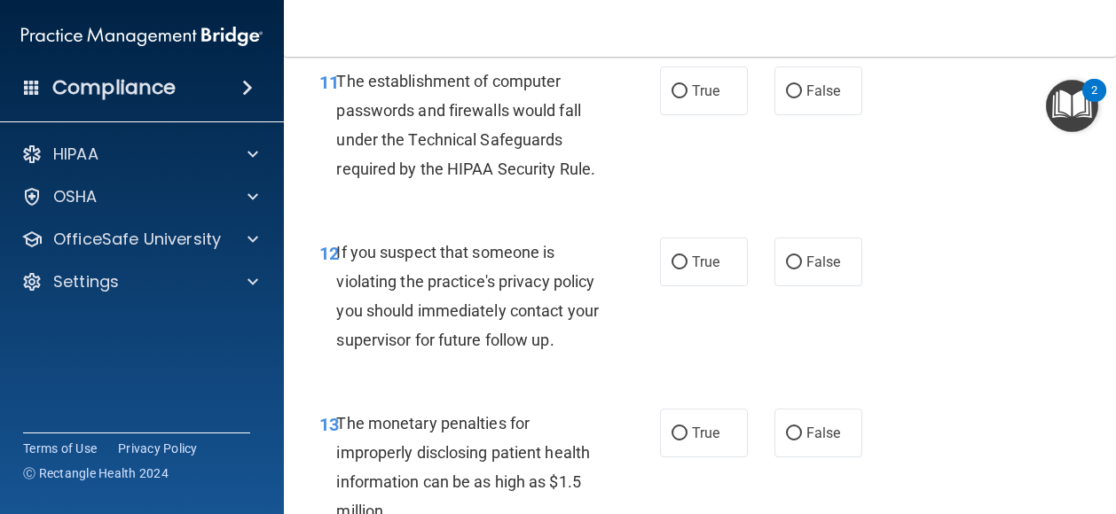
click at [417, 356] on div "If you suspect that someone is violating the practice's privacy policy you shou…" at bounding box center [474, 297] width 276 height 118
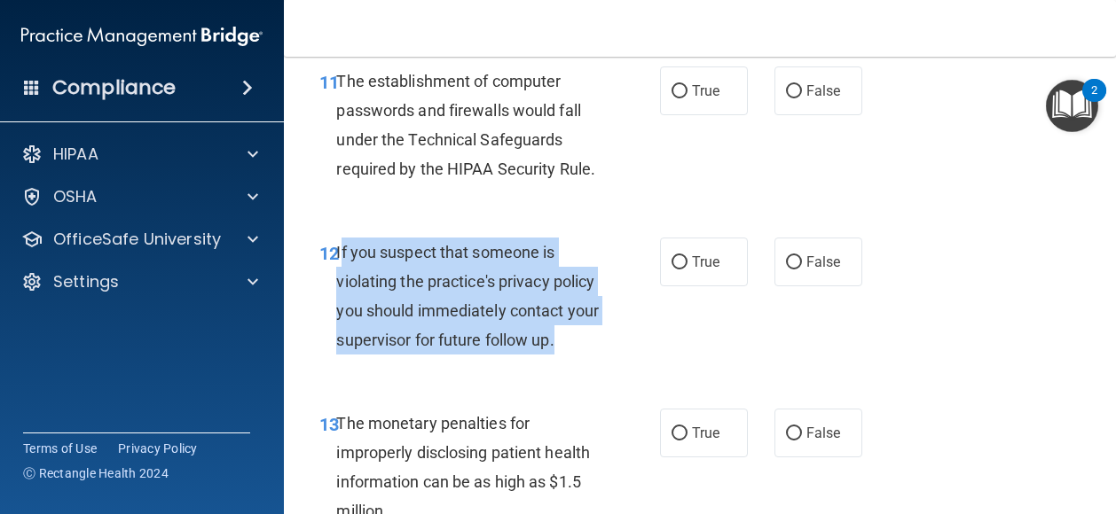
drag, startPoint x: 408, startPoint y: 395, endPoint x: 340, endPoint y: 288, distance: 126.4
click at [340, 288] on div "If you suspect that someone is violating the practice's privacy policy you shou…" at bounding box center [474, 297] width 276 height 118
drag, startPoint x: 340, startPoint y: 288, endPoint x: 380, endPoint y: 341, distance: 66.5
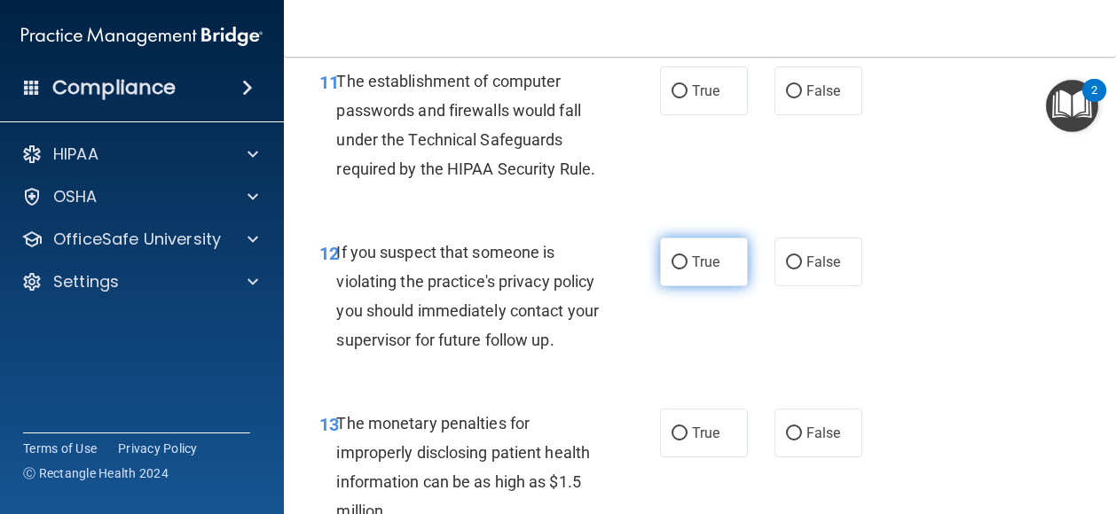
click at [682, 286] on label "True" at bounding box center [704, 262] width 88 height 49
click at [682, 270] on input "True" at bounding box center [679, 262] width 16 height 13
radio input "true"
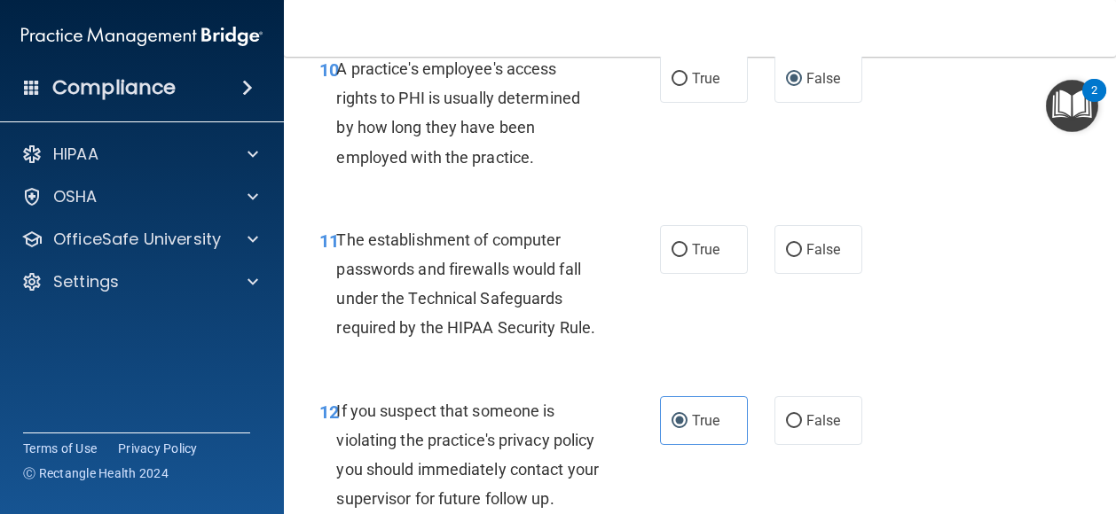
scroll to position [1712, 0]
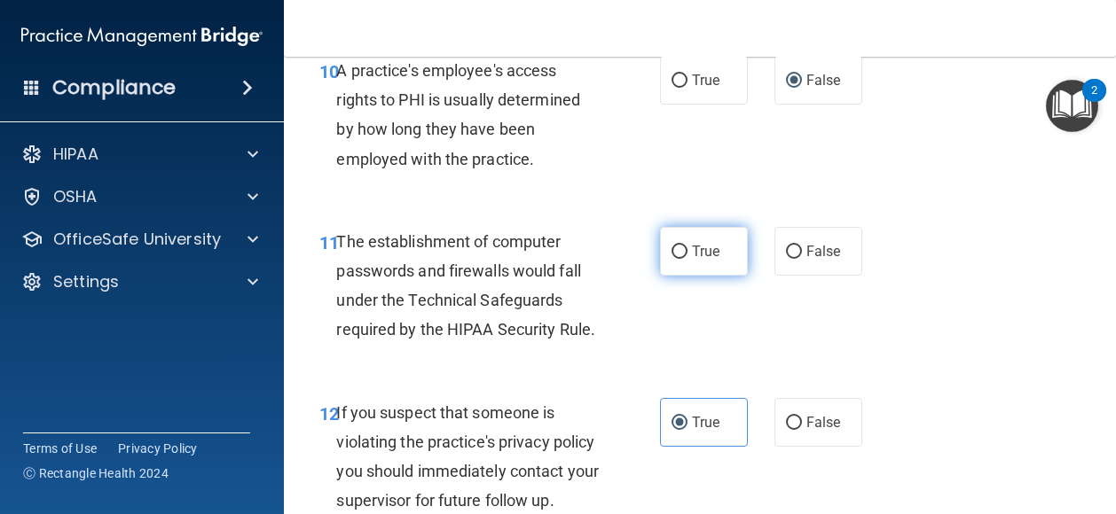
click at [683, 245] on label "True" at bounding box center [704, 251] width 88 height 49
click at [683, 246] on input "True" at bounding box center [679, 252] width 16 height 13
radio input "true"
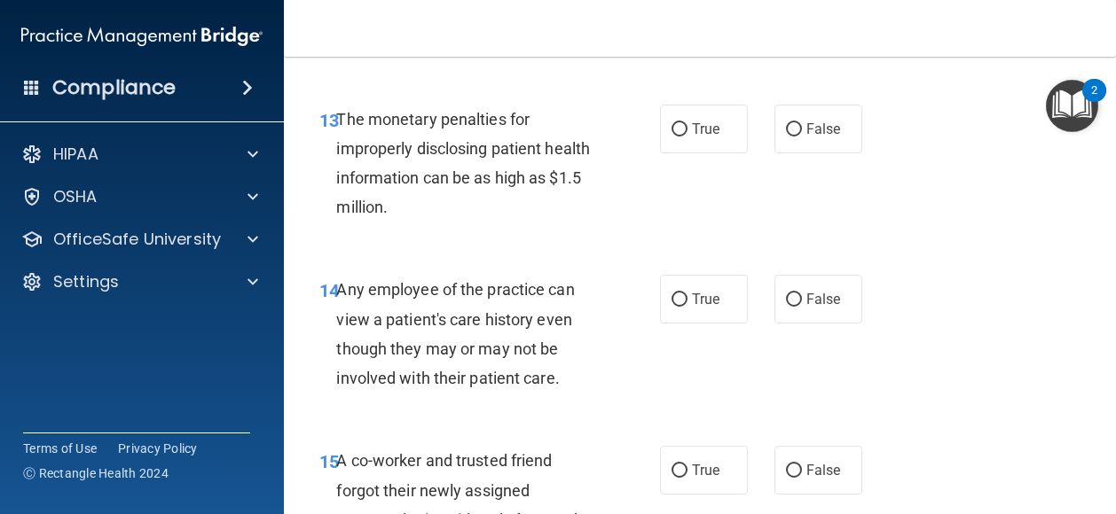
scroll to position [2178, 0]
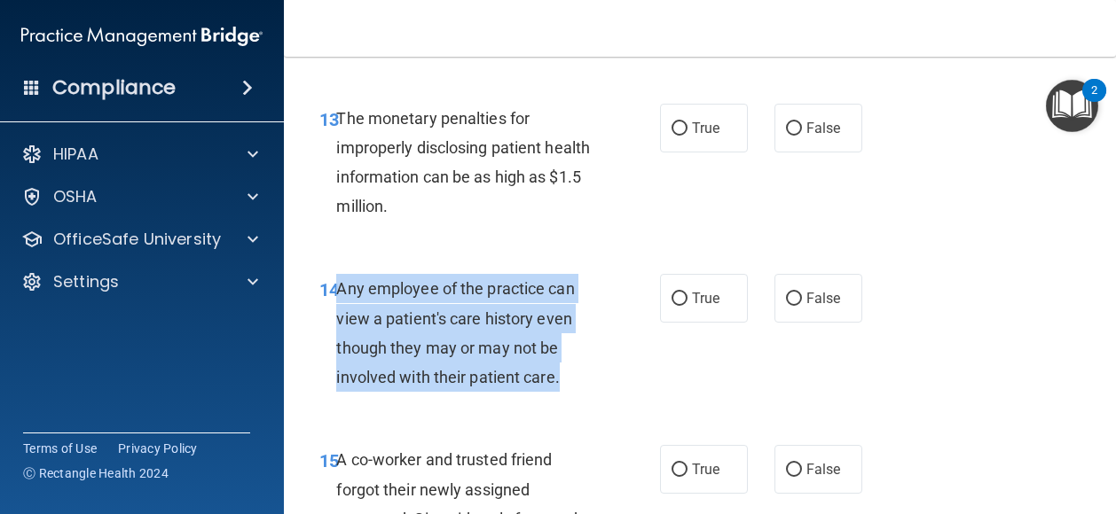
drag, startPoint x: 559, startPoint y: 436, endPoint x: 342, endPoint y: 352, distance: 232.2
click at [342, 352] on div "Any employee of the practice can view a patient's care history even though they…" at bounding box center [474, 333] width 276 height 118
drag, startPoint x: 342, startPoint y: 352, endPoint x: 471, endPoint y: 396, distance: 136.0
click at [471, 387] on span "Any employee of the practice can view a patient's care history even though they…" at bounding box center [455, 332] width 238 height 107
click at [566, 392] on div "Any employee of the practice can view a patient's care history even though they…" at bounding box center [474, 333] width 276 height 118
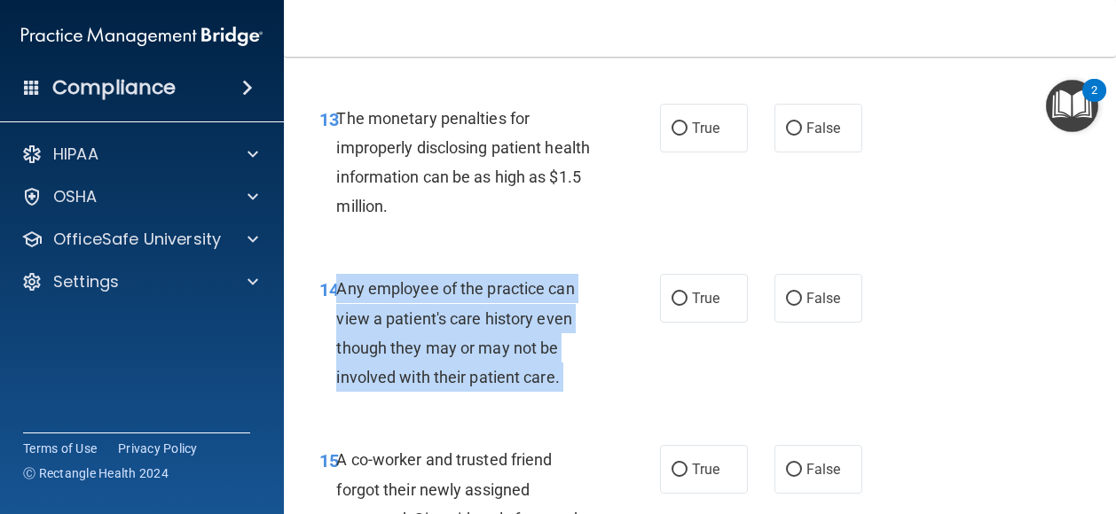
drag, startPoint x: 566, startPoint y: 438, endPoint x: 350, endPoint y: 349, distance: 233.0
click at [350, 349] on div "Any employee of the practice can view a patient's care history even though they…" at bounding box center [474, 333] width 276 height 118
drag, startPoint x: 350, startPoint y: 349, endPoint x: 400, endPoint y: 376, distance: 56.3
drag, startPoint x: 502, startPoint y: 382, endPoint x: 513, endPoint y: 394, distance: 15.7
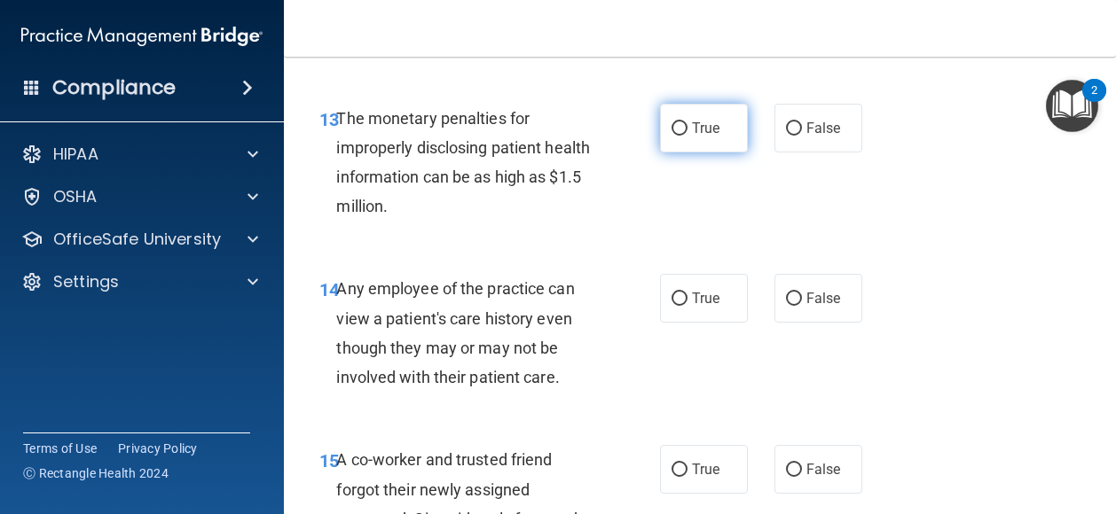
click at [702, 153] on label "True" at bounding box center [704, 128] width 88 height 49
click at [687, 136] on input "True" at bounding box center [679, 128] width 16 height 13
radio input "true"
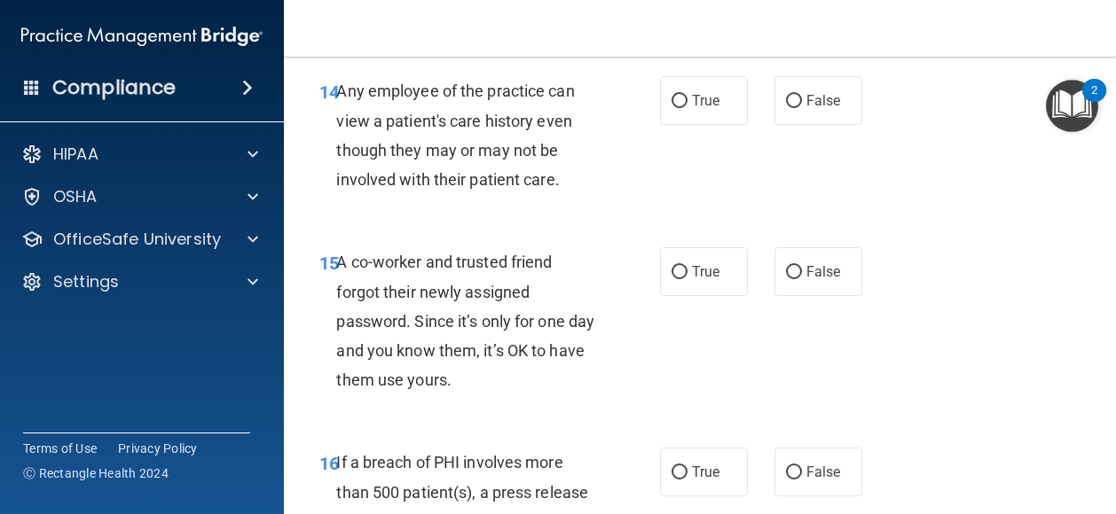
scroll to position [2380, 0]
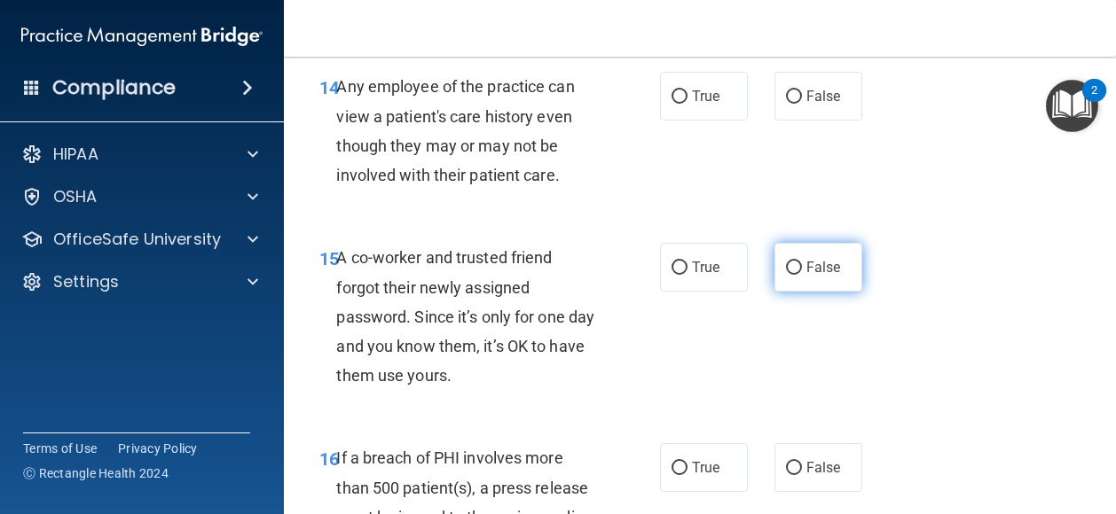
click at [814, 292] on label "False" at bounding box center [818, 267] width 88 height 49
click at [802, 275] on input "False" at bounding box center [794, 268] width 16 height 13
radio input "true"
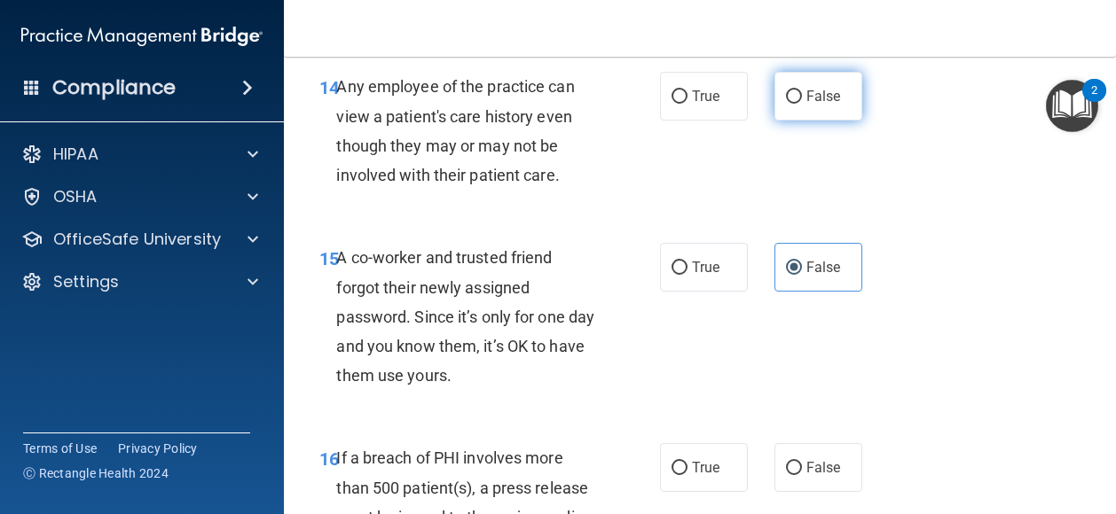
click at [791, 104] on input "False" at bounding box center [794, 96] width 16 height 13
radio input "true"
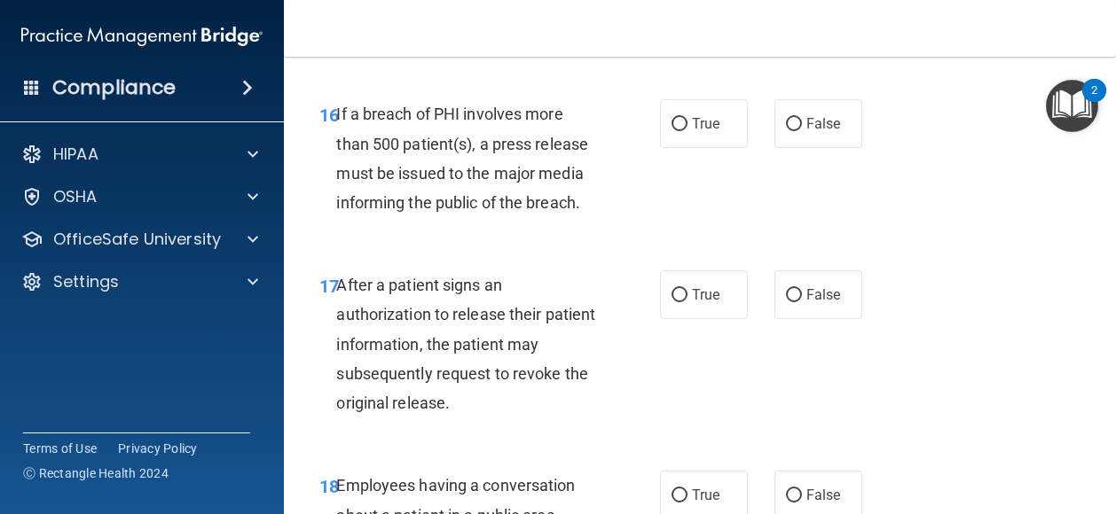
scroll to position [2677, 0]
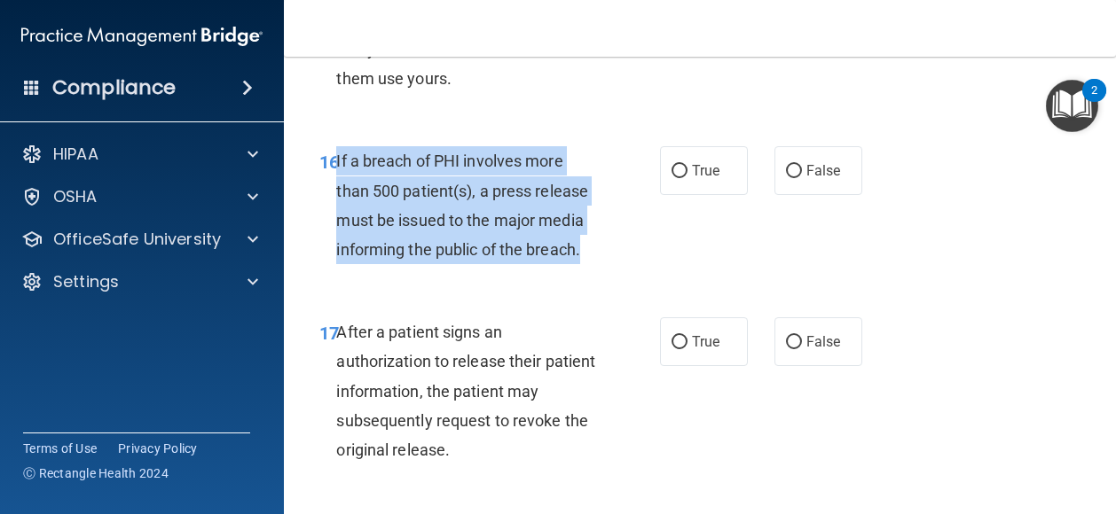
drag, startPoint x: 596, startPoint y: 320, endPoint x: 337, endPoint y: 208, distance: 282.0
click at [337, 208] on div "If a breach of PHI involves more than 500 patient(s), a press release must be i…" at bounding box center [474, 205] width 276 height 118
drag, startPoint x: 337, startPoint y: 208, endPoint x: 398, endPoint y: 245, distance: 71.2
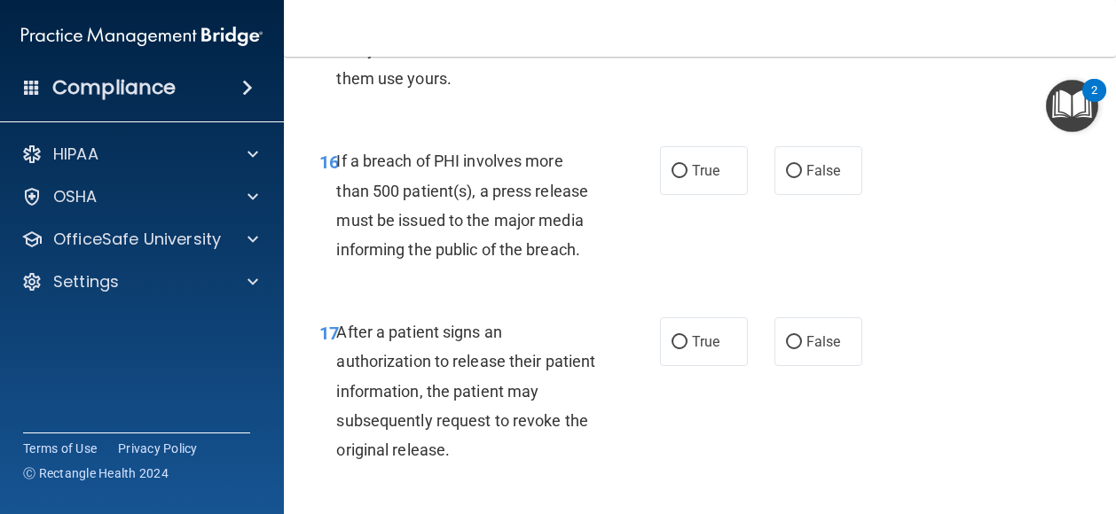
click at [712, 255] on div "16 If a breach of PHI involves more than 500 patient(s), a press release must b…" at bounding box center [699, 209] width 787 height 171
click at [708, 179] on span "True" at bounding box center [705, 170] width 27 height 17
click at [687, 178] on input "True" at bounding box center [679, 171] width 16 height 13
radio input "true"
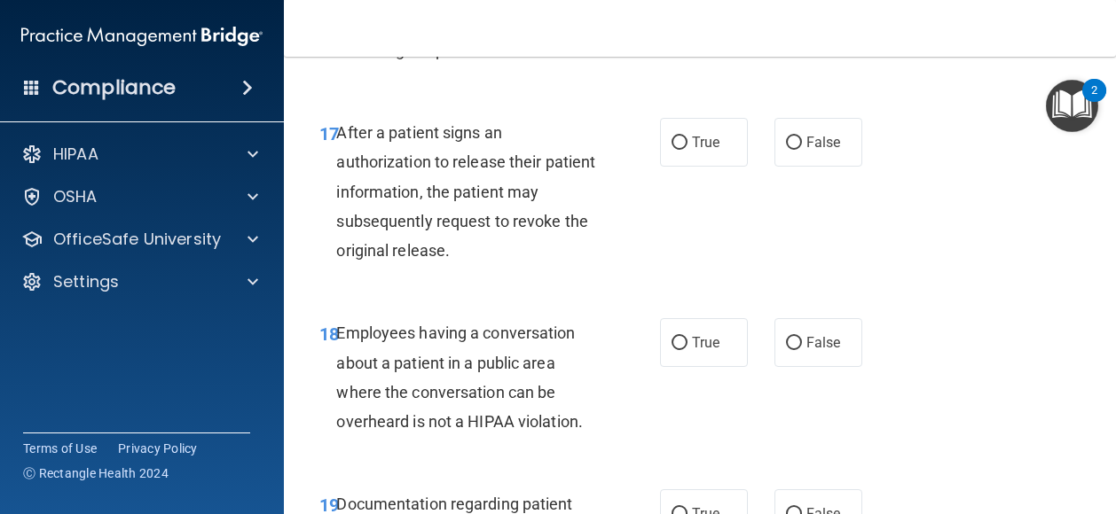
scroll to position [2878, 0]
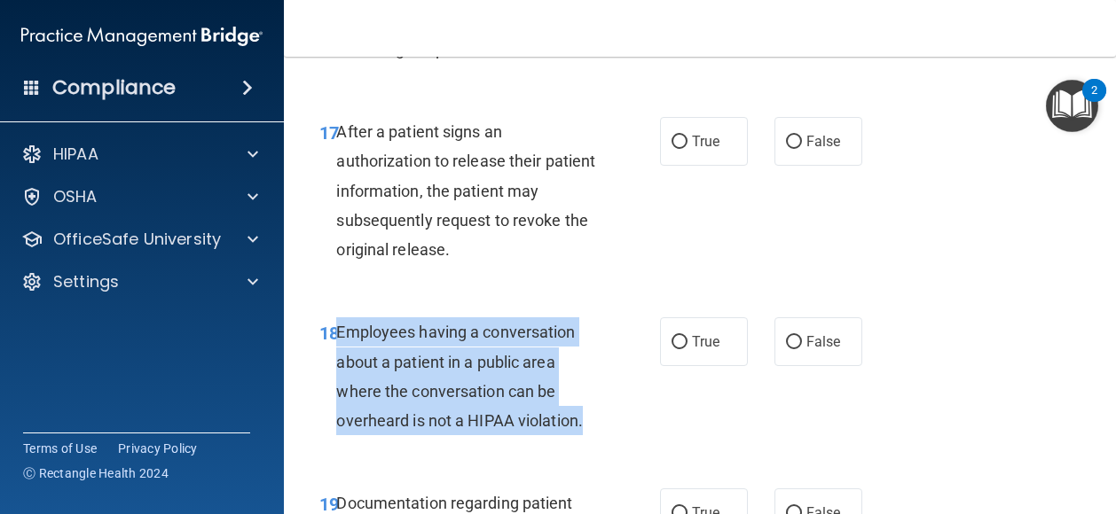
drag, startPoint x: 598, startPoint y: 481, endPoint x: 336, endPoint y: 386, distance: 278.3
click at [336, 386] on div "Employees having a conversation about a patient in a public area where the conv…" at bounding box center [474, 376] width 276 height 118
drag, startPoint x: 336, startPoint y: 386, endPoint x: 388, endPoint y: 405, distance: 55.8
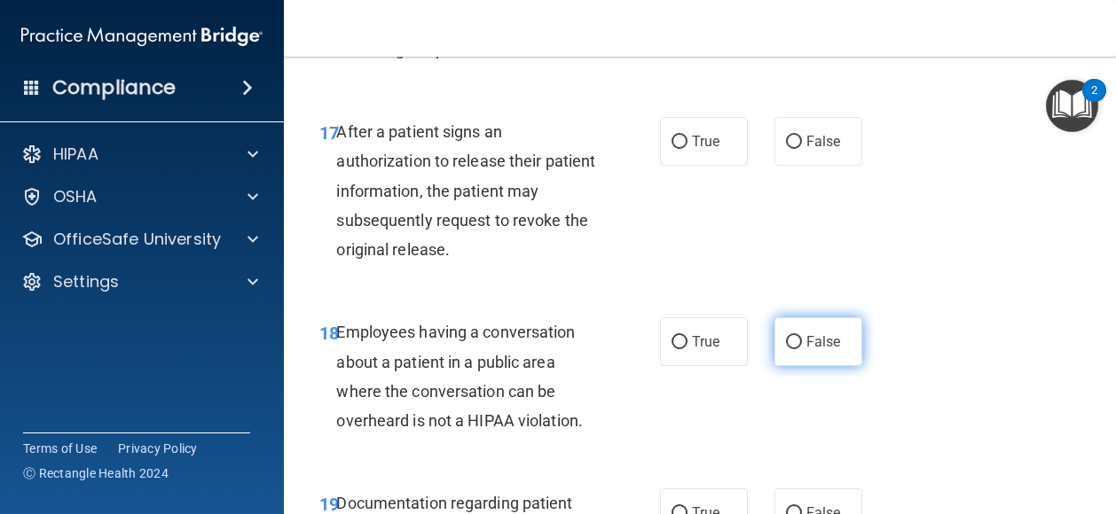
click at [821, 350] on span "False" at bounding box center [823, 341] width 35 height 17
click at [802, 349] on input "False" at bounding box center [794, 342] width 16 height 13
radio input "true"
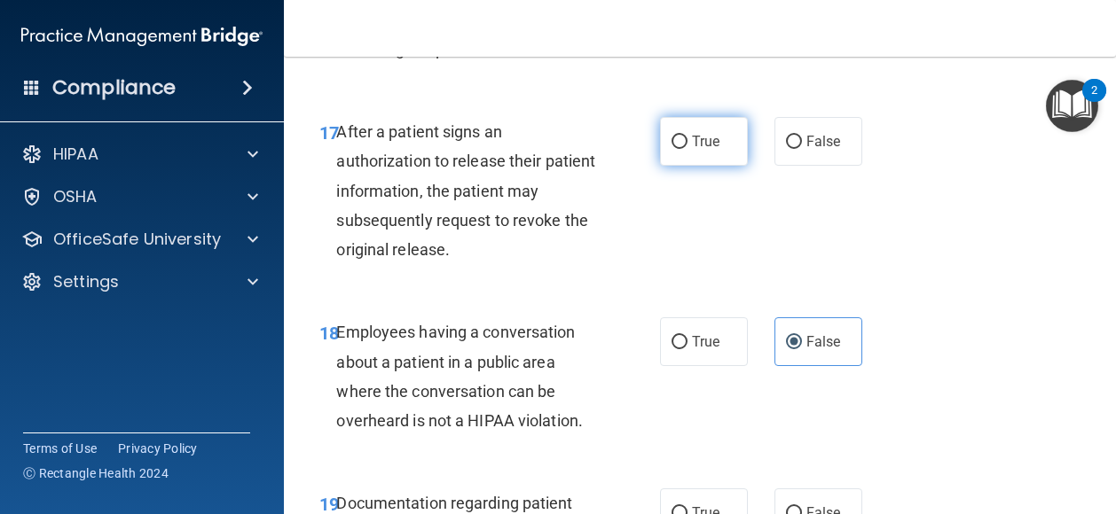
click at [717, 166] on label "True" at bounding box center [704, 141] width 88 height 49
click at [687, 149] on input "True" at bounding box center [679, 142] width 16 height 13
radio input "true"
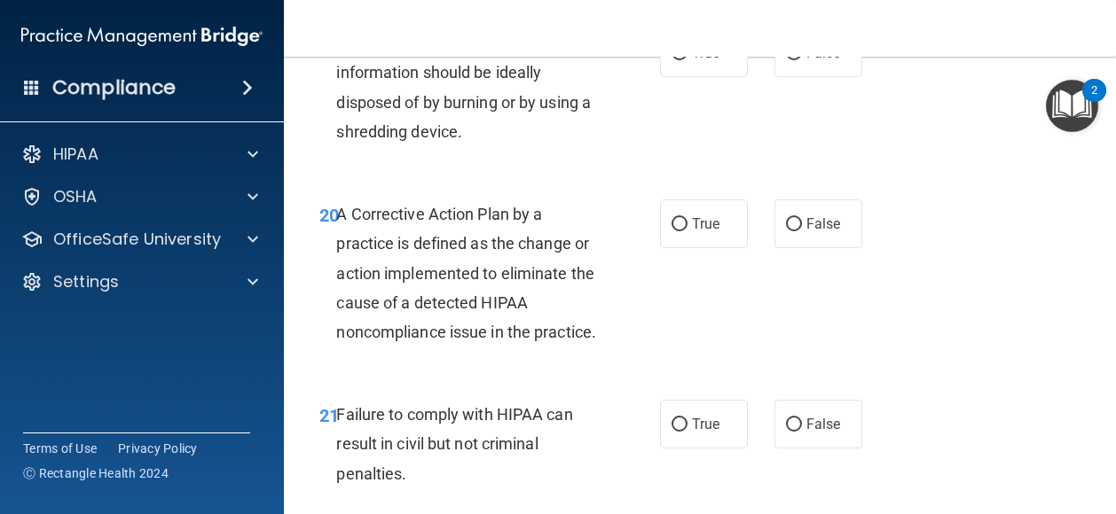
scroll to position [3340, 0]
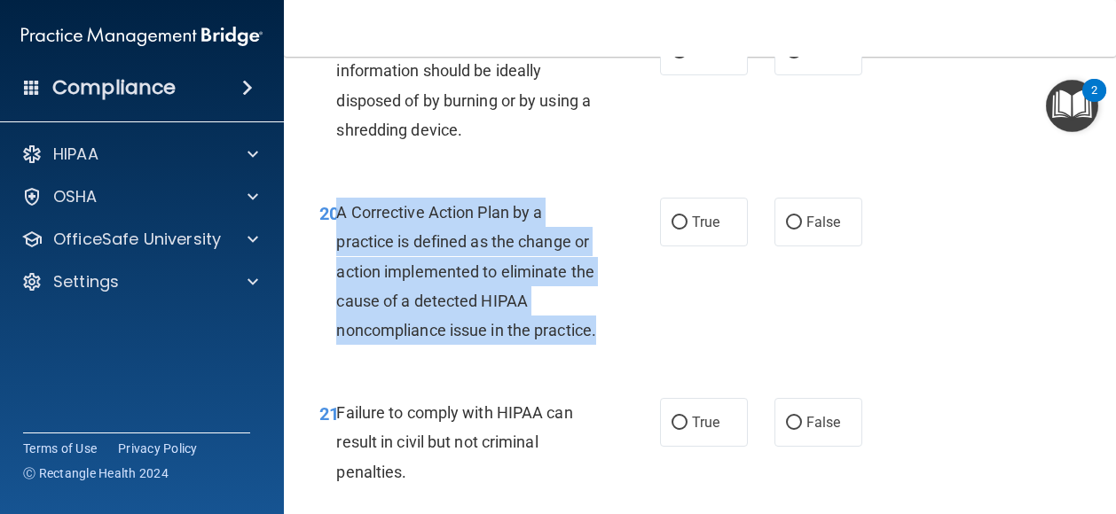
drag, startPoint x: 439, startPoint y: 432, endPoint x: 333, endPoint y: 265, distance: 197.3
click at [333, 265] on div "20 A Corrective Action Plan by a practice is defined as the change or action im…" at bounding box center [490, 276] width 394 height 156
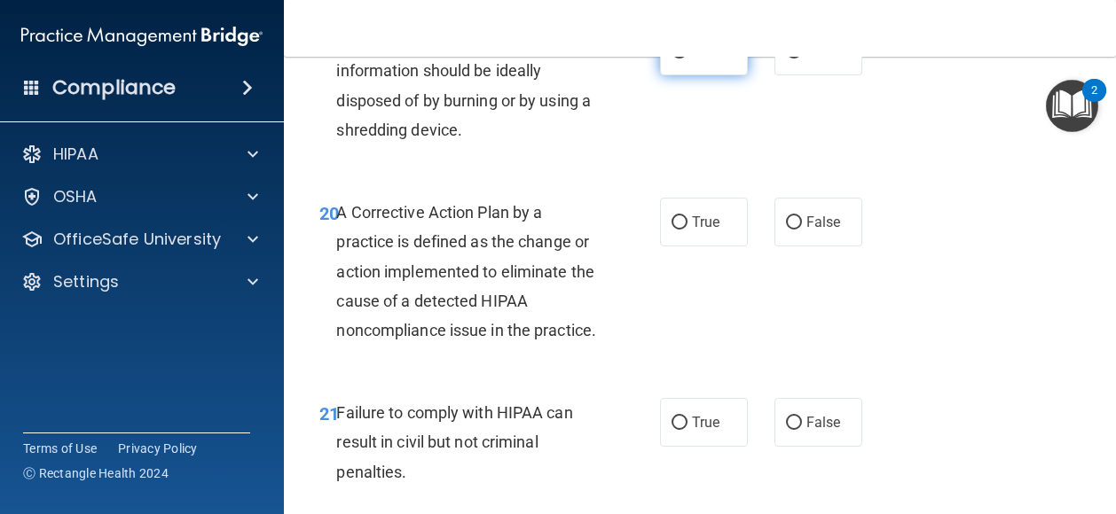
click at [695, 59] on span "True" at bounding box center [705, 51] width 27 height 17
click at [687, 59] on input "True" at bounding box center [679, 51] width 16 height 13
radio input "true"
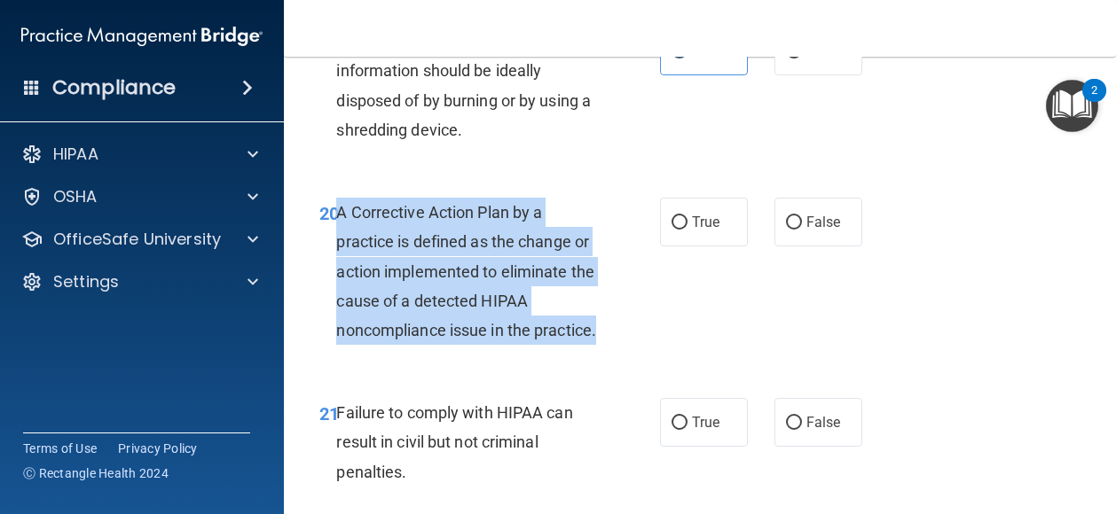
drag, startPoint x: 403, startPoint y: 419, endPoint x: 337, endPoint y: 276, distance: 157.9
click at [337, 276] on div "A Corrective Action Plan by a practice is defined as the change or action imple…" at bounding box center [474, 271] width 276 height 147
drag, startPoint x: 337, startPoint y: 276, endPoint x: 373, endPoint y: 304, distance: 46.1
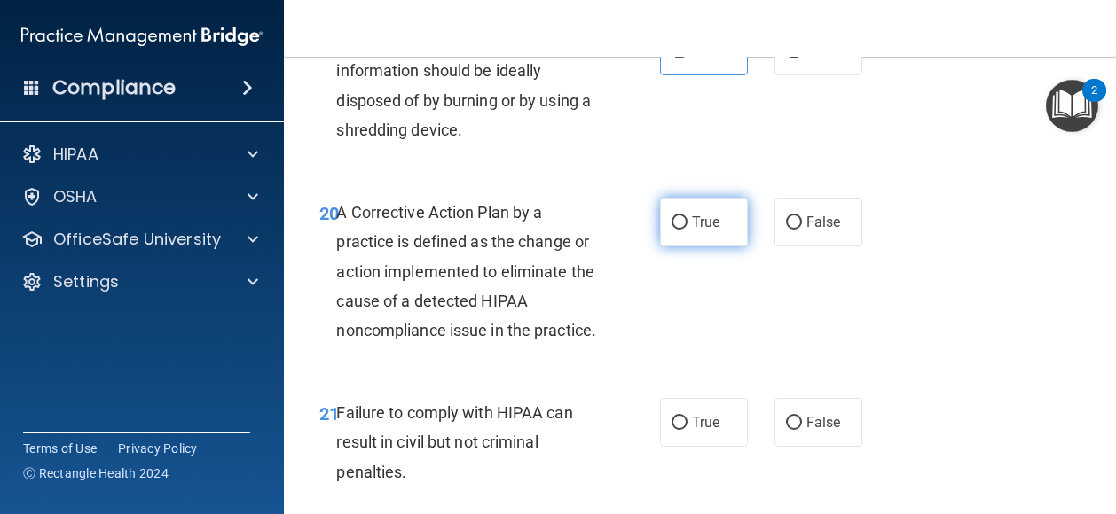
click at [695, 231] on span "True" at bounding box center [705, 222] width 27 height 17
click at [687, 230] on input "True" at bounding box center [679, 222] width 16 height 13
radio input "true"
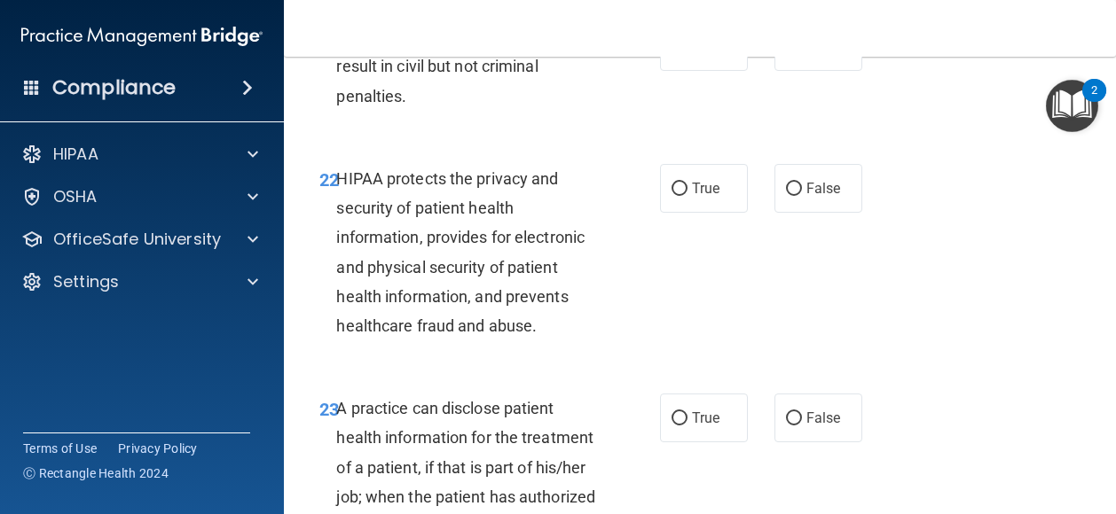
scroll to position [3733, 0]
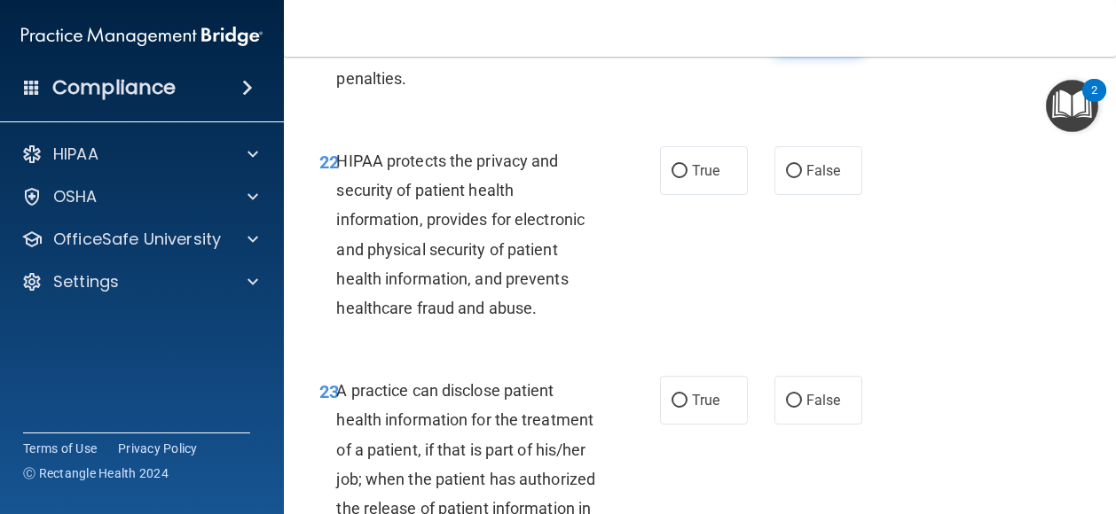
click at [787, 36] on input "False" at bounding box center [794, 29] width 16 height 13
radio input "true"
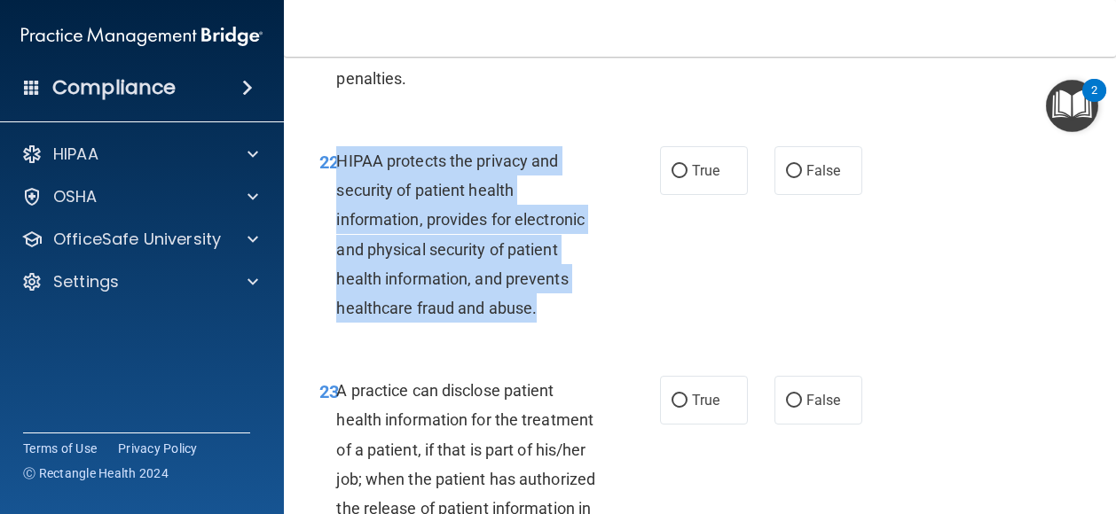
drag, startPoint x: 536, startPoint y: 400, endPoint x: 339, endPoint y: 242, distance: 252.3
click at [339, 242] on span "HIPAA protects the privacy and security of patient health information, provides…" at bounding box center [460, 235] width 248 height 166
drag, startPoint x: 339, startPoint y: 242, endPoint x: 403, endPoint y: 315, distance: 97.4
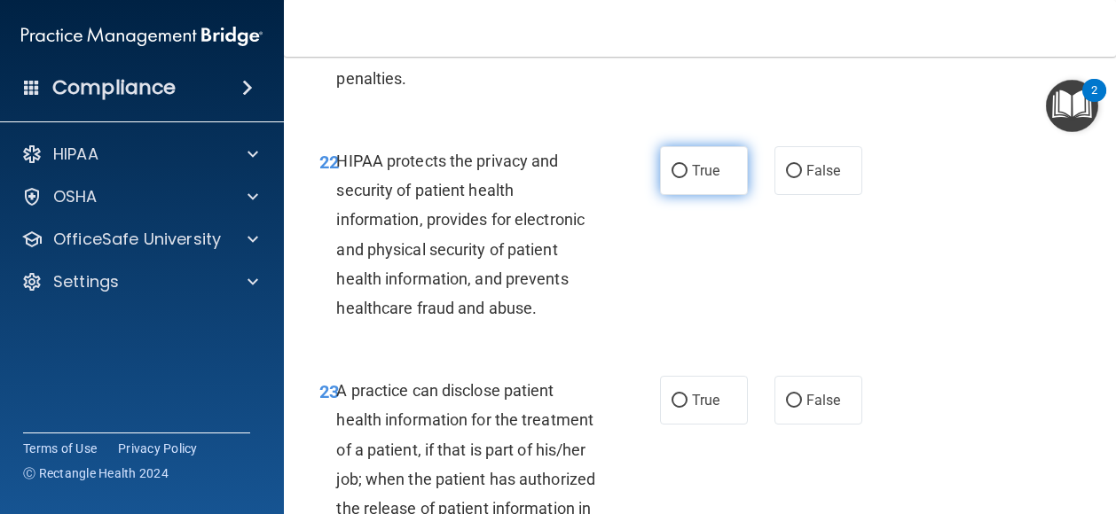
click at [674, 195] on label "True" at bounding box center [704, 170] width 88 height 49
click at [674, 178] on input "True" at bounding box center [679, 171] width 16 height 13
radio input "true"
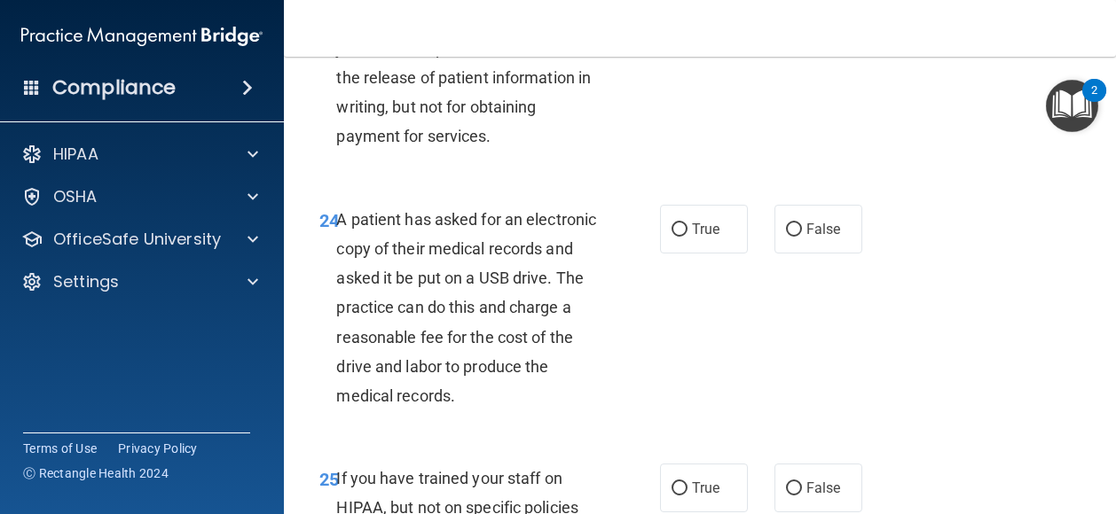
scroll to position [4219, 0]
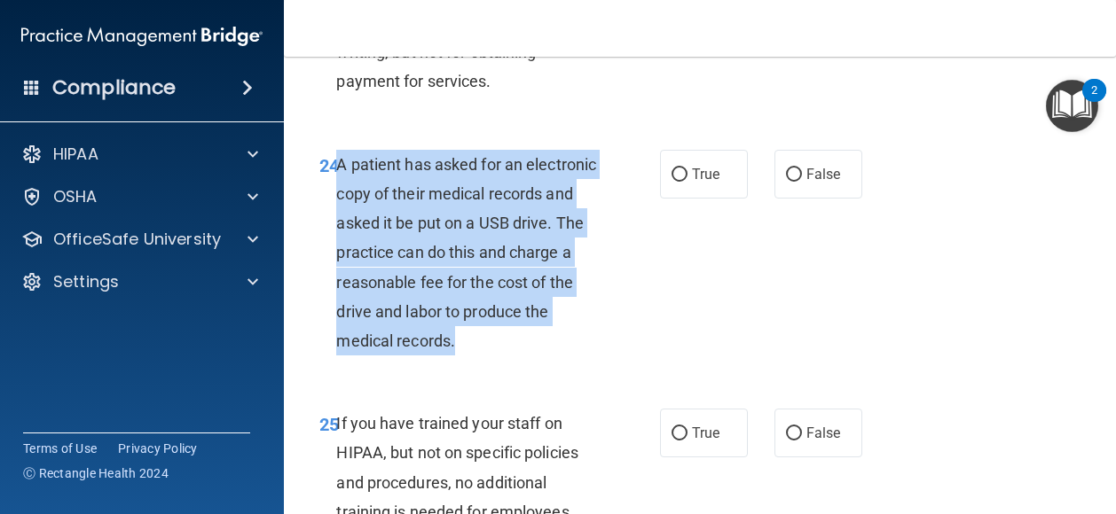
drag, startPoint x: 553, startPoint y: 438, endPoint x: 316, endPoint y: 242, distance: 308.0
click at [316, 242] on div "24 A patient has asked for an electronic copy of their medical records and aske…" at bounding box center [490, 257] width 394 height 215
click at [559, 356] on div "A patient has asked for an electronic copy of their medical records and asked i…" at bounding box center [474, 253] width 276 height 207
drag, startPoint x: 557, startPoint y: 434, endPoint x: 339, endPoint y: 249, distance: 285.7
click at [339, 249] on div "A patient has asked for an electronic copy of their medical records and asked i…" at bounding box center [474, 253] width 276 height 207
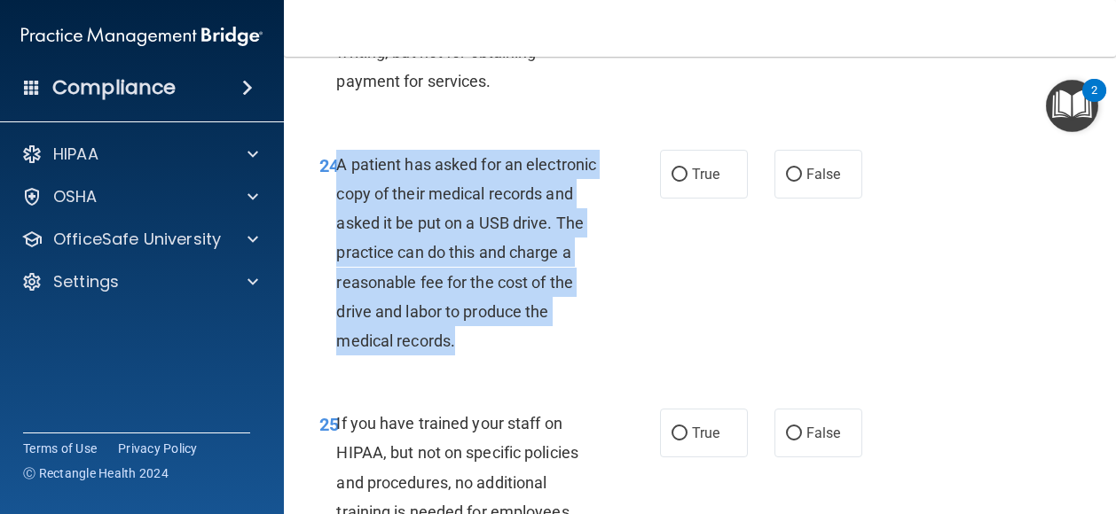
drag, startPoint x: 339, startPoint y: 249, endPoint x: 381, endPoint y: 298, distance: 64.7
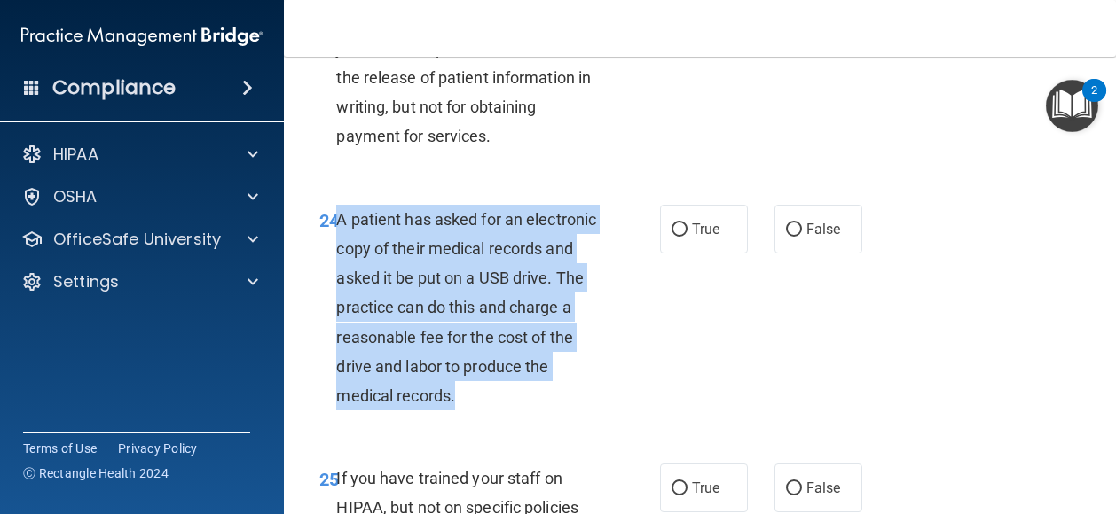
scroll to position [4186, 0]
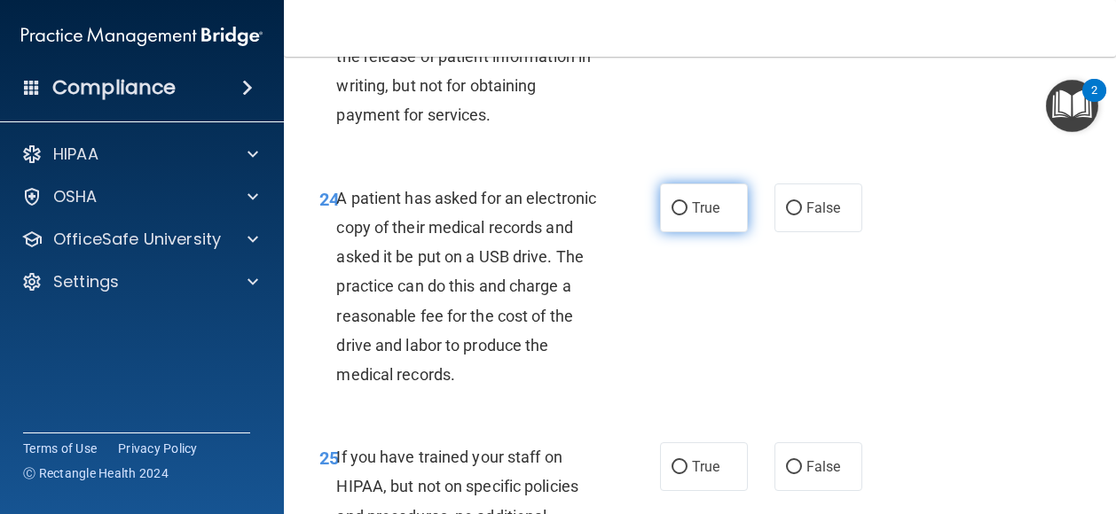
click at [669, 232] on label "True" at bounding box center [704, 208] width 88 height 49
click at [671, 215] on input "True" at bounding box center [679, 208] width 16 height 13
radio input "true"
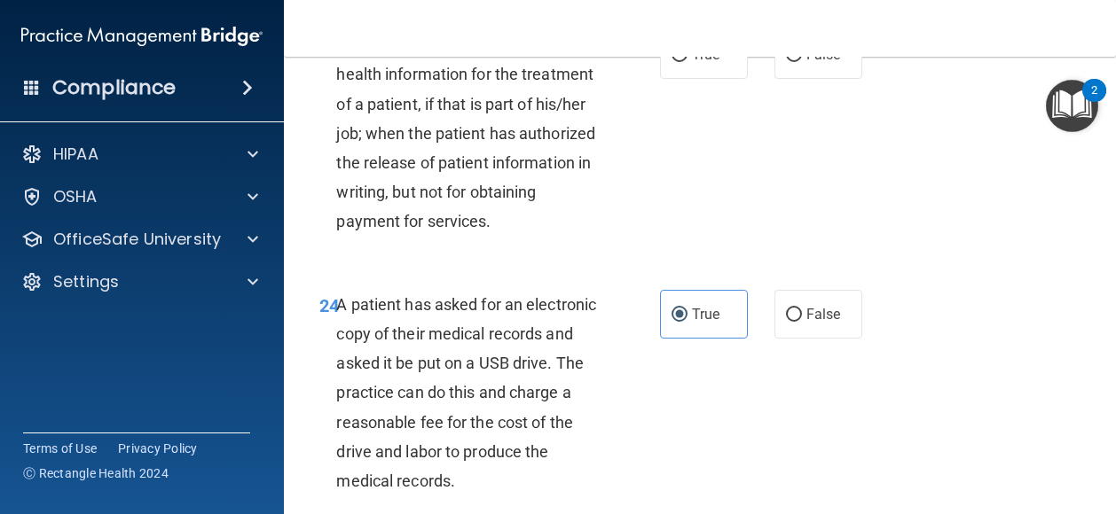
scroll to position [4062, 0]
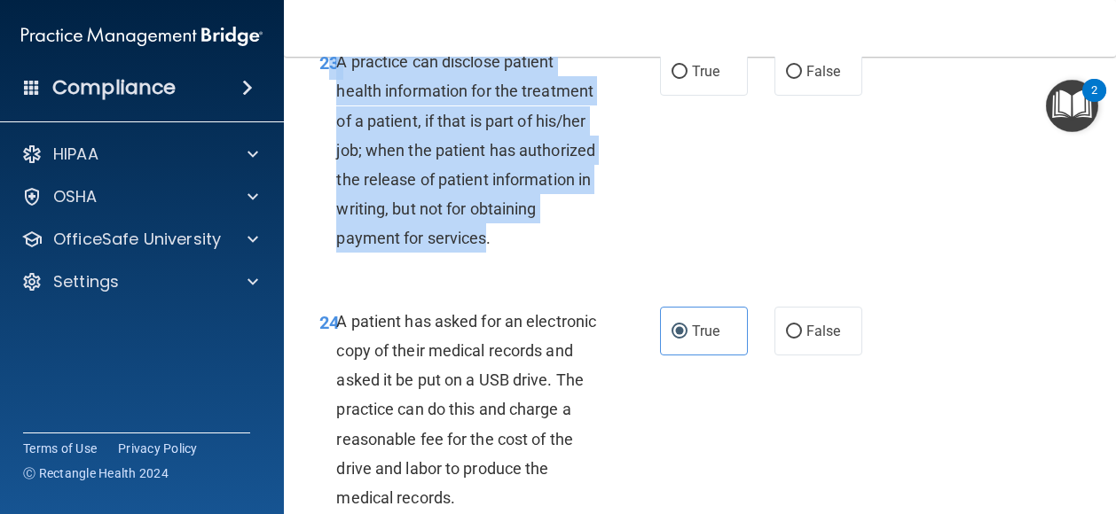
drag, startPoint x: 558, startPoint y: 327, endPoint x: 325, endPoint y: 155, distance: 289.8
click at [325, 155] on div "23 A practice can disclose patient health information for the treatment of a pa…" at bounding box center [490, 154] width 394 height 215
drag, startPoint x: 325, startPoint y: 155, endPoint x: 439, endPoint y: 204, distance: 124.4
click at [642, 237] on div "23 A practice can disclose patient health information for the treatment of a pa…" at bounding box center [490, 154] width 394 height 215
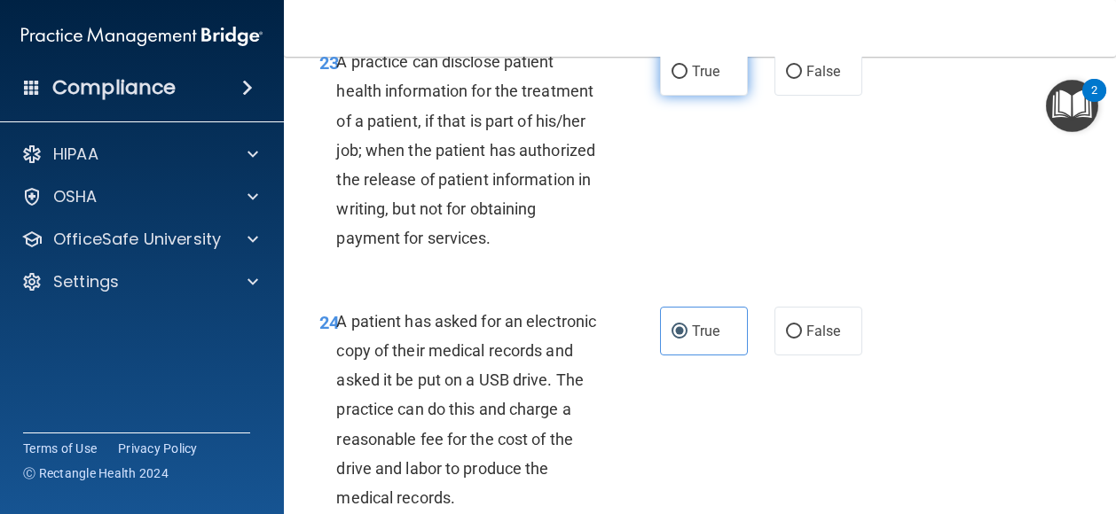
click at [706, 96] on label "True" at bounding box center [704, 71] width 88 height 49
click at [687, 79] on input "True" at bounding box center [679, 72] width 16 height 13
radio input "true"
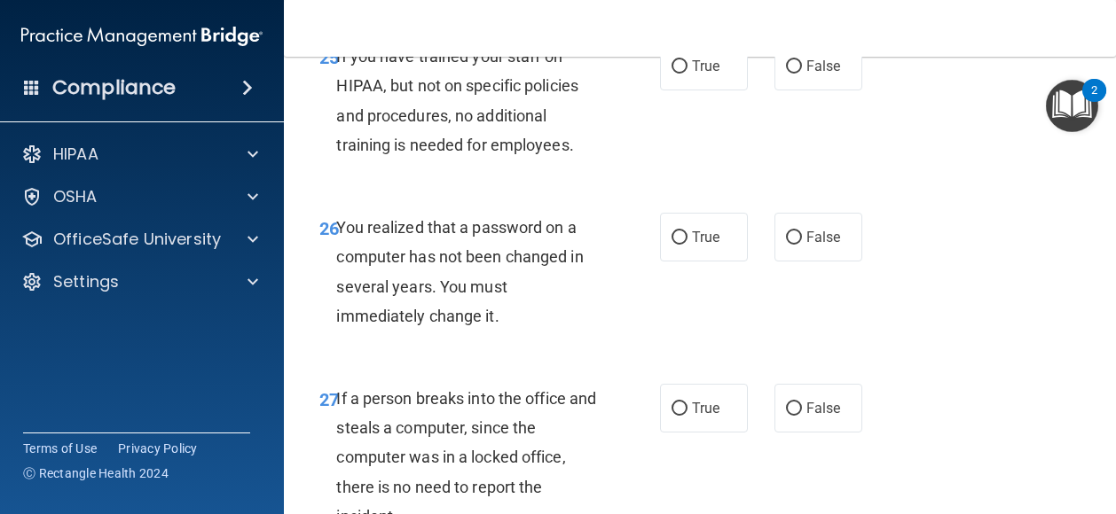
scroll to position [4589, 0]
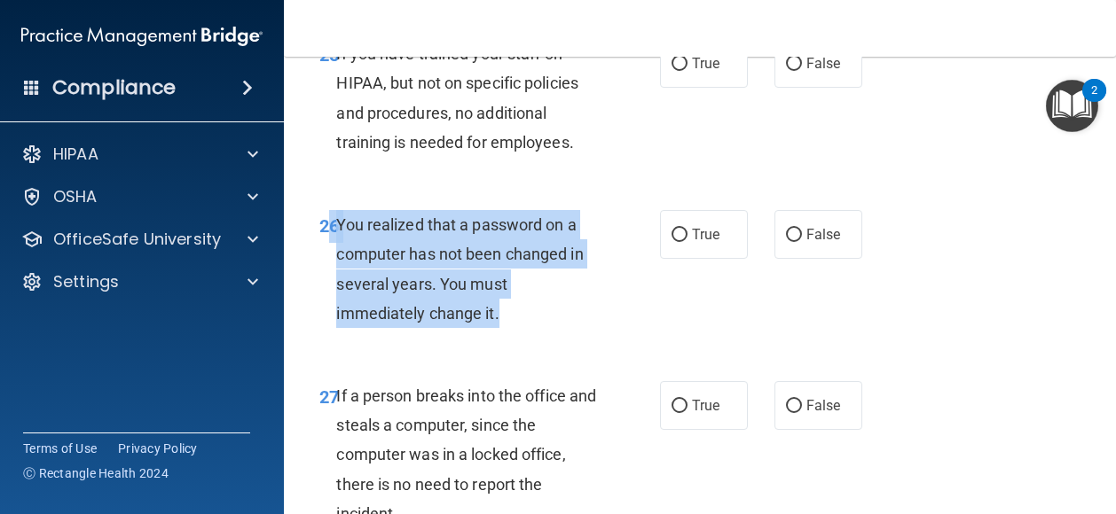
drag, startPoint x: 510, startPoint y: 411, endPoint x: 310, endPoint y: 313, distance: 222.5
click at [310, 313] on div "26 You realized that a password on a computer has not been changed in several y…" at bounding box center [490, 273] width 394 height 127
drag, startPoint x: 310, startPoint y: 313, endPoint x: 518, endPoint y: 401, distance: 225.3
click at [518, 328] on div "You realized that a password on a computer has not been changed in several year…" at bounding box center [474, 269] width 276 height 118
click at [529, 328] on div "You realized that a password on a computer has not been changed in several year…" at bounding box center [474, 269] width 276 height 118
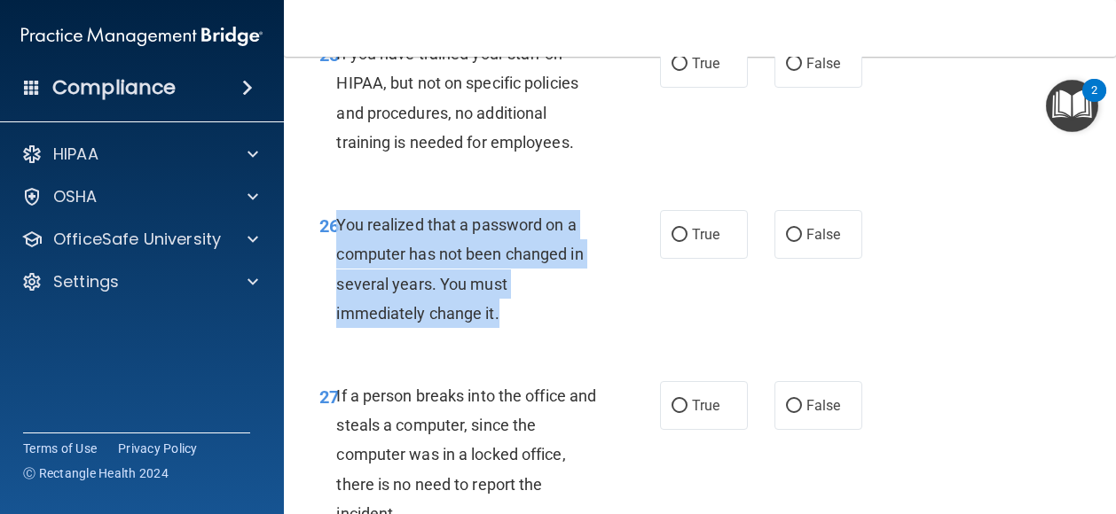
drag, startPoint x: 507, startPoint y: 402, endPoint x: 325, endPoint y: 309, distance: 204.6
click at [325, 309] on div "26 You realized that a password on a computer has not been changed in several y…" at bounding box center [490, 273] width 394 height 127
drag, startPoint x: 325, startPoint y: 309, endPoint x: 534, endPoint y: 396, distance: 226.6
click at [534, 328] on div "You realized that a password on a computer has not been changed in several year…" at bounding box center [474, 269] width 276 height 118
click at [521, 328] on div "You realized that a password on a computer has not been changed in several year…" at bounding box center [474, 269] width 276 height 118
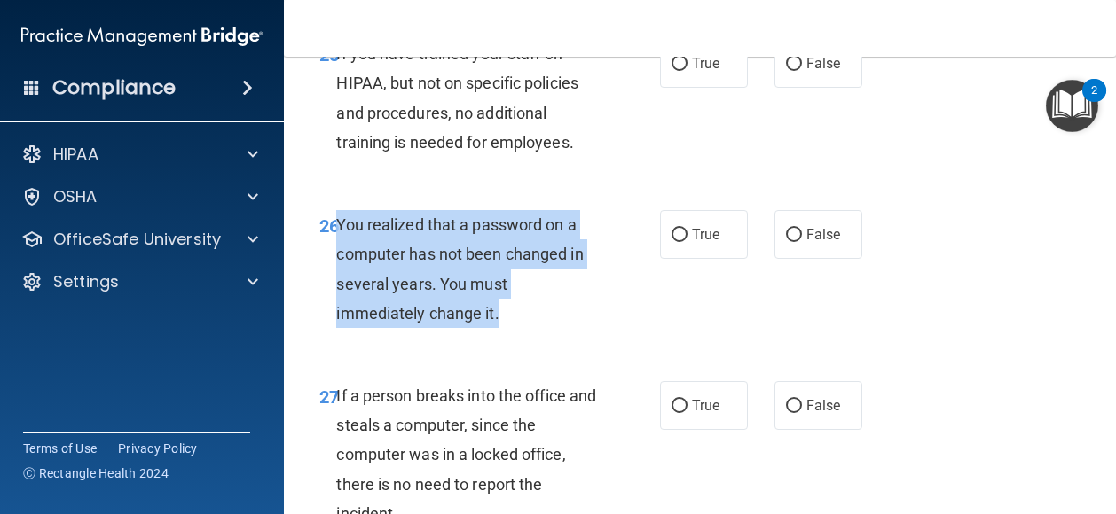
drag, startPoint x: 521, startPoint y: 412, endPoint x: 337, endPoint y: 308, distance: 211.3
click at [337, 308] on div "You realized that a password on a computer has not been changed in several year…" at bounding box center [474, 269] width 276 height 118
drag, startPoint x: 337, startPoint y: 308, endPoint x: 358, endPoint y: 325, distance: 27.7
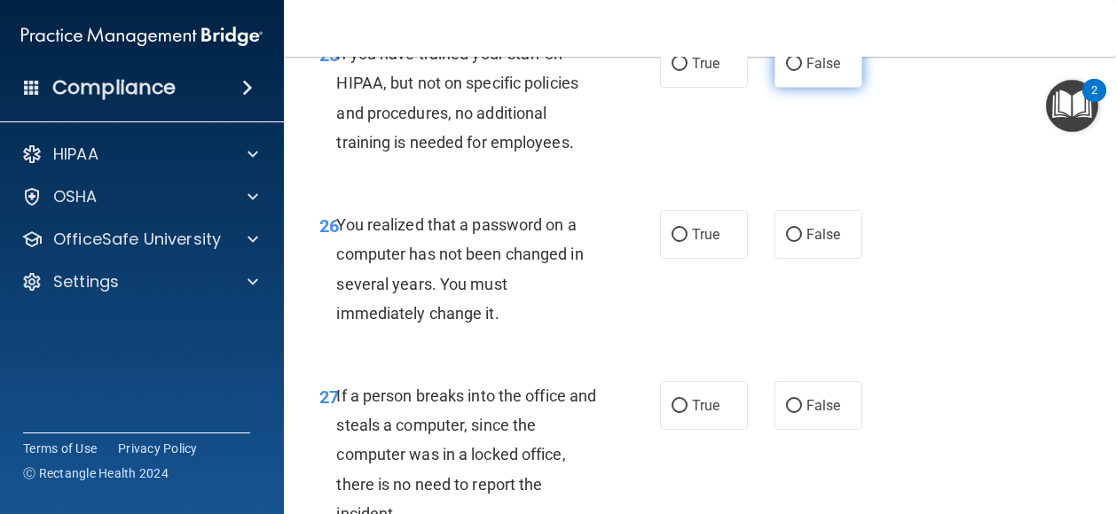
click at [806, 72] on span "False" at bounding box center [823, 63] width 35 height 17
click at [802, 71] on input "False" at bounding box center [794, 64] width 16 height 13
radio input "true"
click at [711, 243] on span "True" at bounding box center [705, 234] width 27 height 17
click at [687, 242] on input "True" at bounding box center [679, 235] width 16 height 13
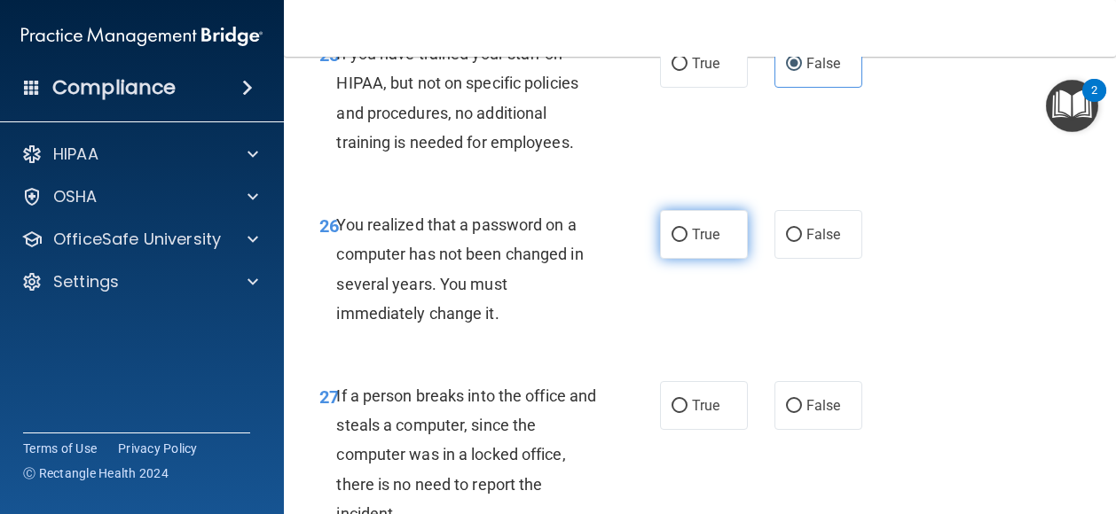
radio input "true"
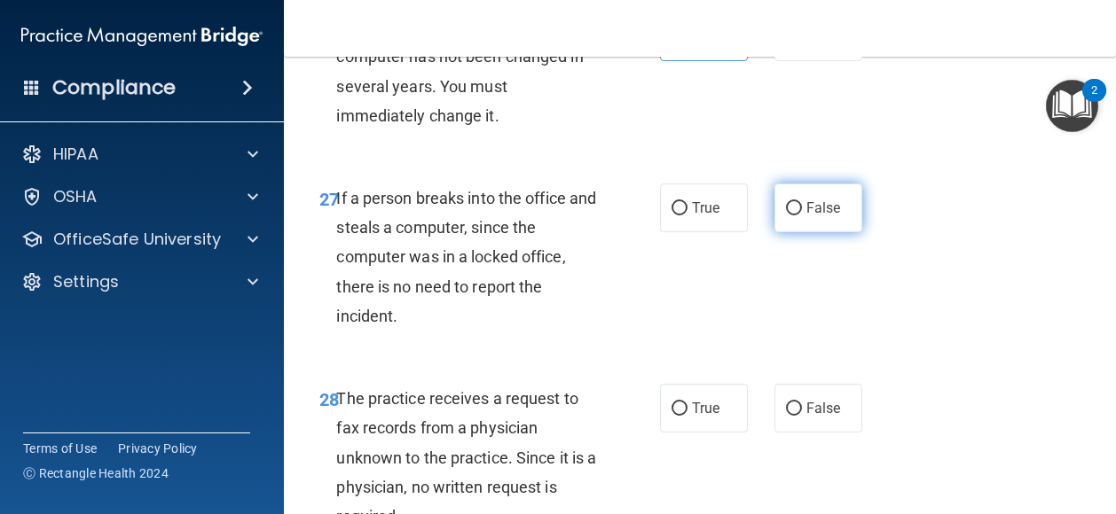
click at [790, 215] on input "False" at bounding box center [794, 208] width 16 height 13
radio input "true"
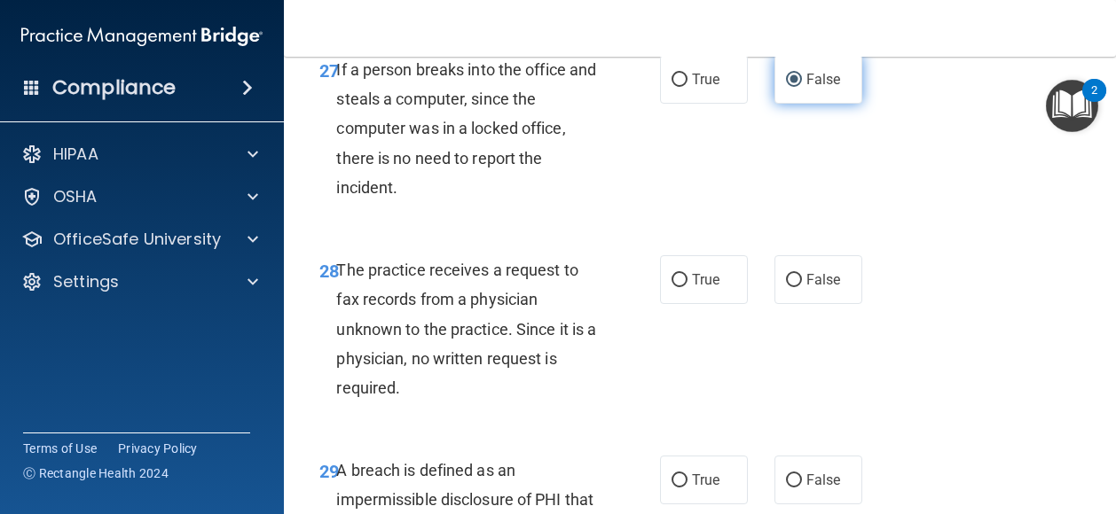
scroll to position [4924, 0]
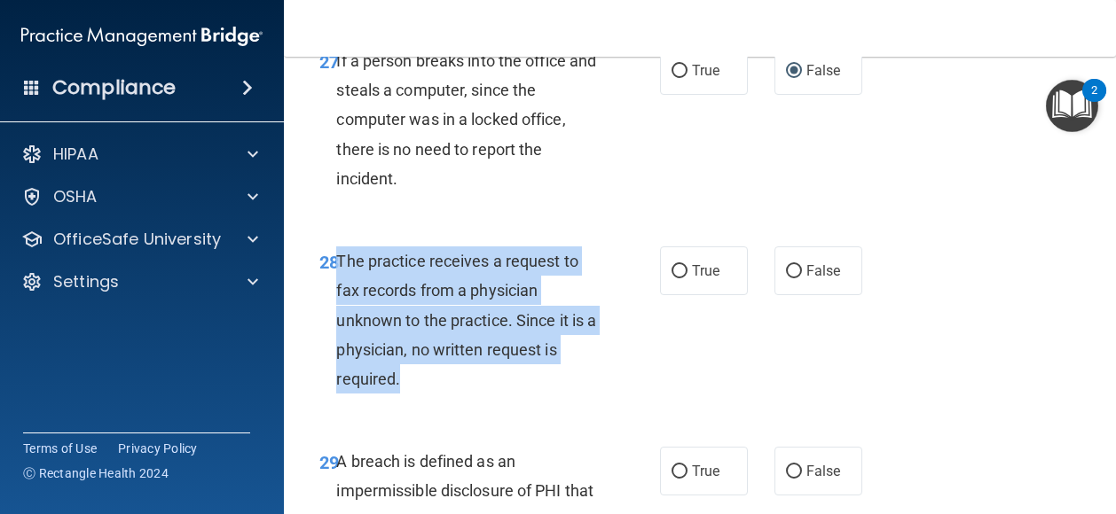
drag, startPoint x: 404, startPoint y: 463, endPoint x: 325, endPoint y: 338, distance: 148.3
click at [325, 338] on div "28 The practice receives a request to fax records from a physician unknown to t…" at bounding box center [490, 325] width 394 height 156
drag, startPoint x: 325, startPoint y: 338, endPoint x: 374, endPoint y: 370, distance: 59.0
click at [374, 370] on span "The practice receives a request to fax records from a physician unknown to the …" at bounding box center [466, 320] width 260 height 137
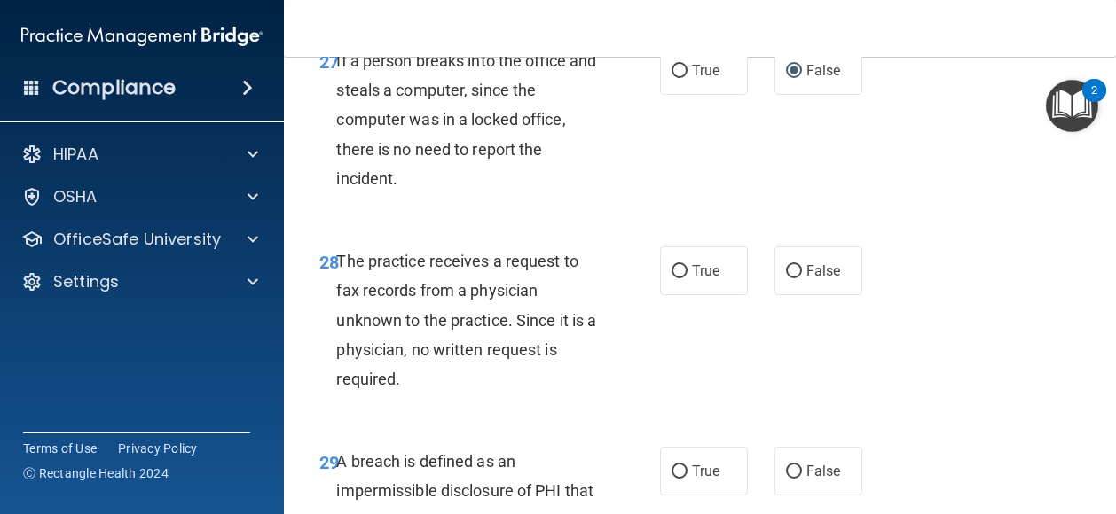
click at [582, 193] on div "If a person breaks into the office and steals a computer, since the computer wa…" at bounding box center [474, 119] width 276 height 147
click at [596, 390] on div "The practice receives a request to fax records from a physician unknown to the …" at bounding box center [474, 320] width 276 height 147
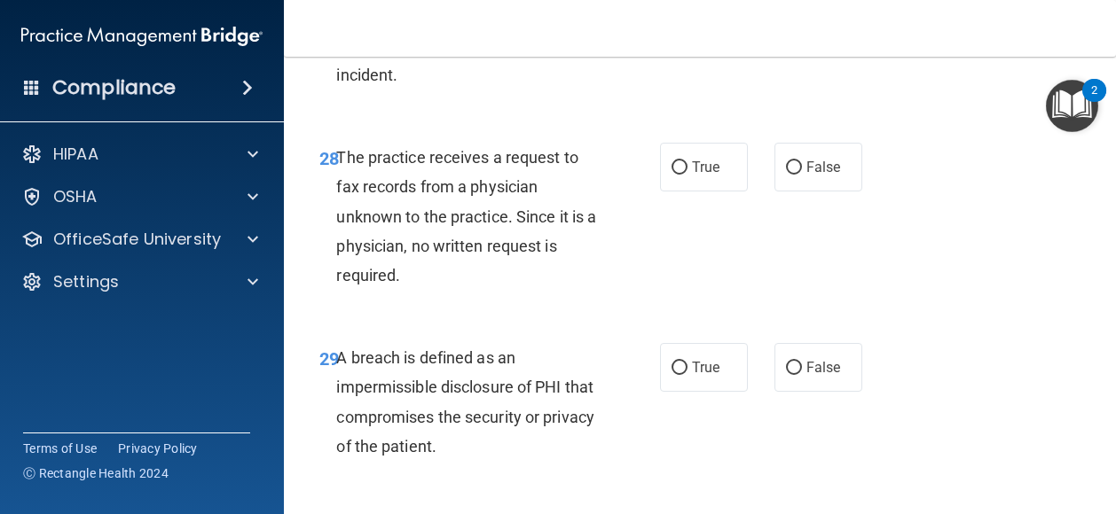
scroll to position [5037, 0]
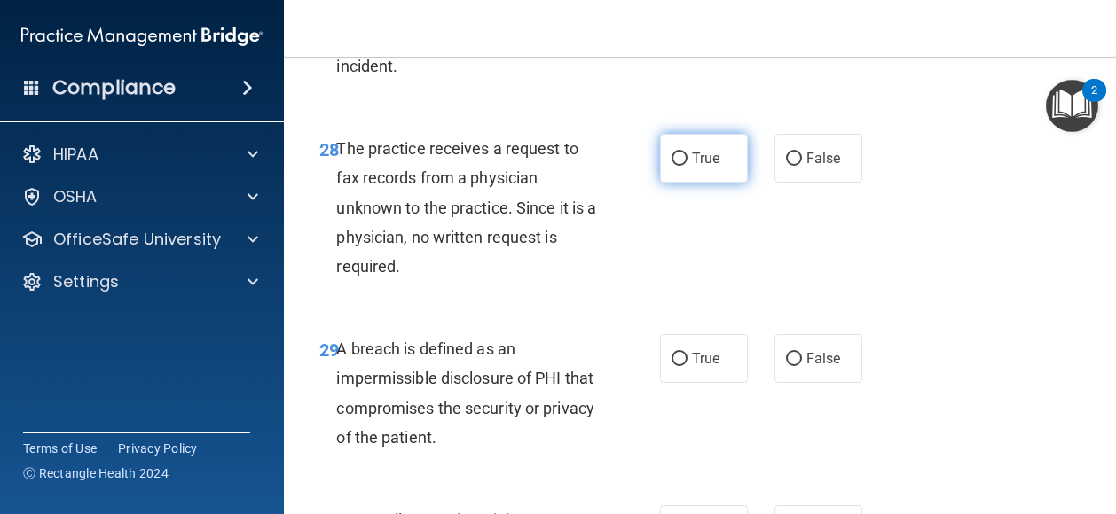
click at [700, 167] on span "True" at bounding box center [705, 158] width 27 height 17
click at [687, 166] on input "True" at bounding box center [679, 159] width 16 height 13
radio input "true"
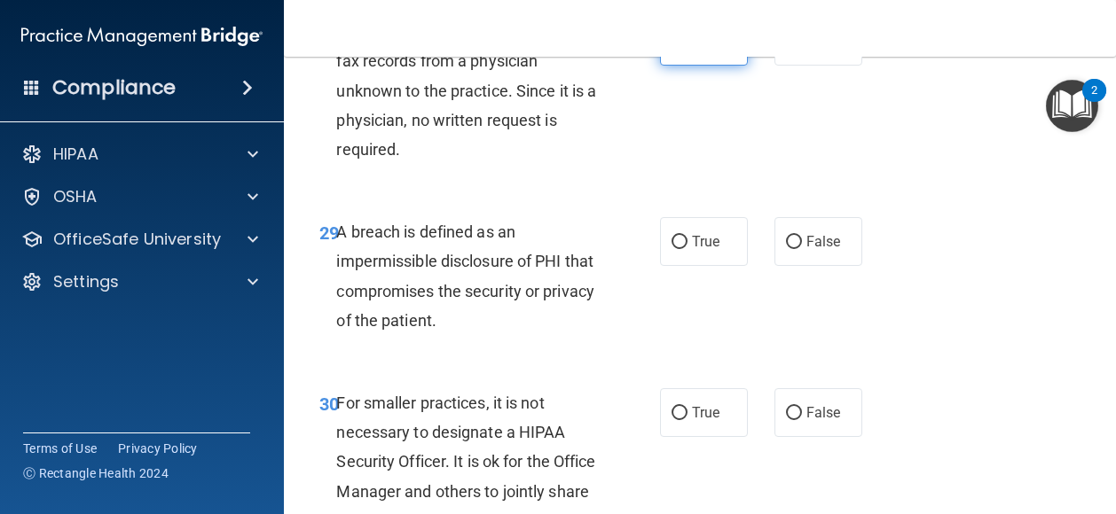
scroll to position [5205, 0]
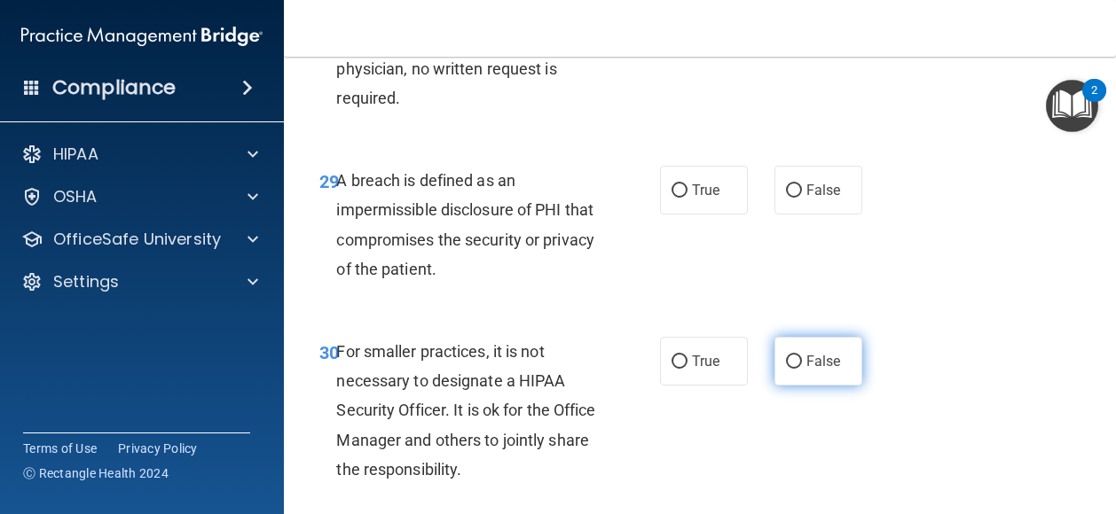
click at [821, 386] on label "False" at bounding box center [818, 361] width 88 height 49
click at [802, 369] on input "False" at bounding box center [794, 362] width 16 height 13
radio input "true"
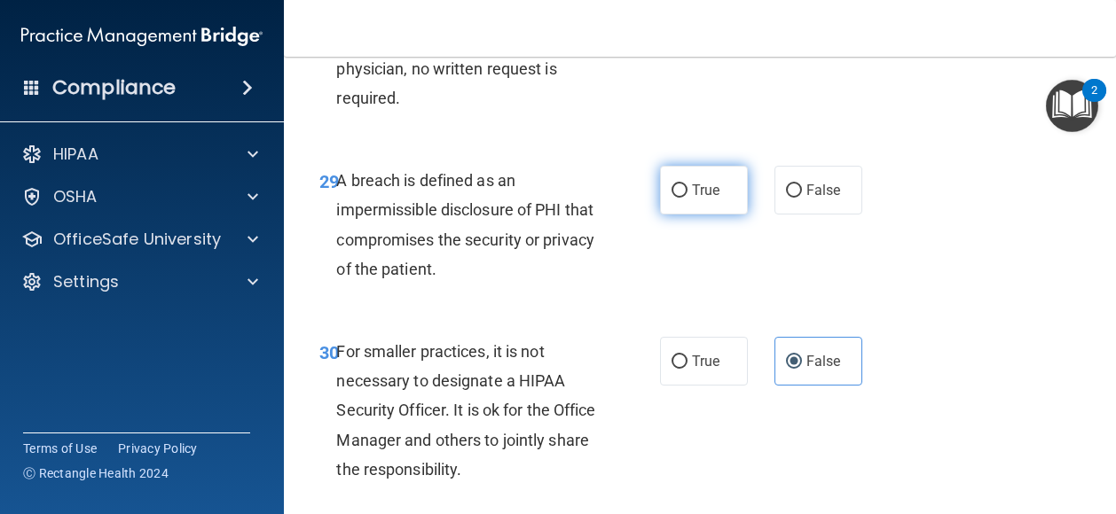
click at [703, 199] on span "True" at bounding box center [705, 190] width 27 height 17
click at [687, 198] on input "True" at bounding box center [679, 190] width 16 height 13
radio input "true"
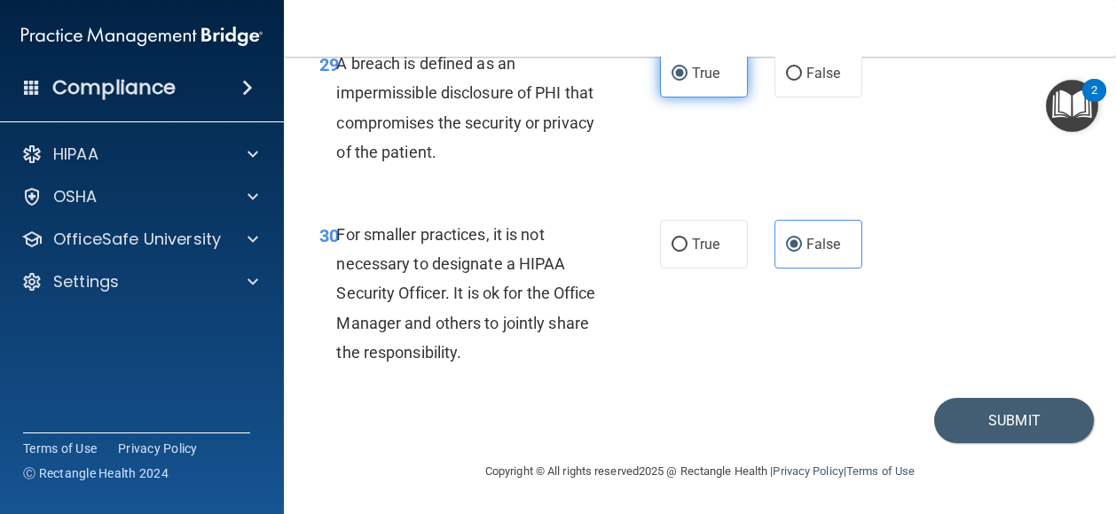
scroll to position [5410, 0]
click at [959, 413] on button "Submit" at bounding box center [1014, 420] width 160 height 45
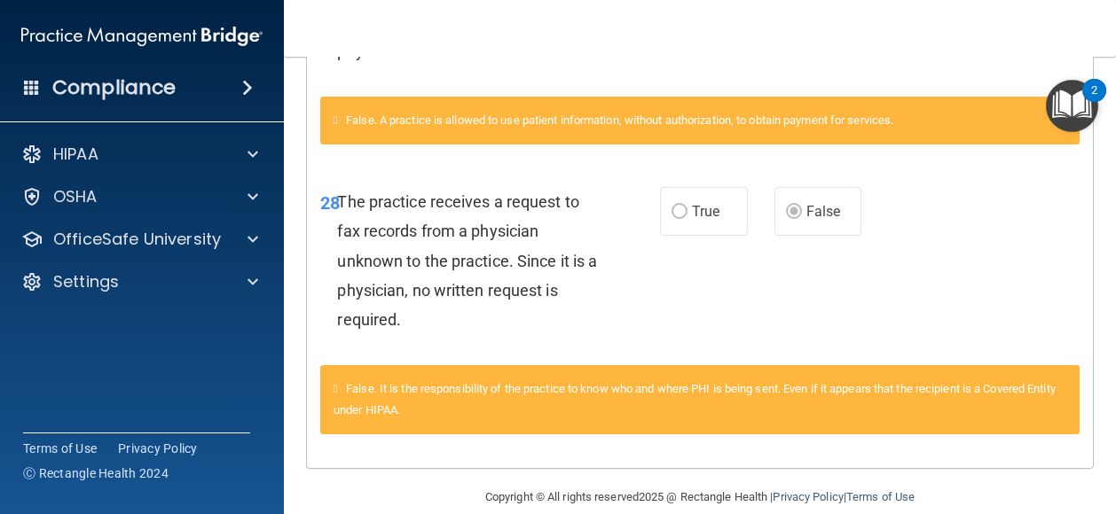
scroll to position [662, 0]
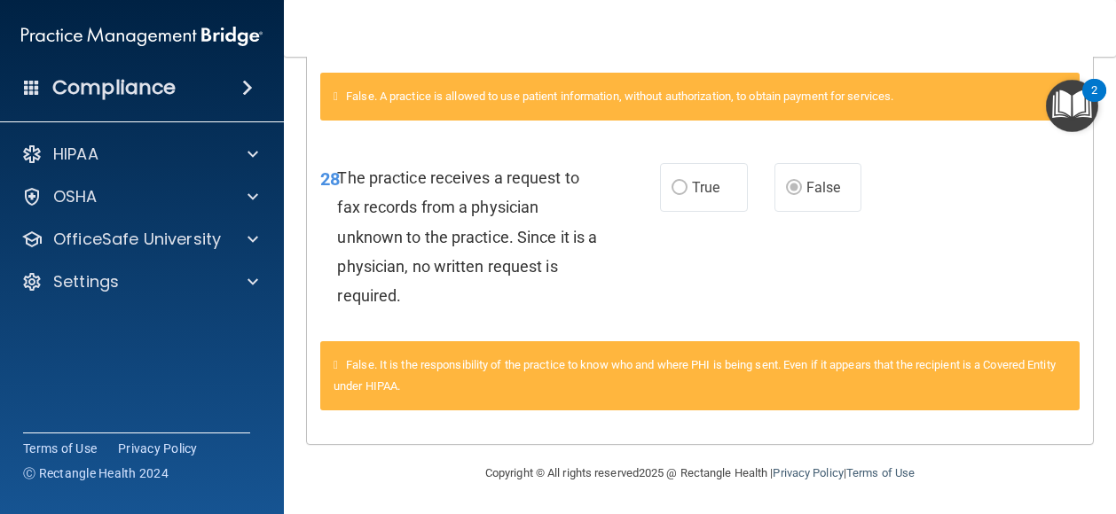
click at [673, 354] on div "False. It is the responsibility of the practice to know who and where PHI is be…" at bounding box center [699, 375] width 759 height 69
click at [701, 195] on label "True" at bounding box center [704, 187] width 88 height 49
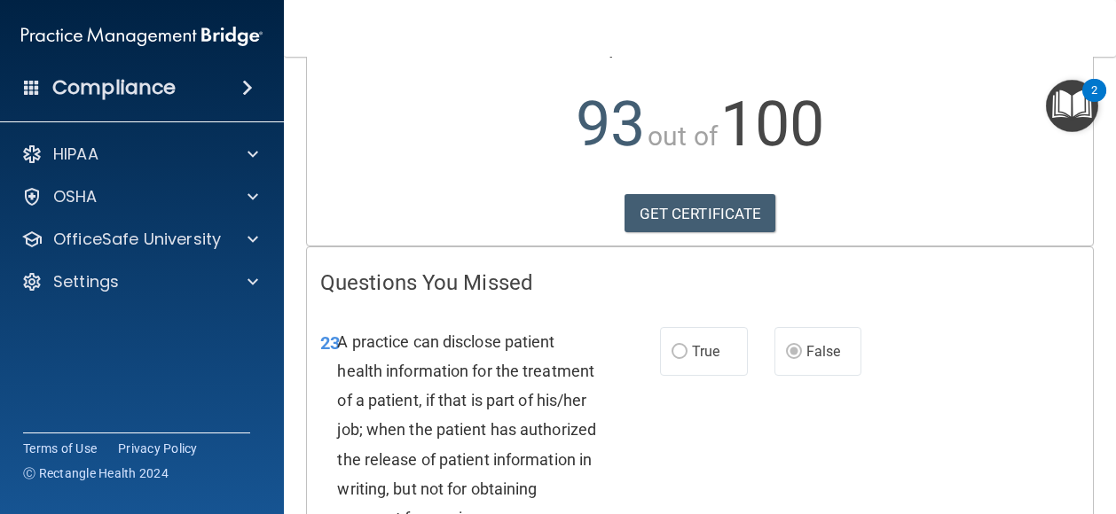
scroll to position [170, 0]
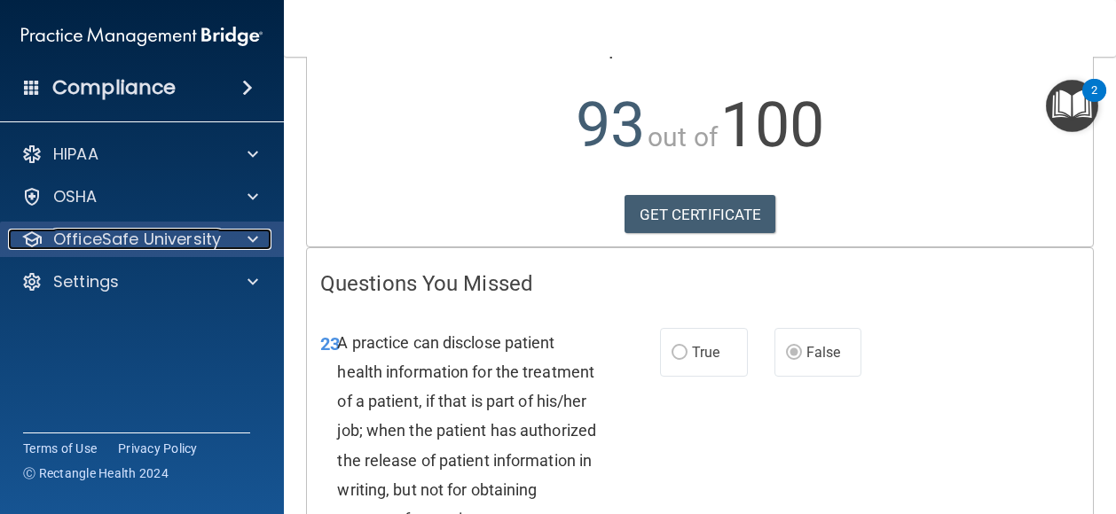
click at [248, 247] on span at bounding box center [252, 239] width 11 height 21
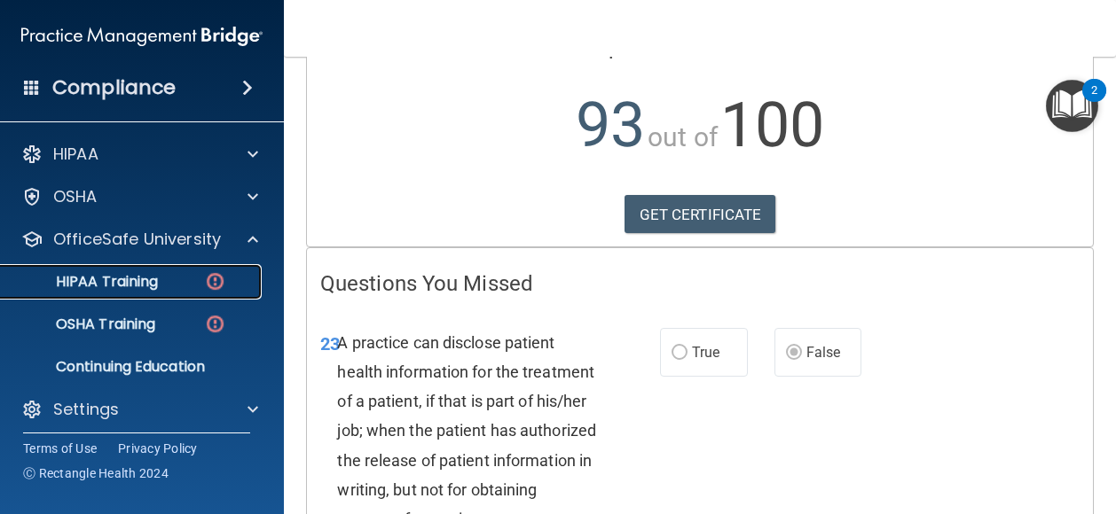
click at [173, 285] on div "HIPAA Training" at bounding box center [133, 282] width 242 height 18
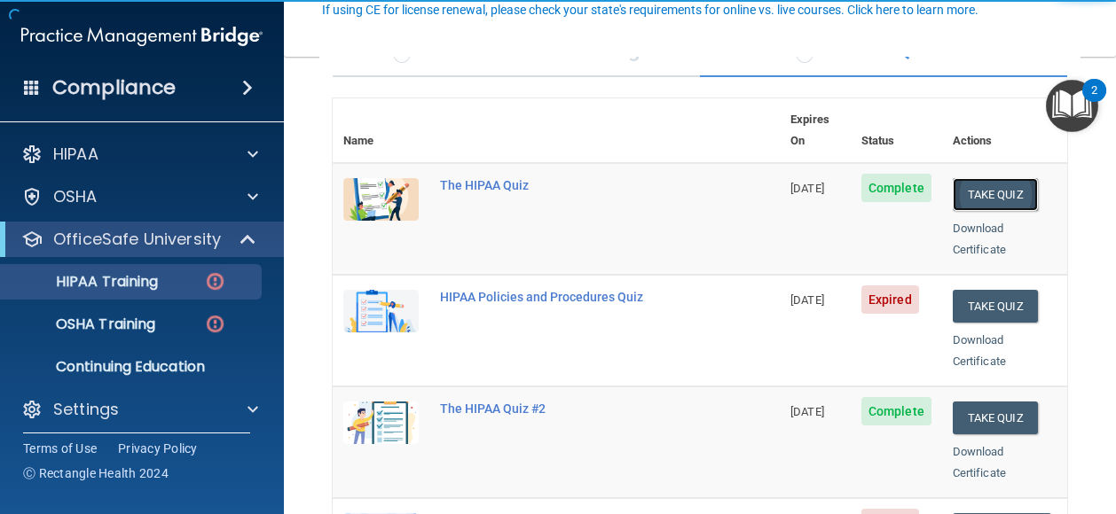
click at [982, 178] on button "Take Quiz" at bounding box center [994, 194] width 85 height 33
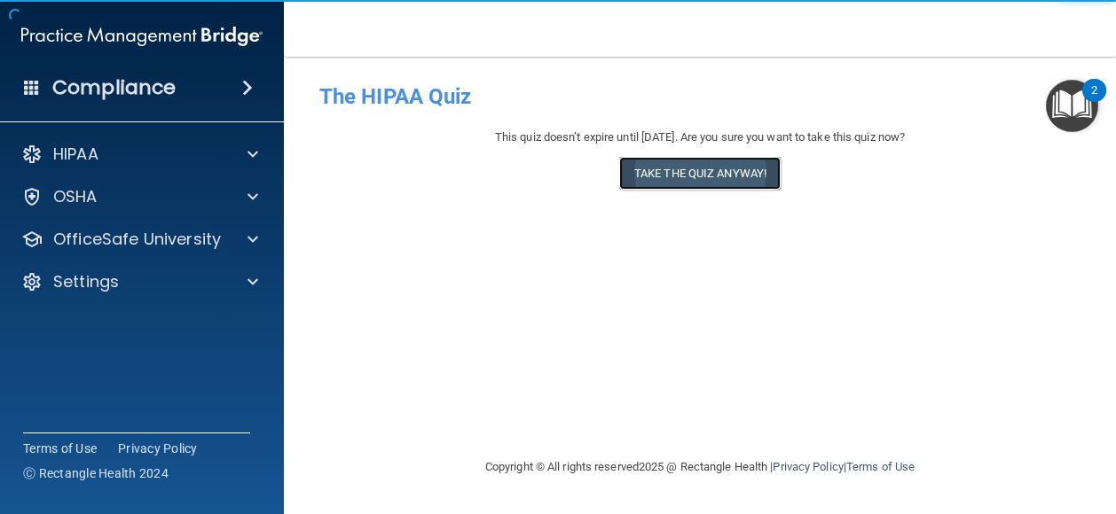
click at [690, 182] on button "Take the quiz anyway!" at bounding box center [699, 173] width 161 height 33
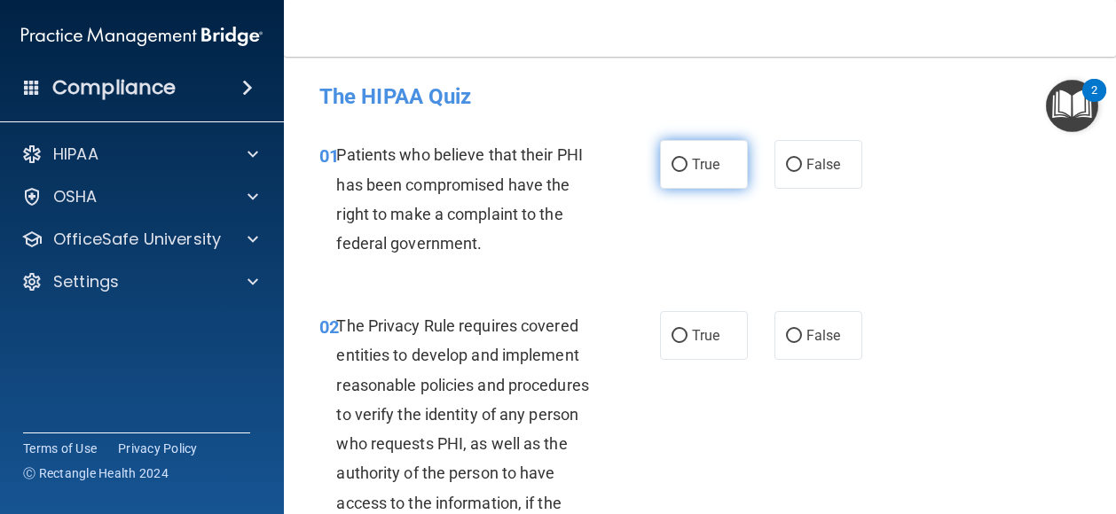
click at [699, 166] on span "True" at bounding box center [705, 164] width 27 height 17
click at [687, 166] on input "True" at bounding box center [679, 165] width 16 height 13
radio input "true"
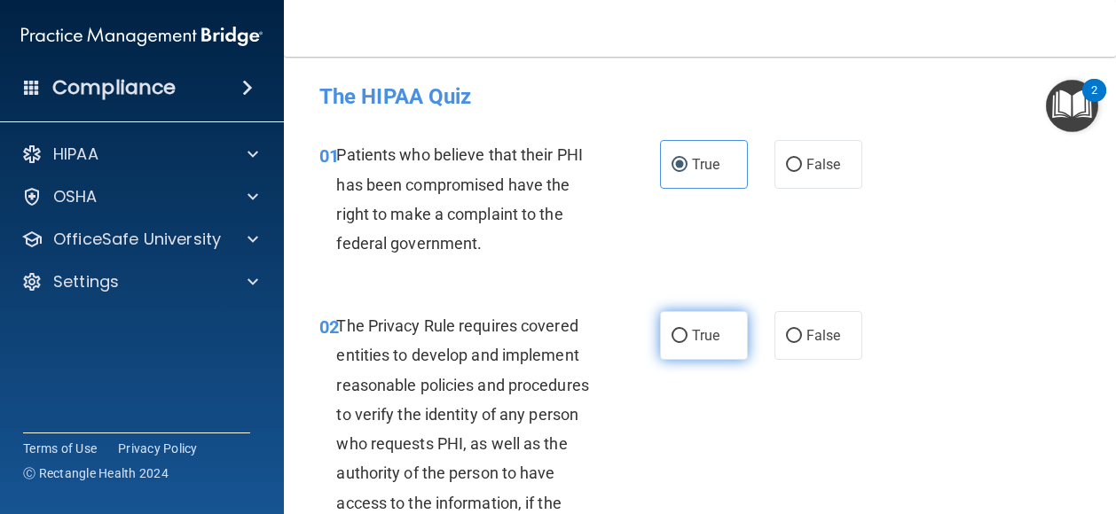
click at [679, 346] on label "True" at bounding box center [704, 335] width 88 height 49
click at [679, 343] on input "True" at bounding box center [679, 336] width 16 height 13
radio input "true"
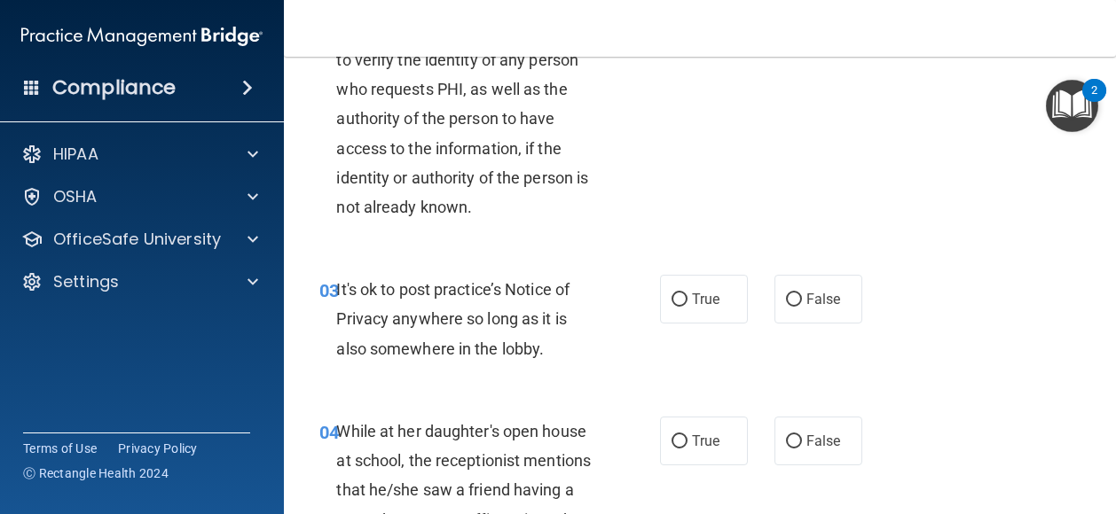
scroll to position [356, 0]
click at [821, 307] on label "False" at bounding box center [818, 298] width 88 height 49
click at [802, 306] on input "False" at bounding box center [794, 299] width 16 height 13
radio input "true"
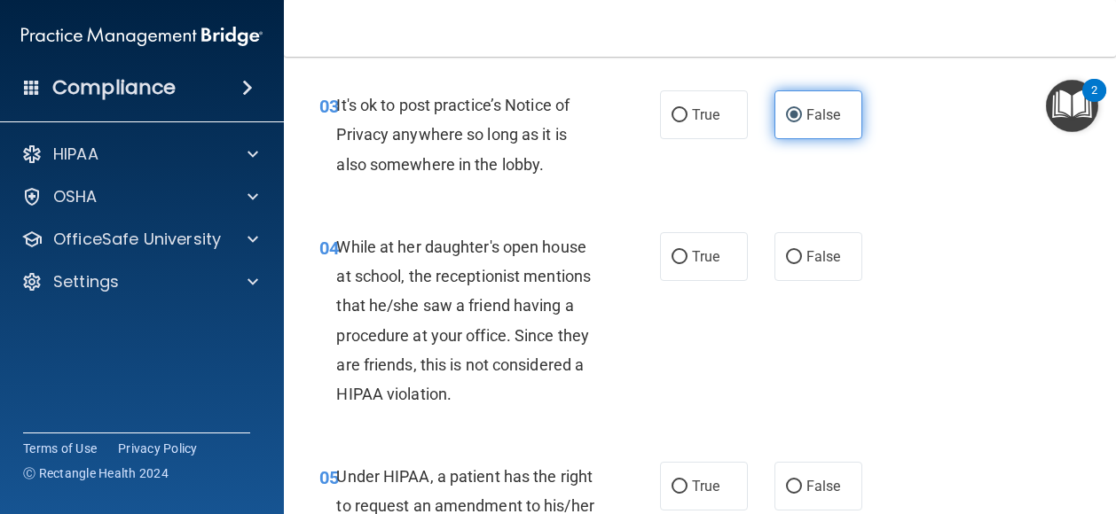
scroll to position [541, 0]
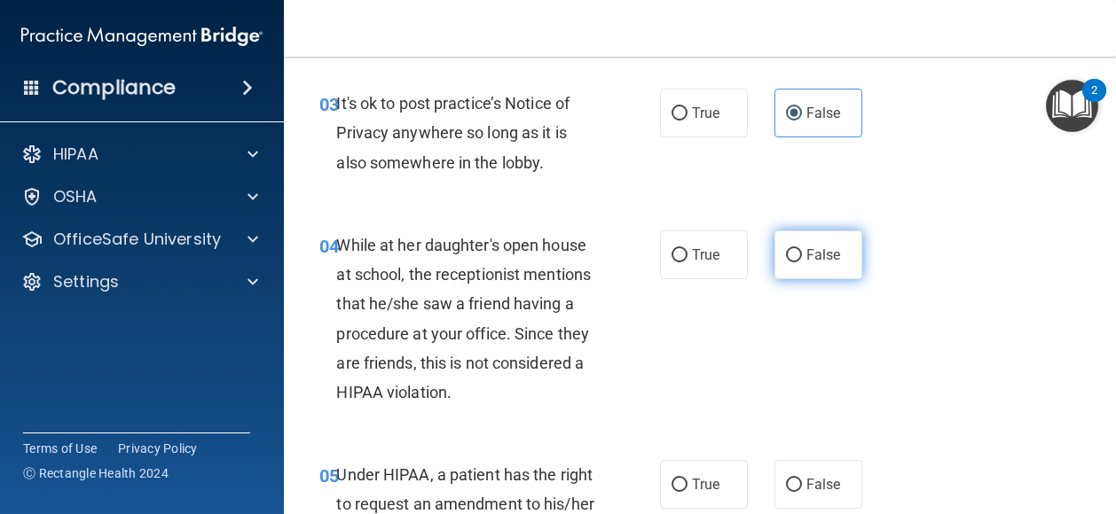
click at [812, 254] on span "False" at bounding box center [823, 255] width 35 height 17
click at [802, 254] on input "False" at bounding box center [794, 255] width 16 height 13
radio input "true"
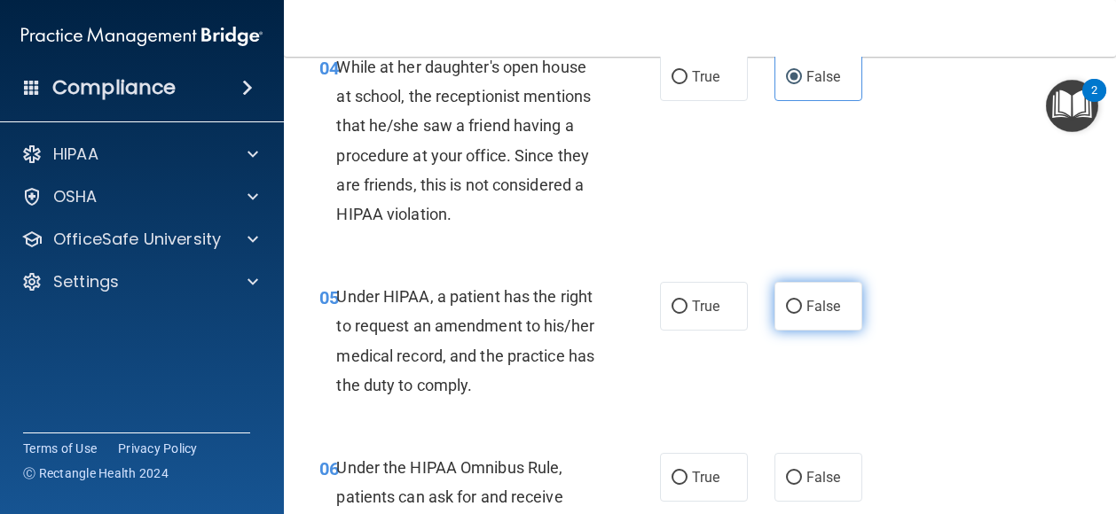
click at [806, 305] on span "False" at bounding box center [823, 306] width 35 height 17
click at [802, 305] on input "False" at bounding box center [794, 307] width 16 height 13
radio input "true"
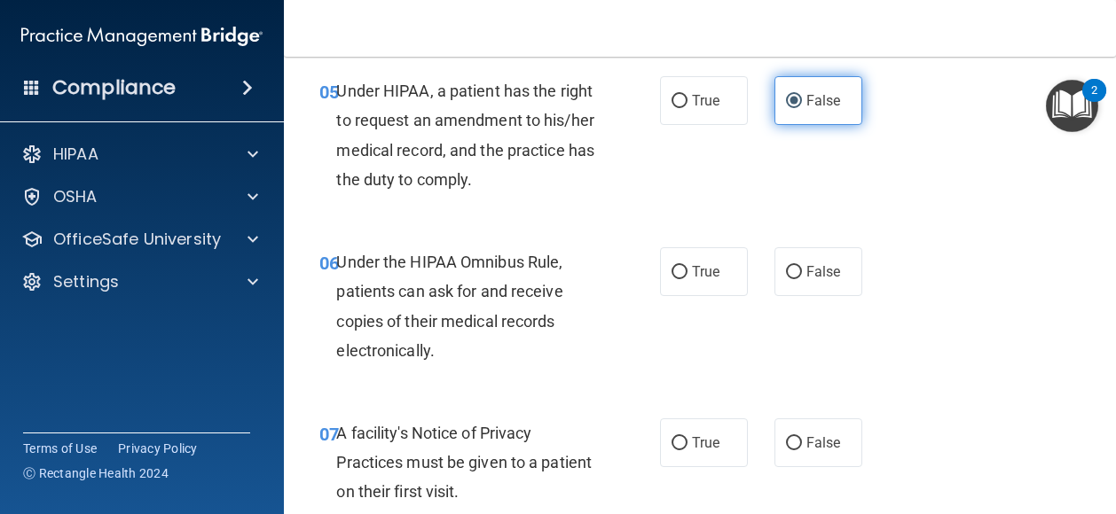
scroll to position [931, 0]
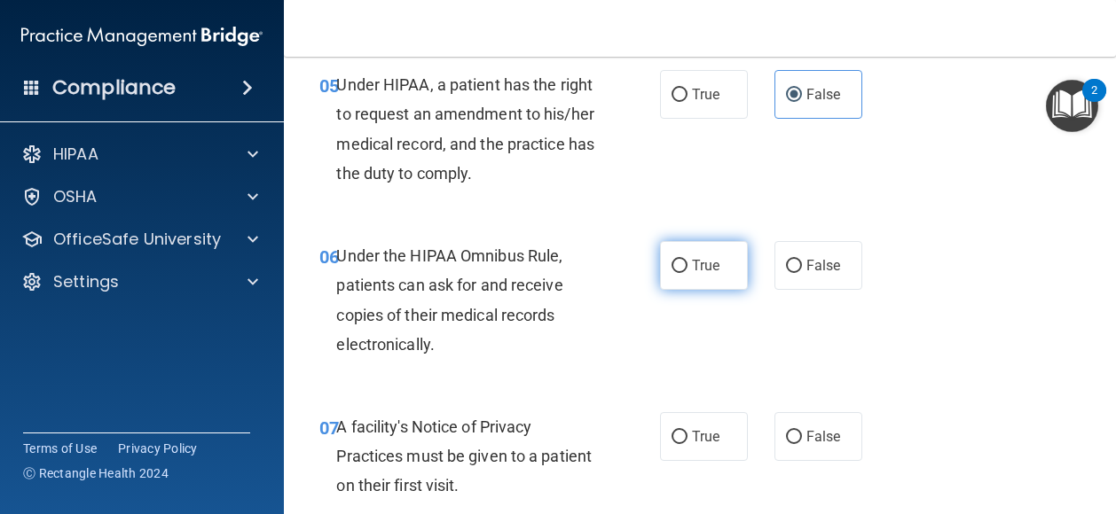
click at [705, 264] on span "True" at bounding box center [705, 265] width 27 height 17
click at [687, 264] on input "True" at bounding box center [679, 266] width 16 height 13
radio input "true"
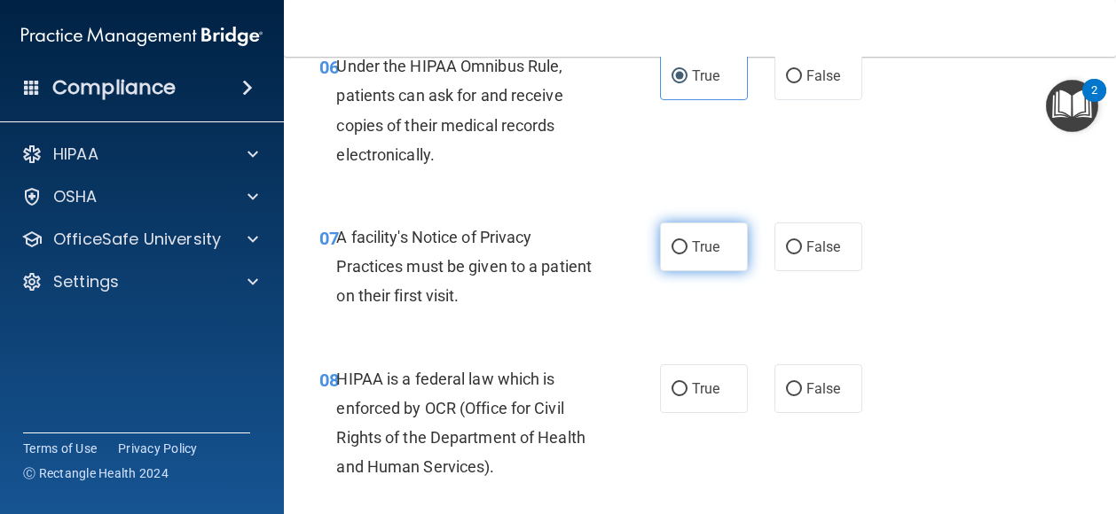
click at [674, 241] on input "True" at bounding box center [679, 247] width 16 height 13
radio input "true"
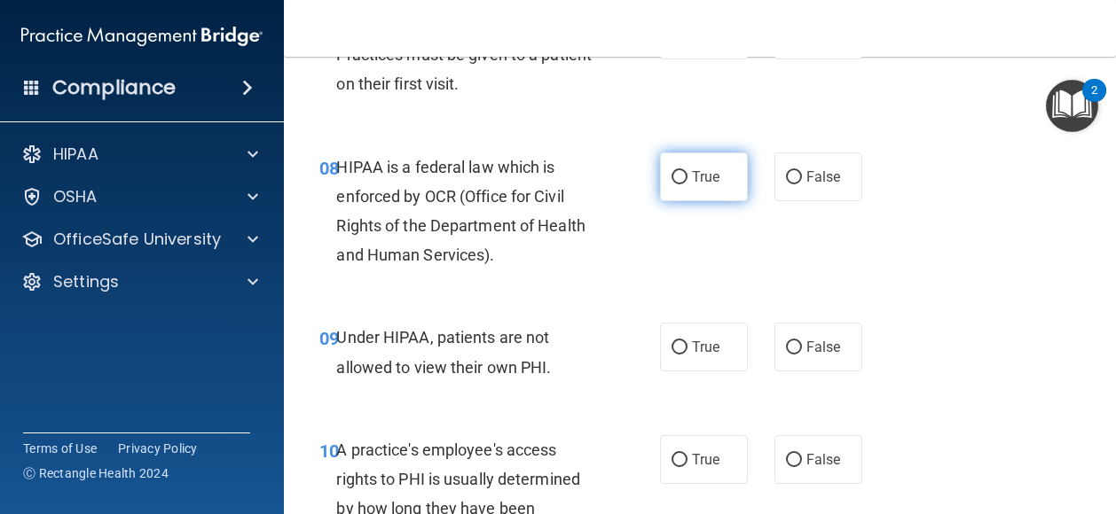
click at [692, 181] on span "True" at bounding box center [705, 176] width 27 height 17
click at [687, 181] on input "True" at bounding box center [679, 177] width 16 height 13
radio input "true"
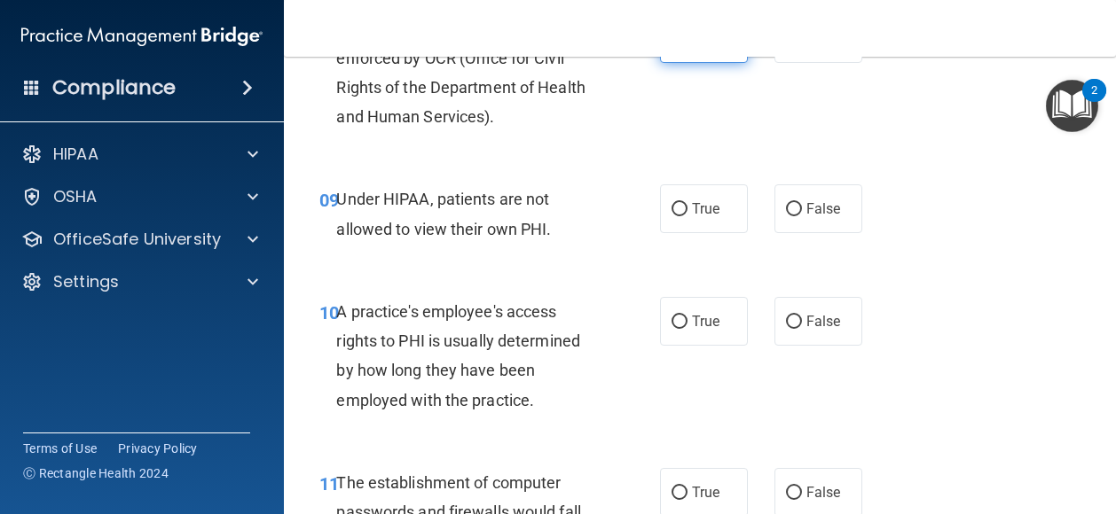
scroll to position [1517, 0]
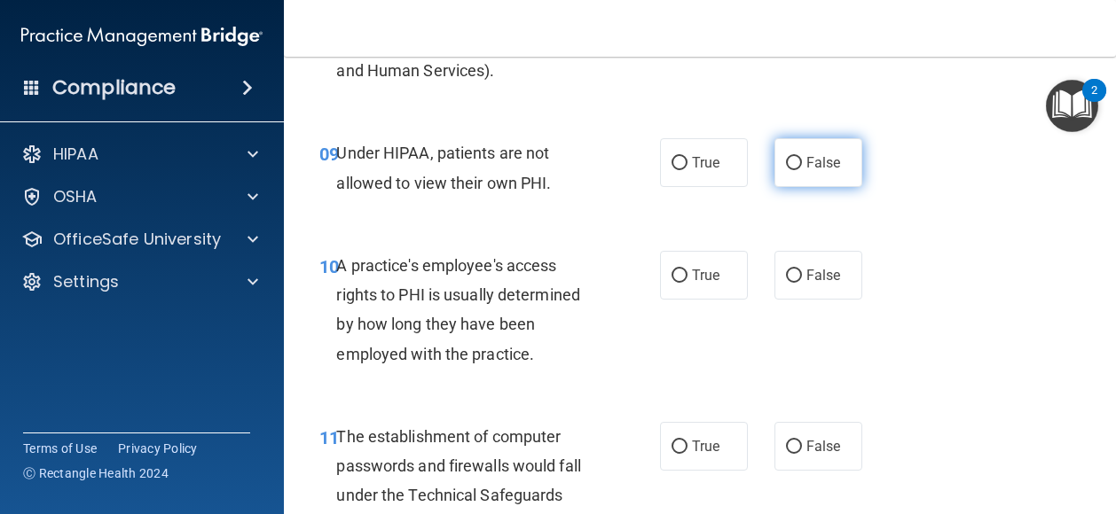
click at [804, 184] on label "False" at bounding box center [818, 162] width 88 height 49
click at [802, 170] on input "False" at bounding box center [794, 163] width 16 height 13
radio input "true"
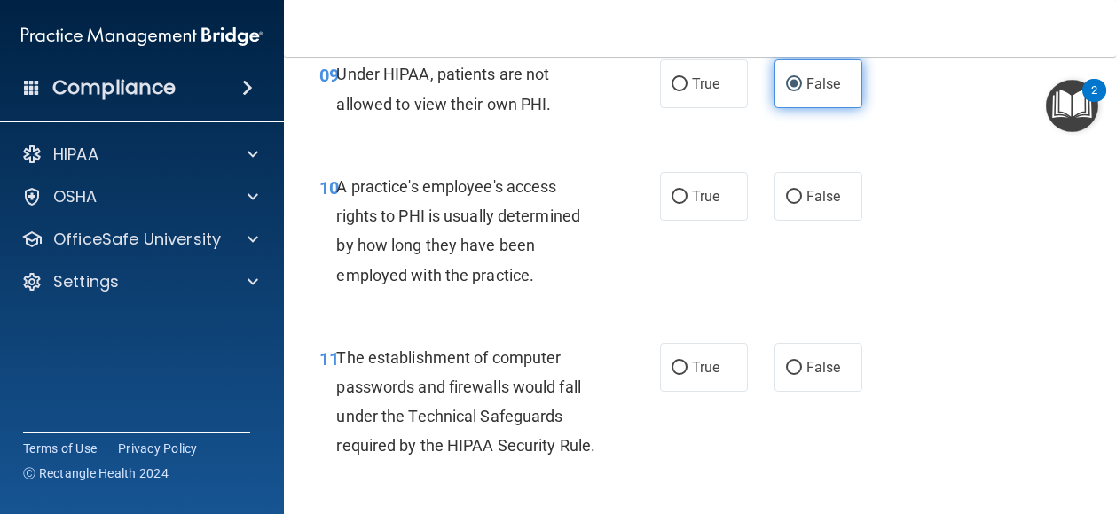
scroll to position [1594, 0]
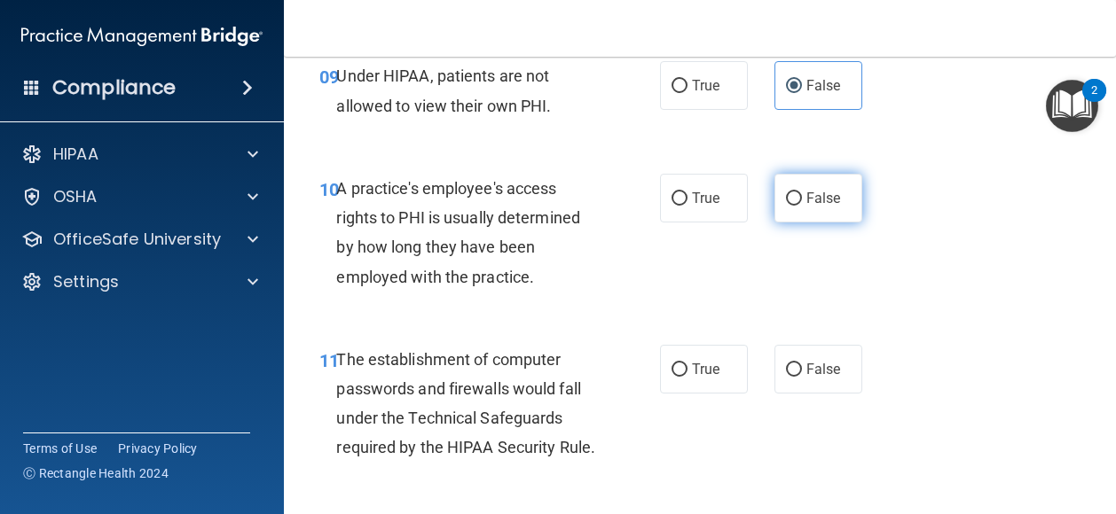
click at [803, 207] on label "False" at bounding box center [818, 198] width 88 height 49
click at [802, 206] on input "False" at bounding box center [794, 198] width 16 height 13
radio input "true"
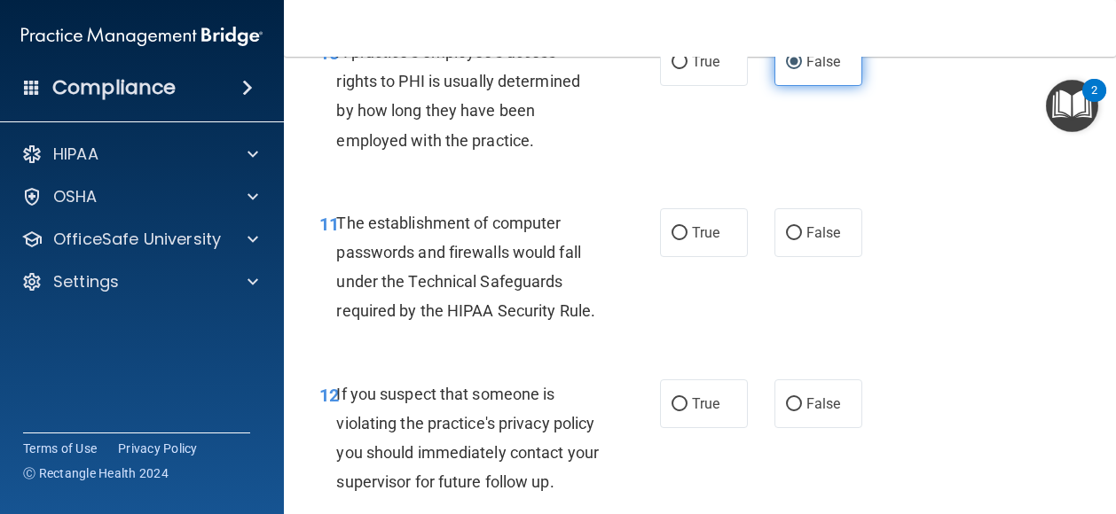
scroll to position [1758, 0]
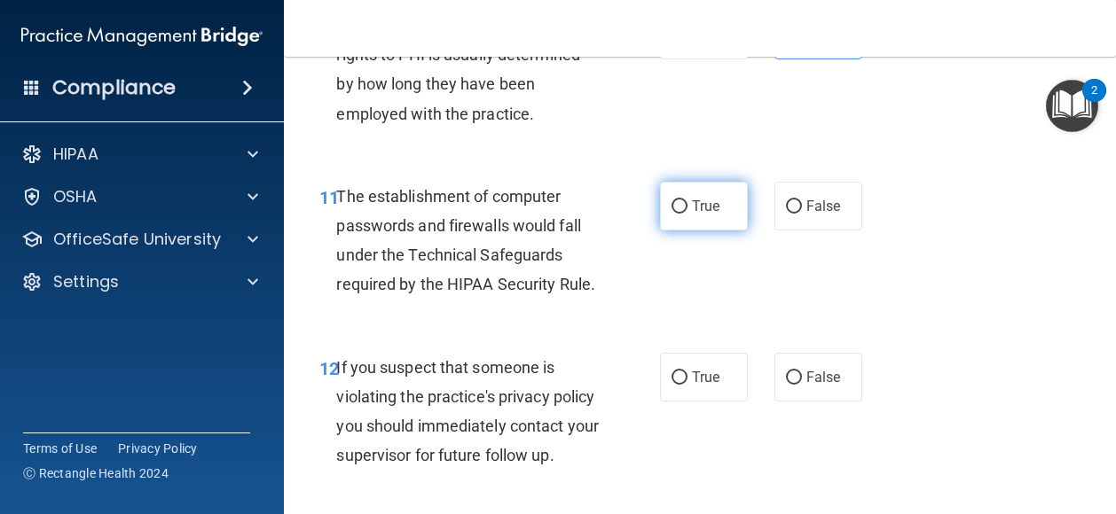
click at [697, 204] on span "True" at bounding box center [705, 206] width 27 height 17
click at [687, 204] on input "True" at bounding box center [679, 206] width 16 height 13
radio input "true"
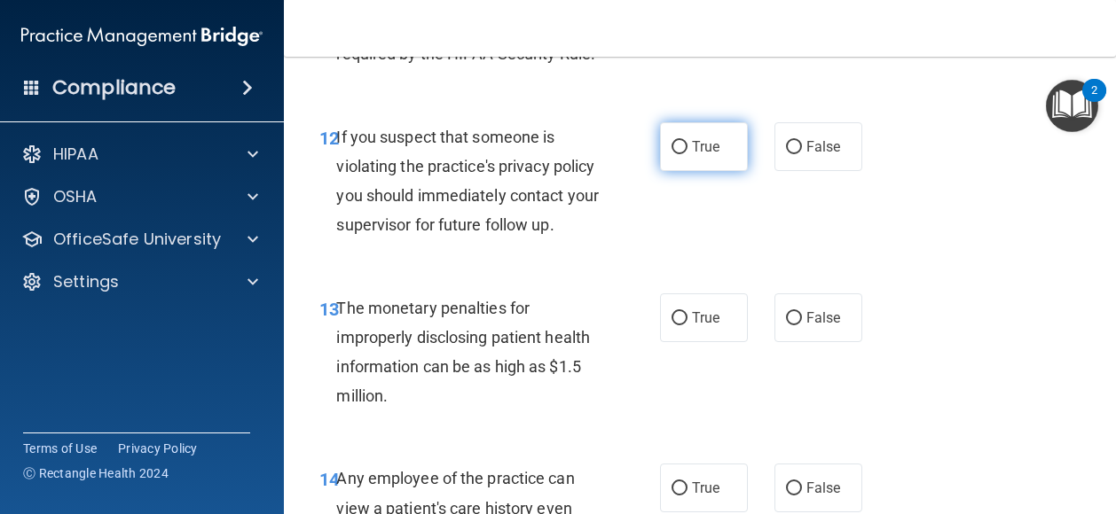
click at [678, 154] on input "True" at bounding box center [679, 147] width 16 height 13
radio input "true"
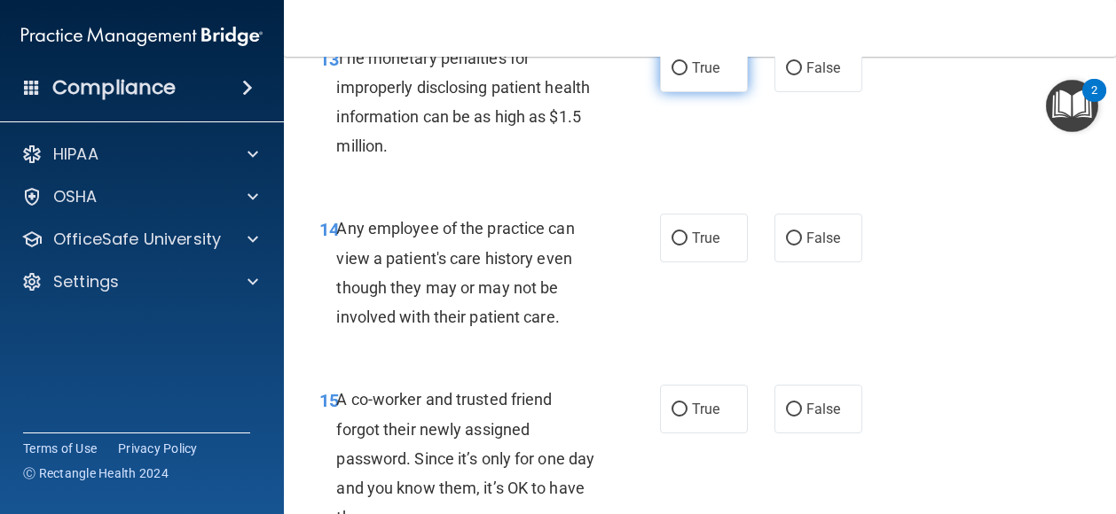
click at [701, 92] on label "True" at bounding box center [704, 67] width 88 height 49
click at [687, 75] on input "True" at bounding box center [679, 68] width 16 height 13
radio input "true"
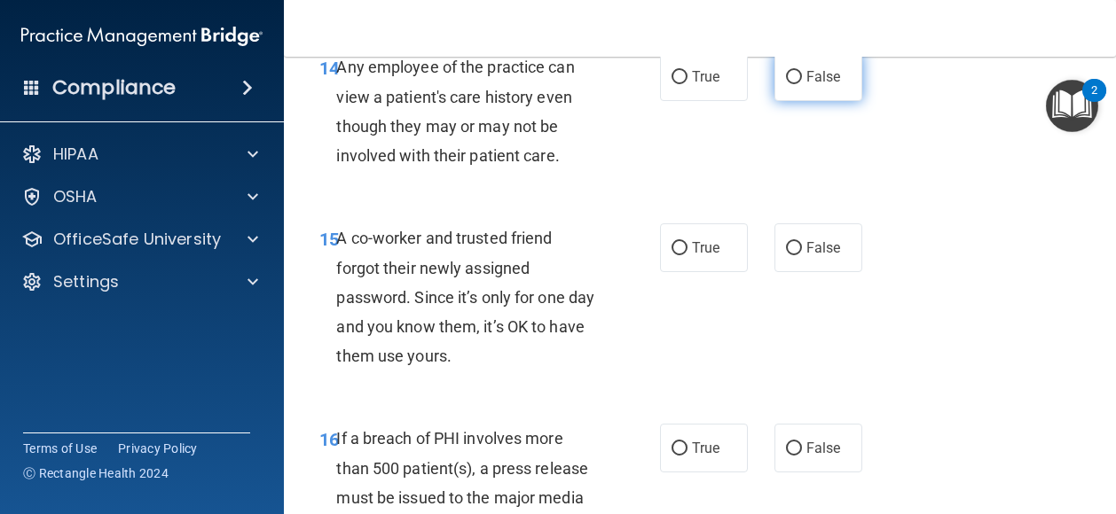
click at [808, 85] on span "False" at bounding box center [823, 76] width 35 height 17
click at [802, 84] on input "False" at bounding box center [794, 77] width 16 height 13
radio input "true"
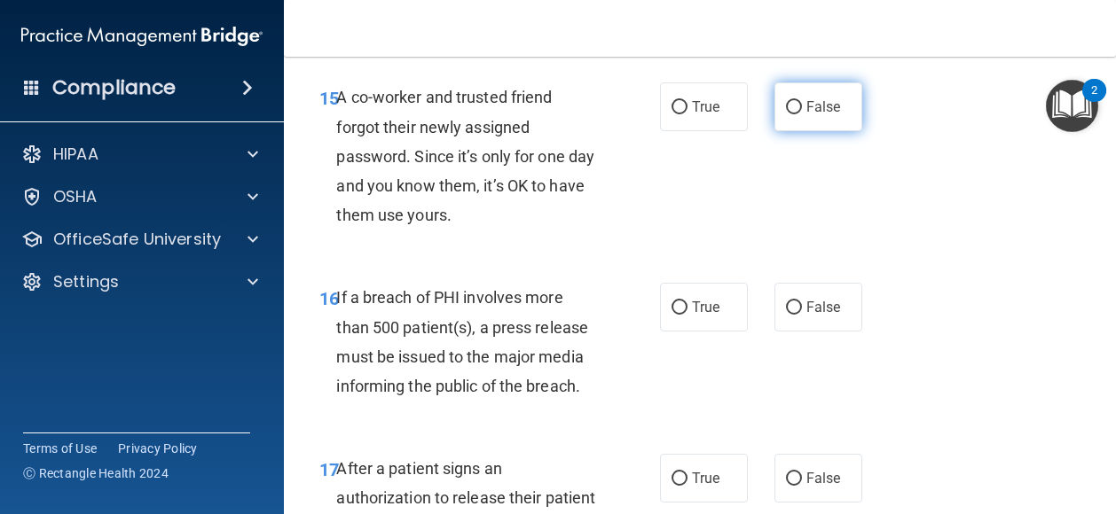
click at [786, 131] on label "False" at bounding box center [818, 106] width 88 height 49
click at [786, 114] on input "False" at bounding box center [794, 107] width 16 height 13
radio input "true"
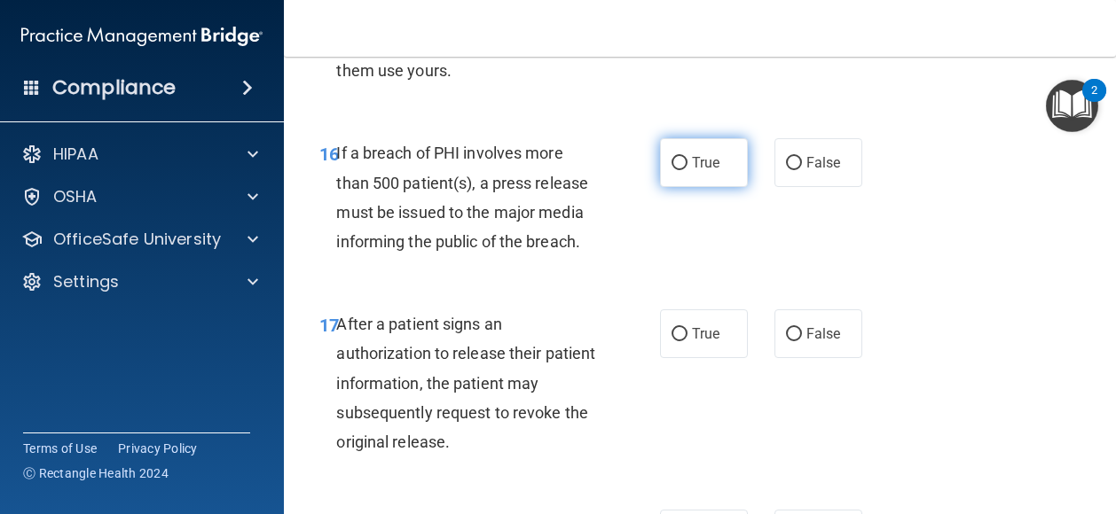
click at [692, 171] on span "True" at bounding box center [705, 162] width 27 height 17
click at [687, 170] on input "True" at bounding box center [679, 163] width 16 height 13
radio input "true"
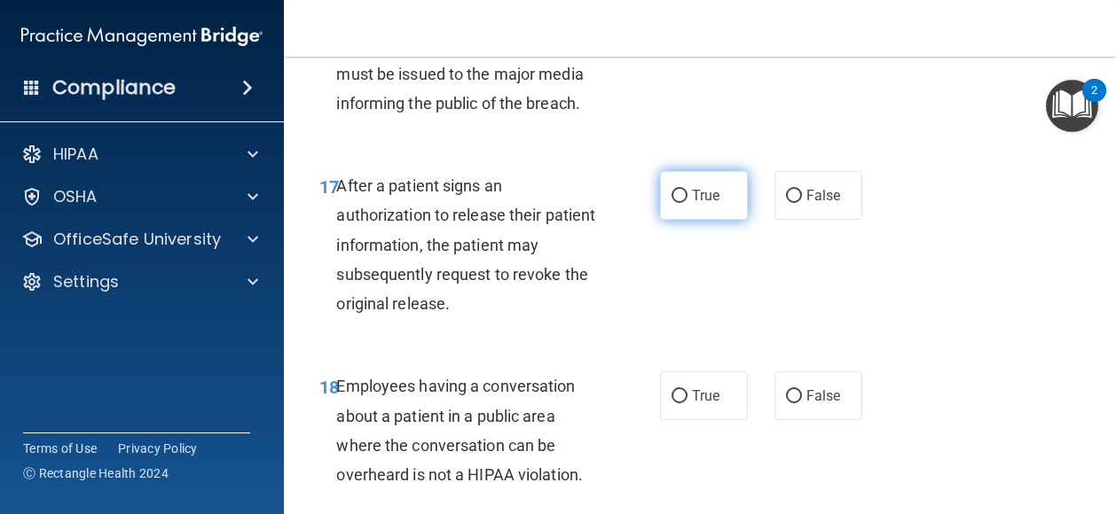
click at [677, 203] on input "True" at bounding box center [679, 196] width 16 height 13
radio input "true"
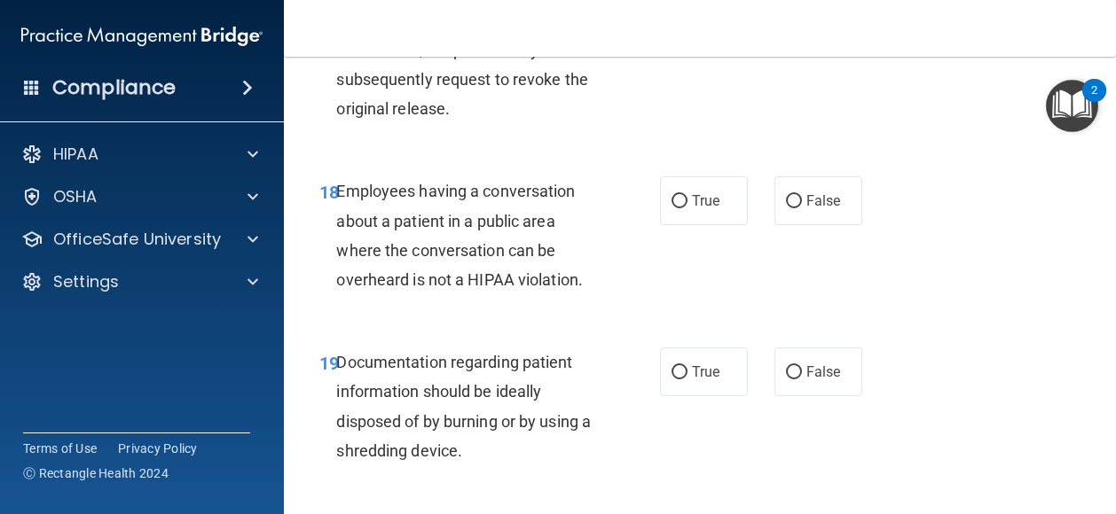
scroll to position [3030, 0]
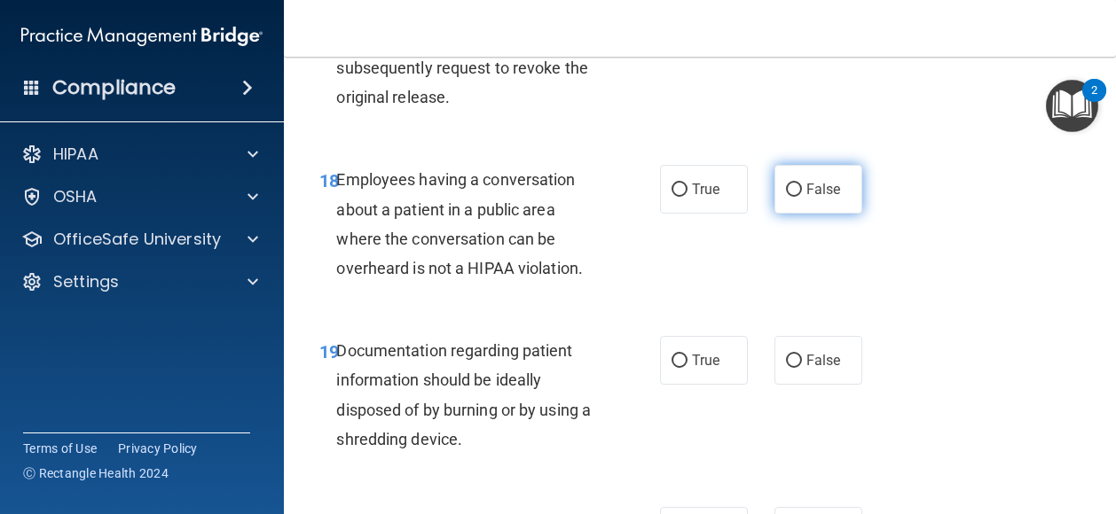
click at [806, 198] on span "False" at bounding box center [823, 189] width 35 height 17
click at [802, 197] on input "False" at bounding box center [794, 190] width 16 height 13
radio input "true"
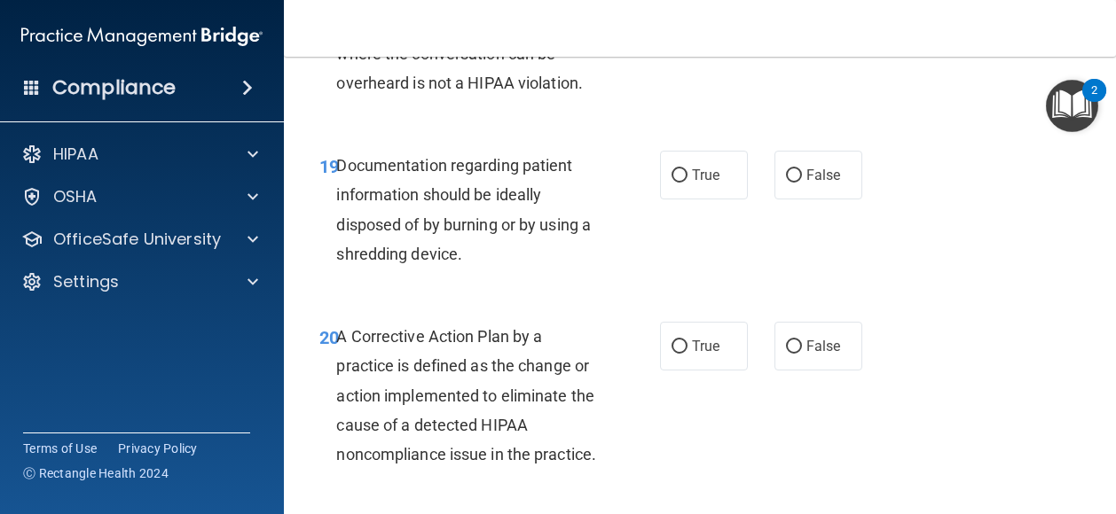
scroll to position [3224, 0]
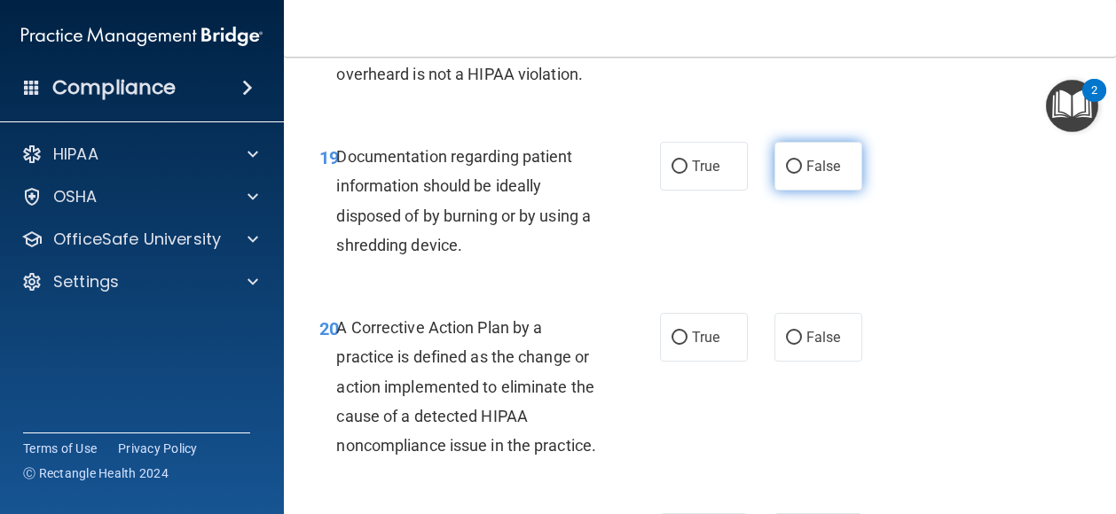
click at [806, 175] on span "False" at bounding box center [823, 166] width 35 height 17
click at [802, 174] on input "False" at bounding box center [794, 167] width 16 height 13
radio input "true"
click at [707, 175] on span "True" at bounding box center [705, 166] width 27 height 17
click at [687, 174] on input "True" at bounding box center [679, 167] width 16 height 13
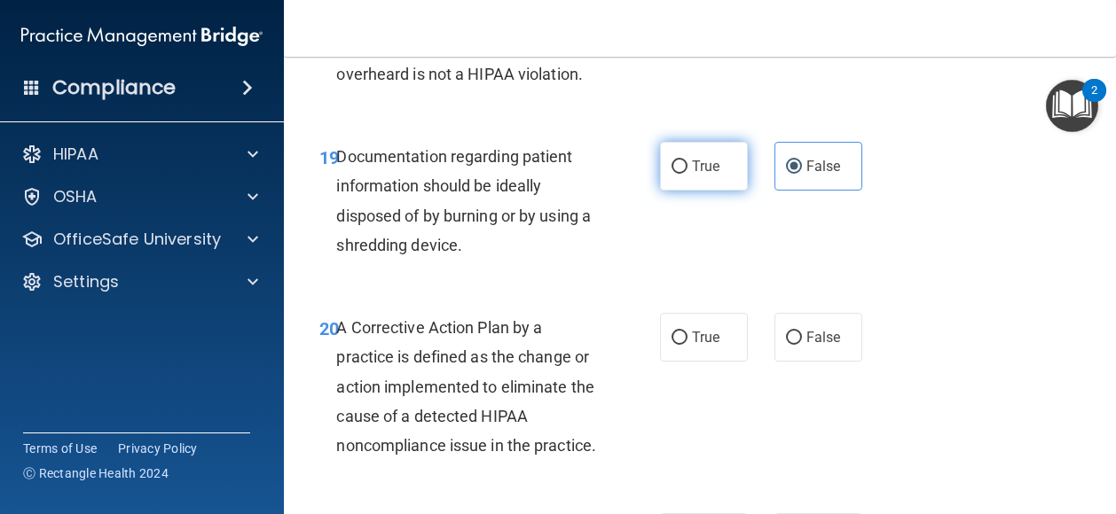
radio input "true"
radio input "false"
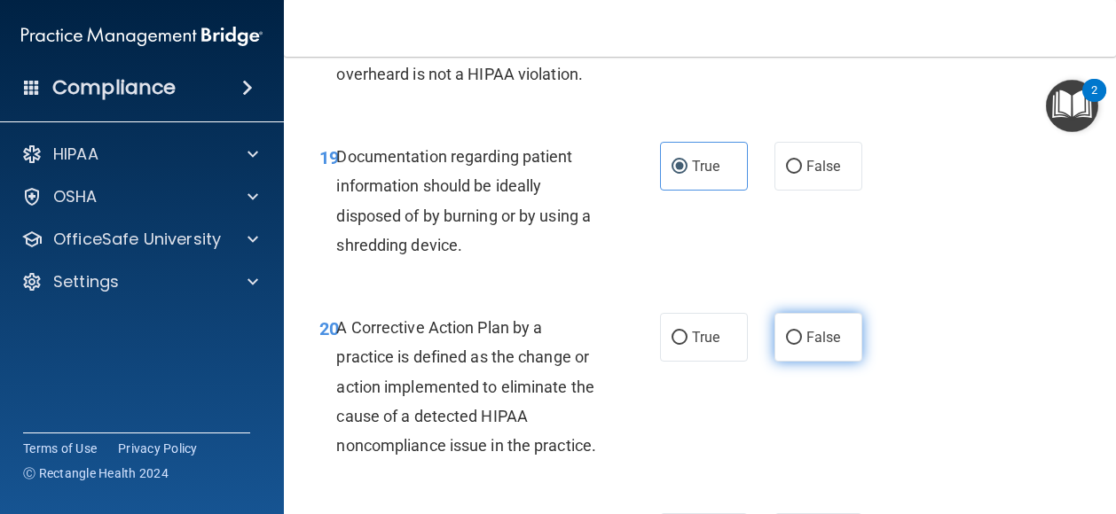
click at [792, 345] on input "False" at bounding box center [794, 338] width 16 height 13
radio input "true"
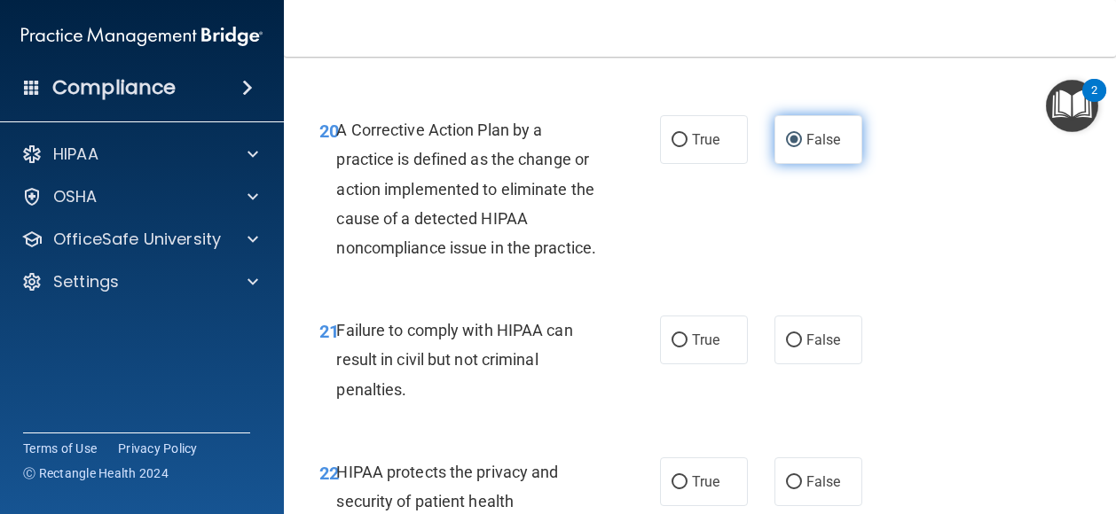
scroll to position [3423, 0]
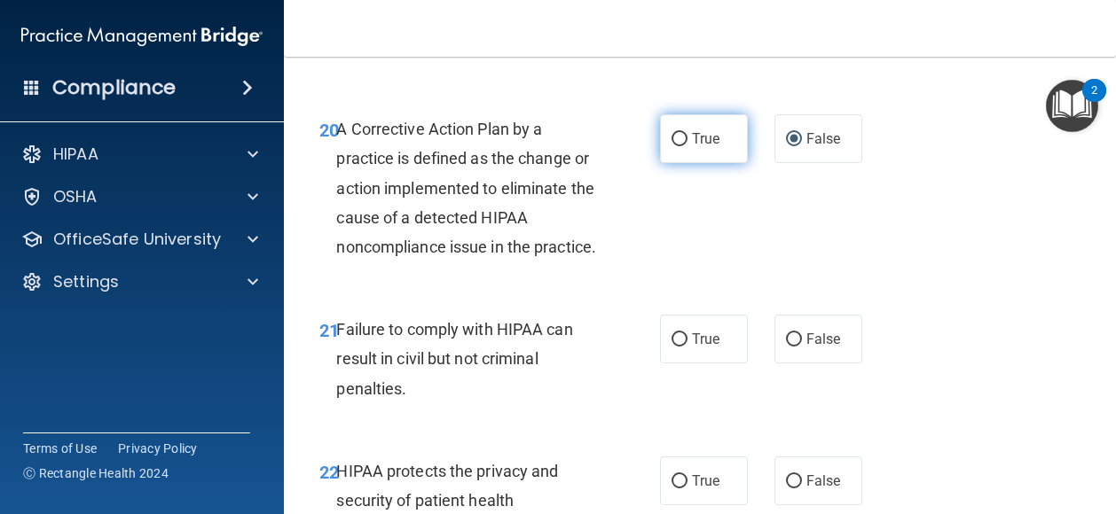
click at [695, 147] on span "True" at bounding box center [705, 138] width 27 height 17
click at [687, 146] on input "True" at bounding box center [679, 139] width 16 height 13
radio input "true"
radio input "false"
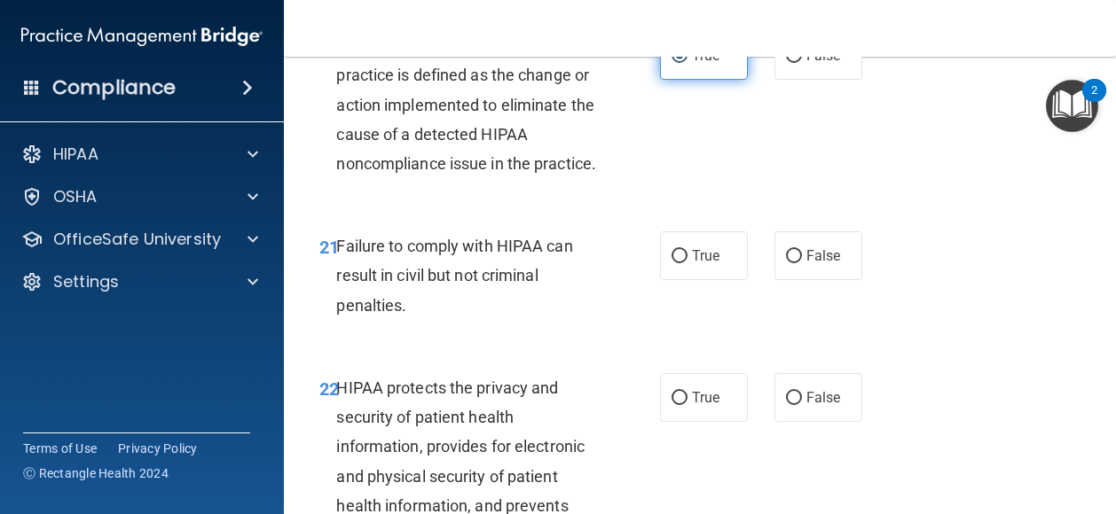
scroll to position [3511, 0]
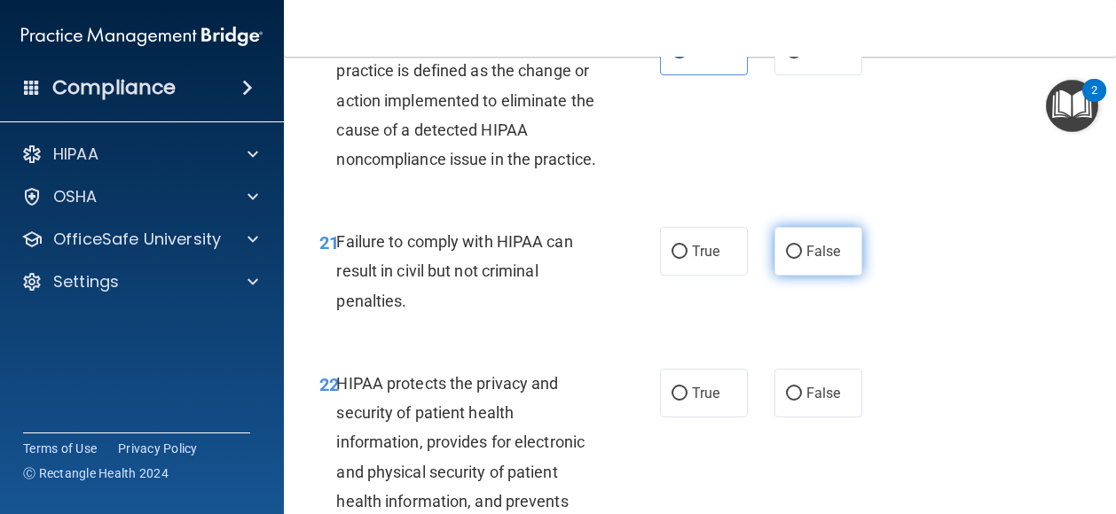
click at [800, 276] on label "False" at bounding box center [818, 251] width 88 height 49
click at [800, 259] on input "False" at bounding box center [794, 252] width 16 height 13
radio input "true"
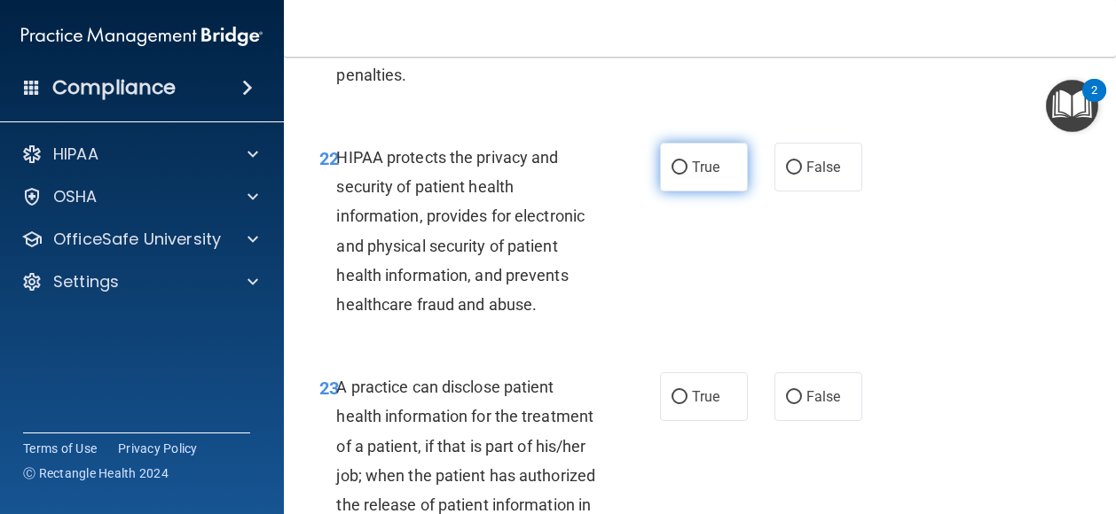
click at [676, 175] on input "True" at bounding box center [679, 167] width 16 height 13
radio input "true"
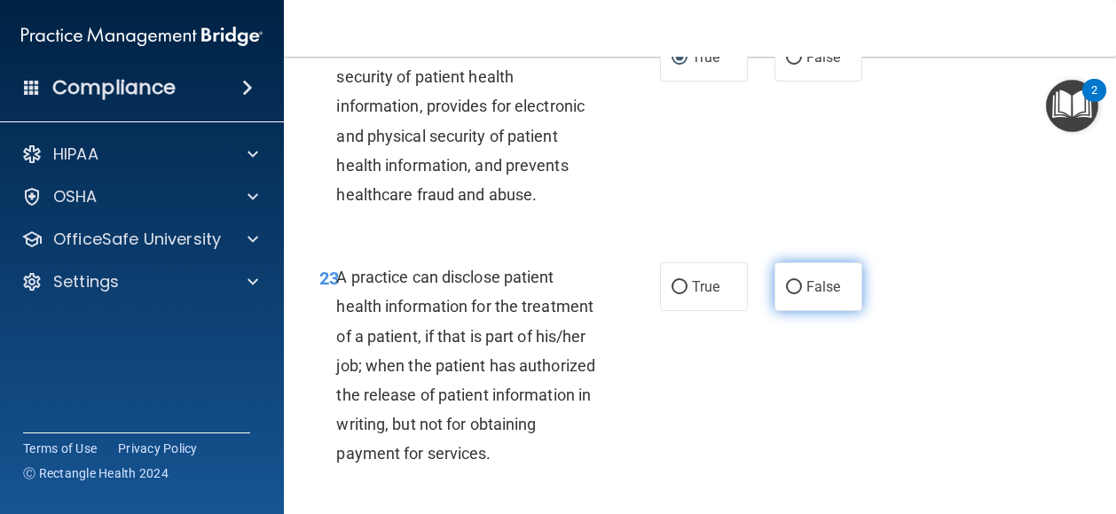
click at [789, 294] on input "False" at bounding box center [794, 287] width 16 height 13
radio input "true"
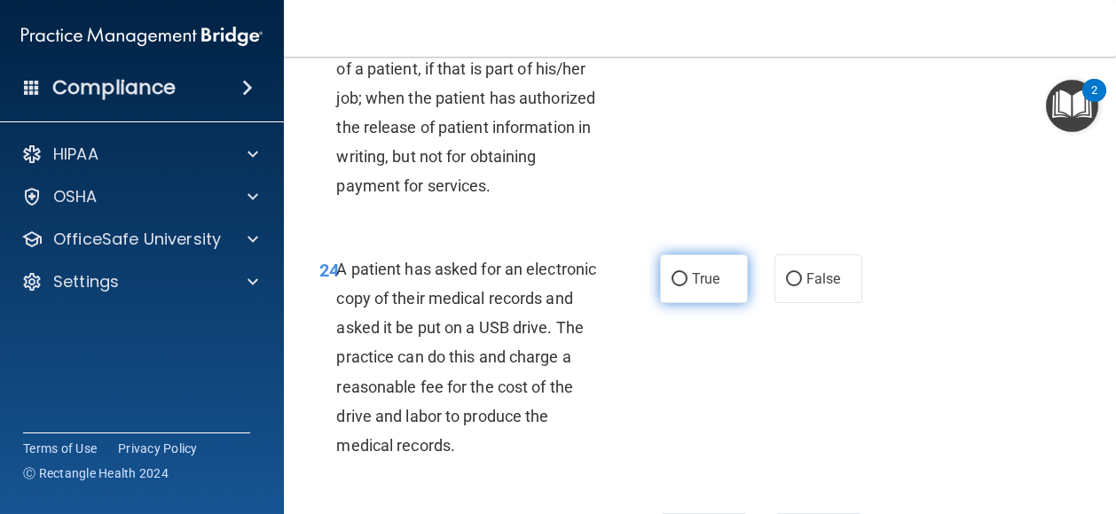
click at [698, 287] on span "True" at bounding box center [705, 278] width 27 height 17
click at [687, 286] on input "True" at bounding box center [679, 279] width 16 height 13
radio input "true"
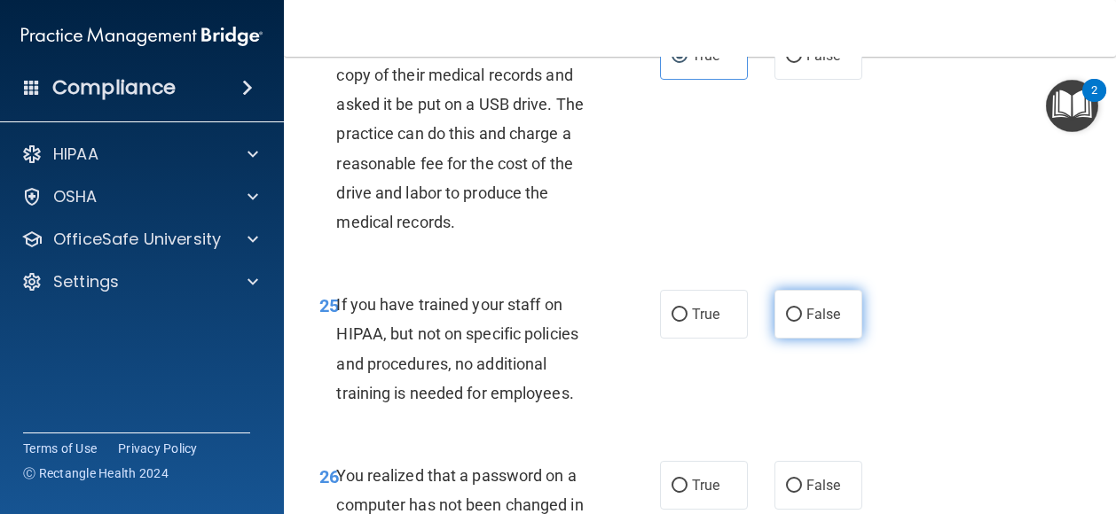
click at [774, 339] on label "False" at bounding box center [818, 314] width 88 height 49
click at [786, 322] on input "False" at bounding box center [794, 315] width 16 height 13
radio input "true"
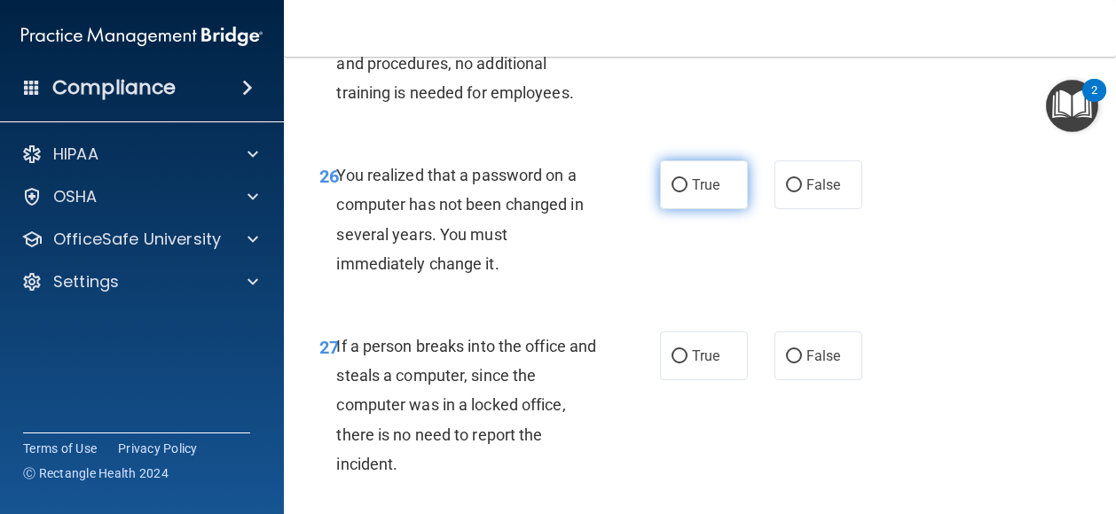
click at [692, 193] on span "True" at bounding box center [705, 184] width 27 height 17
click at [687, 192] on input "True" at bounding box center [679, 185] width 16 height 13
radio input "true"
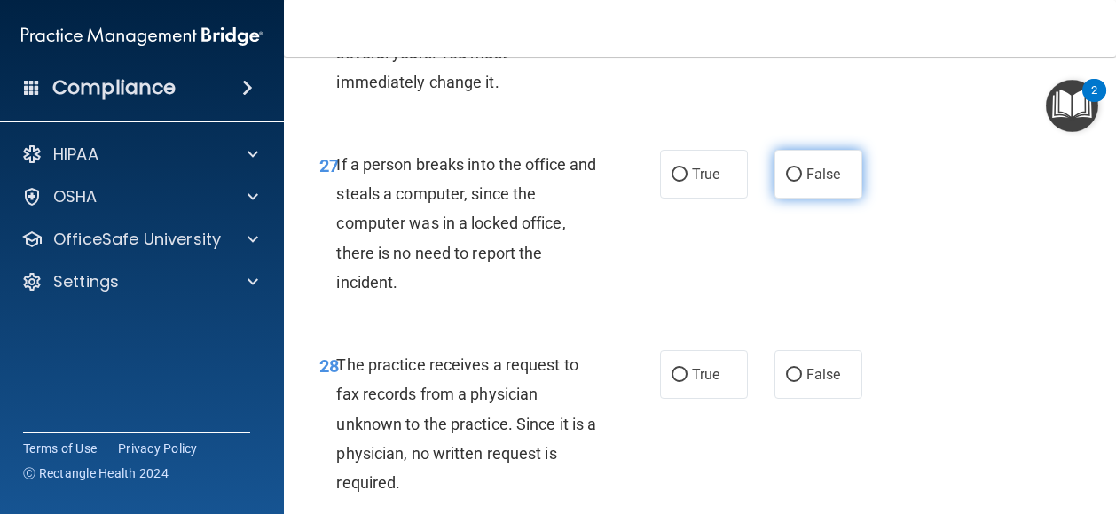
click at [818, 183] on span "False" at bounding box center [823, 174] width 35 height 17
click at [802, 182] on input "False" at bounding box center [794, 174] width 16 height 13
radio input "true"
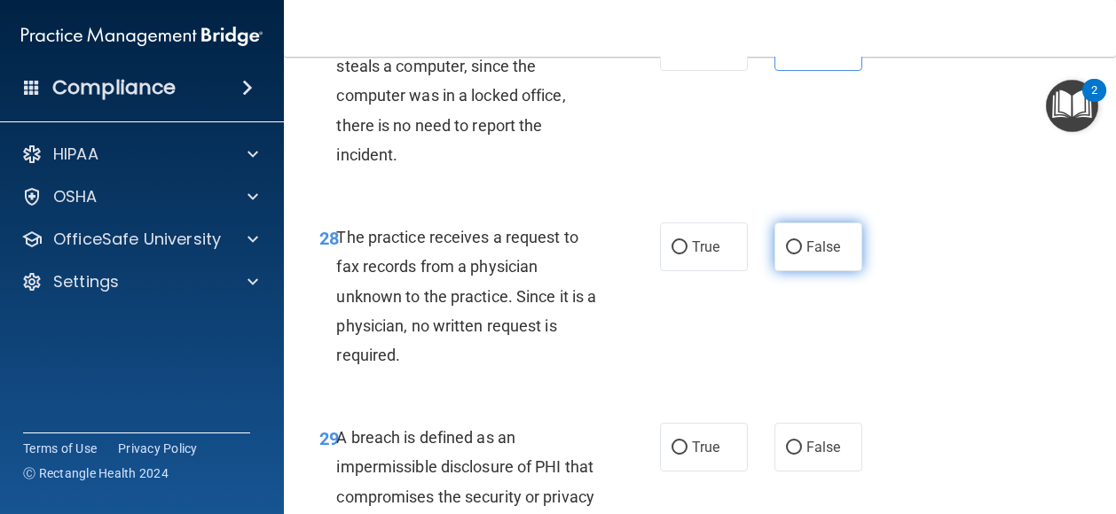
click at [810, 255] on span "False" at bounding box center [823, 247] width 35 height 17
click at [802, 255] on input "False" at bounding box center [794, 247] width 16 height 13
radio input "true"
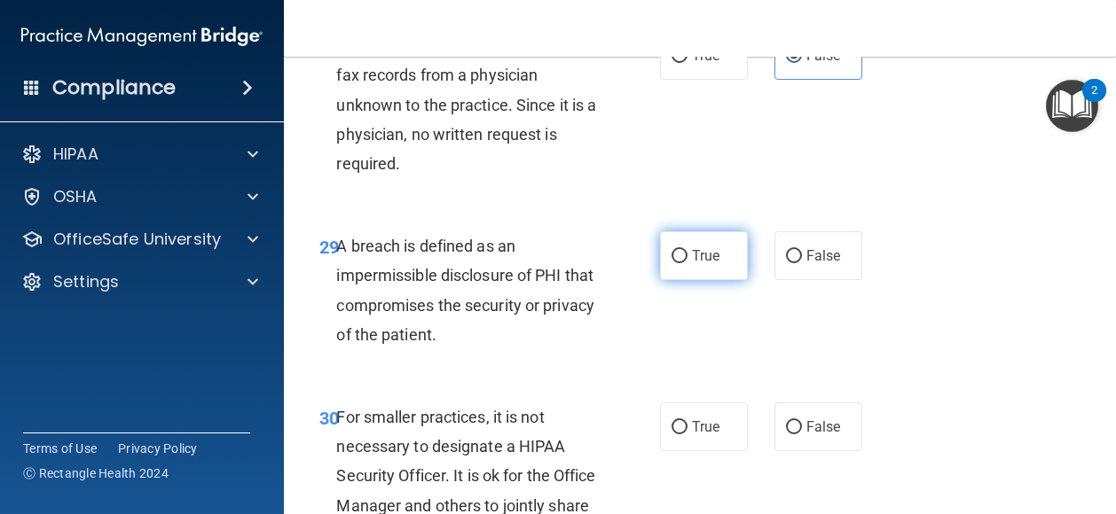
click at [693, 264] on span "True" at bounding box center [705, 255] width 27 height 17
click at [687, 263] on input "True" at bounding box center [679, 256] width 16 height 13
radio input "true"
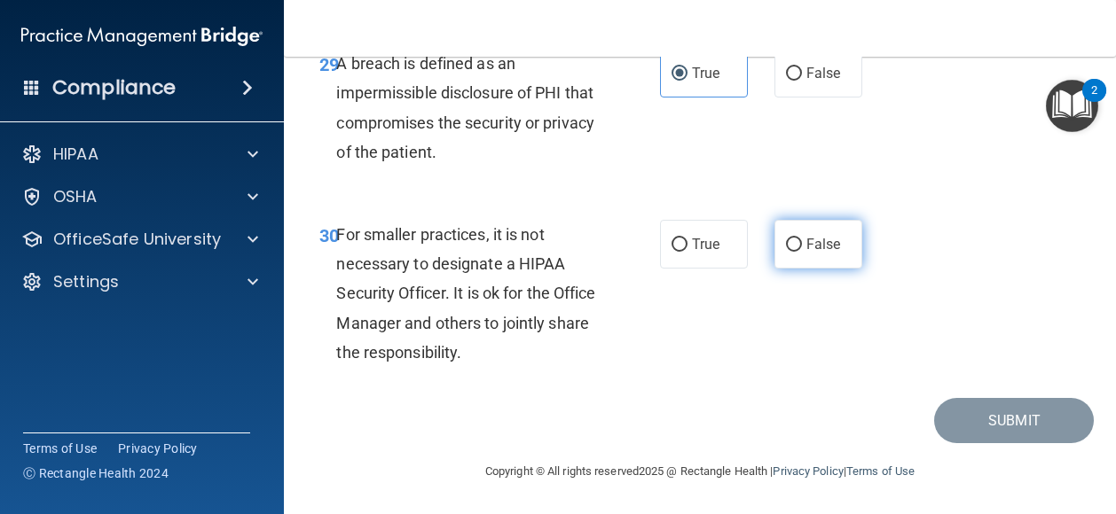
click at [793, 252] on input "False" at bounding box center [794, 245] width 16 height 13
radio input "true"
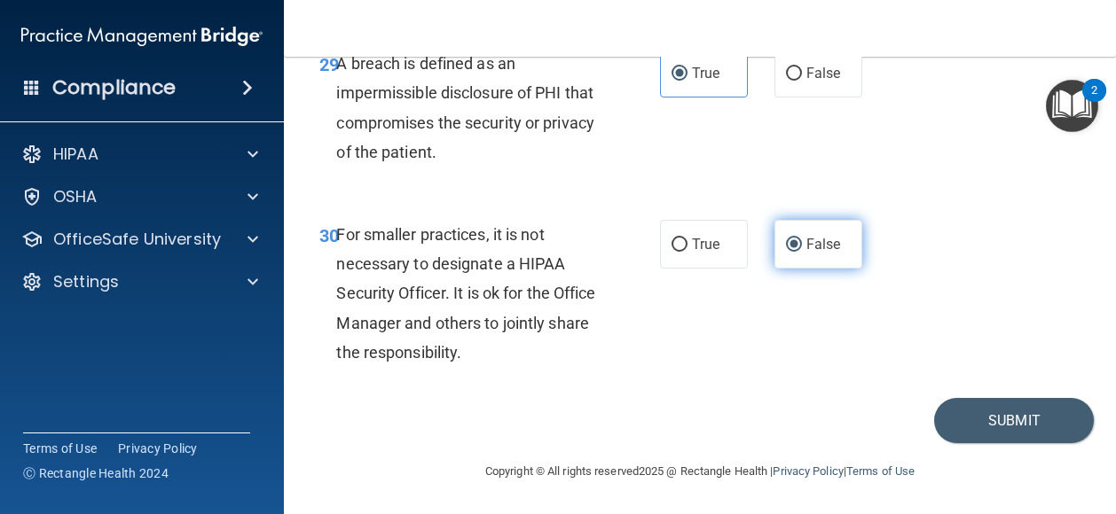
scroll to position [5410, 0]
click at [964, 413] on button "Submit" at bounding box center [1014, 420] width 160 height 45
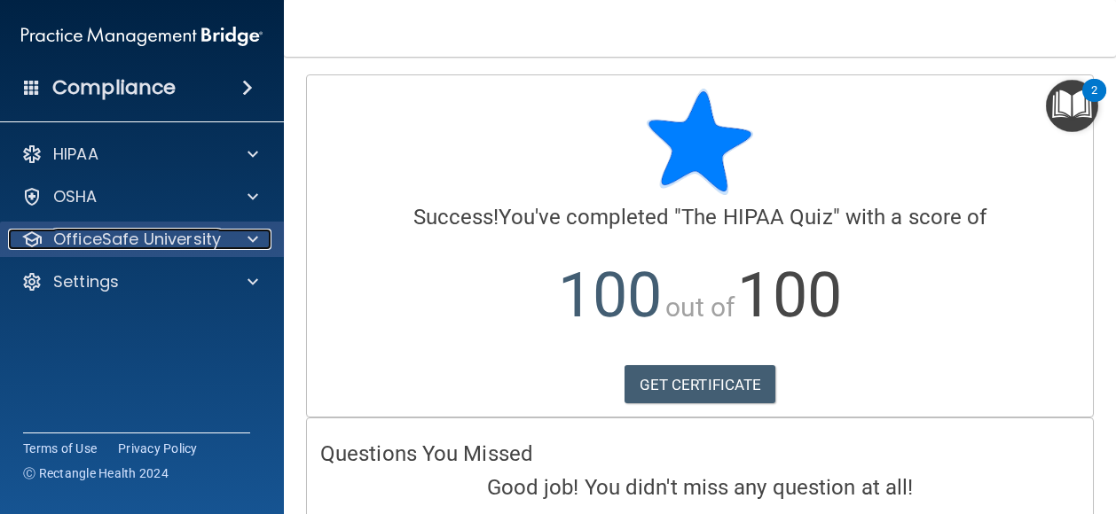
click at [255, 241] on span at bounding box center [252, 239] width 11 height 21
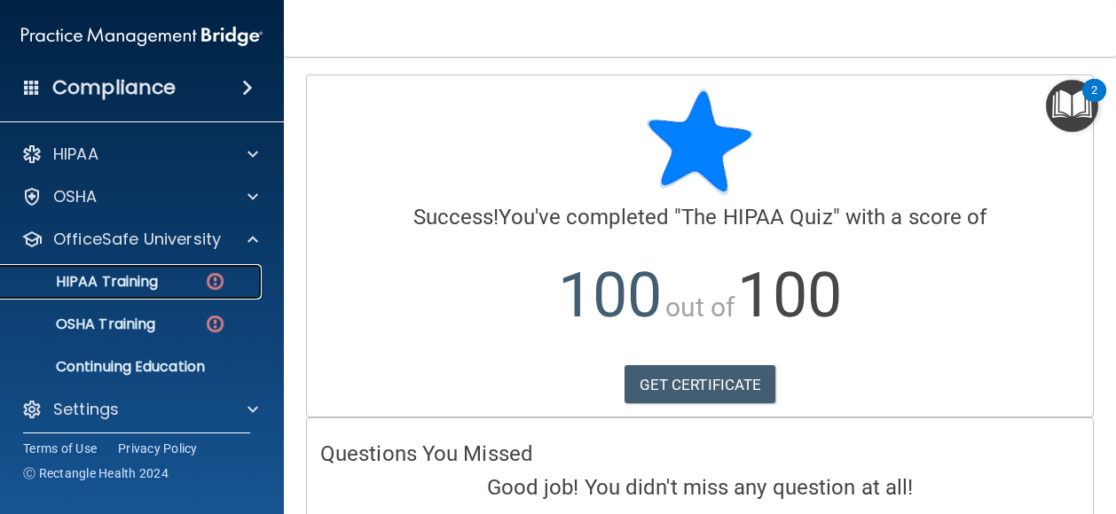
click at [160, 273] on div "HIPAA Training" at bounding box center [133, 282] width 242 height 18
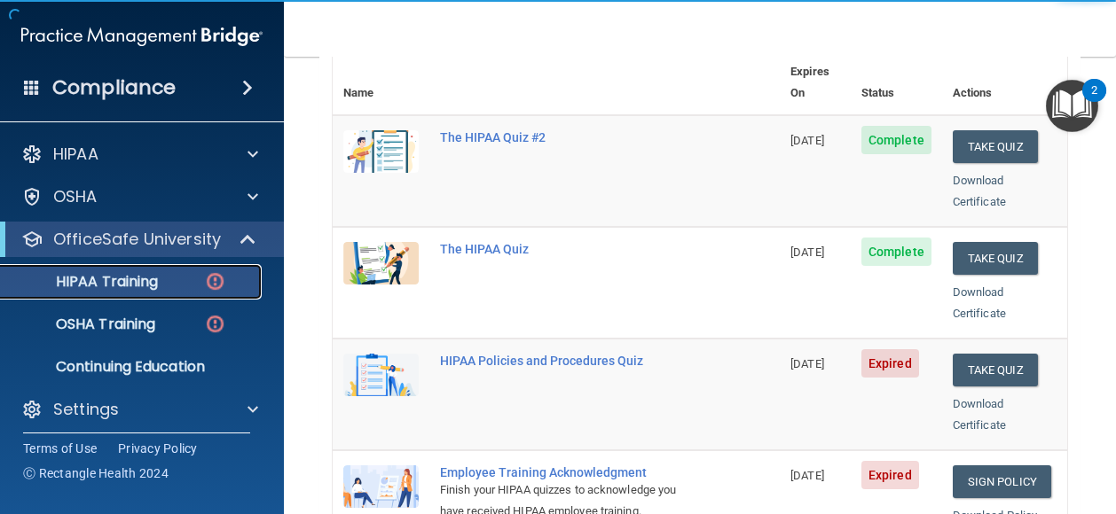
scroll to position [262, 0]
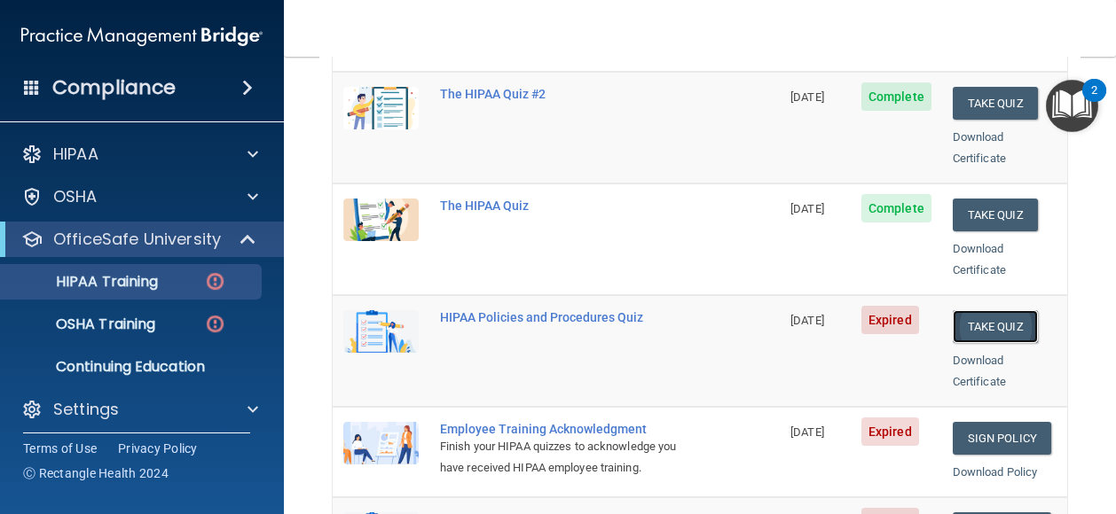
click at [1004, 310] on button "Take Quiz" at bounding box center [994, 326] width 85 height 33
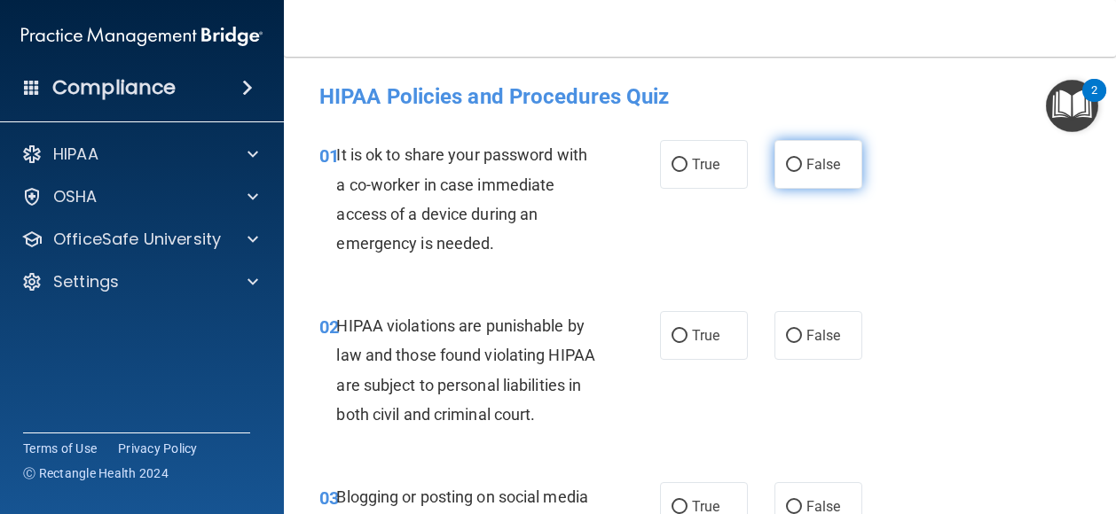
click at [803, 140] on label "False" at bounding box center [818, 164] width 88 height 49
click at [802, 159] on input "False" at bounding box center [794, 165] width 16 height 13
radio input "true"
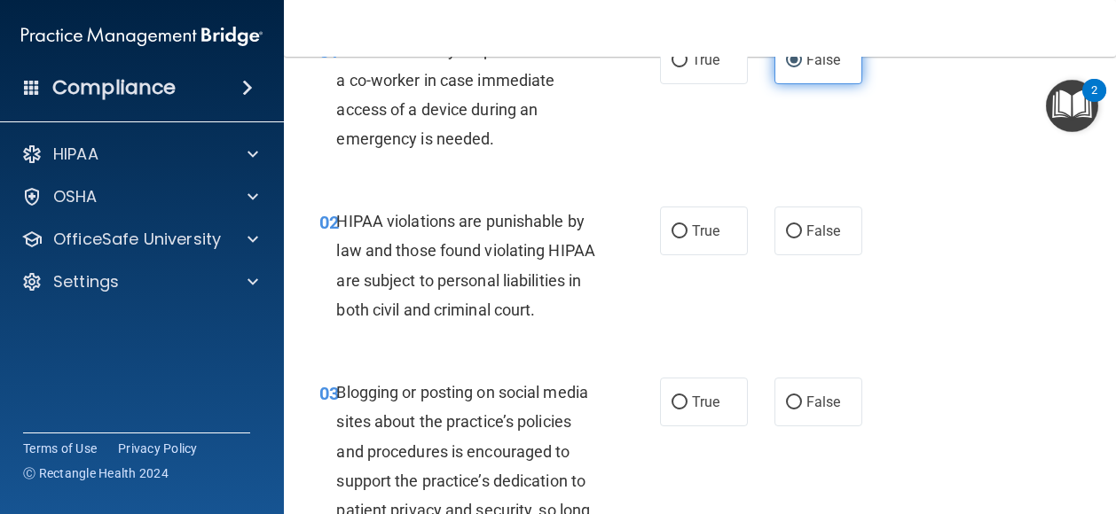
scroll to position [106, 0]
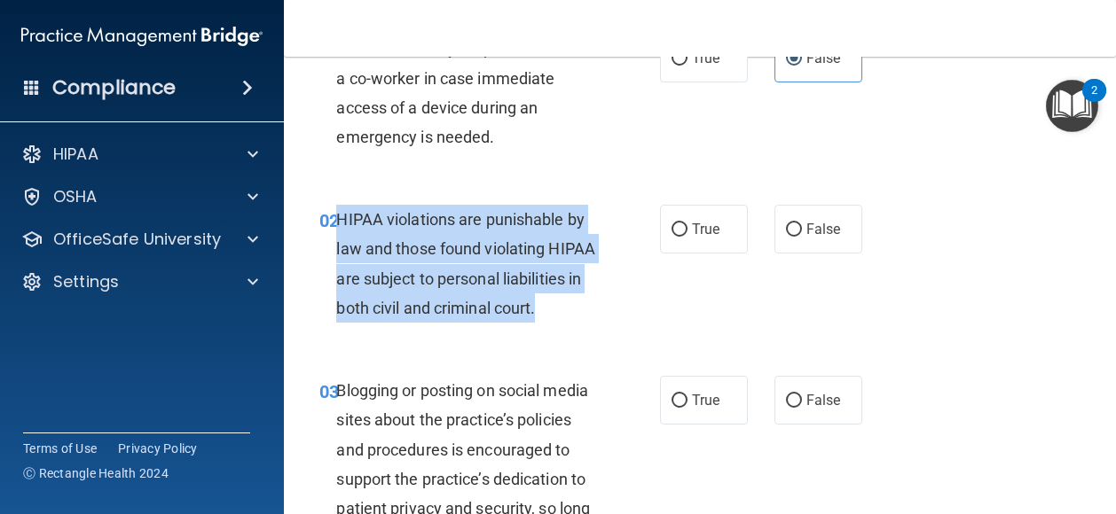
drag, startPoint x: 398, startPoint y: 333, endPoint x: 335, endPoint y: 221, distance: 129.0
click at [336, 221] on div "HIPAA violations are punishable by law and those found violating HIPAA are subj…" at bounding box center [474, 264] width 276 height 118
drag, startPoint x: 335, startPoint y: 221, endPoint x: 390, endPoint y: 247, distance: 61.1
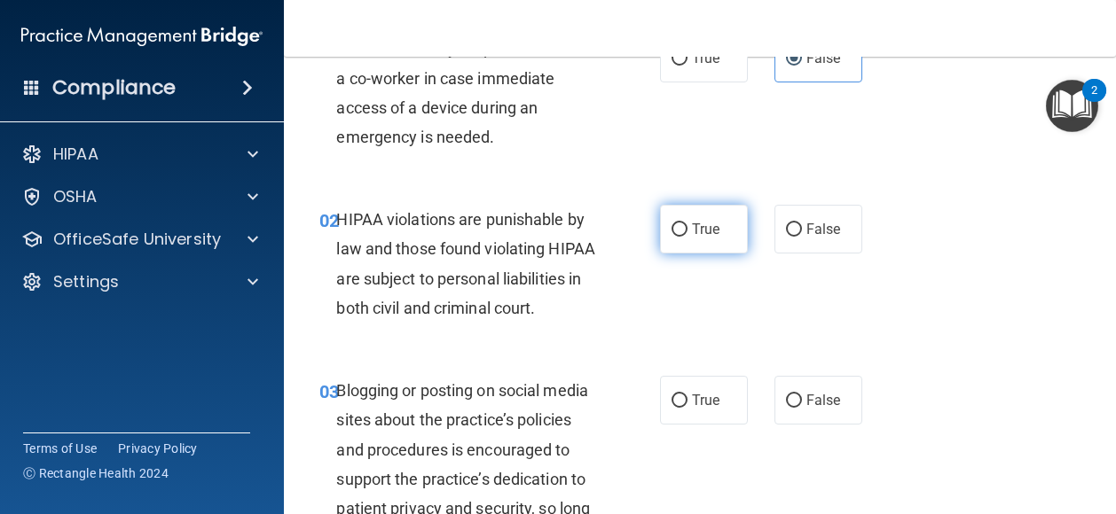
click at [662, 247] on label "True" at bounding box center [704, 229] width 88 height 49
click at [671, 237] on input "True" at bounding box center [679, 229] width 16 height 13
radio input "true"
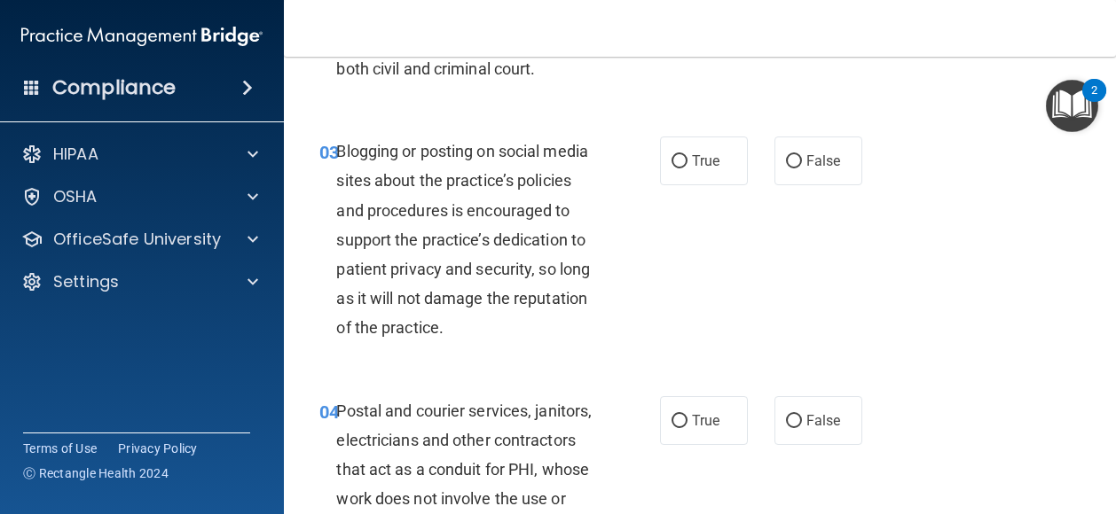
scroll to position [347, 0]
click at [692, 168] on span "True" at bounding box center [705, 160] width 27 height 17
click at [687, 168] on input "True" at bounding box center [679, 160] width 16 height 13
radio input "true"
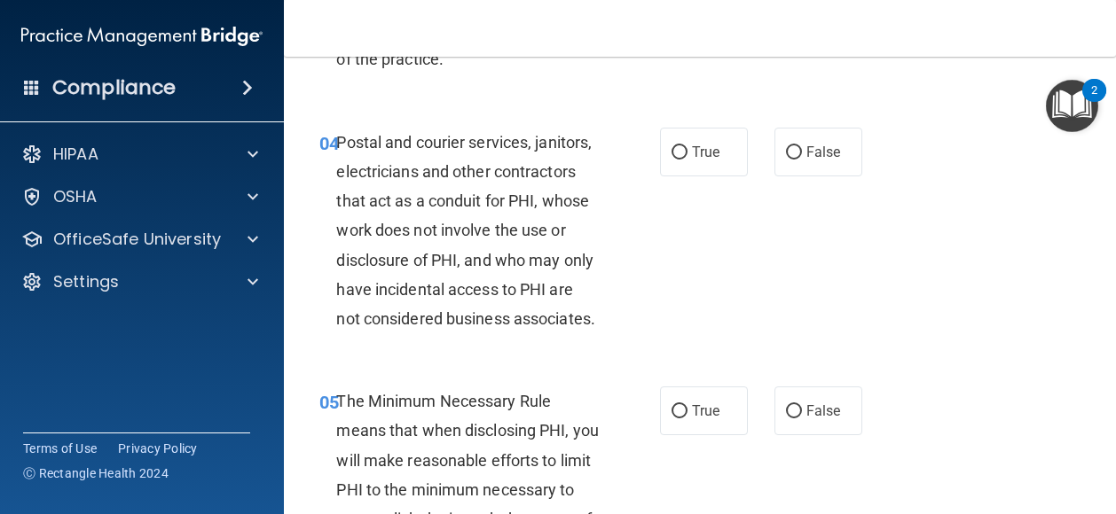
scroll to position [629, 0]
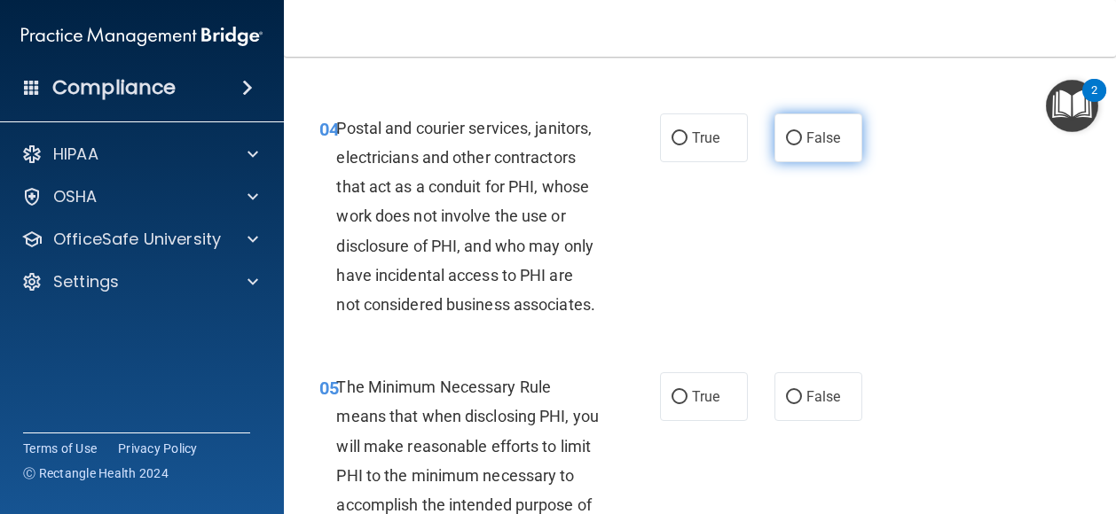
click at [806, 146] on span "False" at bounding box center [823, 137] width 35 height 17
click at [802, 145] on input "False" at bounding box center [794, 138] width 16 height 13
radio input "true"
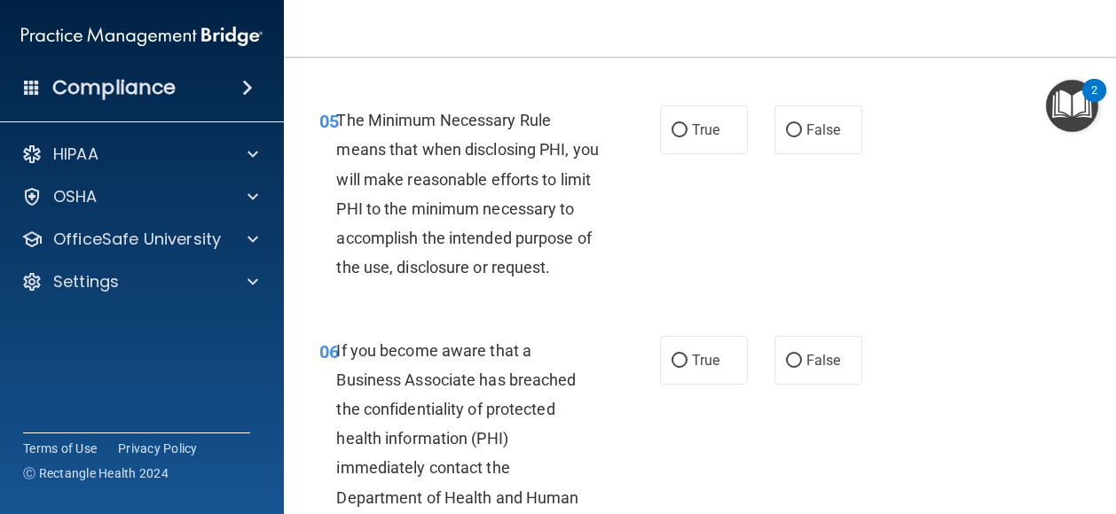
scroll to position [903, 0]
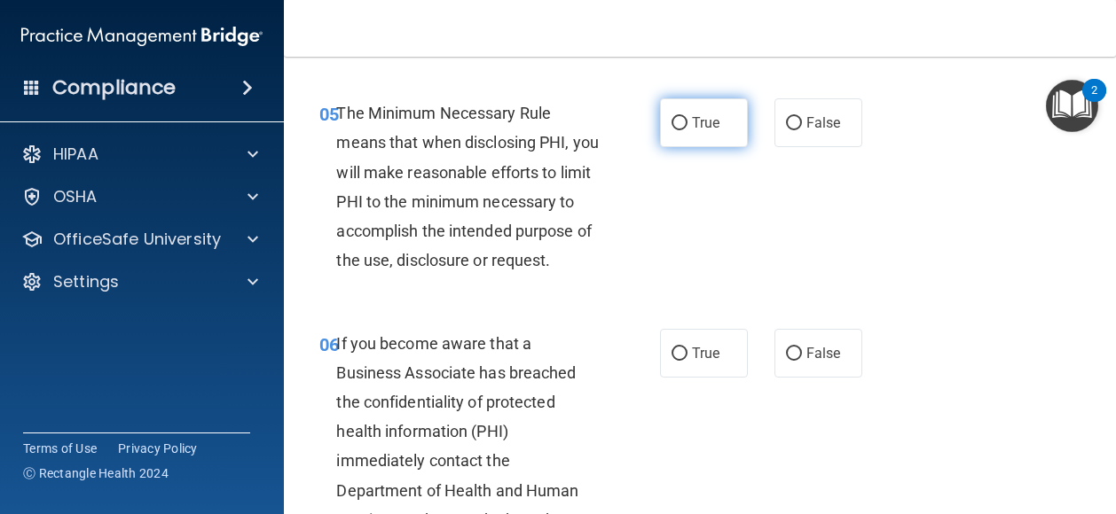
click at [671, 130] on input "True" at bounding box center [679, 123] width 16 height 13
radio input "true"
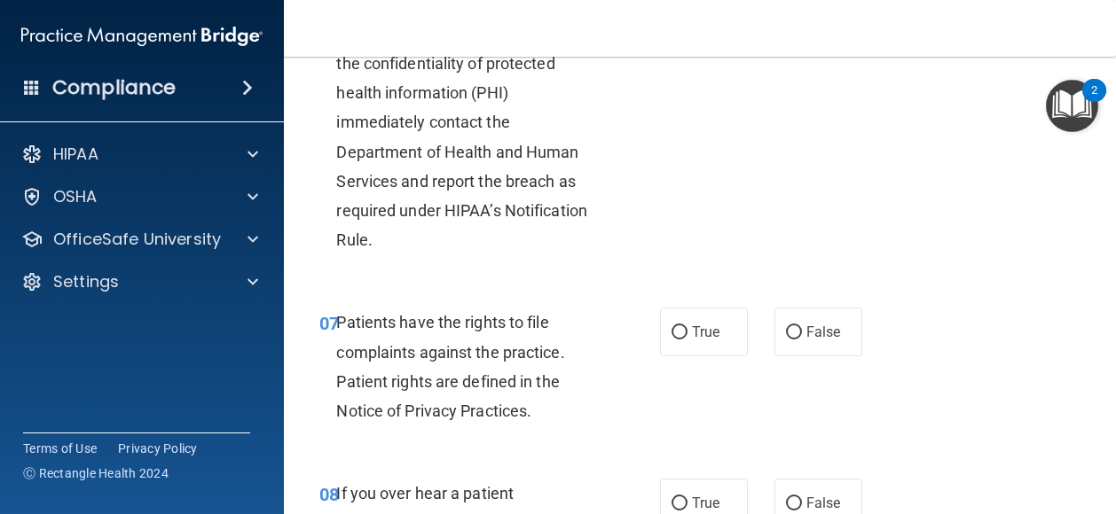
scroll to position [1242, 0]
click at [702, 38] on label "True" at bounding box center [704, 13] width 88 height 49
click at [687, 21] on input "True" at bounding box center [679, 14] width 16 height 13
radio input "true"
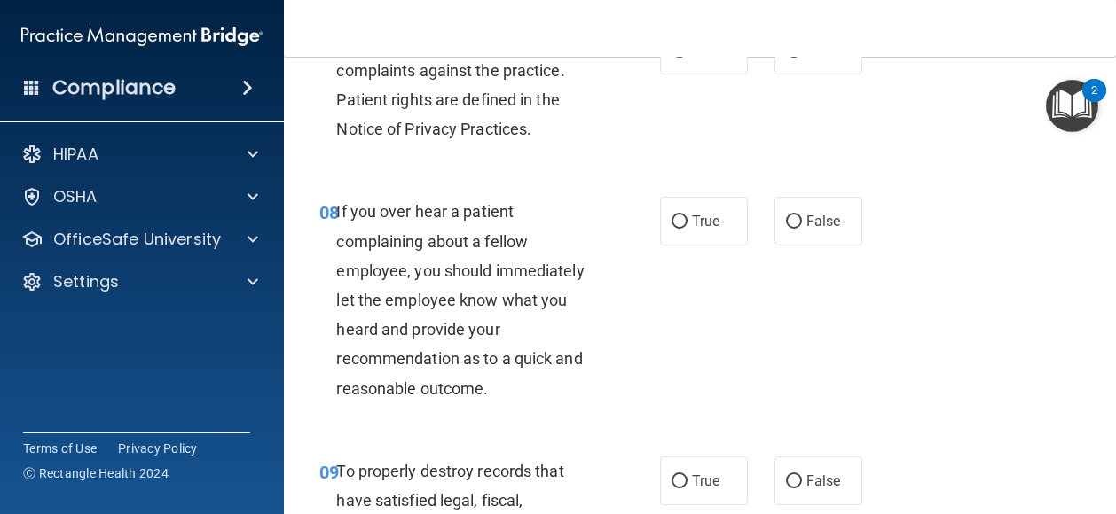
scroll to position [1532, 0]
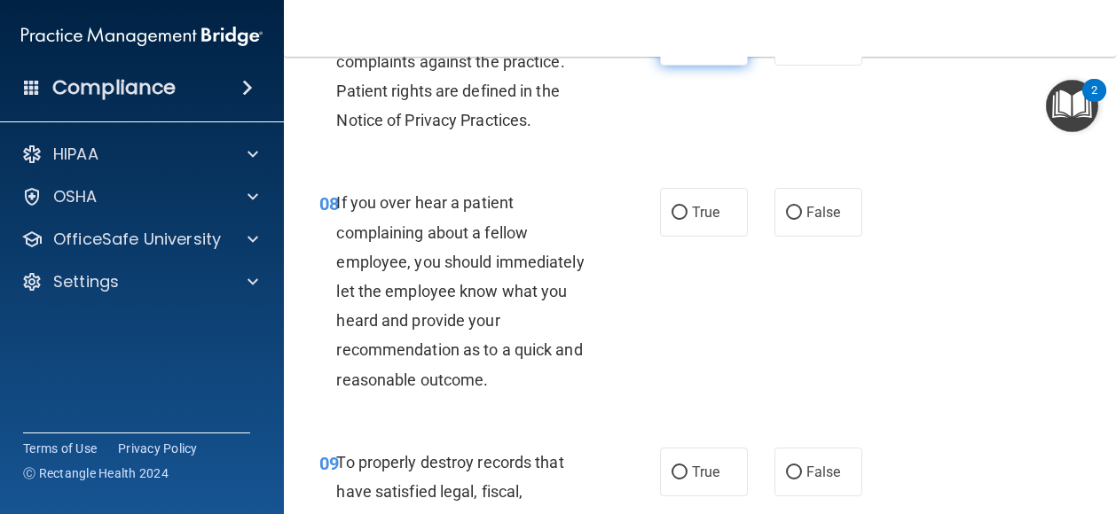
click at [692, 50] on span "True" at bounding box center [705, 41] width 27 height 17
click at [687, 49] on input "True" at bounding box center [679, 41] width 16 height 13
radio input "true"
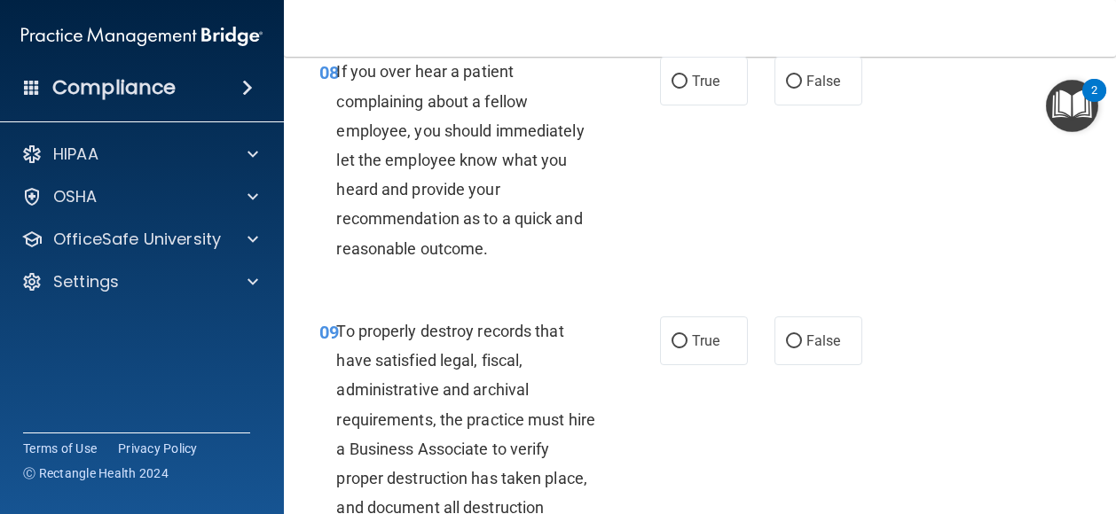
scroll to position [1670, 0]
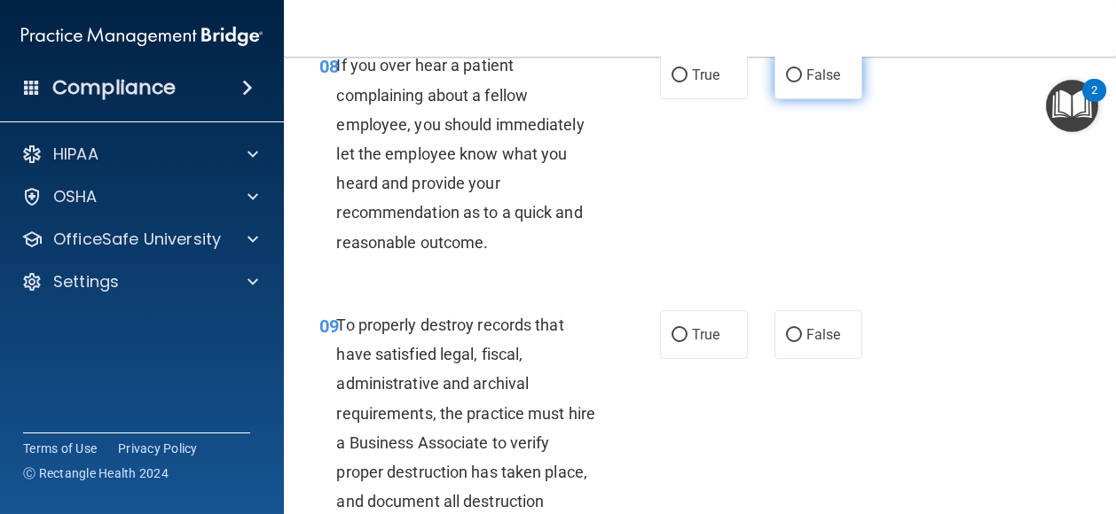
click at [814, 99] on label "False" at bounding box center [818, 75] width 88 height 49
click at [802, 82] on input "False" at bounding box center [794, 75] width 16 height 13
radio input "true"
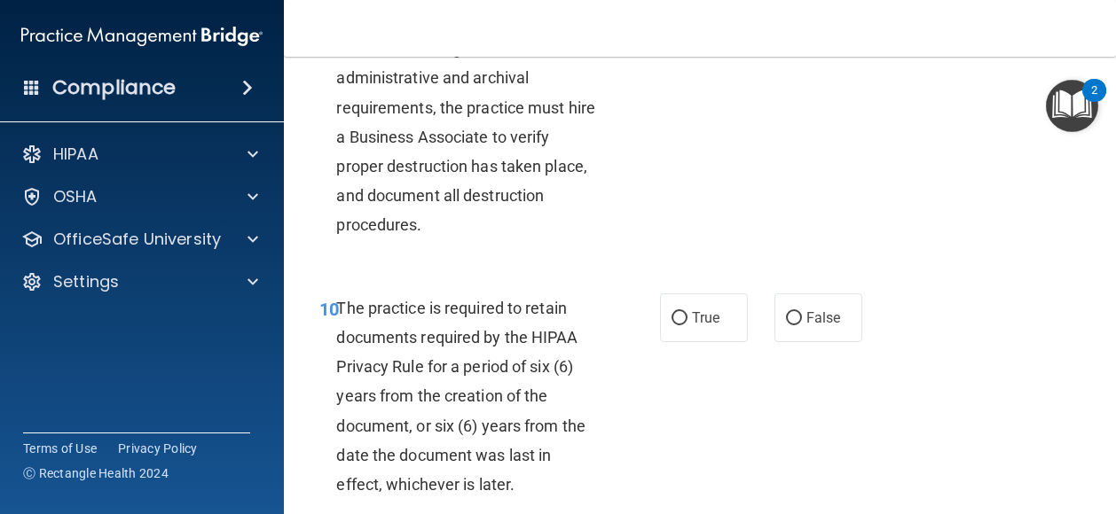
scroll to position [1977, 0]
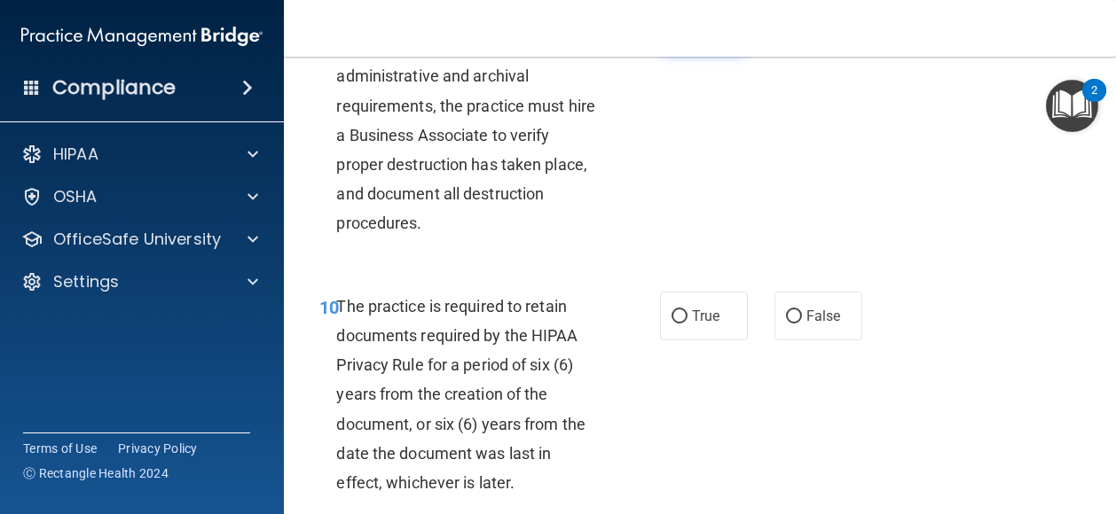
click at [709, 51] on label "True" at bounding box center [704, 27] width 88 height 49
click at [687, 35] on input "True" at bounding box center [679, 27] width 16 height 13
radio input "true"
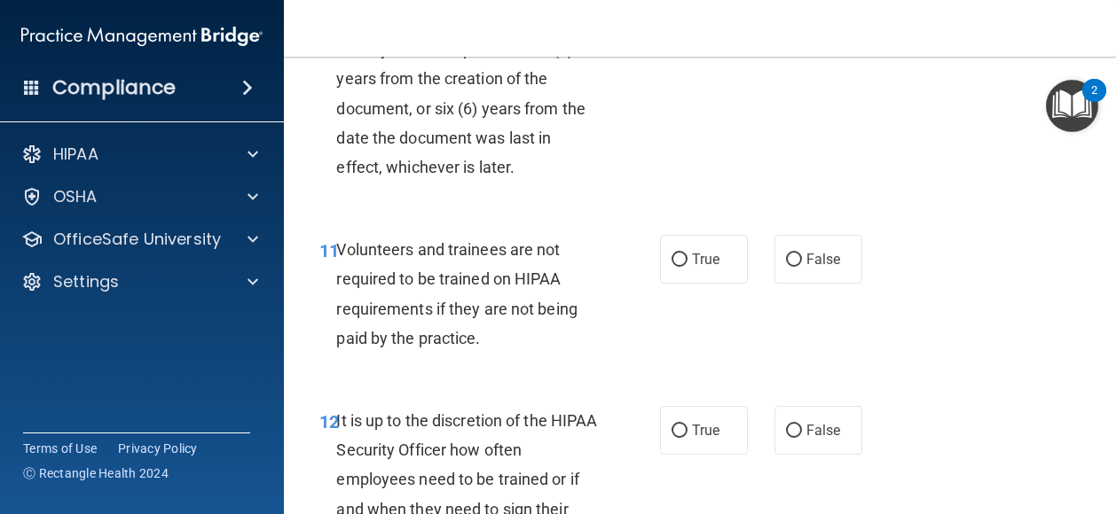
scroll to position [2298, 0]
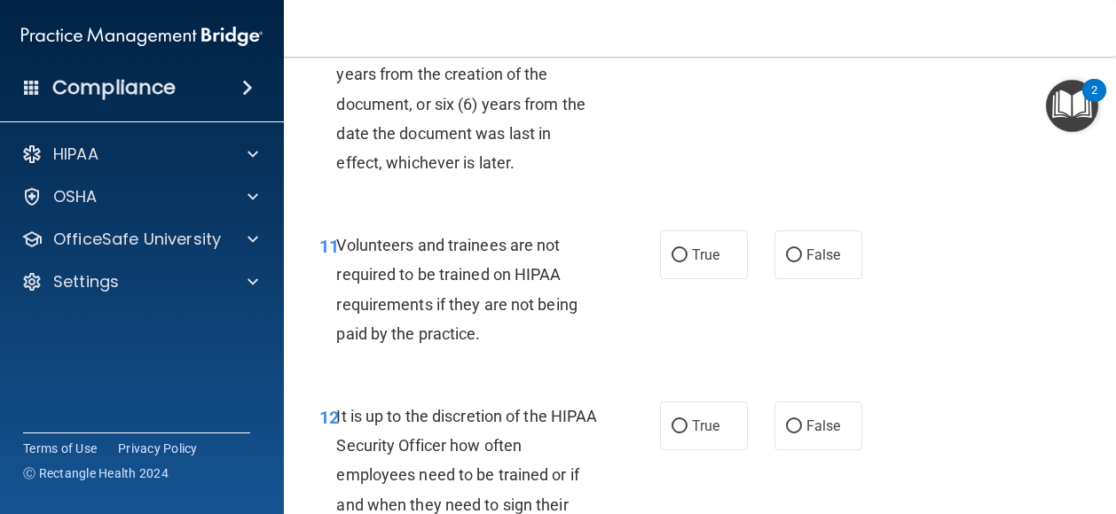
radio input "true"
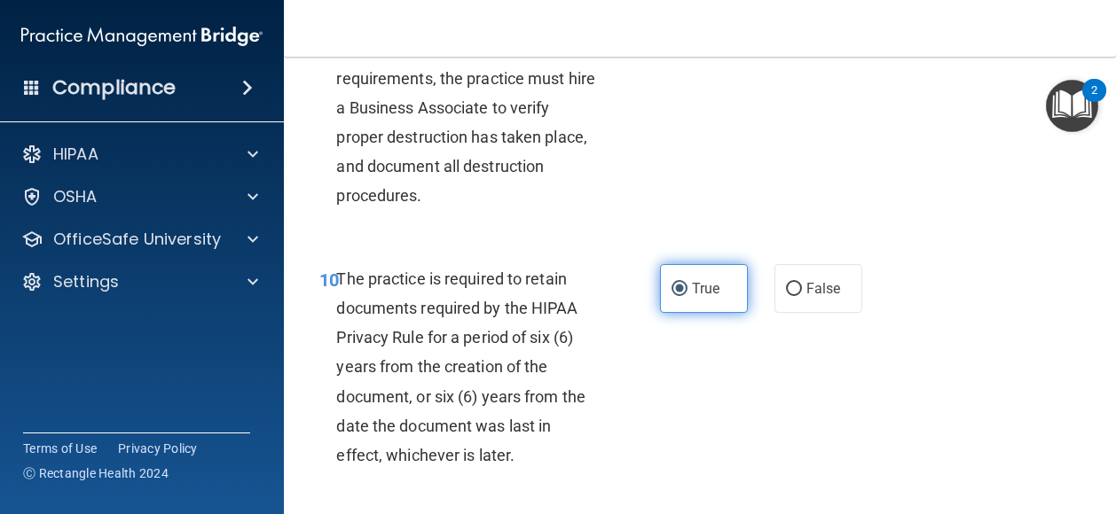
scroll to position [1999, 0]
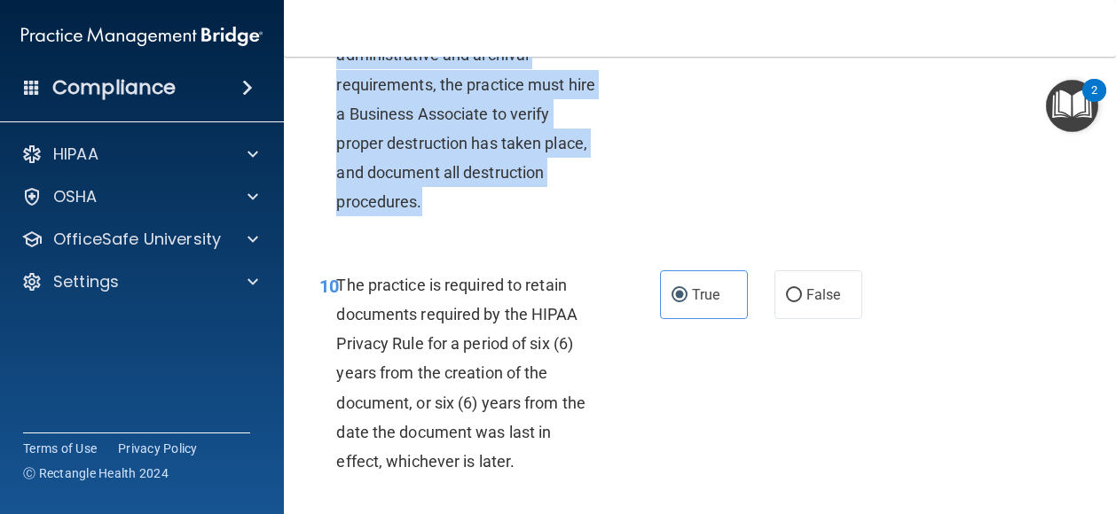
drag, startPoint x: 433, startPoint y: 311, endPoint x: 325, endPoint y: 109, distance: 228.9
click at [325, 109] on div "09 To properly destroy records that have satisfied legal, fiscal, administrativ…" at bounding box center [490, 103] width 394 height 245
drag, startPoint x: 325, startPoint y: 109, endPoint x: 480, endPoint y: 224, distance: 192.6
click at [625, 226] on div "09 To properly destroy records that have satisfied legal, fiscal, administrativ…" at bounding box center [490, 103] width 394 height 245
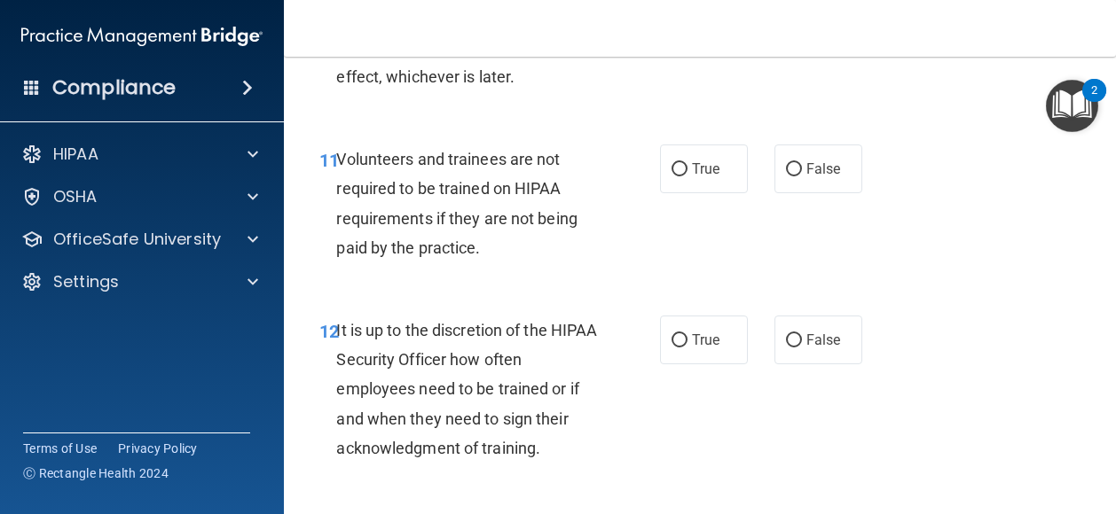
scroll to position [2400, 0]
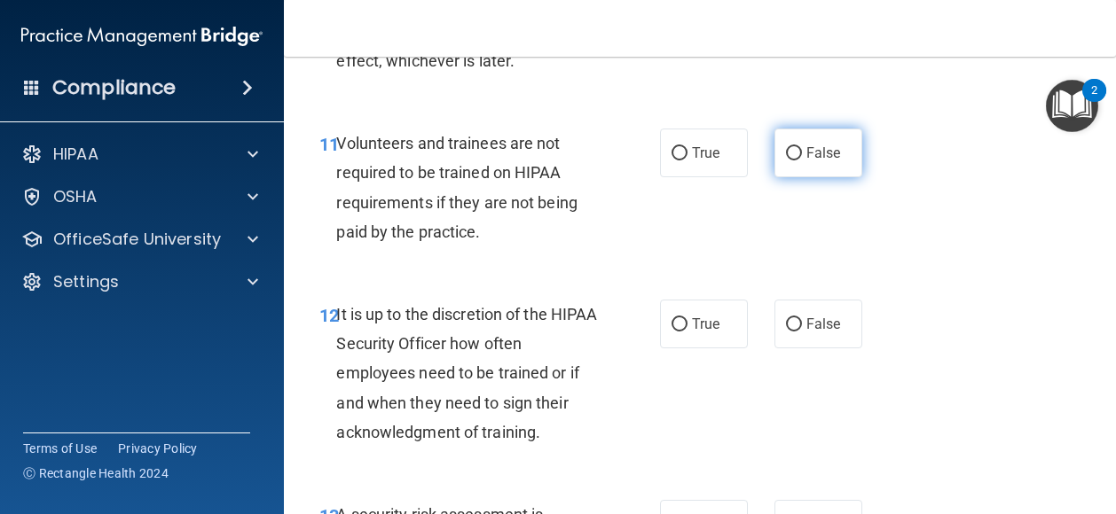
click at [812, 177] on label "False" at bounding box center [818, 153] width 88 height 49
click at [802, 161] on input "False" at bounding box center [794, 153] width 16 height 13
radio input "true"
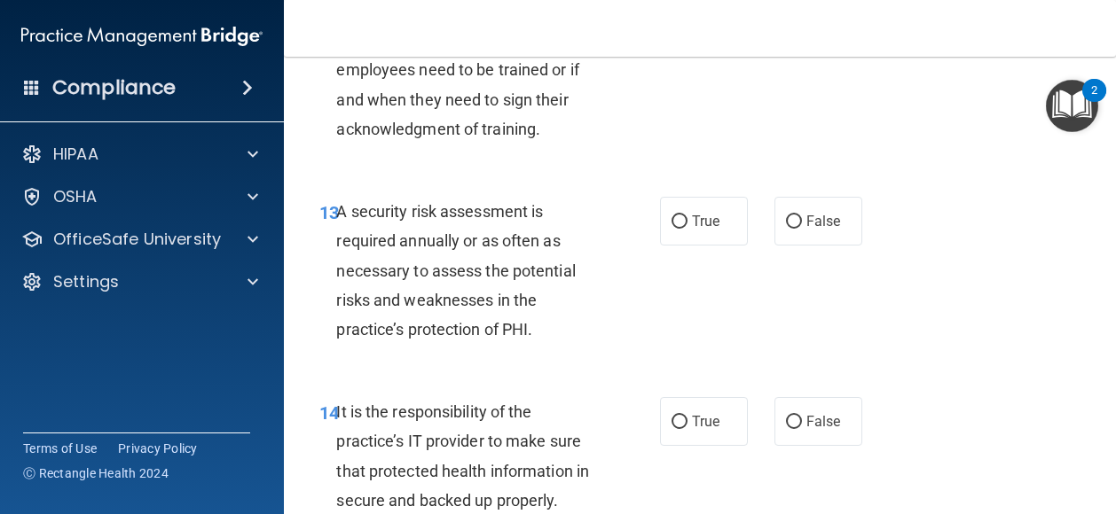
scroll to position [2705, 0]
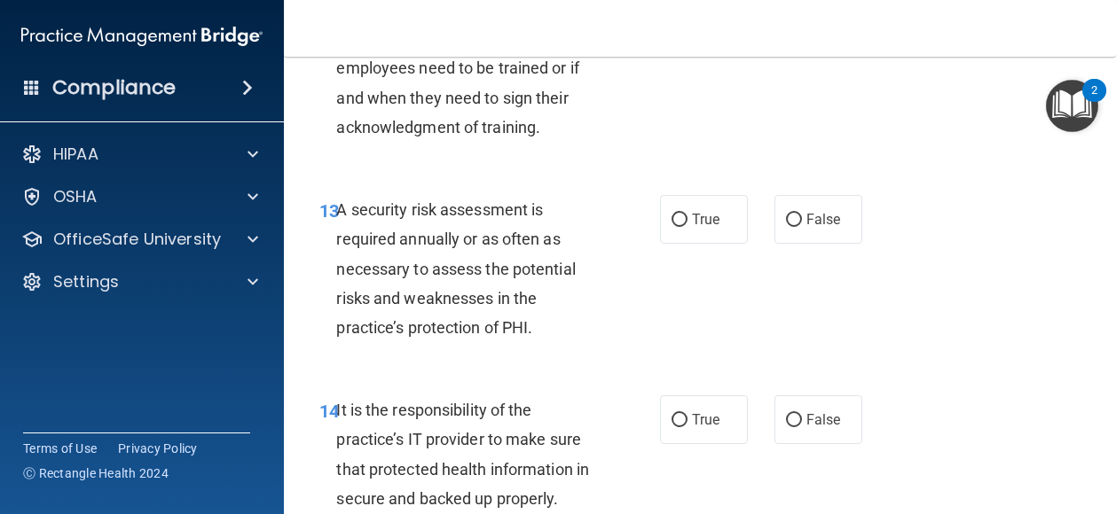
click at [813, 43] on label "False" at bounding box center [818, 19] width 88 height 49
click at [802, 27] on input "False" at bounding box center [794, 19] width 16 height 13
radio input "true"
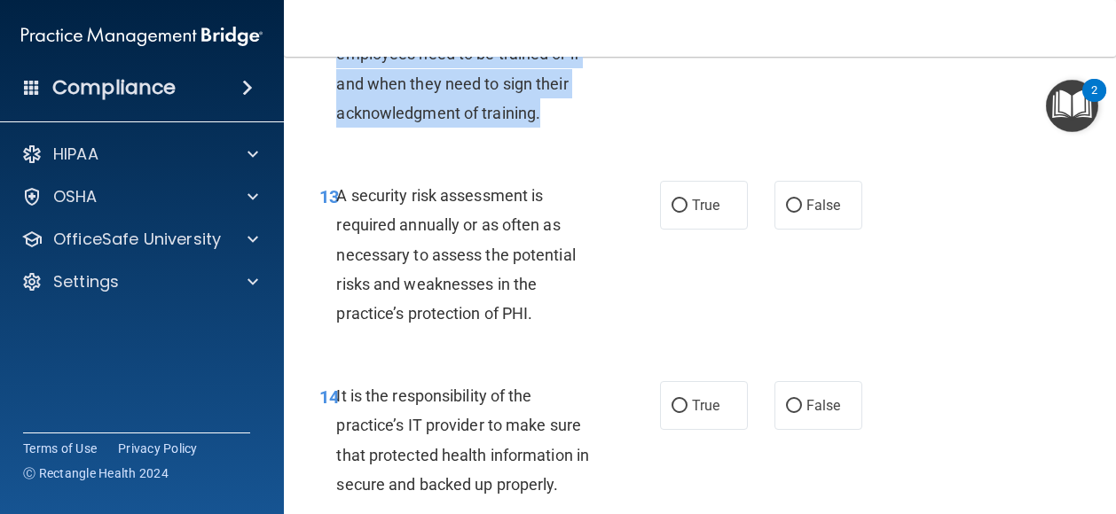
scroll to position [2708, 0]
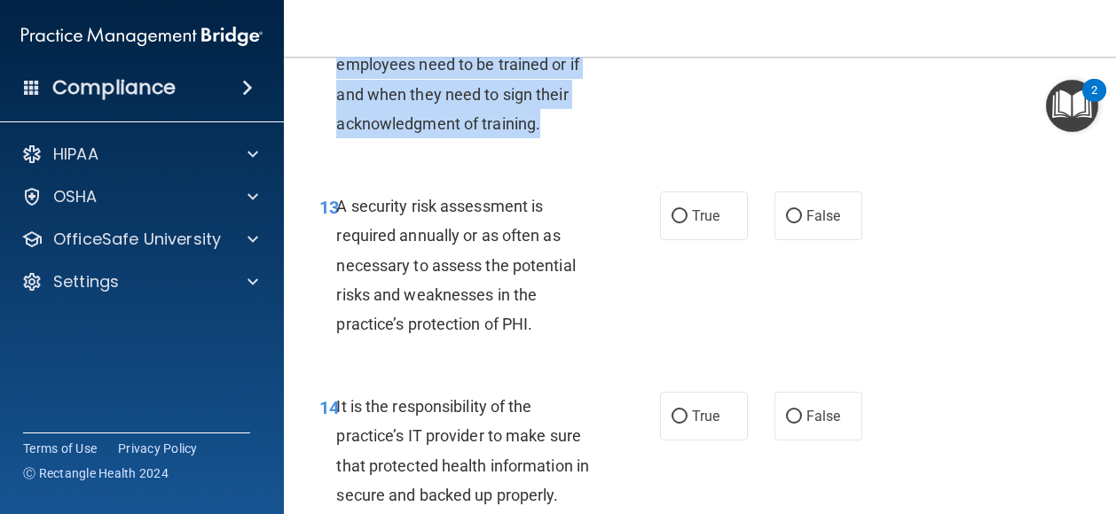
drag, startPoint x: 544, startPoint y: 196, endPoint x: 337, endPoint y: 116, distance: 222.3
click at [337, 116] on div "It is up to the discretion of the HIPAA Security Officer how often employees ne…" at bounding box center [474, 64] width 276 height 147
drag, startPoint x: 337, startPoint y: 116, endPoint x: 412, endPoint y: 159, distance: 86.6
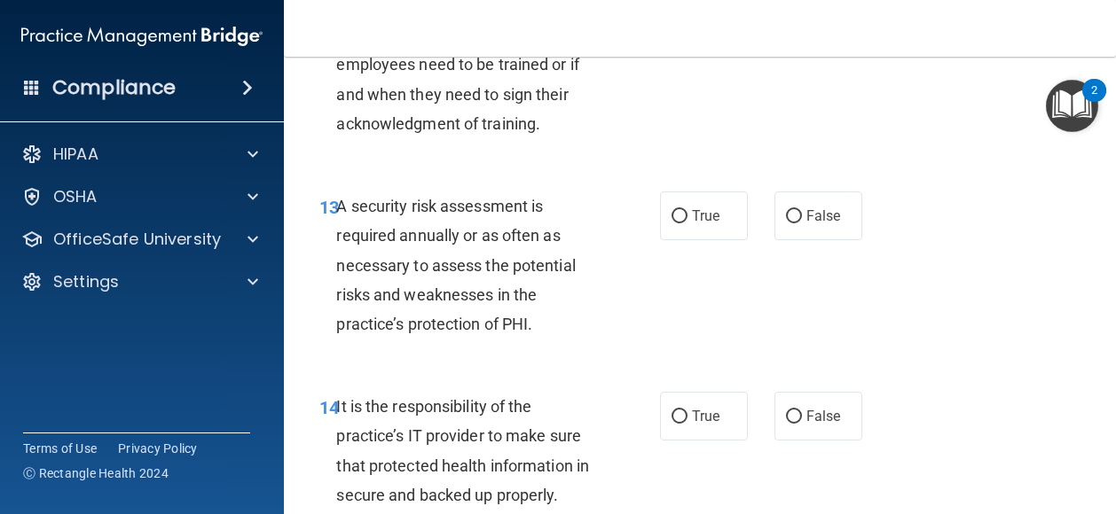
click at [703, 40] on label "True" at bounding box center [704, 15] width 88 height 49
click at [687, 23] on input "True" at bounding box center [679, 16] width 16 height 13
radio input "true"
radio input "false"
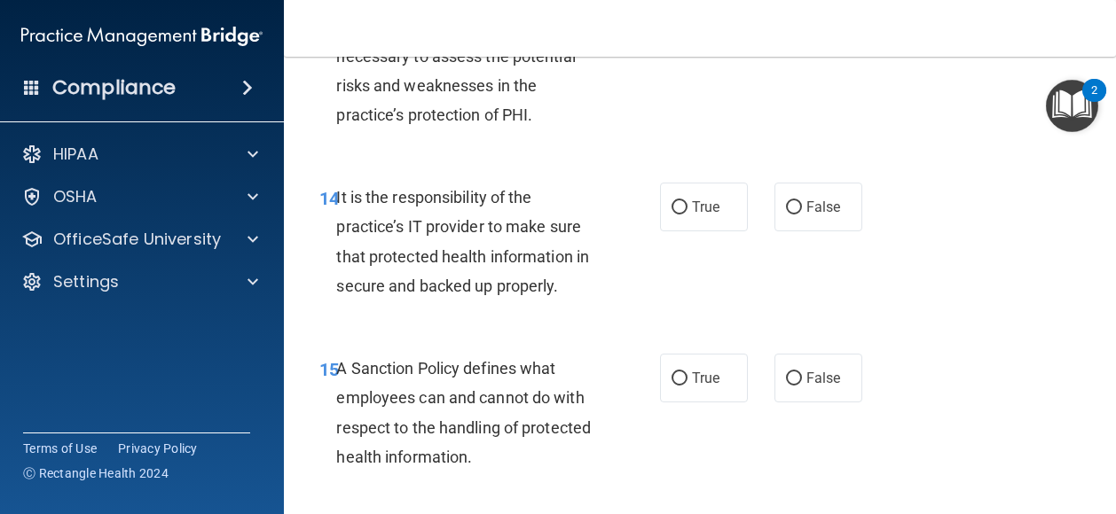
scroll to position [2911, 0]
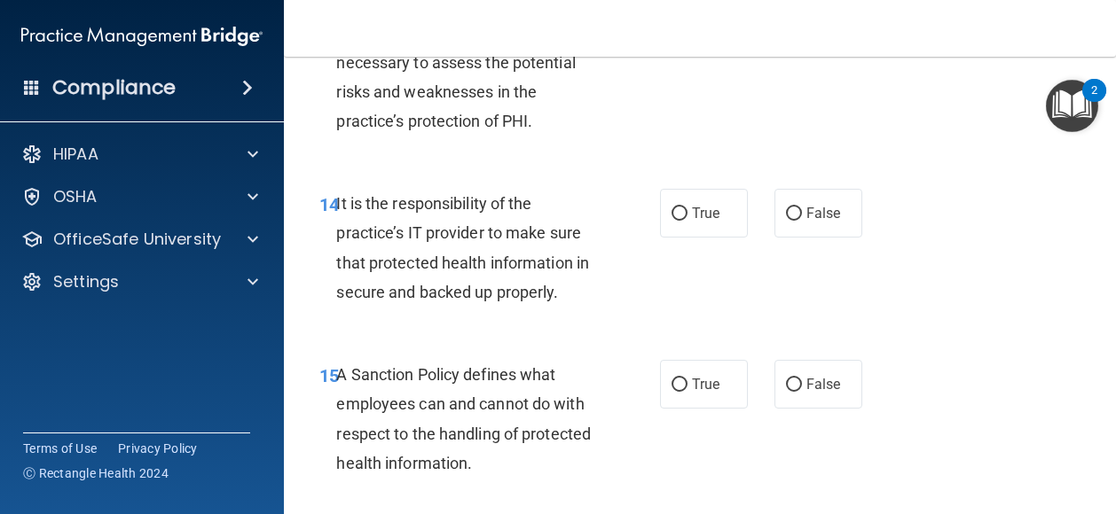
click at [706, 21] on span "True" at bounding box center [705, 12] width 27 height 17
click at [687, 20] on input "True" at bounding box center [679, 13] width 16 height 13
radio input "true"
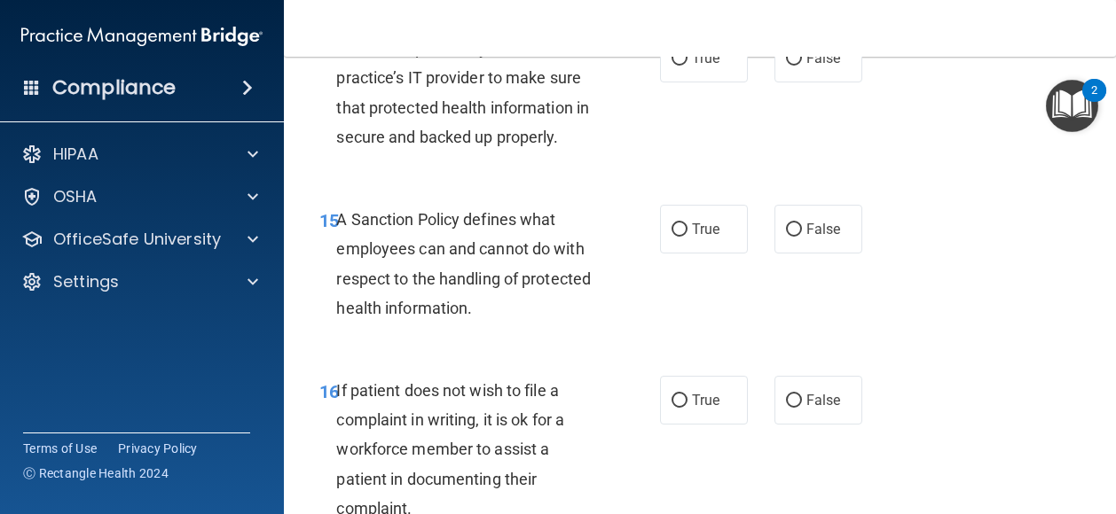
scroll to position [3080, 0]
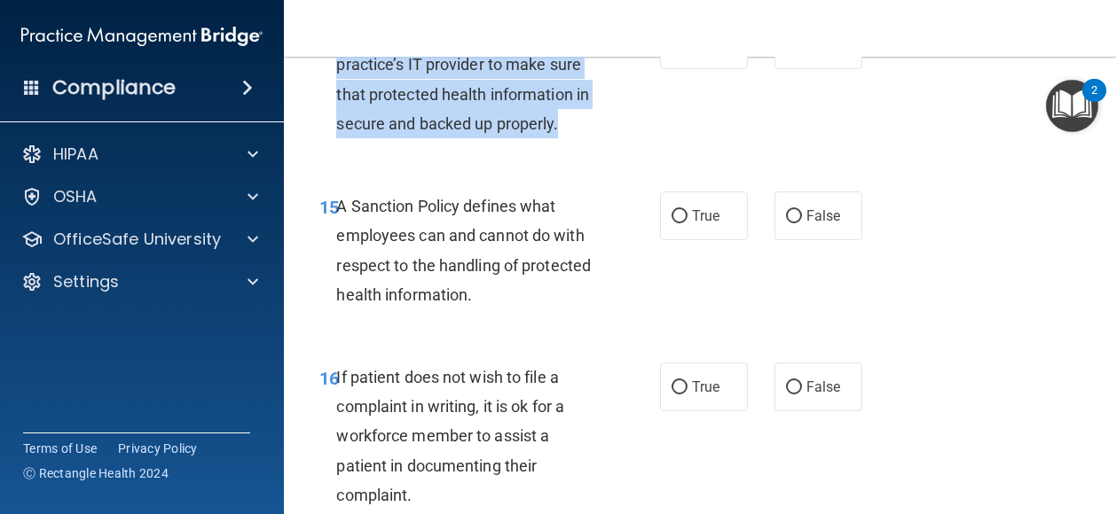
drag, startPoint x: 569, startPoint y: 244, endPoint x: 338, endPoint y: 153, distance: 248.8
click at [338, 138] on div "It is the responsibility of the practice’s IT provider to make sure that protec…" at bounding box center [474, 79] width 276 height 118
drag, startPoint x: 338, startPoint y: 153, endPoint x: 420, endPoint y: 209, distance: 100.1
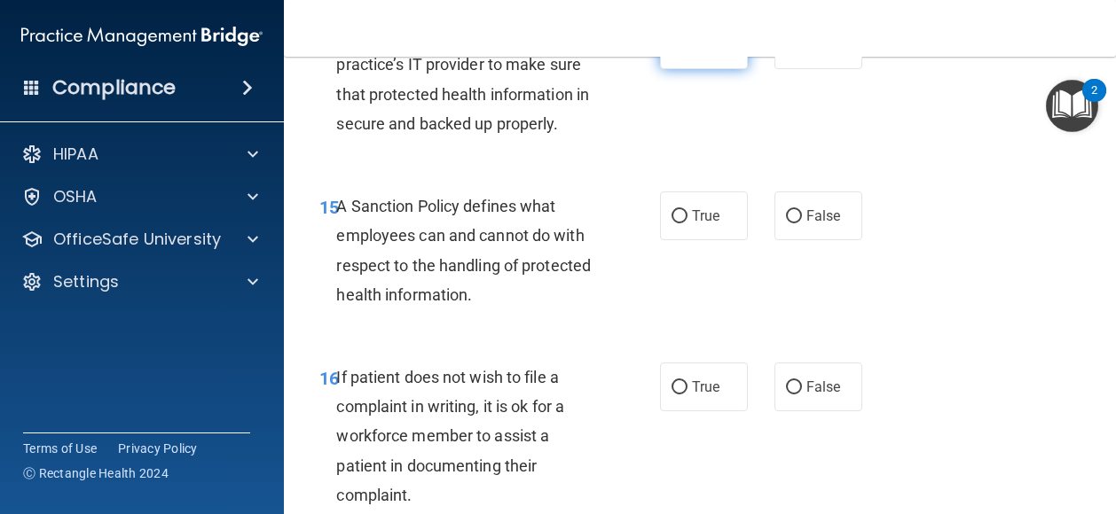
click at [724, 69] on label "True" at bounding box center [704, 44] width 88 height 49
click at [687, 52] on input "True" at bounding box center [679, 45] width 16 height 13
radio input "true"
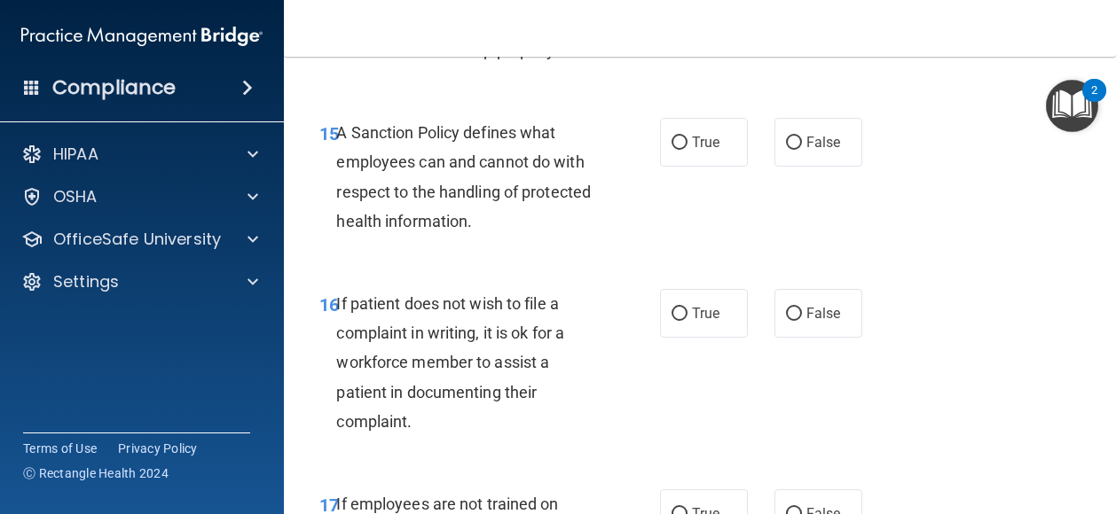
scroll to position [3228, 0]
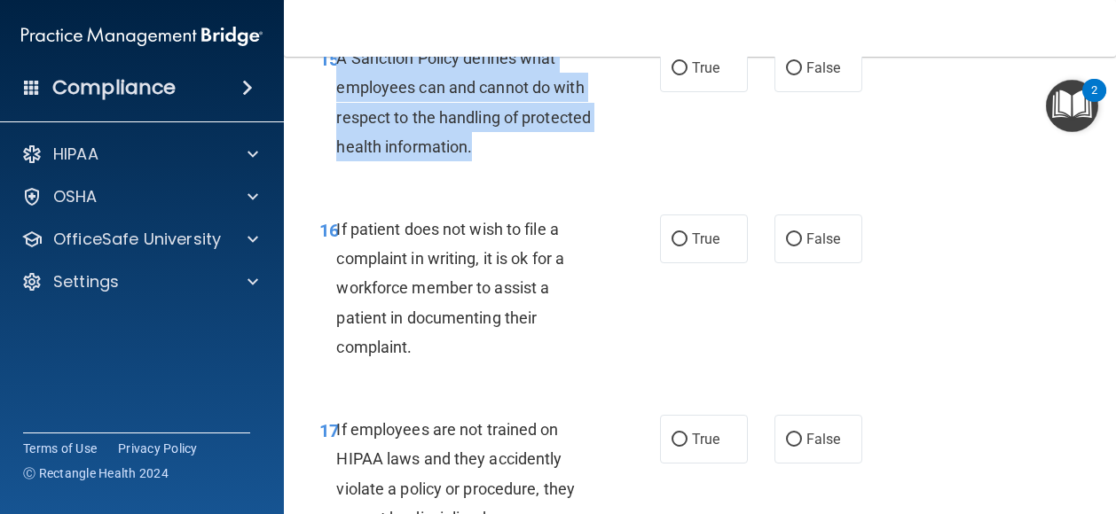
drag, startPoint x: 476, startPoint y: 264, endPoint x: 338, endPoint y: 170, distance: 167.2
click at [338, 161] on div "A Sanction Policy defines what employees can and cannot do with respect to the …" at bounding box center [474, 102] width 276 height 118
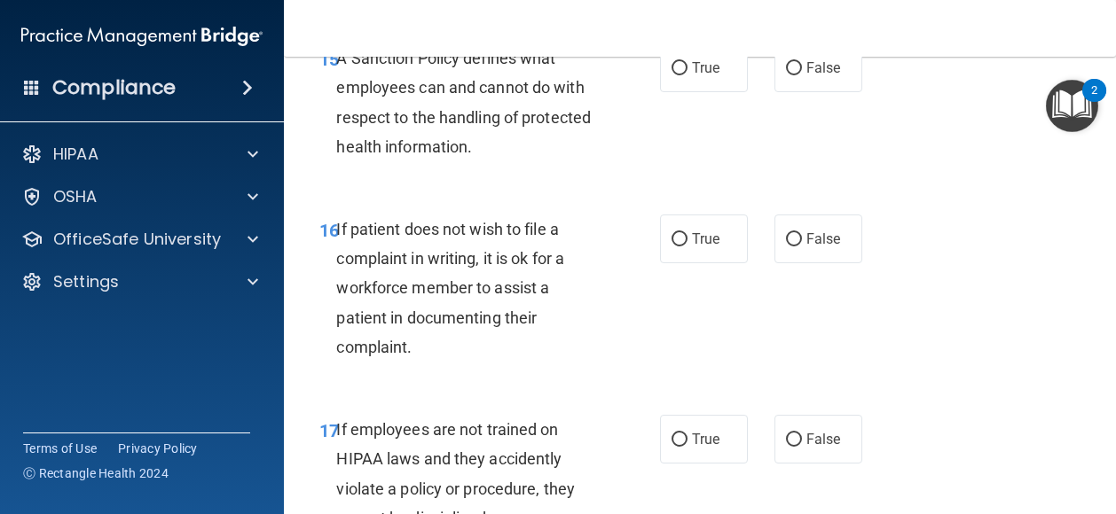
drag, startPoint x: 338, startPoint y: 170, endPoint x: 540, endPoint y: 324, distance: 253.8
click at [540, 324] on div "16 If patient does not wish to file a complaint in writing, it is ok for a work…" at bounding box center [699, 292] width 787 height 200
click at [812, 247] on span "False" at bounding box center [823, 239] width 35 height 17
click at [802, 247] on input "False" at bounding box center [794, 239] width 16 height 13
radio input "true"
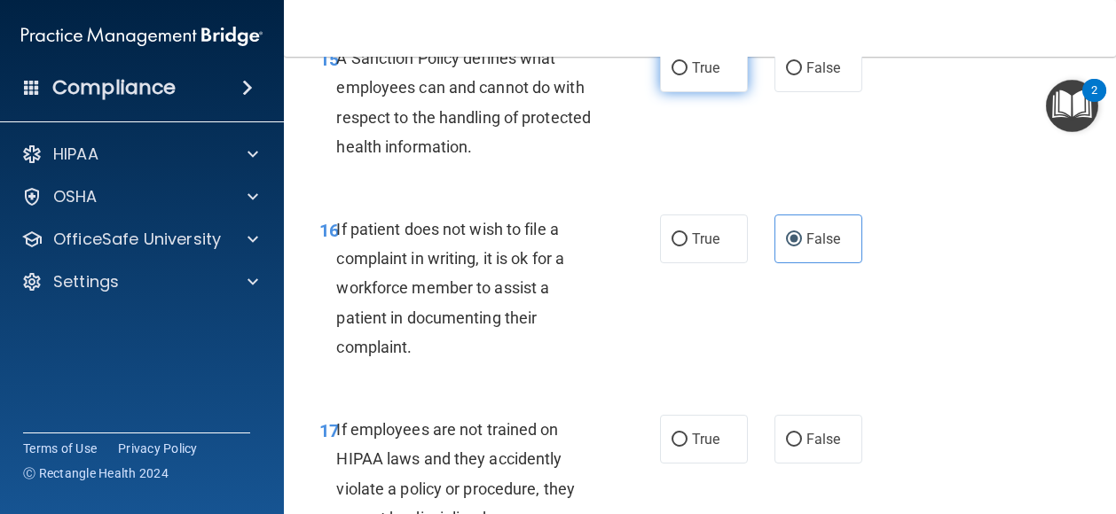
click at [683, 92] on label "True" at bounding box center [704, 67] width 88 height 49
click at [683, 75] on input "True" at bounding box center [679, 68] width 16 height 13
radio input "true"
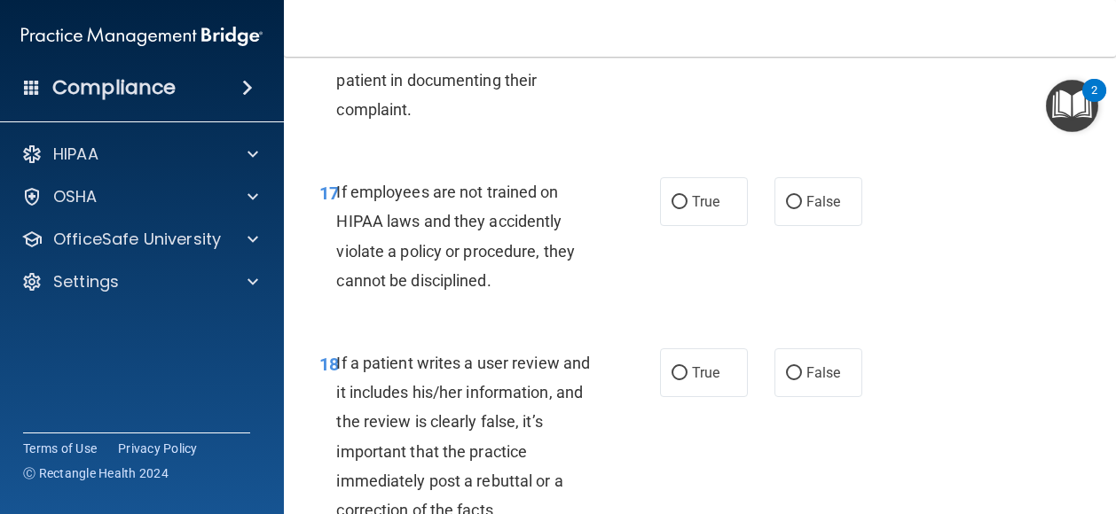
scroll to position [3468, 0]
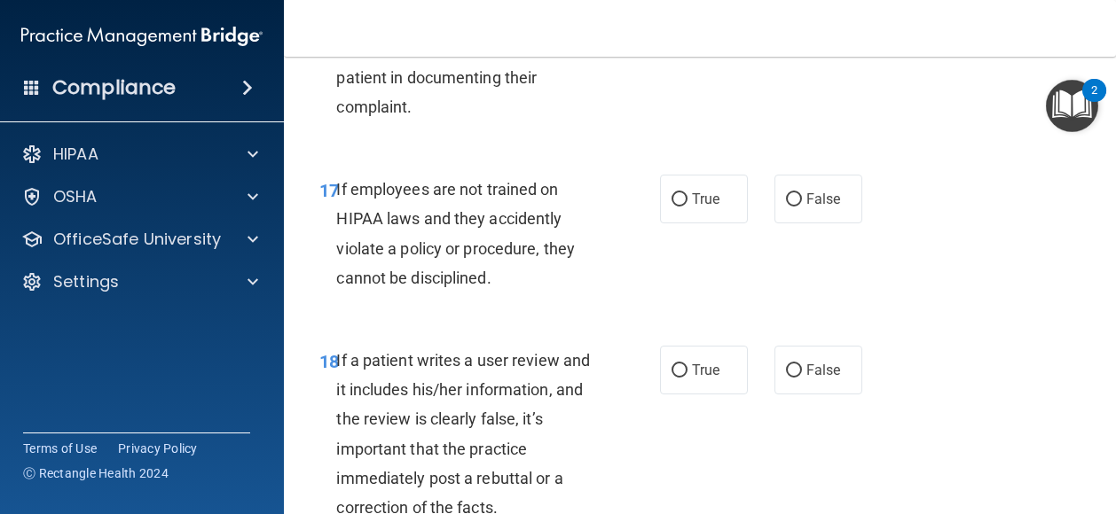
click at [685, 6] on input "True" at bounding box center [679, -1] width 16 height 13
radio input "true"
radio input "false"
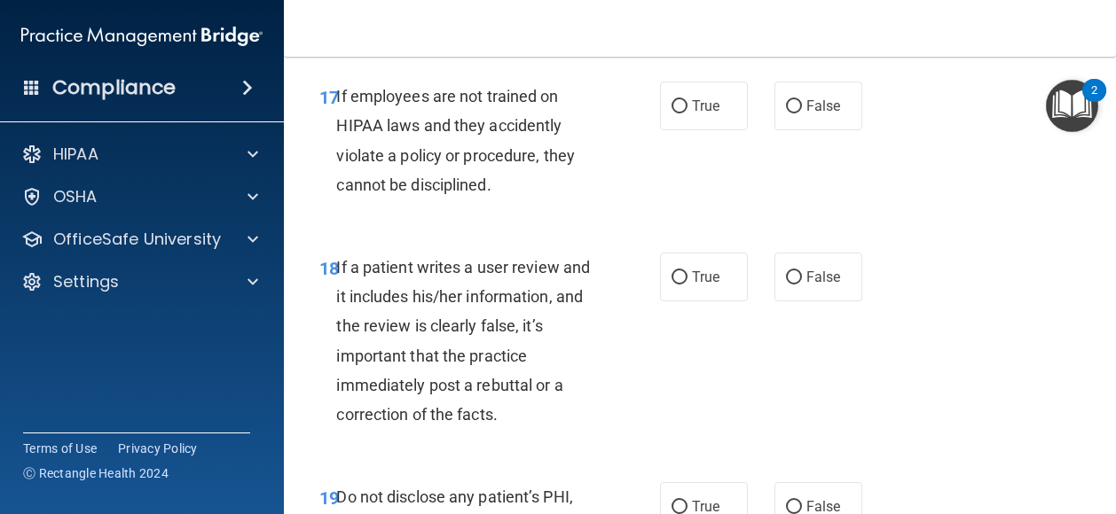
scroll to position [3636, 0]
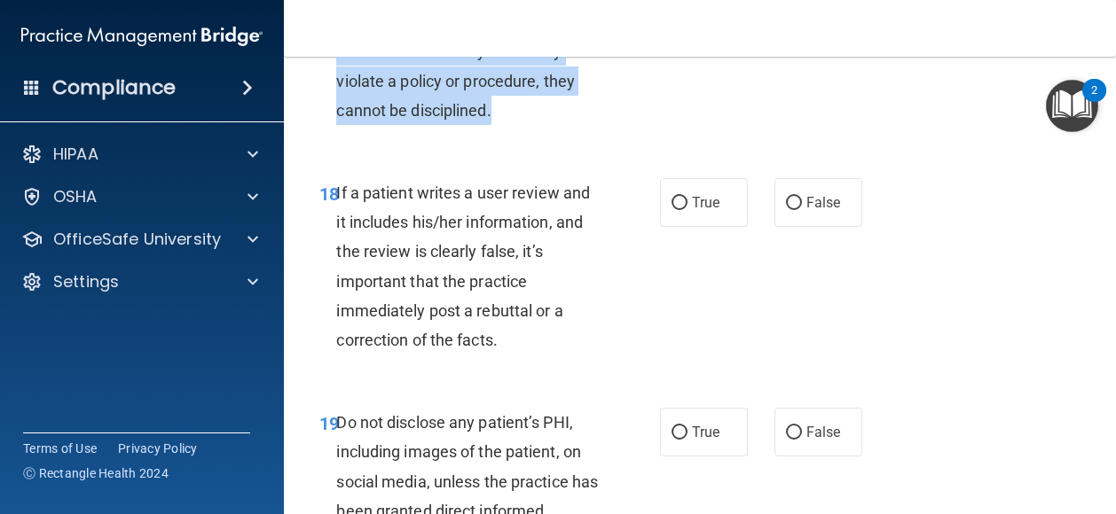
drag, startPoint x: 498, startPoint y: 233, endPoint x: 338, endPoint y: 137, distance: 186.9
click at [338, 125] on div "If employees are not trained on HIPAA laws and they accidently violate a policy…" at bounding box center [474, 66] width 276 height 118
drag, startPoint x: 338, startPoint y: 137, endPoint x: 387, endPoint y: 160, distance: 53.6
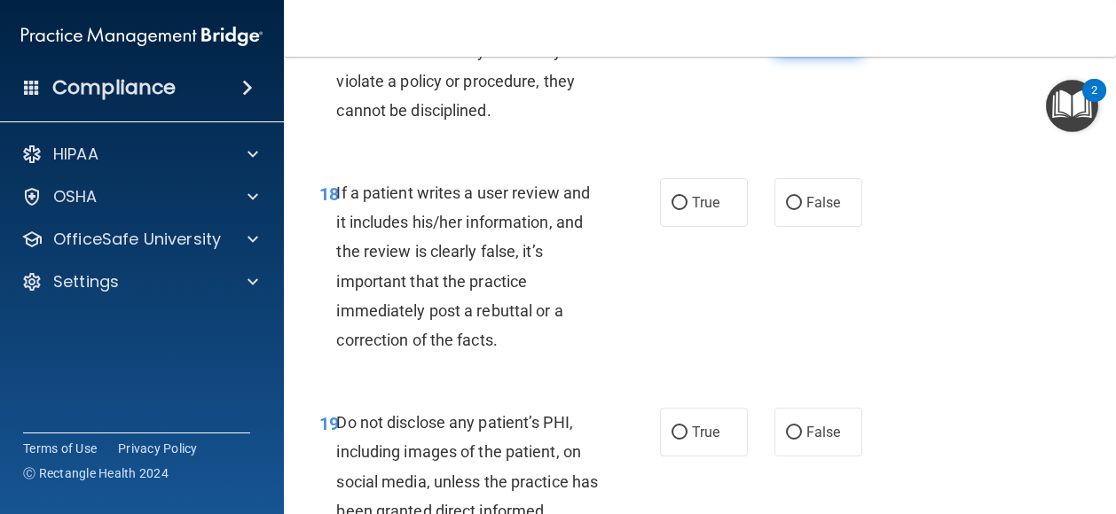
click at [798, 56] on label "False" at bounding box center [818, 31] width 88 height 49
click at [798, 39] on input "False" at bounding box center [794, 32] width 16 height 13
radio input "true"
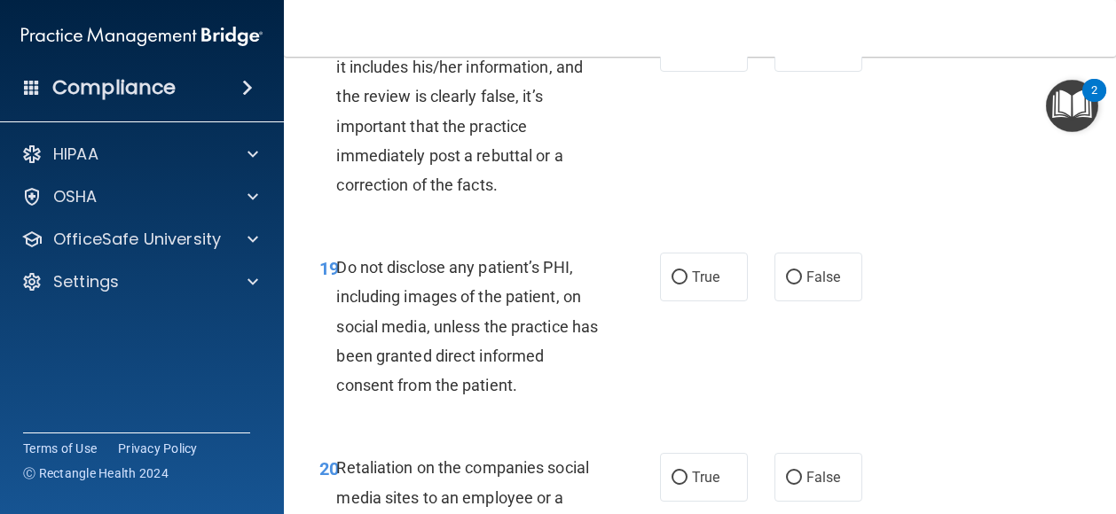
scroll to position [3792, 0]
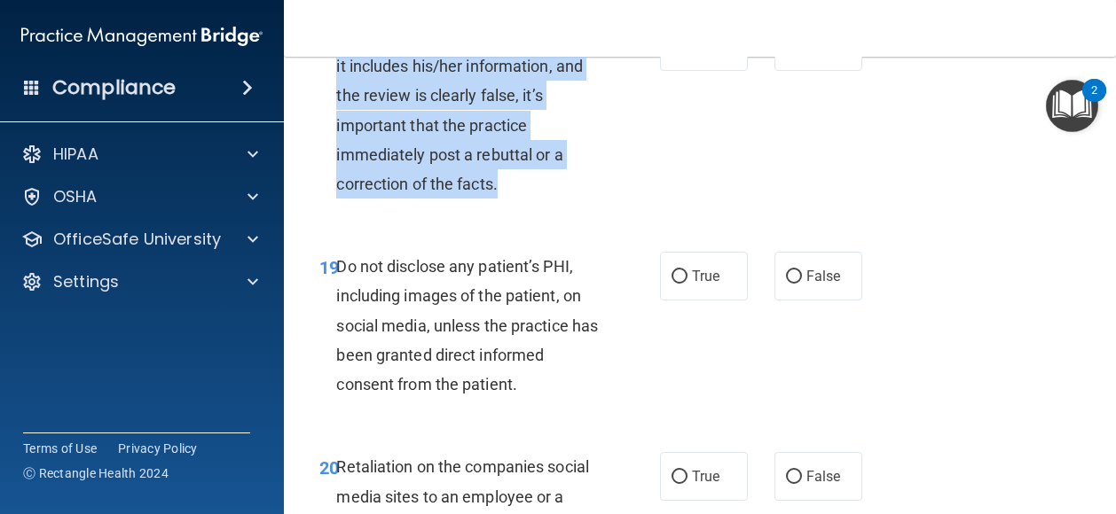
drag, startPoint x: 507, startPoint y: 302, endPoint x: 297, endPoint y: 158, distance: 255.1
click at [297, 158] on div "18 If a patient writes a user review and it includes his/her information, and t…" at bounding box center [490, 114] width 394 height 185
drag, startPoint x: 297, startPoint y: 158, endPoint x: 408, endPoint y: 210, distance: 122.6
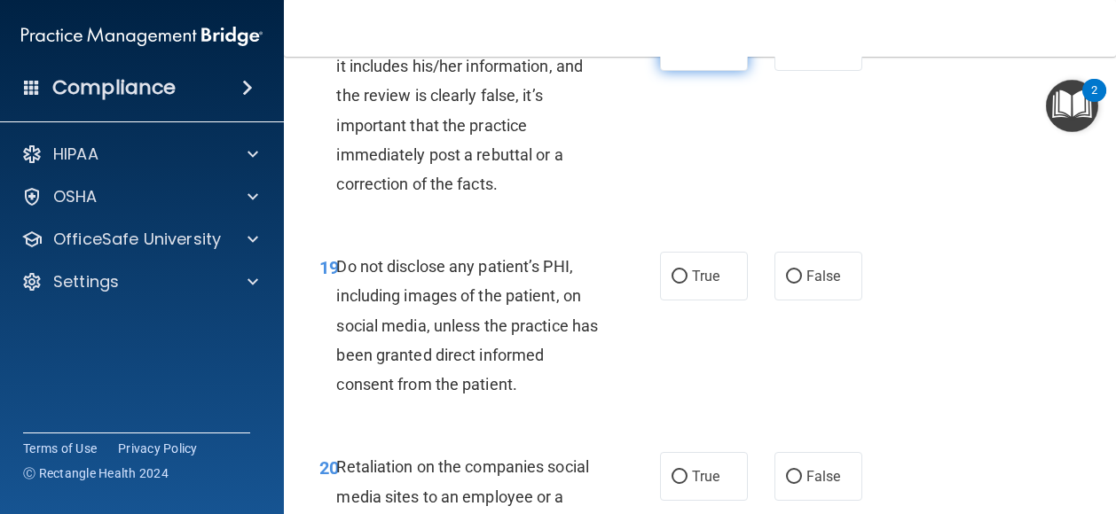
click at [720, 71] on label "True" at bounding box center [704, 46] width 88 height 49
click at [687, 54] on input "True" at bounding box center [679, 47] width 16 height 13
radio input "true"
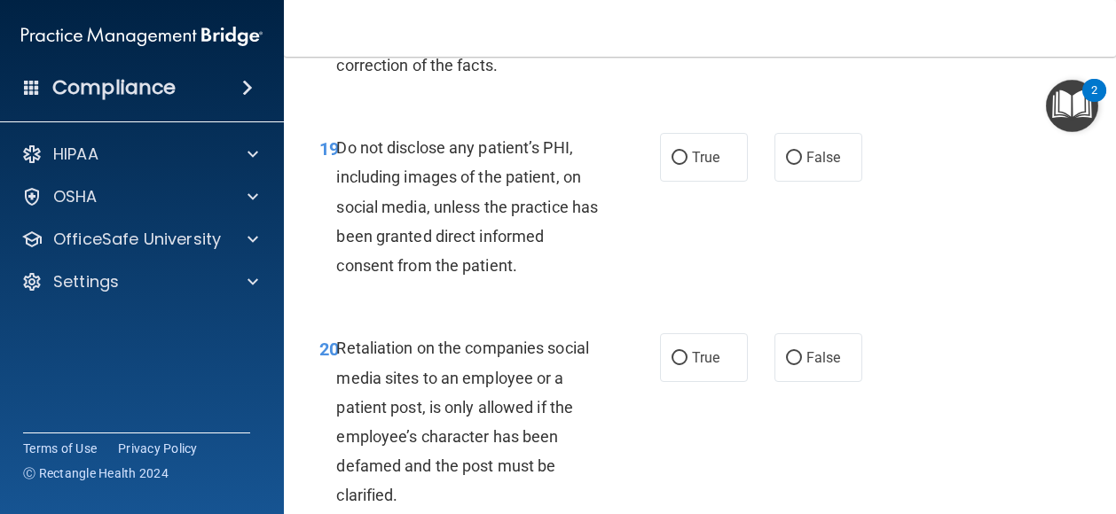
scroll to position [3974, 0]
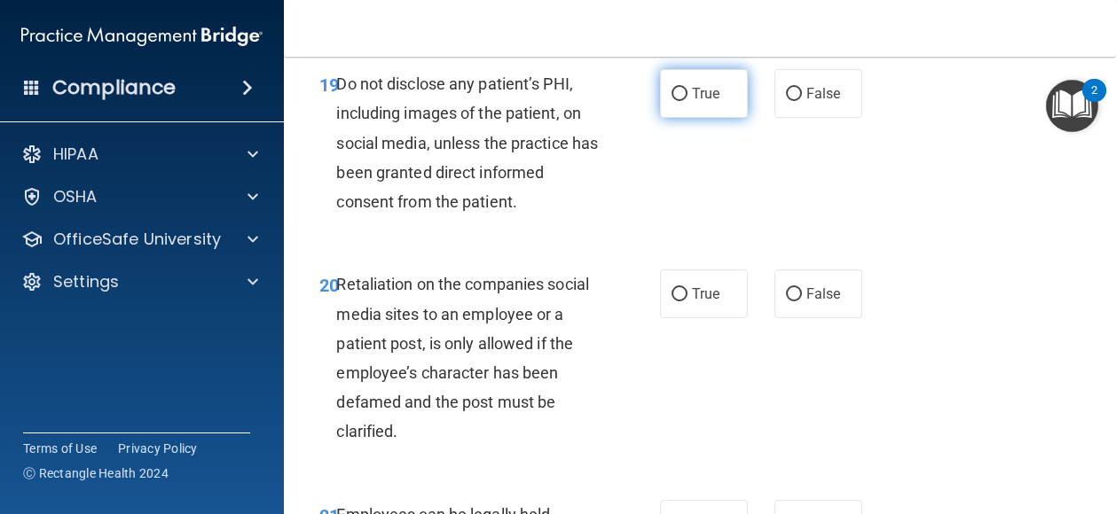
click at [685, 118] on label "True" at bounding box center [704, 93] width 88 height 49
click at [685, 101] on input "True" at bounding box center [679, 94] width 16 height 13
radio input "true"
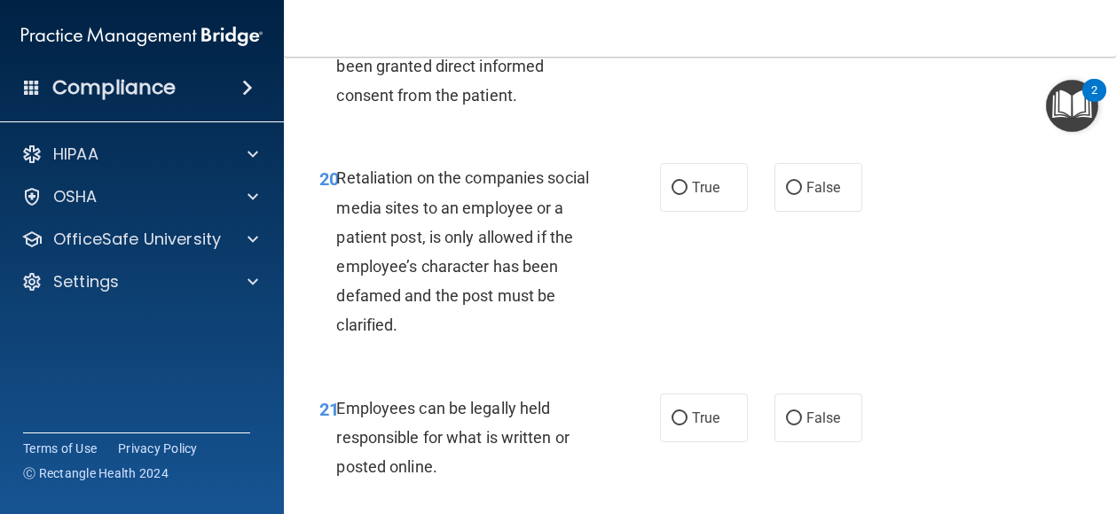
scroll to position [4116, 0]
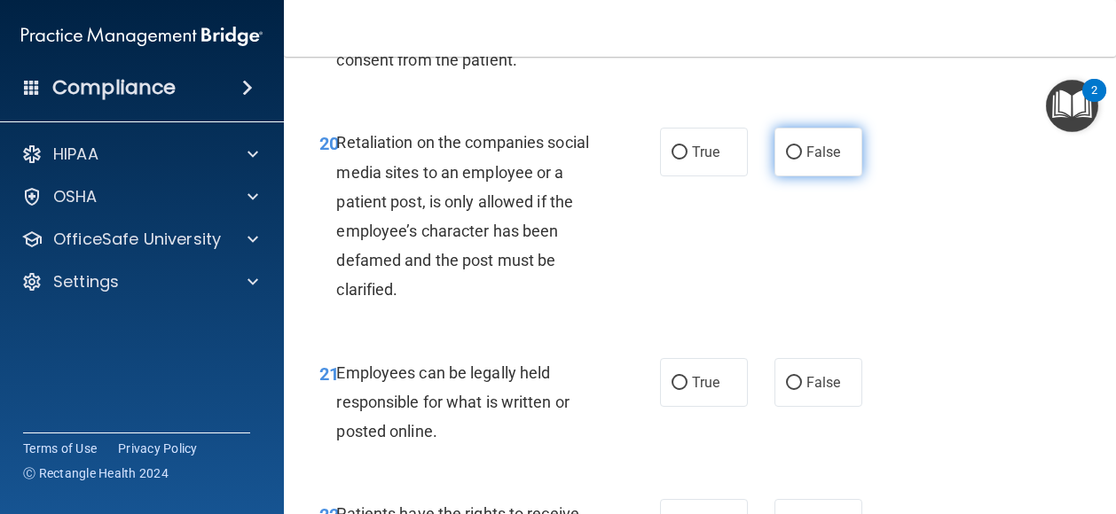
click at [774, 176] on label "False" at bounding box center [818, 152] width 88 height 49
click at [786, 160] on input "False" at bounding box center [794, 152] width 16 height 13
radio input "true"
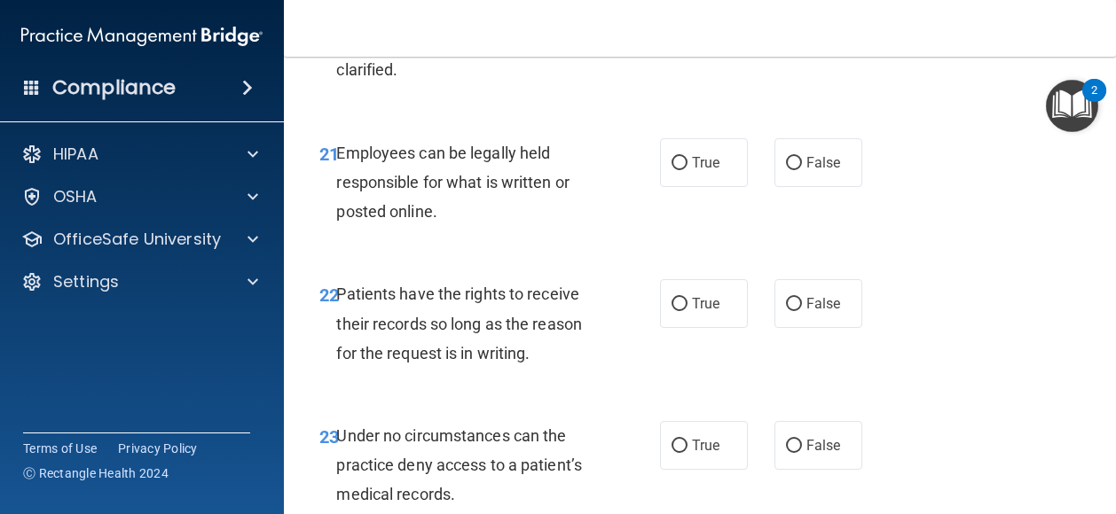
scroll to position [4351, 0]
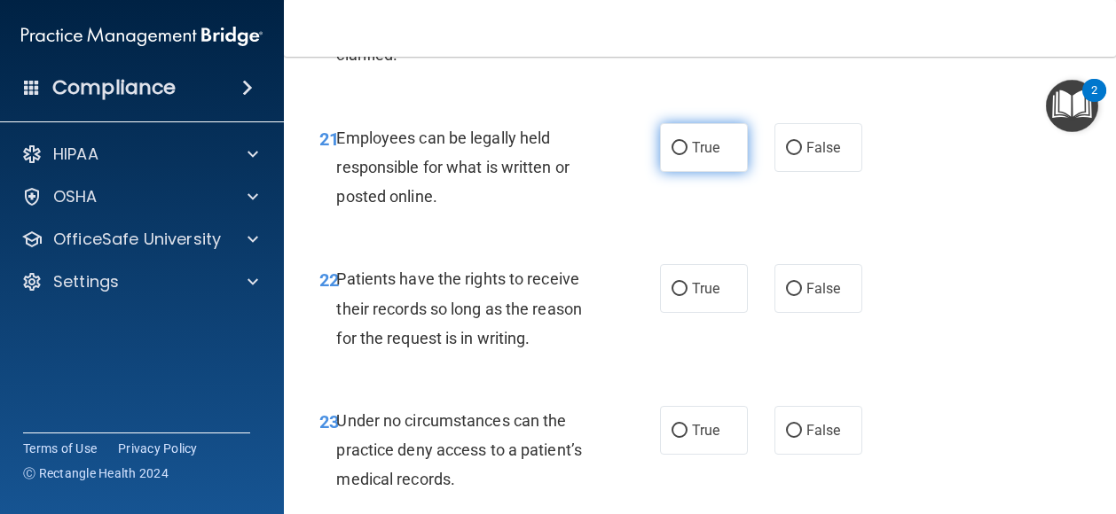
click at [693, 172] on label "True" at bounding box center [704, 147] width 88 height 49
click at [687, 155] on input "True" at bounding box center [679, 148] width 16 height 13
radio input "true"
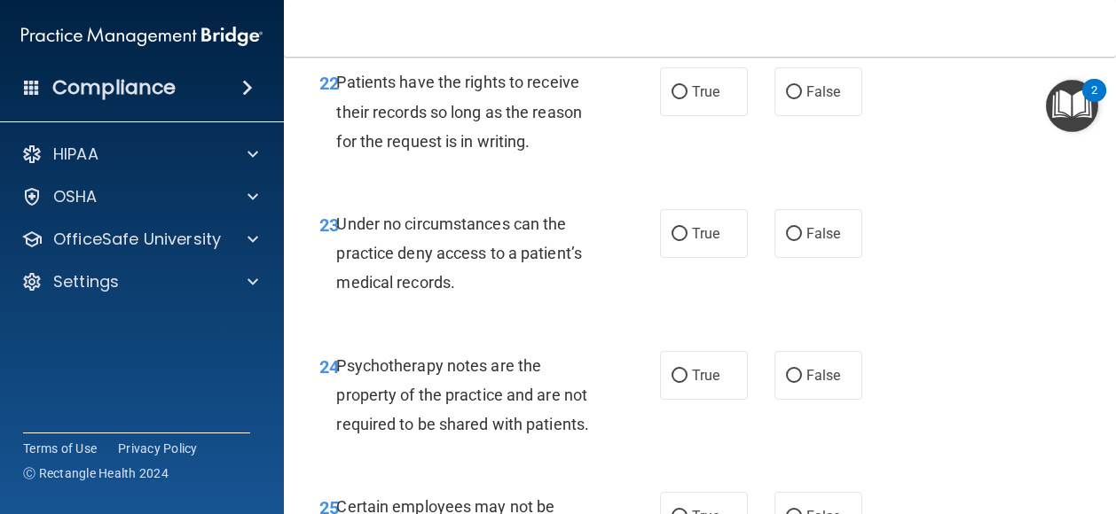
scroll to position [4549, 0]
click at [709, 99] on span "True" at bounding box center [705, 90] width 27 height 17
click at [687, 98] on input "True" at bounding box center [679, 91] width 16 height 13
radio input "true"
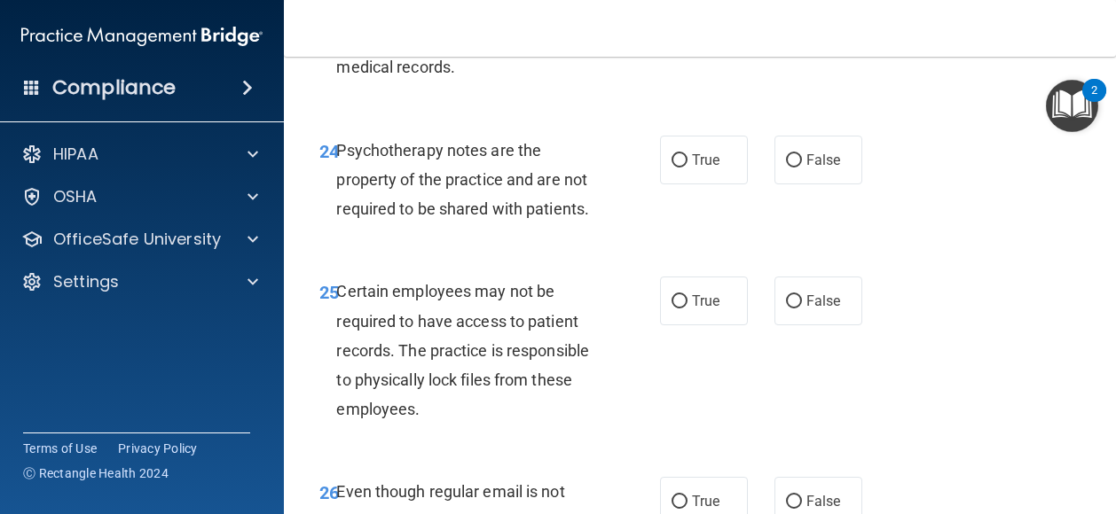
scroll to position [4776, 0]
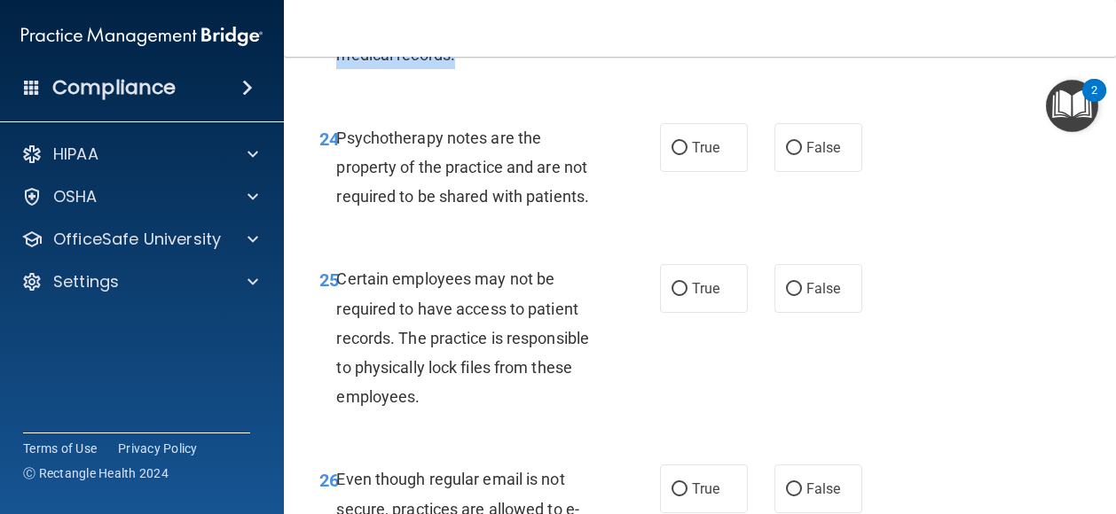
drag, startPoint x: 466, startPoint y: 169, endPoint x: 339, endPoint y: 115, distance: 138.7
click at [339, 70] on div "Under no circumstances can the practice deny access to a patient’s medical reco…" at bounding box center [474, 25] width 276 height 89
drag, startPoint x: 339, startPoint y: 115, endPoint x: 504, endPoint y: 324, distance: 265.8
click at [504, 212] on div "Psychotherapy notes are the property of the practice and are not required to be…" at bounding box center [474, 167] width 276 height 89
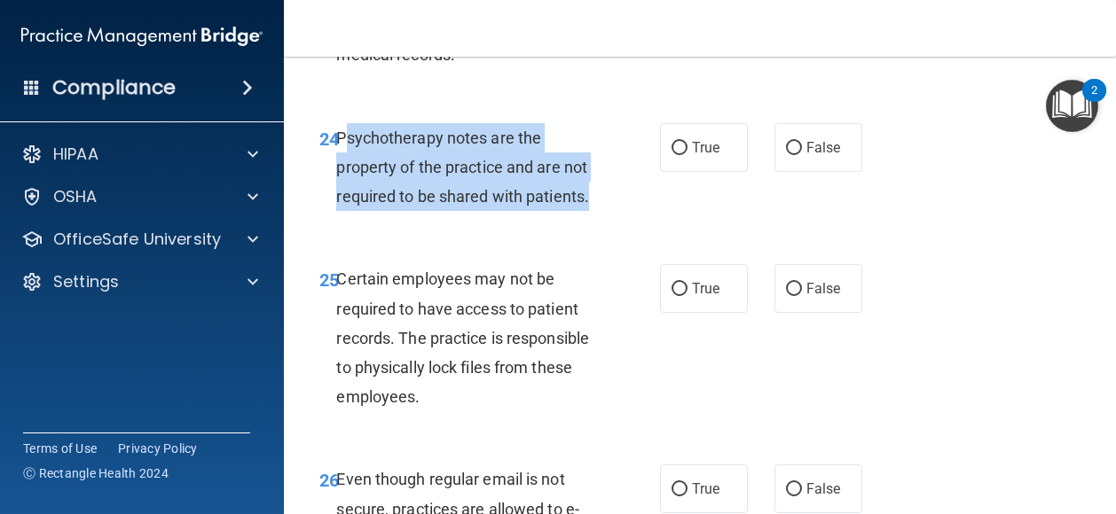
drag, startPoint x: 611, startPoint y: 316, endPoint x: 341, endPoint y: 251, distance: 277.2
click at [341, 221] on div "24 Psychotherapy notes are the property of the practice and are not required to…" at bounding box center [490, 172] width 394 height 98
drag, startPoint x: 341, startPoint y: 251, endPoint x: 480, endPoint y: 317, distance: 153.5
click at [662, 221] on div "24 Psychotherapy notes are the property of the practice and are not required to…" at bounding box center [490, 172] width 394 height 98
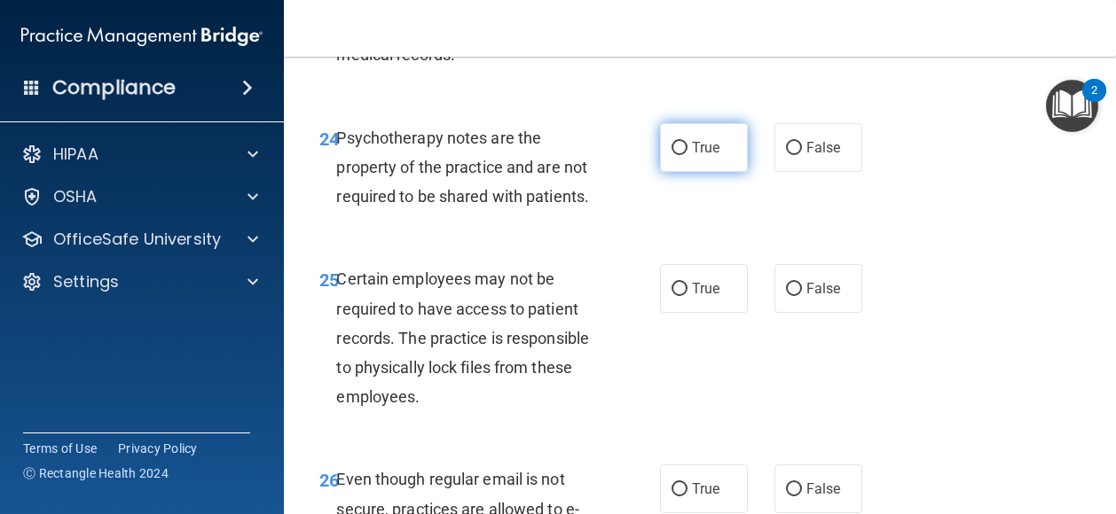
click at [673, 172] on label "True" at bounding box center [704, 147] width 88 height 49
click at [673, 155] on input "True" at bounding box center [679, 148] width 16 height 13
radio input "true"
click at [806, 14] on span "False" at bounding box center [823, 5] width 35 height 17
click at [798, 13] on input "False" at bounding box center [794, 6] width 16 height 13
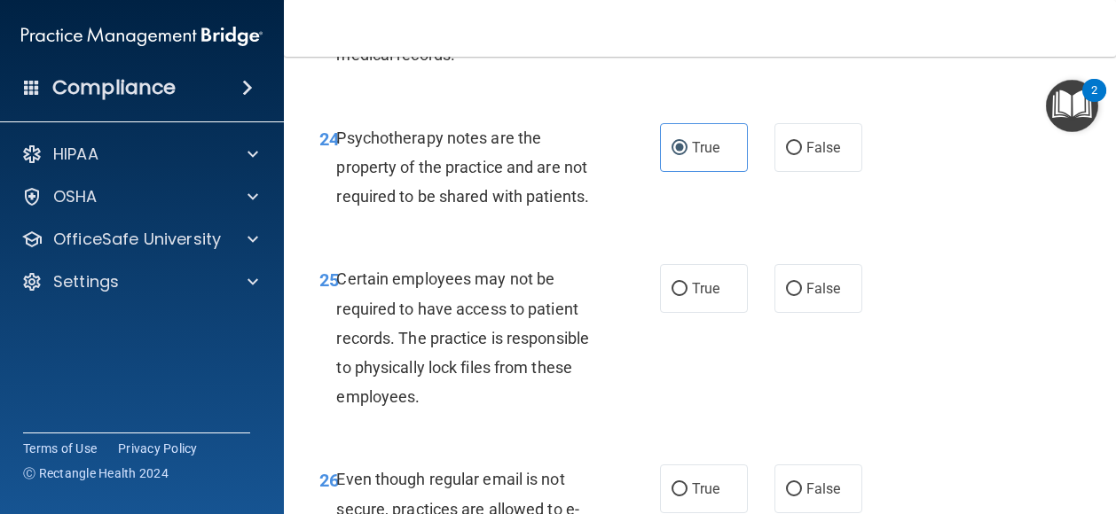
radio input "true"
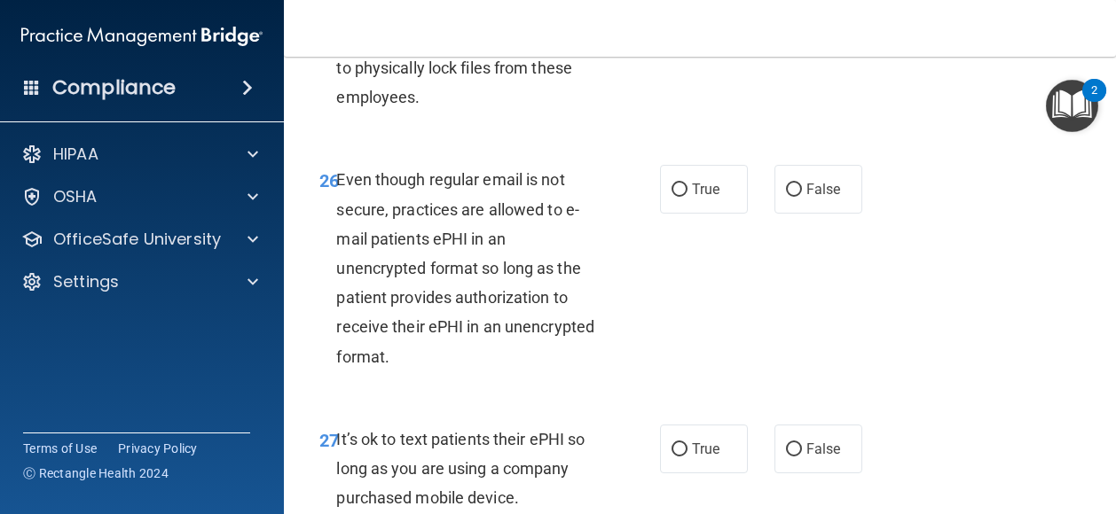
scroll to position [5110, 0]
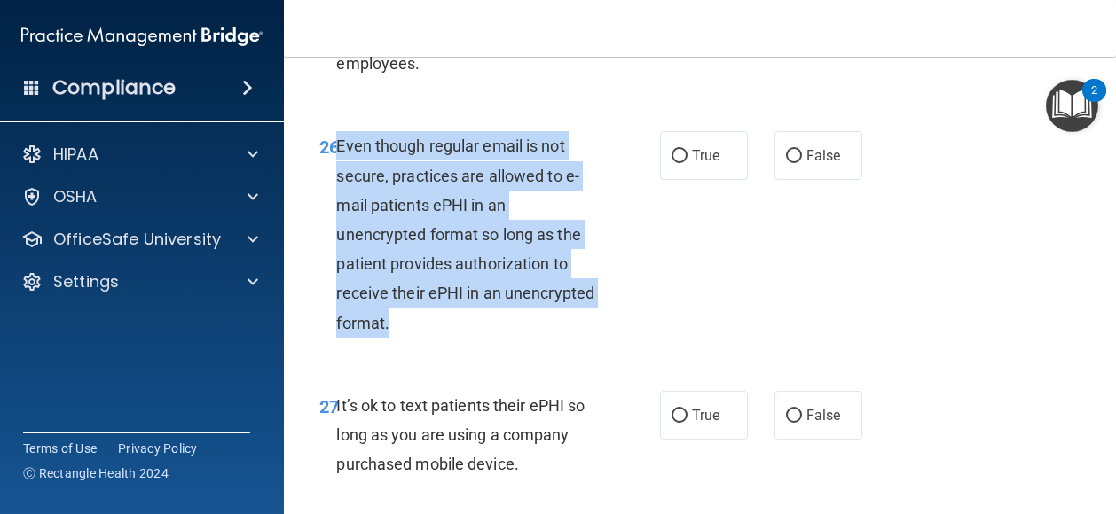
drag, startPoint x: 488, startPoint y: 442, endPoint x: 335, endPoint y: 270, distance: 230.6
click at [335, 270] on div "26 Even though regular email is not secure, practices are allowed to e-mail pat…" at bounding box center [490, 238] width 394 height 215
drag, startPoint x: 335, startPoint y: 270, endPoint x: 391, endPoint y: 276, distance: 56.2
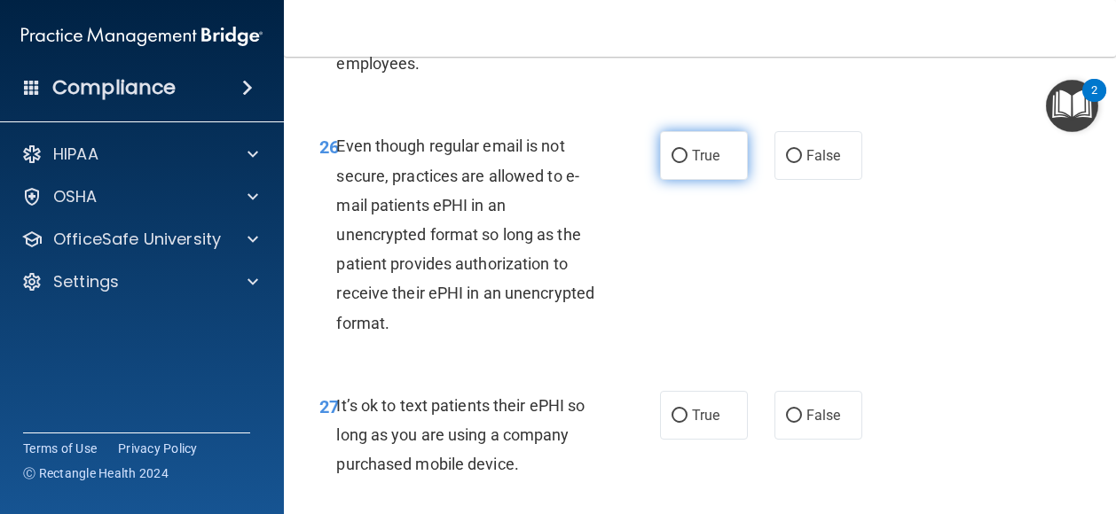
click at [706, 180] on label "True" at bounding box center [704, 155] width 88 height 49
click at [687, 163] on input "True" at bounding box center [679, 156] width 16 height 13
radio input "true"
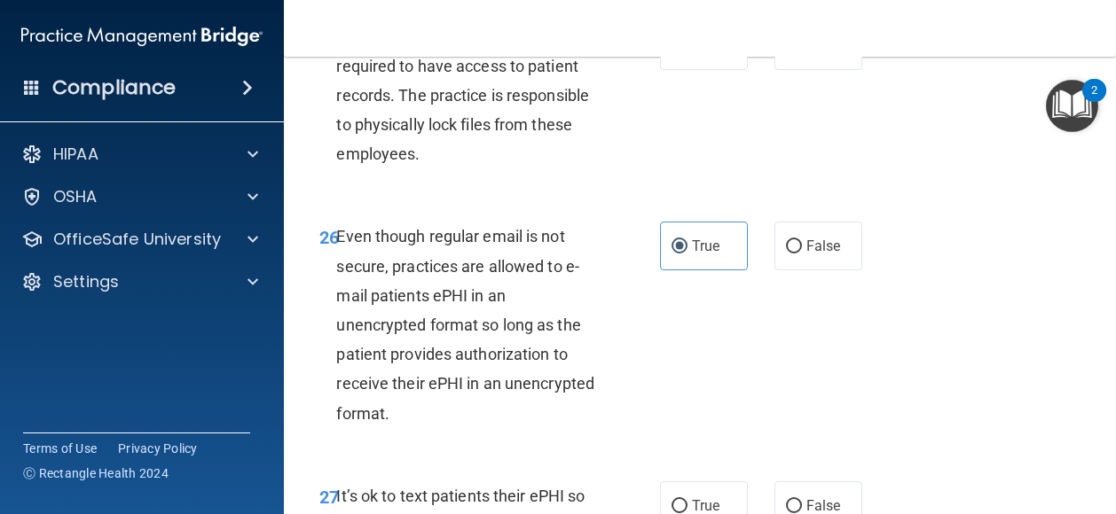
scroll to position [5018, 0]
click at [678, 54] on input "True" at bounding box center [679, 47] width 16 height 13
radio input "true"
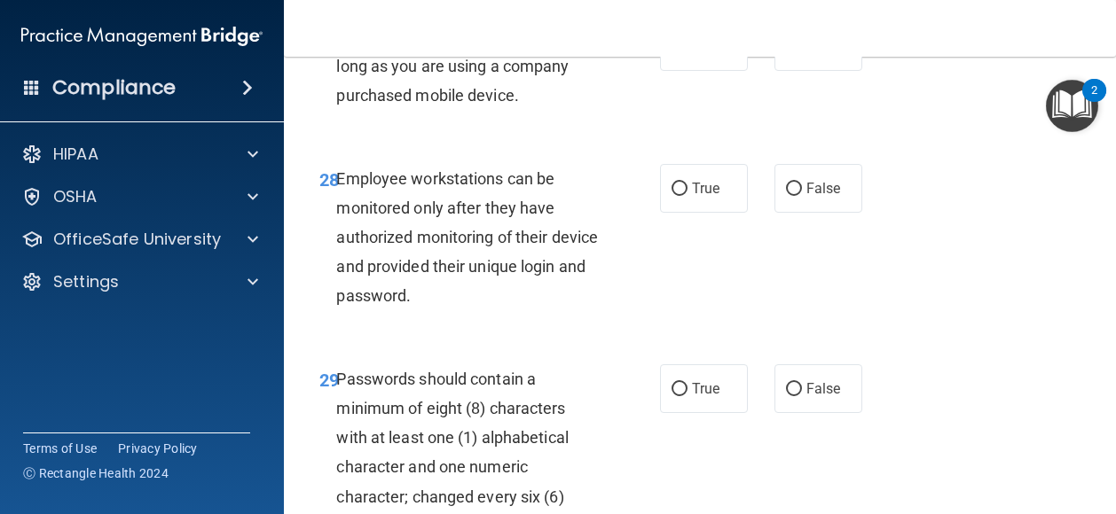
scroll to position [5489, 0]
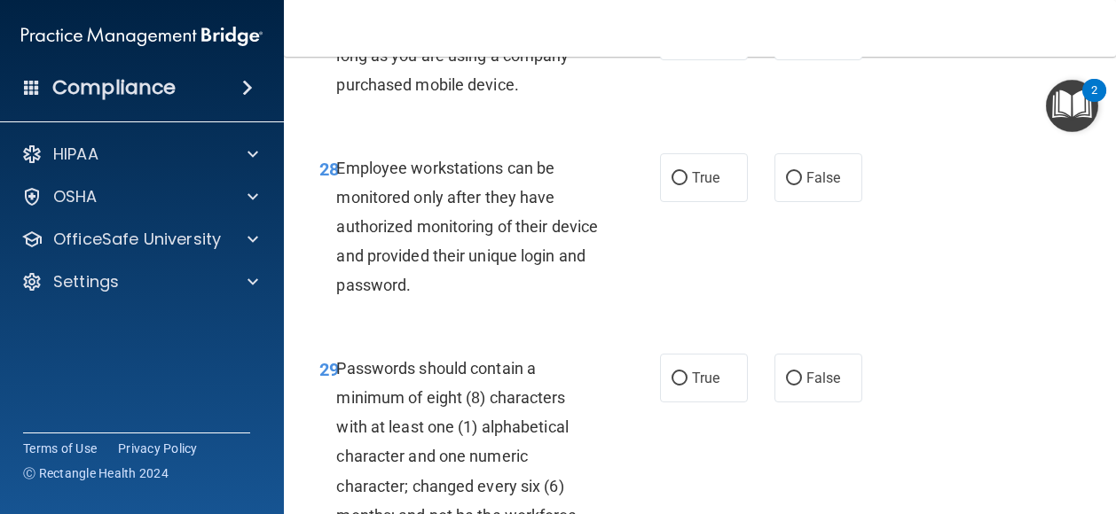
drag, startPoint x: 547, startPoint y: 196, endPoint x: 337, endPoint y: 154, distance: 214.3
click at [337, 100] on div "It’s ok to text patients their ePHI so long as you are using a company purchase…" at bounding box center [474, 56] width 276 height 89
drag, startPoint x: 337, startPoint y: 154, endPoint x: 388, endPoint y: 159, distance: 50.7
click at [670, 60] on label "True" at bounding box center [704, 36] width 88 height 49
click at [671, 43] on input "True" at bounding box center [679, 36] width 16 height 13
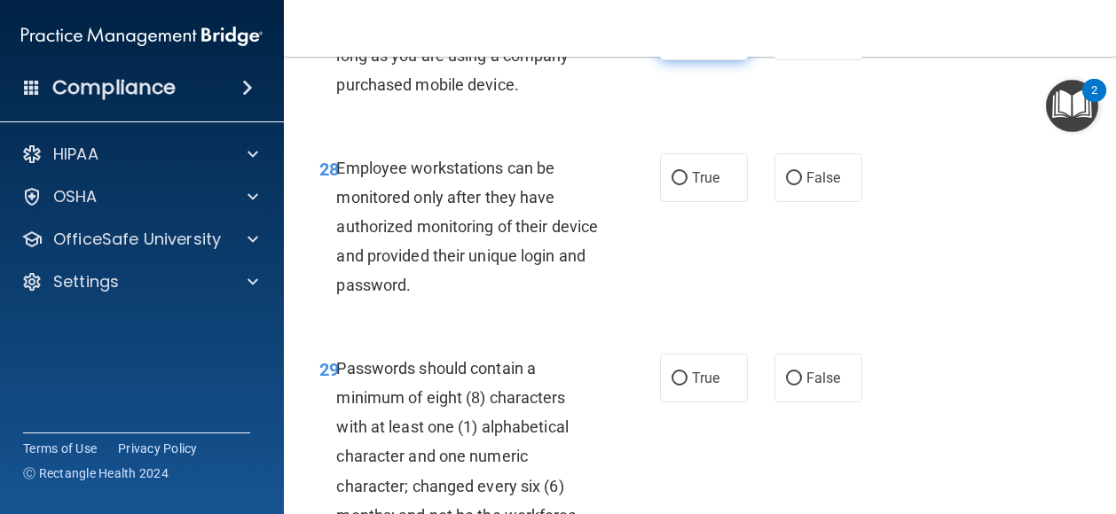
radio input "true"
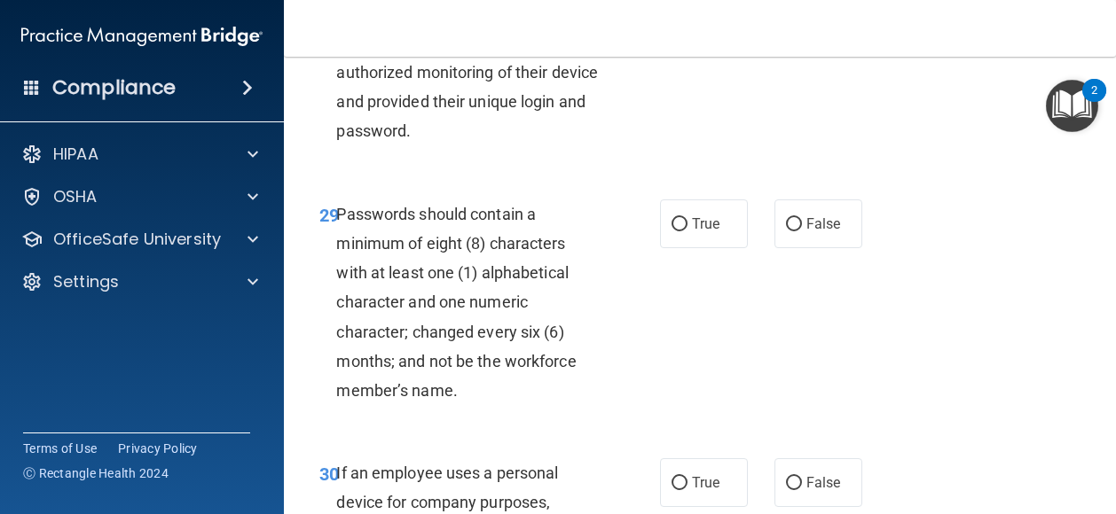
scroll to position [5645, 0]
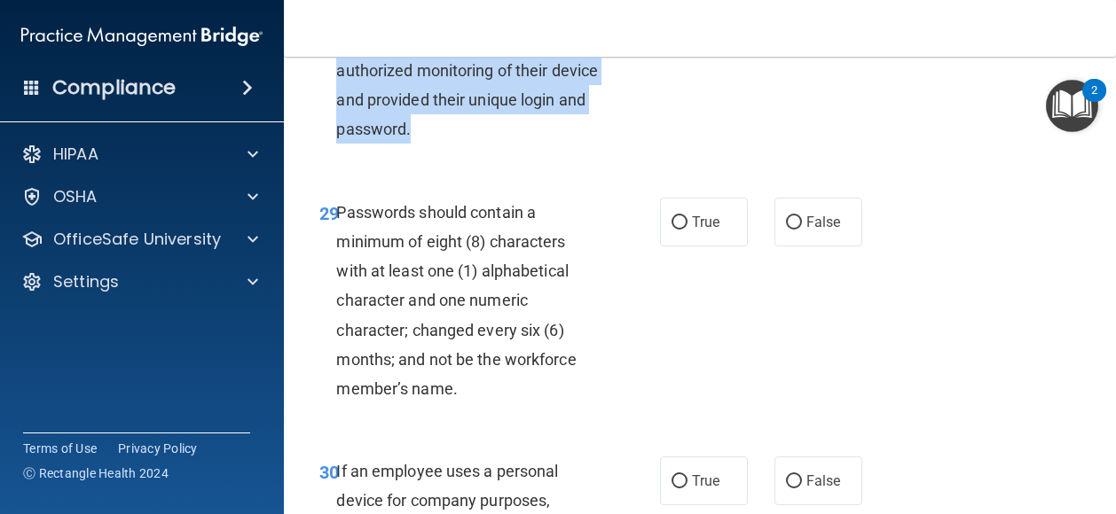
drag, startPoint x: 504, startPoint y: 246, endPoint x: 337, endPoint y: 125, distance: 205.8
click at [337, 125] on div "Employee workstations can be monitored only after they have authorized monitori…" at bounding box center [474, 70] width 276 height 147
drag, startPoint x: 337, startPoint y: 125, endPoint x: 372, endPoint y: 162, distance: 51.4
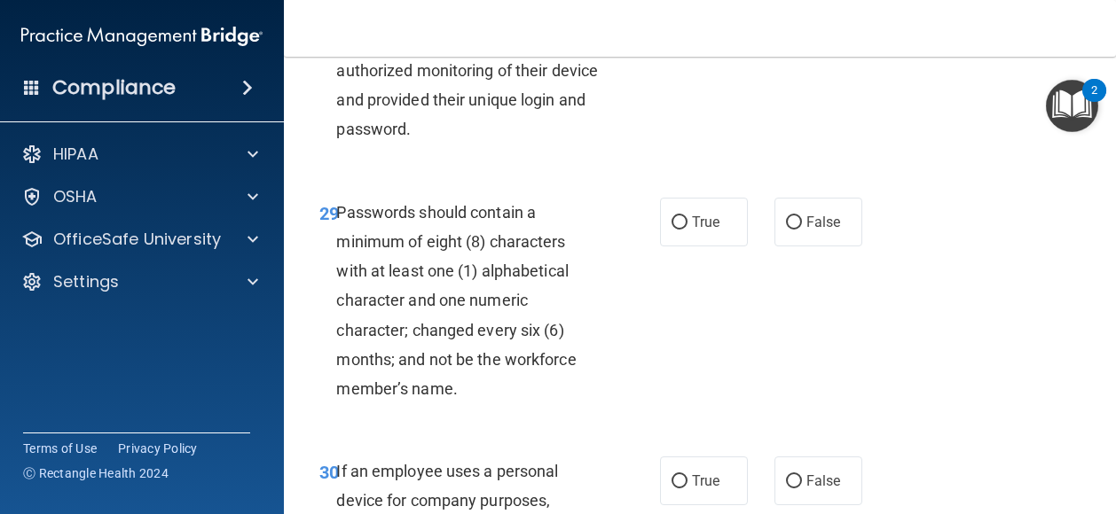
click at [524, 176] on div "28 Employee workstations can be monitored only after they have authorized monit…" at bounding box center [699, 75] width 787 height 200
click at [708, 46] on label "True" at bounding box center [704, 21] width 88 height 49
click at [687, 29] on input "True" at bounding box center [679, 22] width 16 height 13
radio input "true"
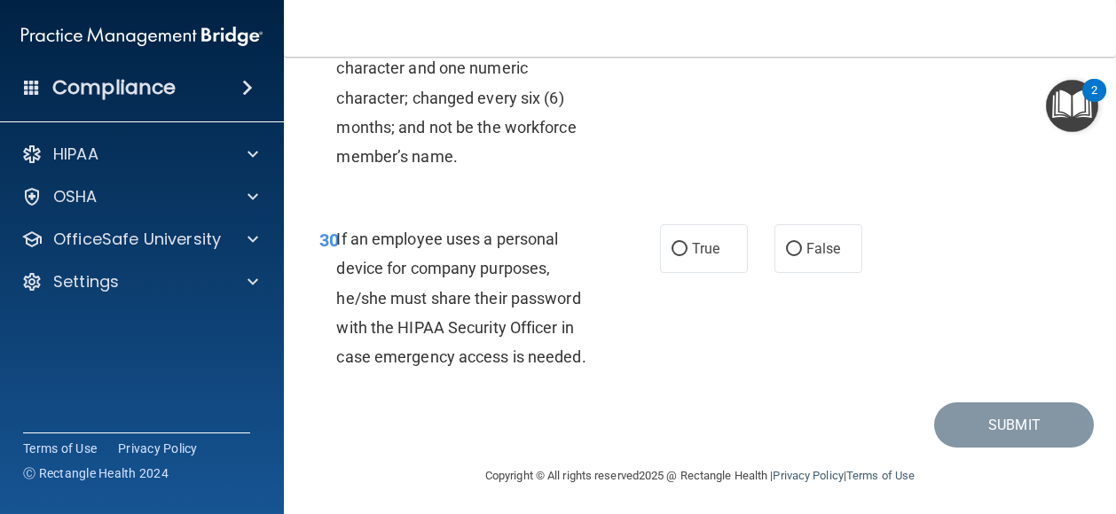
scroll to position [5878, 0]
radio input "true"
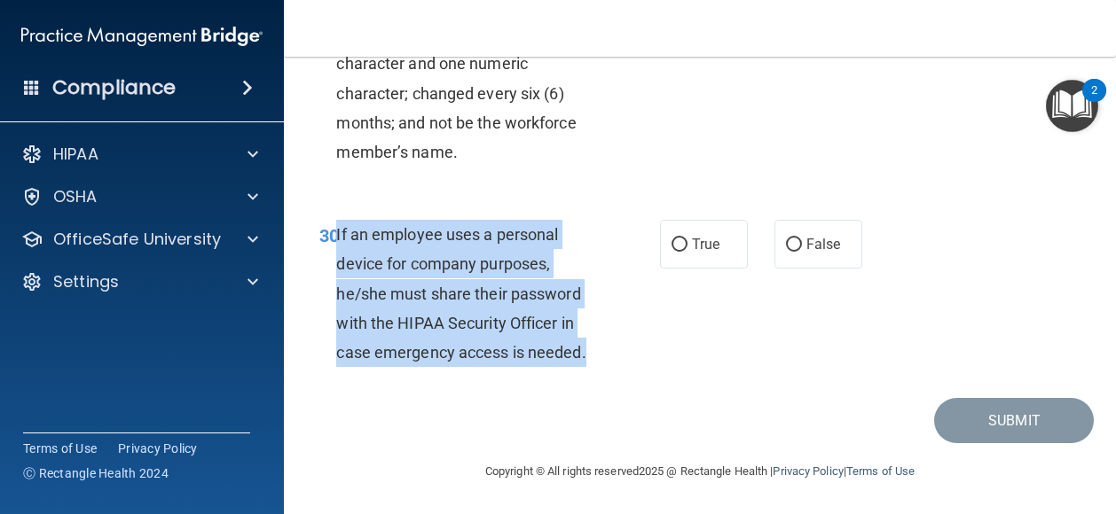
drag, startPoint x: 595, startPoint y: 348, endPoint x: 339, endPoint y: 236, distance: 279.6
click at [339, 236] on div "If an employee uses a personal device for company purposes, he/she must share t…" at bounding box center [474, 293] width 276 height 147
drag, startPoint x: 339, startPoint y: 236, endPoint x: 395, endPoint y: 277, distance: 69.2
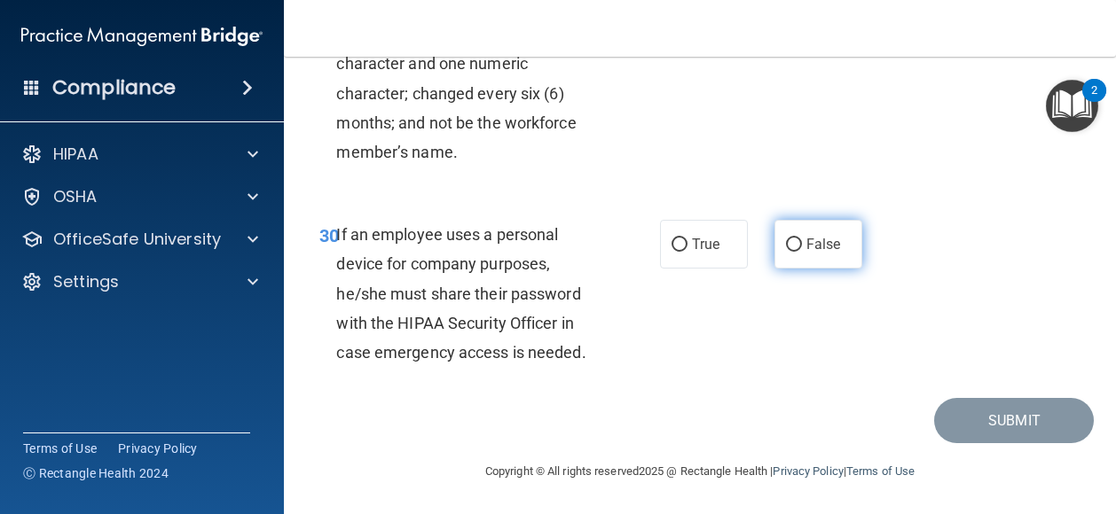
click at [807, 242] on span "False" at bounding box center [823, 244] width 35 height 17
click at [802, 242] on input "False" at bounding box center [794, 245] width 16 height 13
radio input "true"
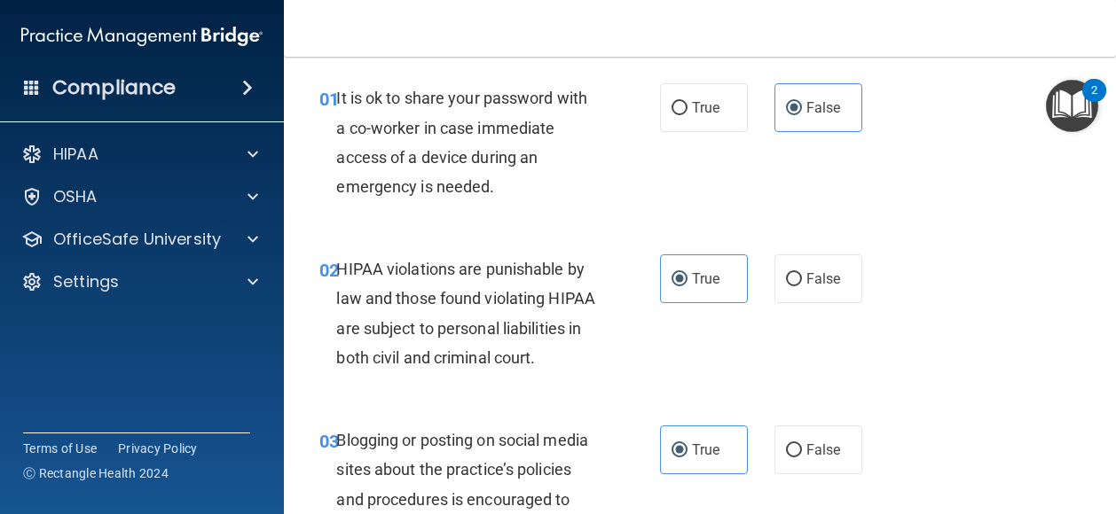
scroll to position [0, 0]
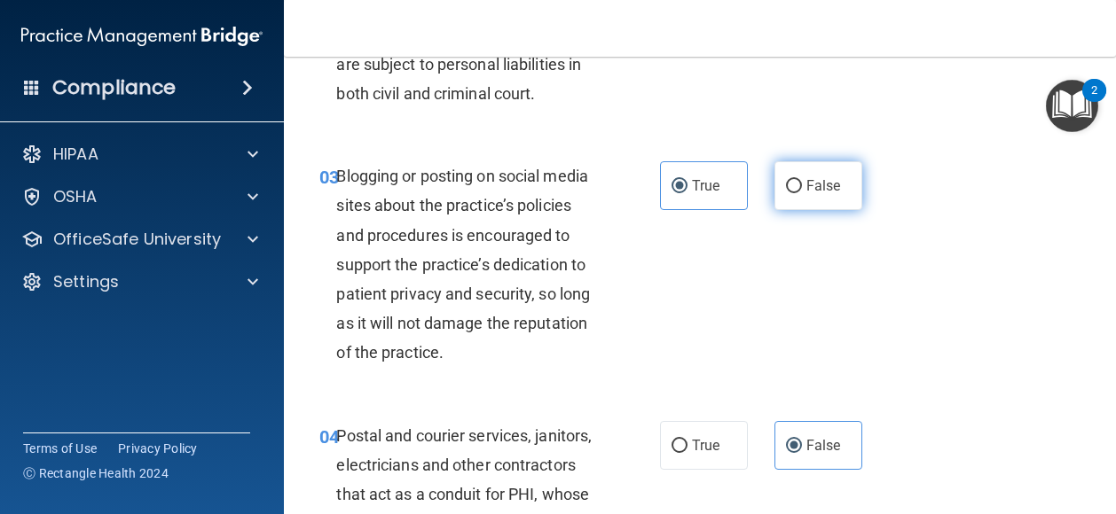
click at [813, 194] on span "False" at bounding box center [823, 185] width 35 height 17
click at [802, 193] on input "False" at bounding box center [794, 186] width 16 height 13
radio input "true"
radio input "false"
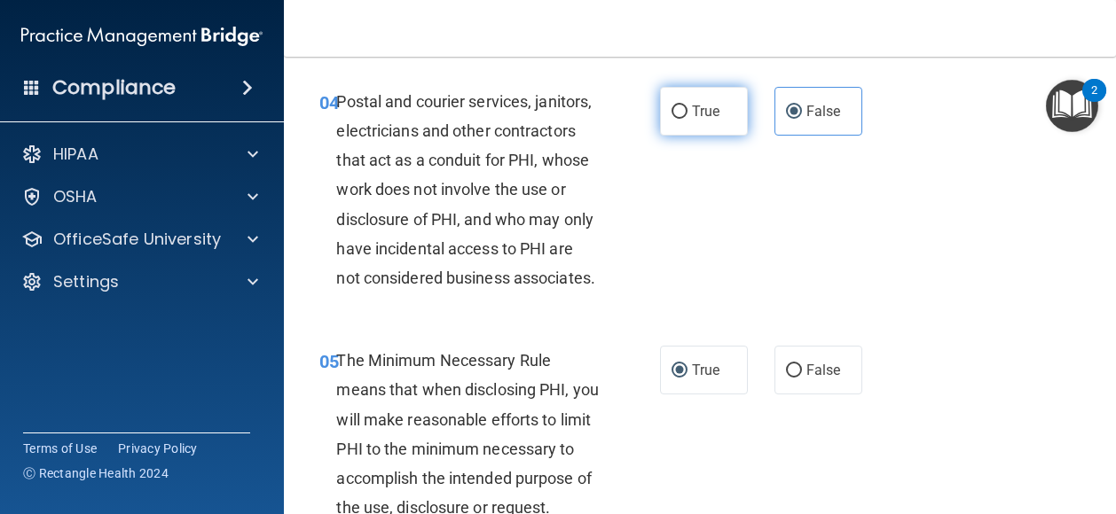
click at [712, 120] on span "True" at bounding box center [705, 111] width 27 height 17
click at [687, 119] on input "True" at bounding box center [679, 112] width 16 height 13
radio input "true"
radio input "false"
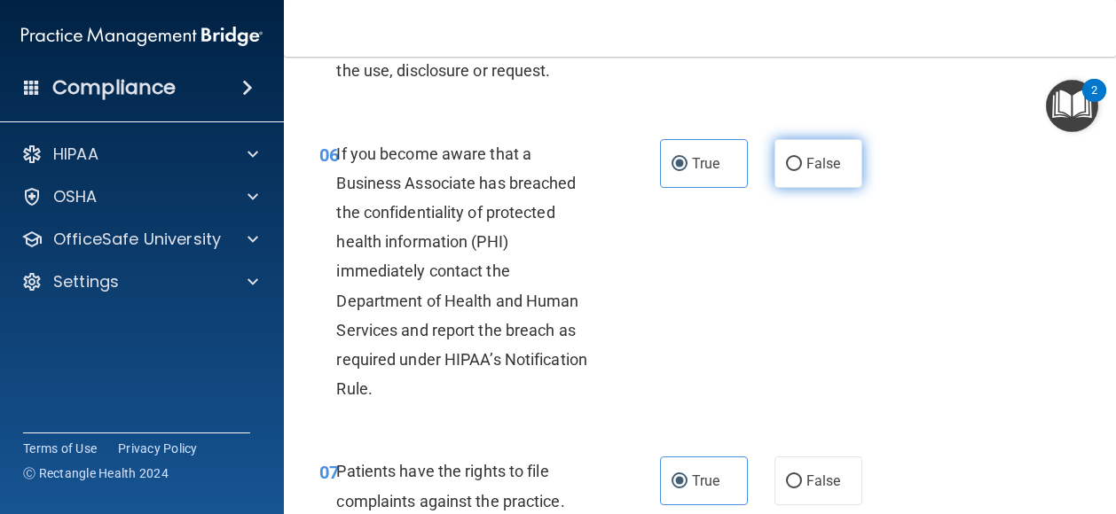
click at [806, 172] on span "False" at bounding box center [823, 163] width 35 height 17
click at [802, 171] on input "False" at bounding box center [794, 164] width 16 height 13
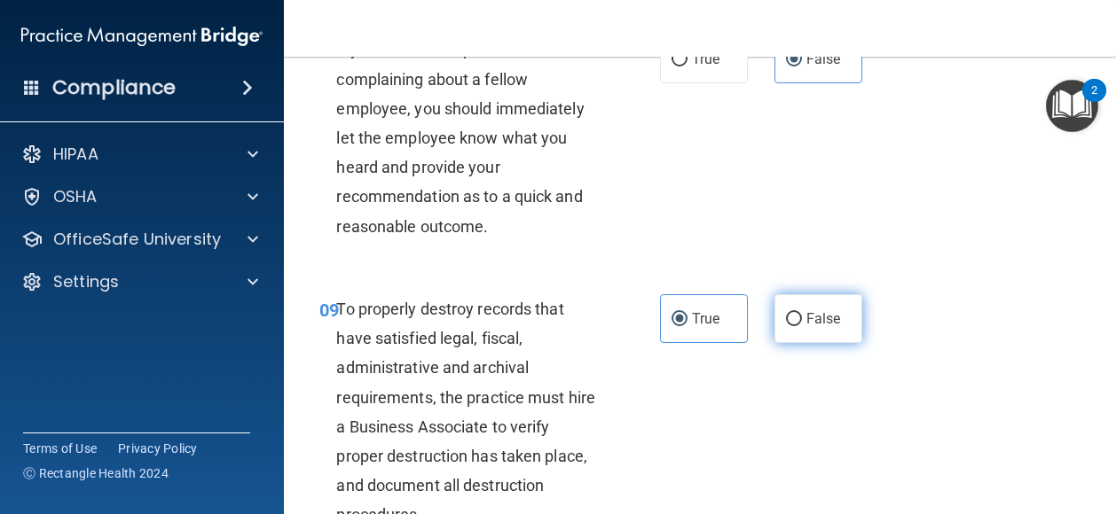
click at [789, 326] on input "False" at bounding box center [794, 319] width 16 height 13
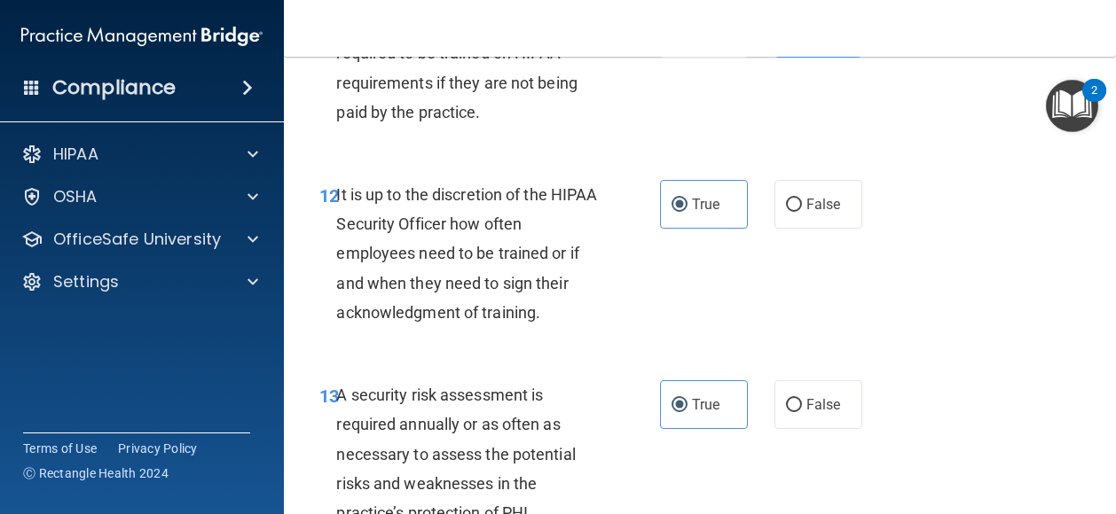
scroll to position [2559, 0]
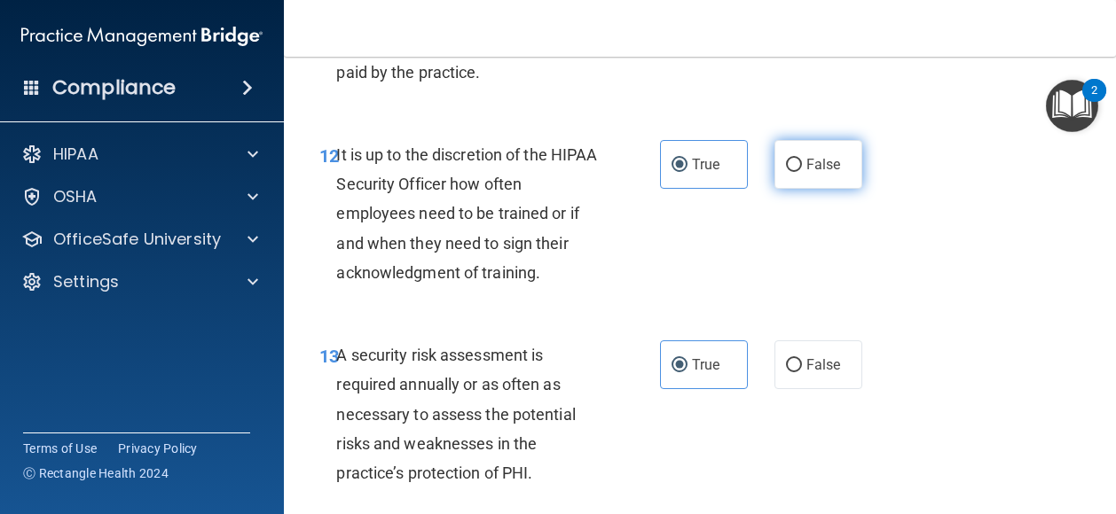
click at [810, 189] on label "False" at bounding box center [818, 164] width 88 height 49
click at [802, 172] on input "False" at bounding box center [794, 165] width 16 height 13
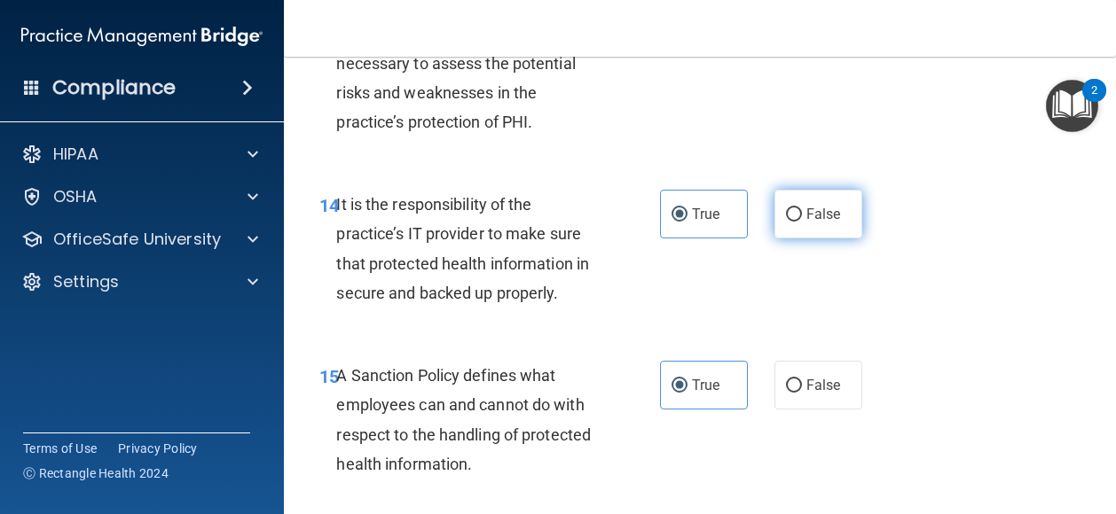
click at [810, 239] on label "False" at bounding box center [818, 214] width 88 height 49
click at [802, 222] on input "False" at bounding box center [794, 214] width 16 height 13
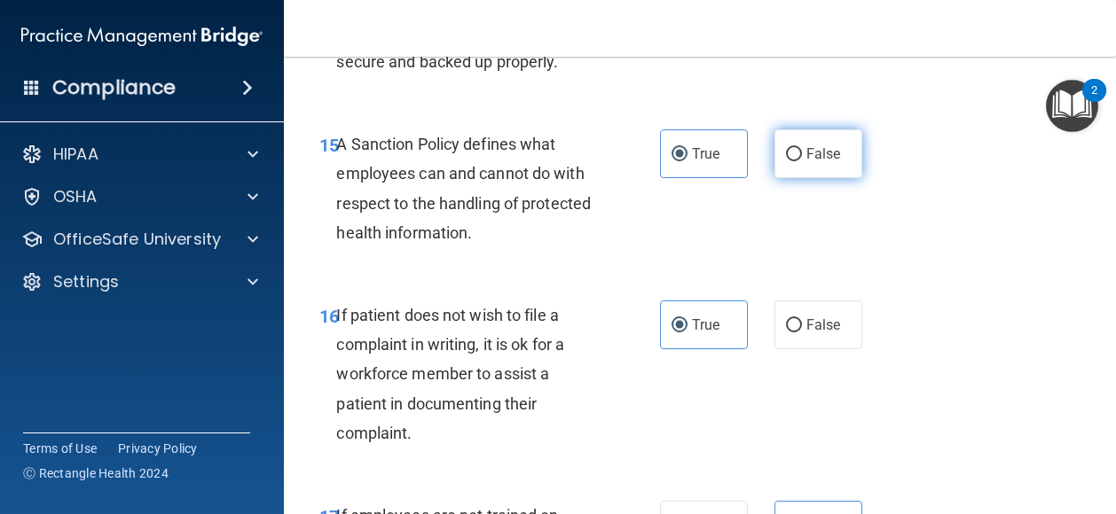
click at [790, 161] on input "False" at bounding box center [794, 154] width 16 height 13
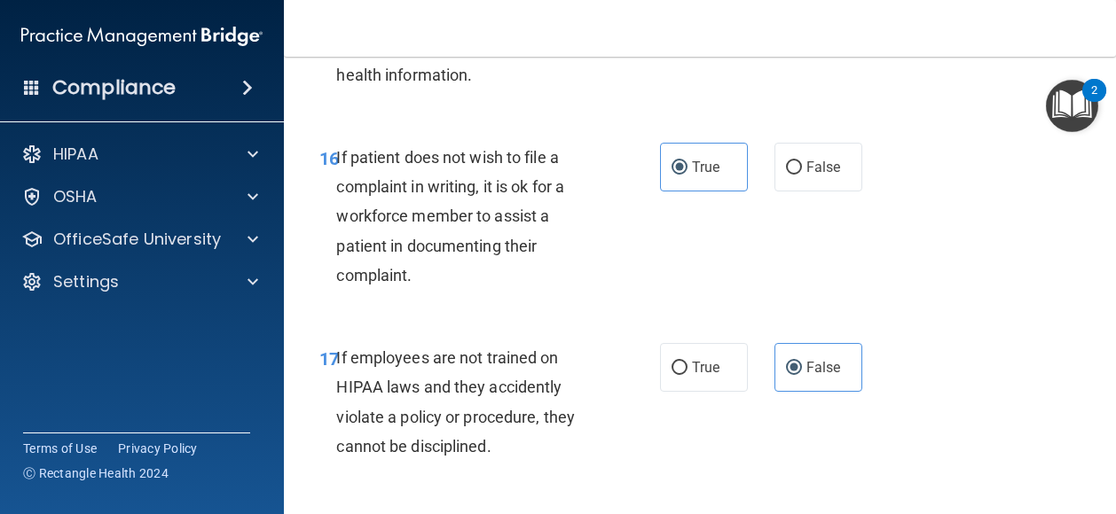
scroll to position [3301, 0]
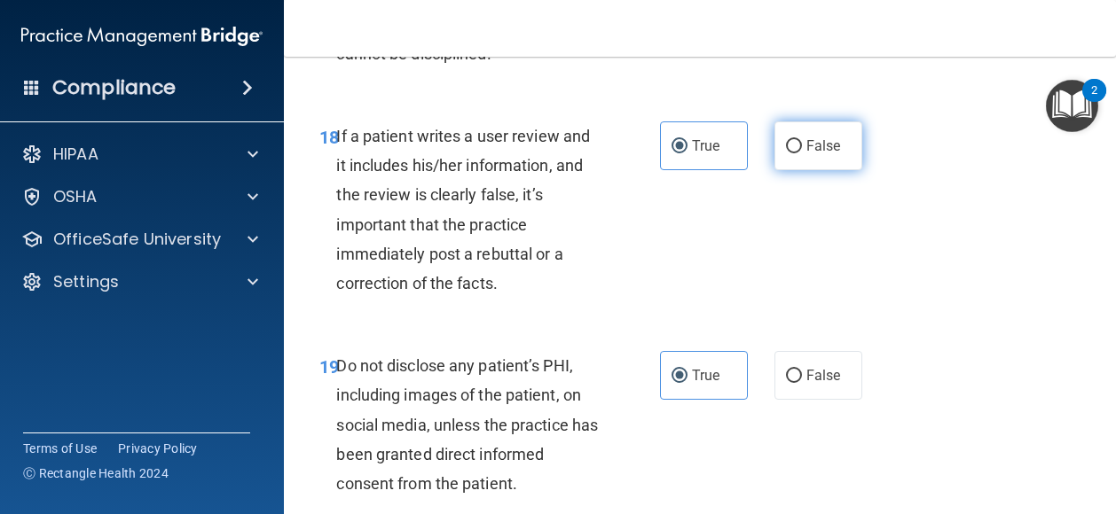
click at [810, 170] on label "False" at bounding box center [818, 145] width 88 height 49
click at [802, 153] on input "False" at bounding box center [794, 146] width 16 height 13
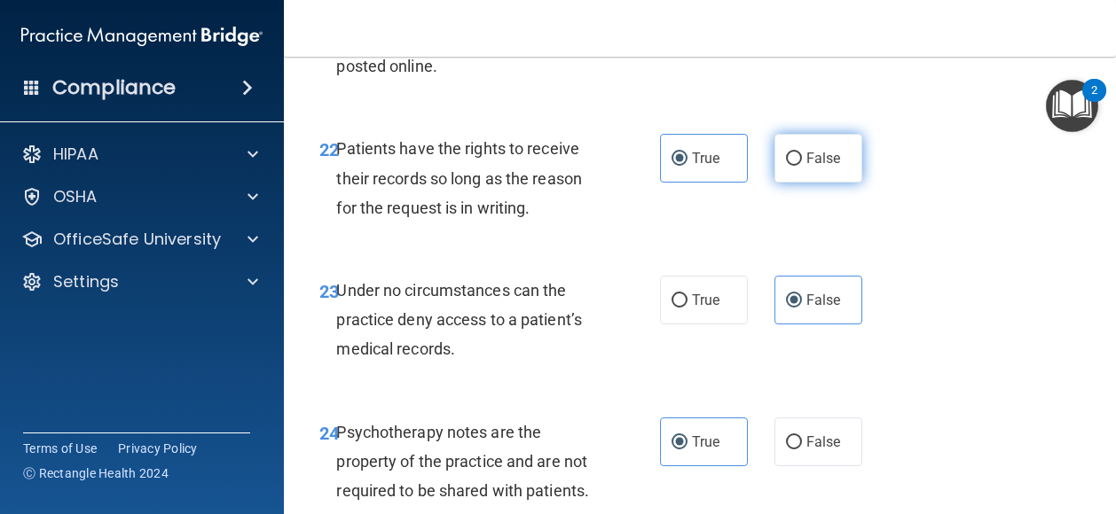
click at [818, 167] on span "False" at bounding box center [823, 158] width 35 height 17
click at [802, 166] on input "False" at bounding box center [794, 159] width 16 height 13
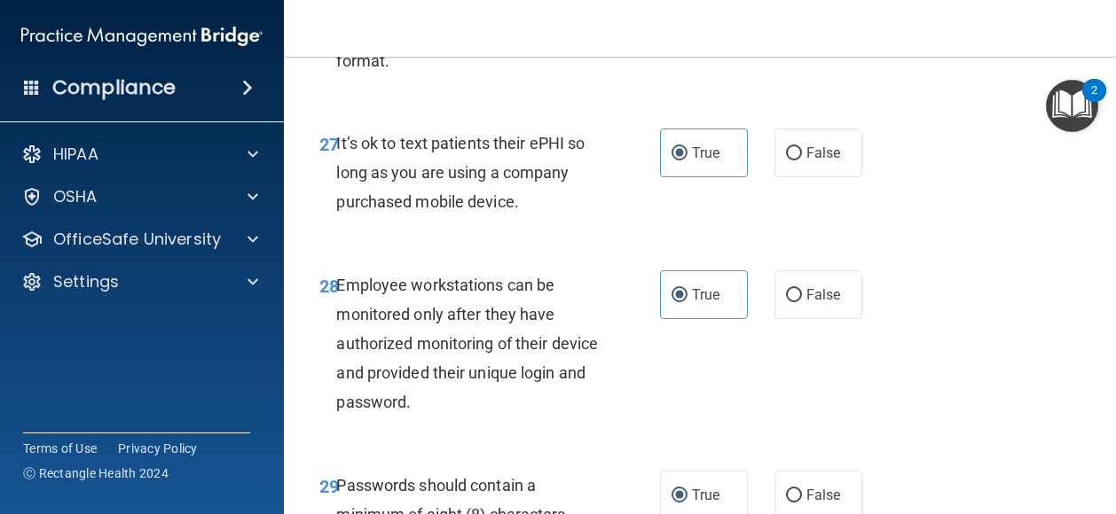
scroll to position [5385, 0]
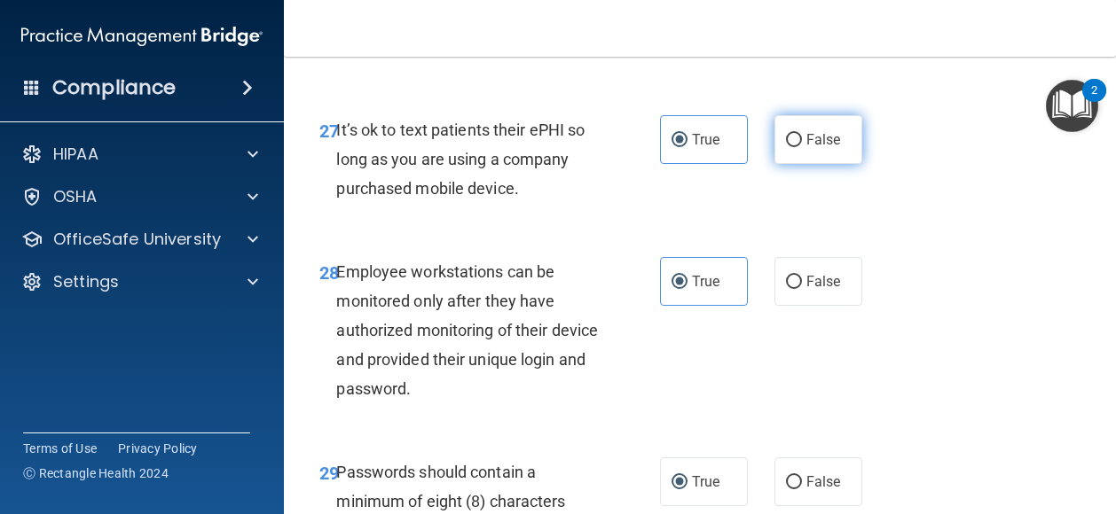
click at [818, 164] on label "False" at bounding box center [818, 139] width 88 height 49
click at [802, 147] on input "False" at bounding box center [794, 140] width 16 height 13
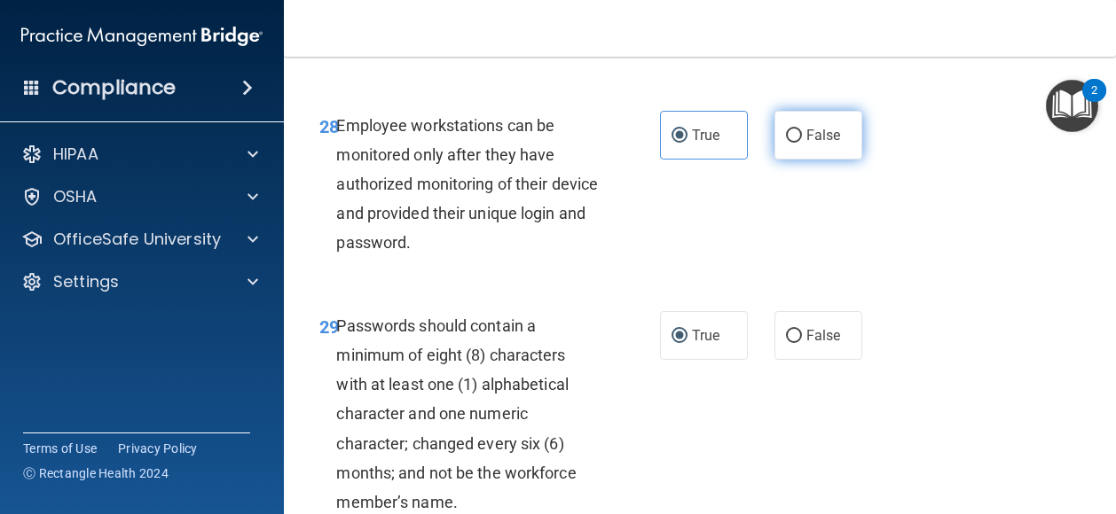
click at [819, 144] on span "False" at bounding box center [823, 135] width 35 height 17
click at [802, 143] on input "False" at bounding box center [794, 135] width 16 height 13
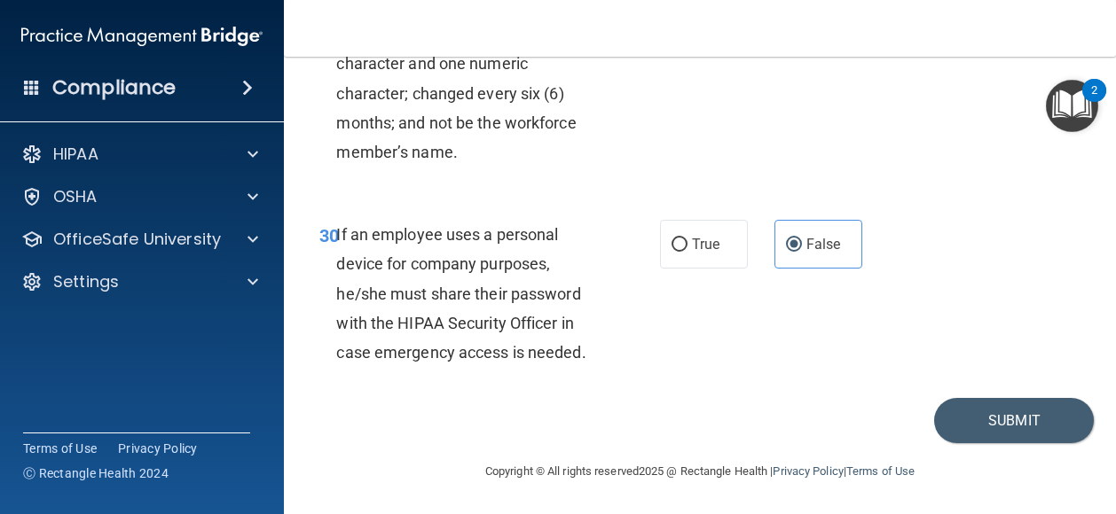
scroll to position [5961, 0]
click at [964, 443] on button "Submit" at bounding box center [1014, 420] width 160 height 45
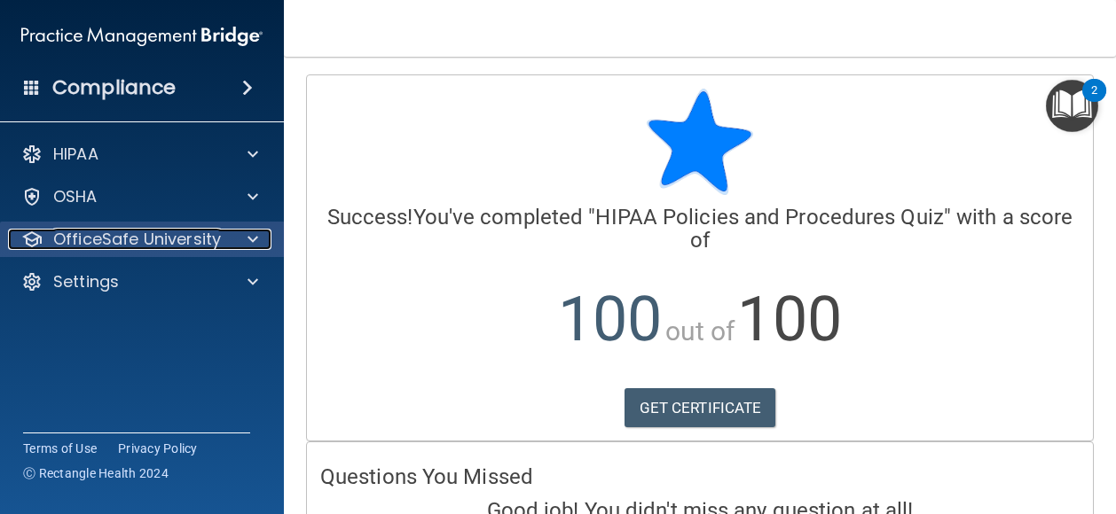
click at [248, 243] on span at bounding box center [252, 239] width 11 height 21
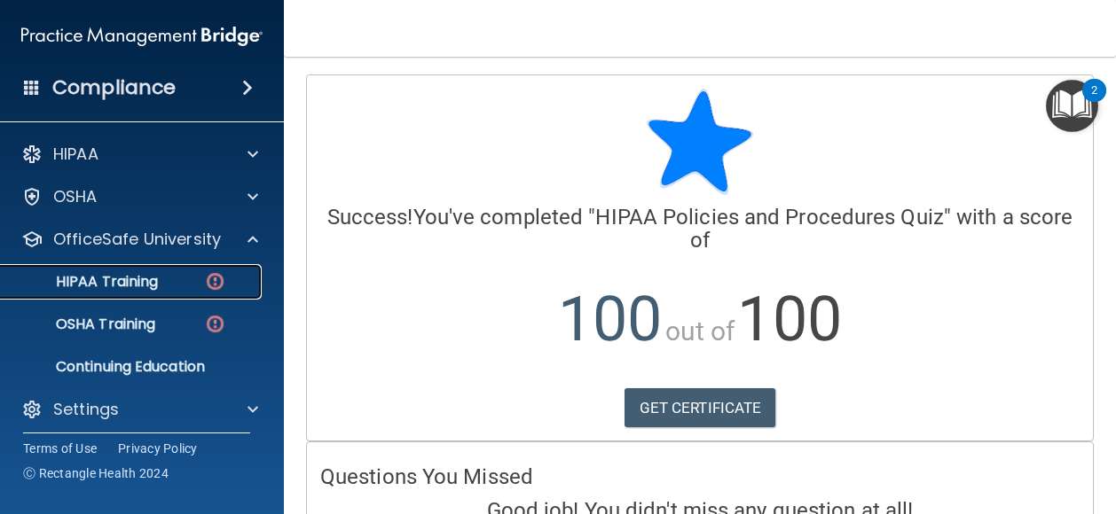
click at [197, 277] on div "HIPAA Training" at bounding box center [133, 282] width 242 height 18
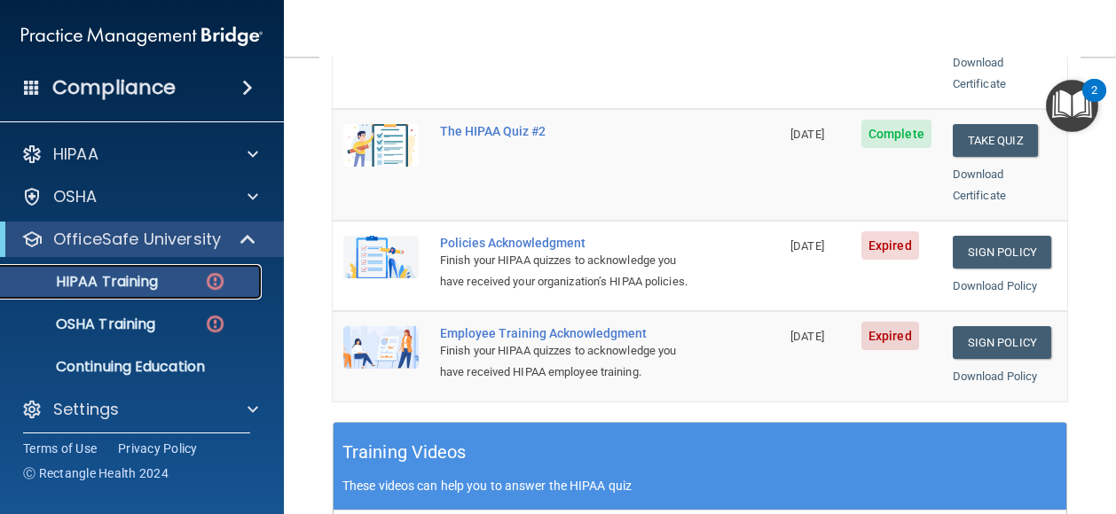
scroll to position [449, 0]
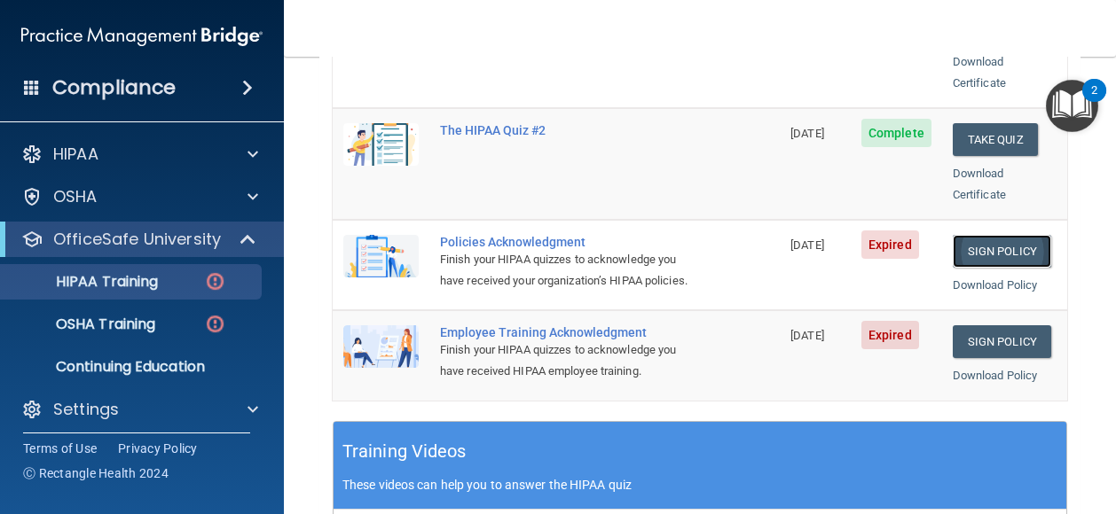
click at [961, 235] on link "Sign Policy" at bounding box center [1001, 251] width 98 height 33
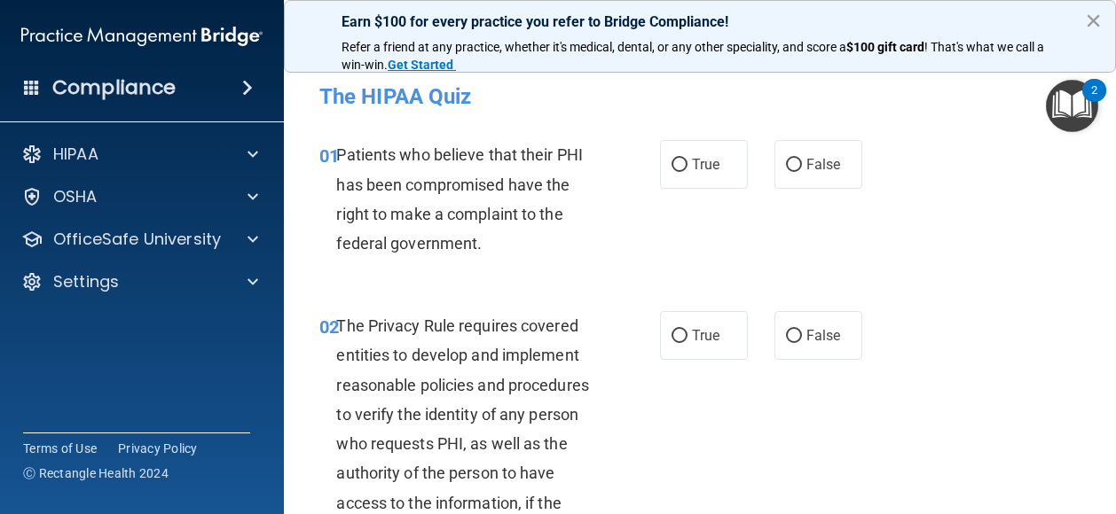
click at [1098, 27] on button "×" at bounding box center [1093, 20] width 17 height 28
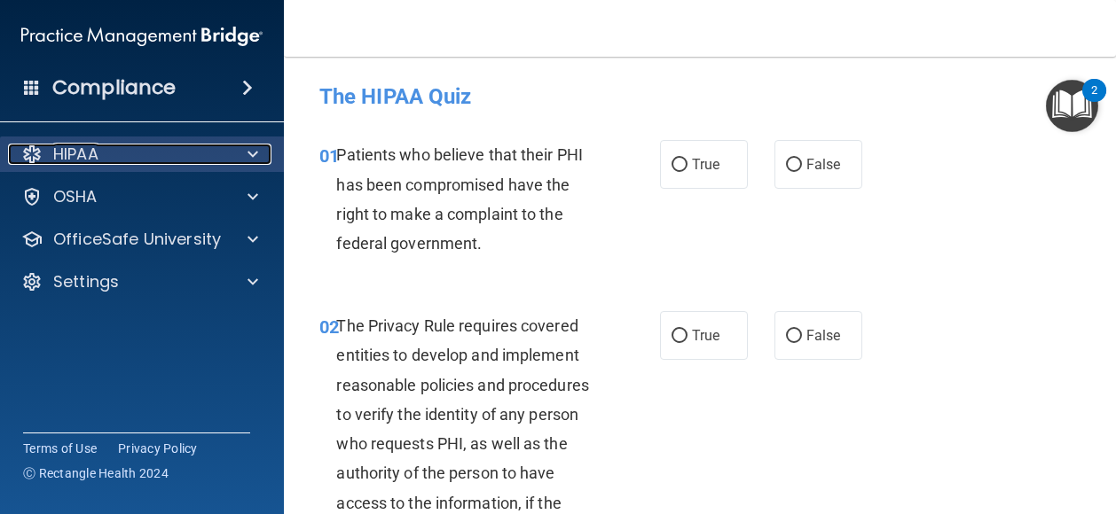
click at [156, 155] on div "HIPAA" at bounding box center [118, 154] width 220 height 21
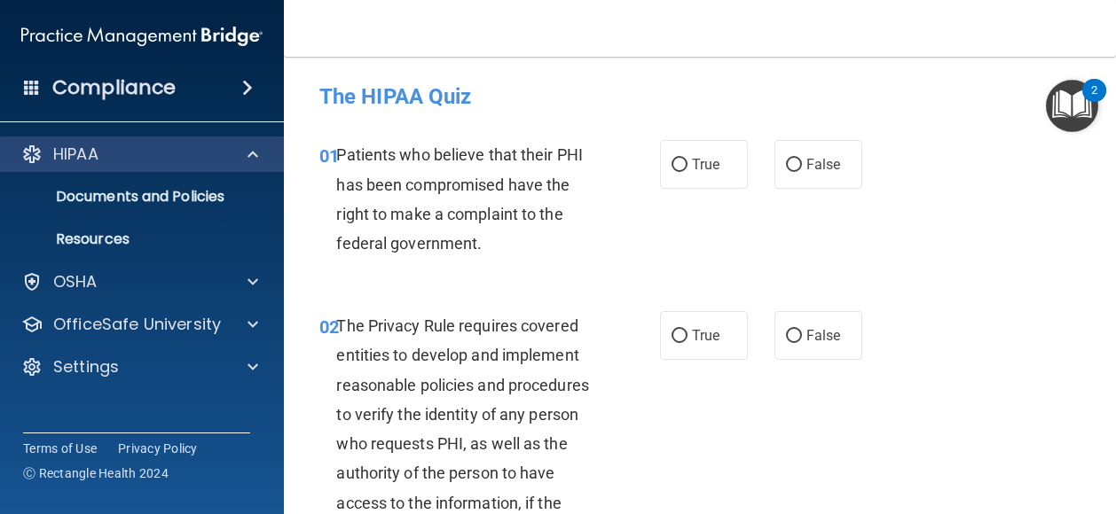
click at [253, 142] on div "HIPAA" at bounding box center [142, 154] width 285 height 35
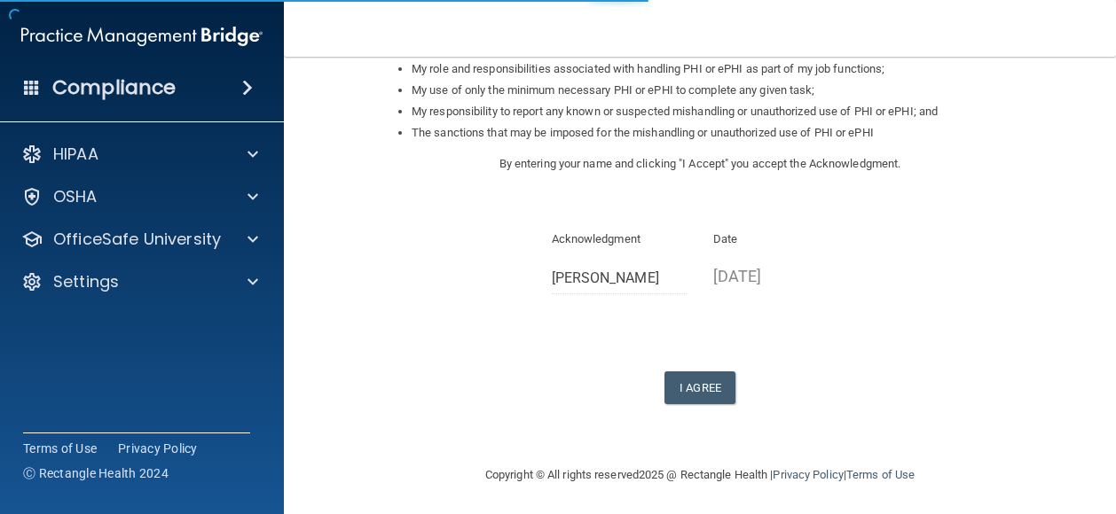
scroll to position [298, 0]
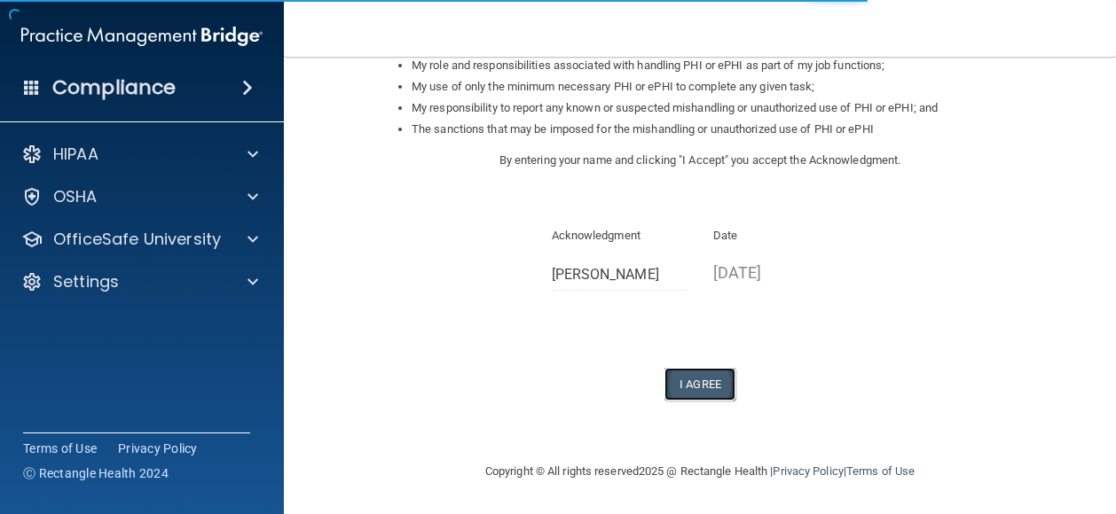
click at [690, 398] on button "I Agree" at bounding box center [699, 384] width 71 height 33
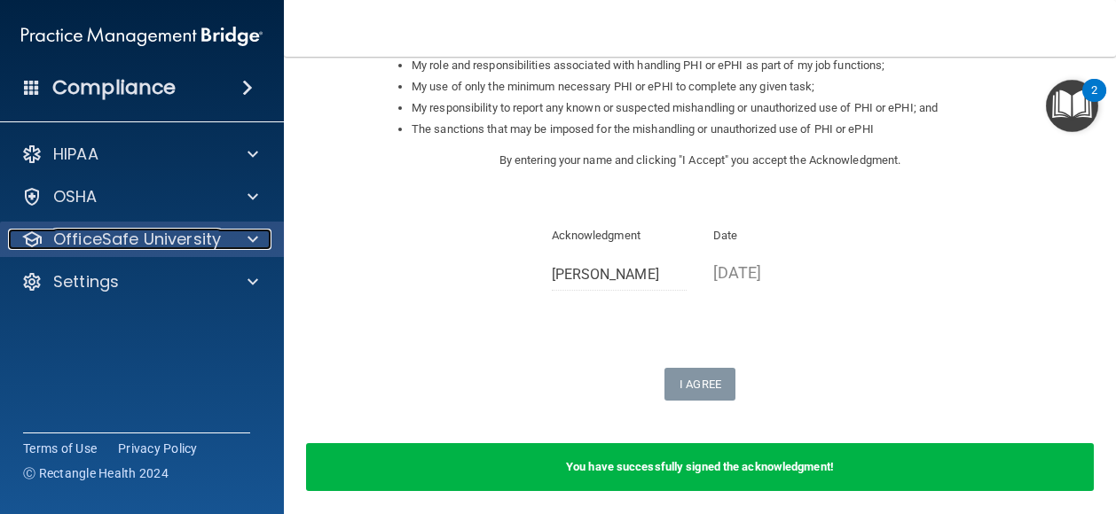
click at [239, 237] on div at bounding box center [250, 239] width 44 height 21
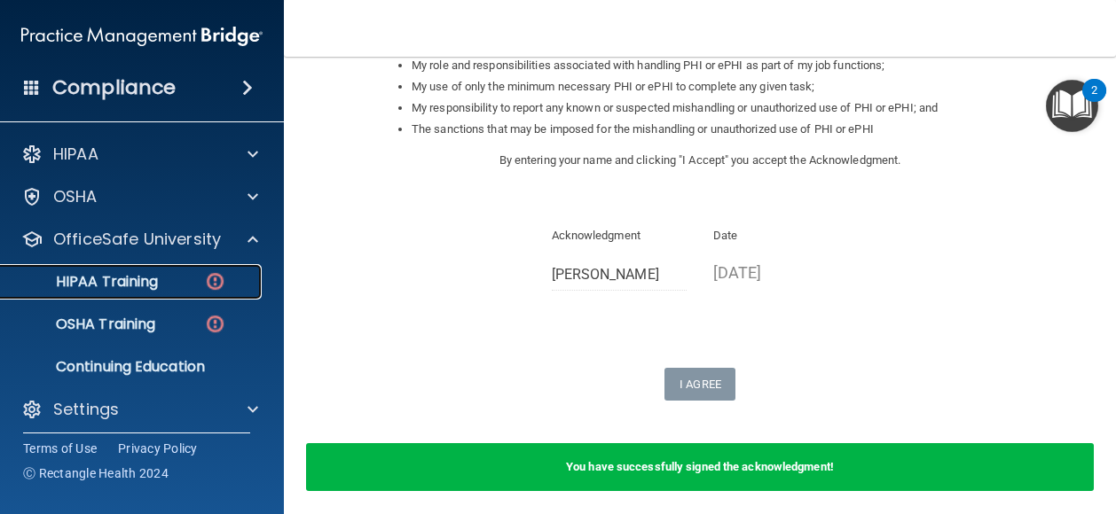
click at [153, 286] on p "HIPAA Training" at bounding box center [85, 282] width 146 height 18
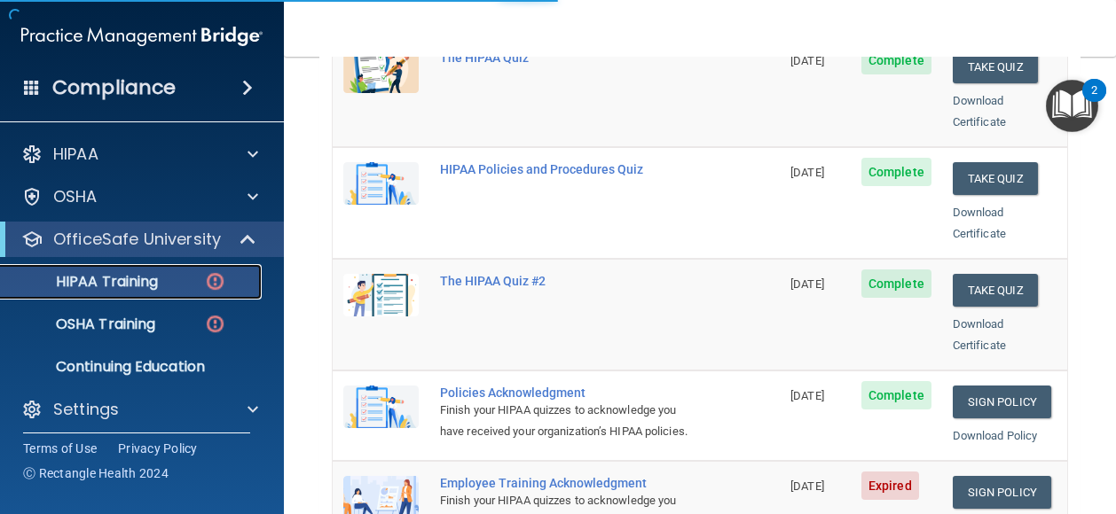
scroll to position [846, 0]
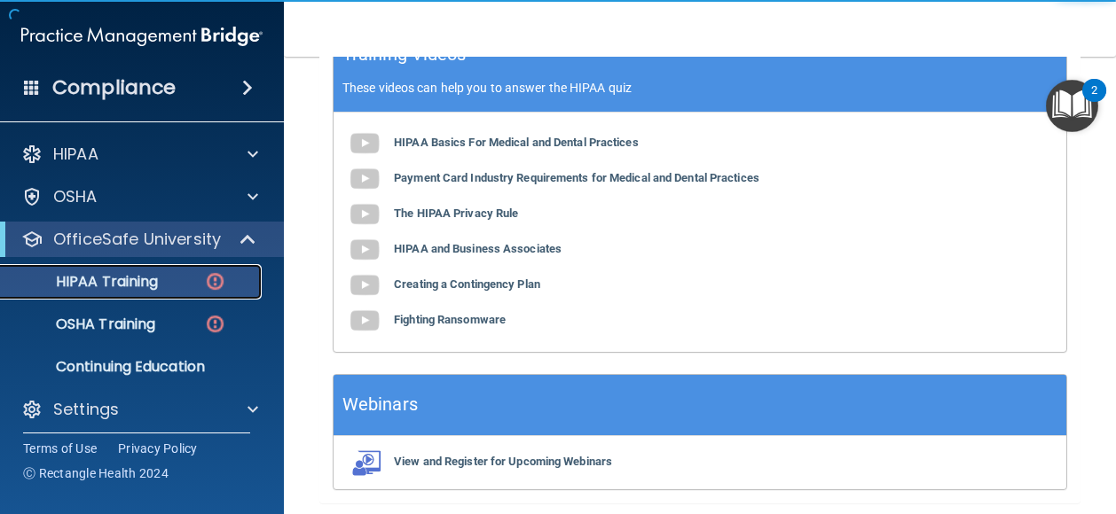
click at [199, 283] on div "HIPAA Training" at bounding box center [133, 282] width 242 height 18
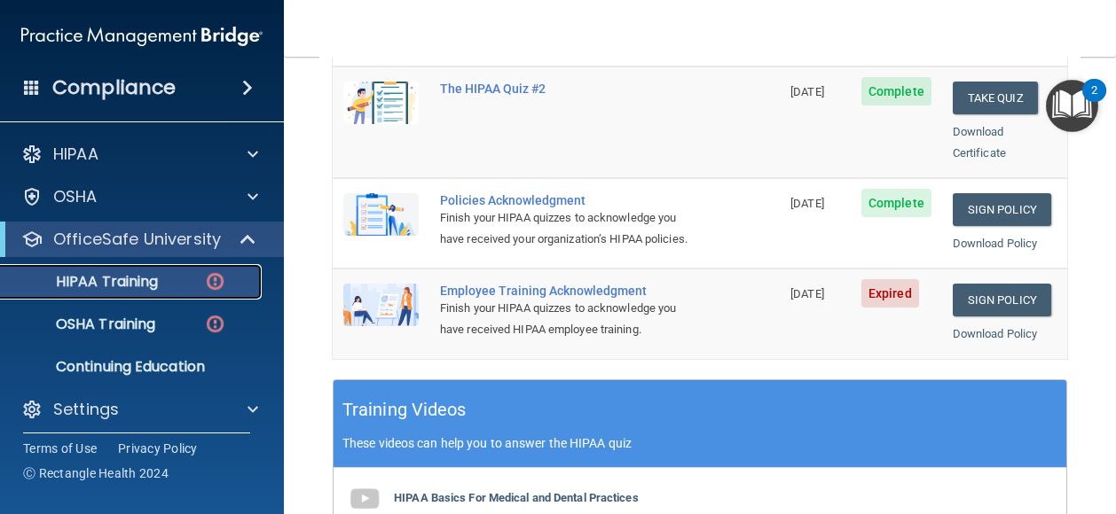
scroll to position [495, 0]
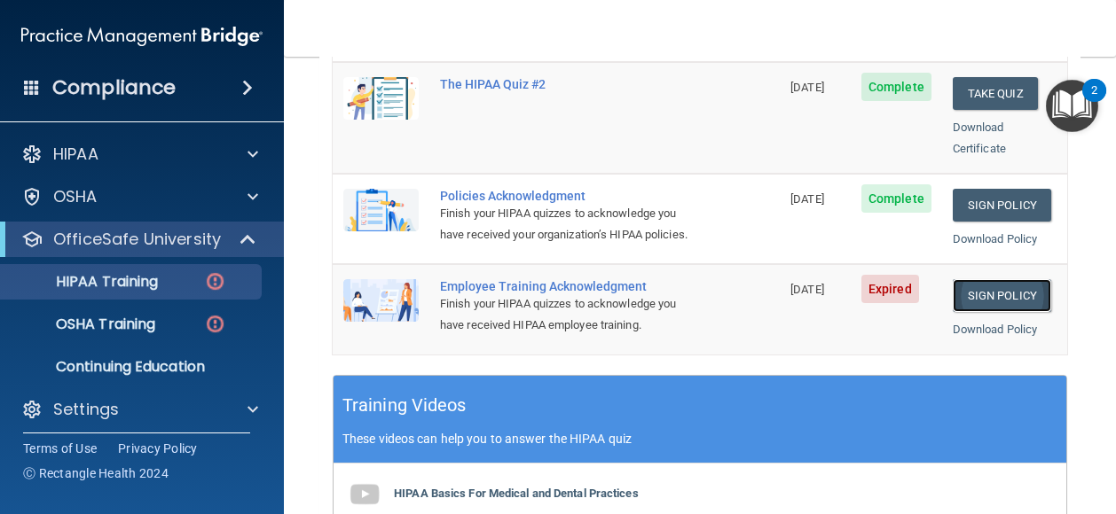
click at [991, 283] on link "Sign Policy" at bounding box center [1001, 295] width 98 height 33
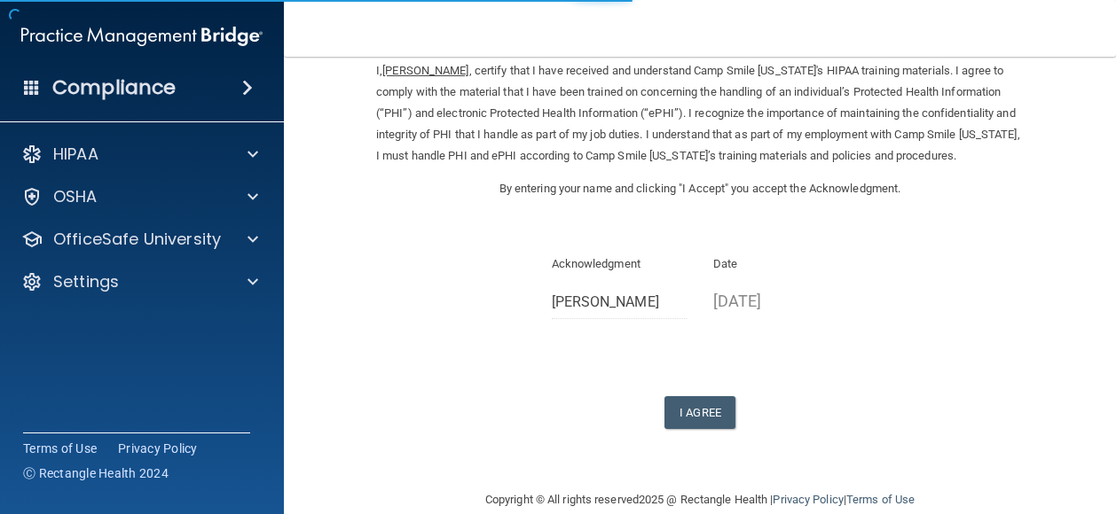
scroll to position [127, 0]
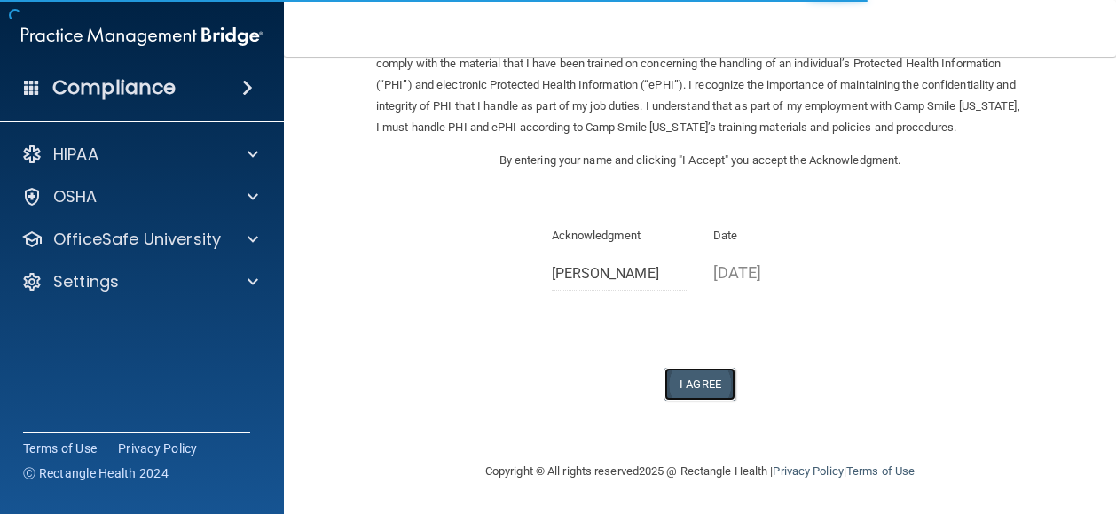
click at [713, 387] on button "I Agree" at bounding box center [699, 384] width 71 height 33
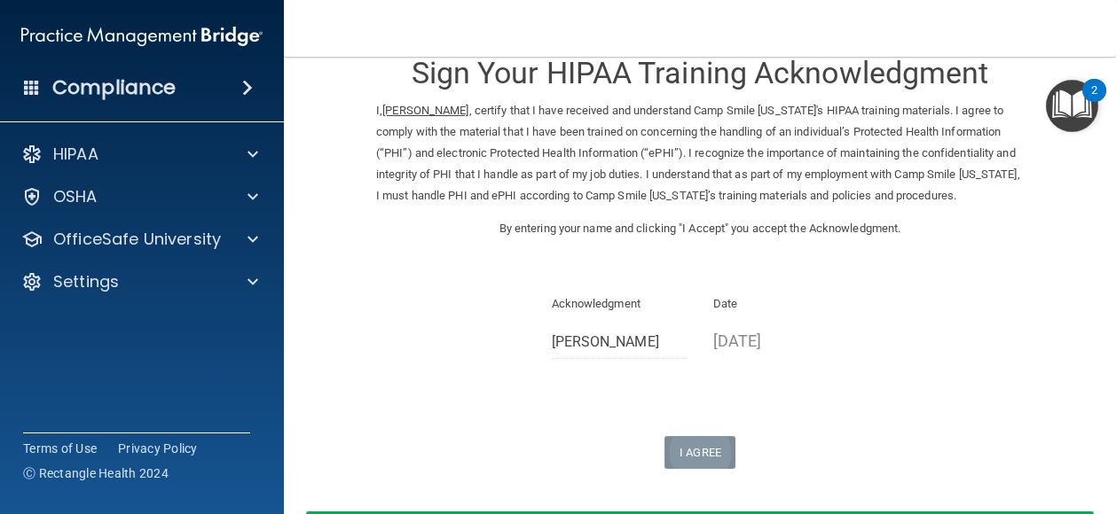
scroll to position [0, 0]
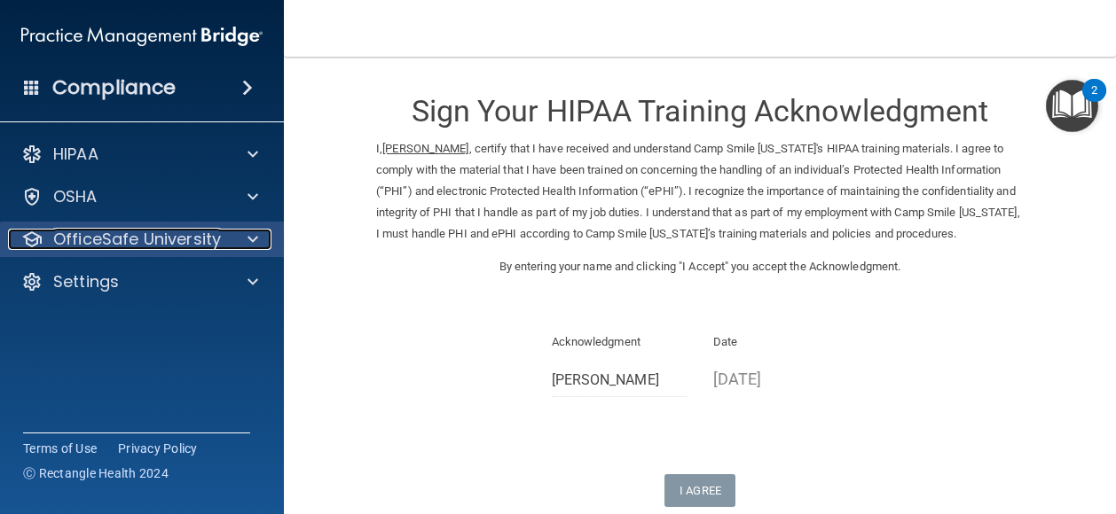
click at [228, 242] on div at bounding box center [250, 239] width 44 height 21
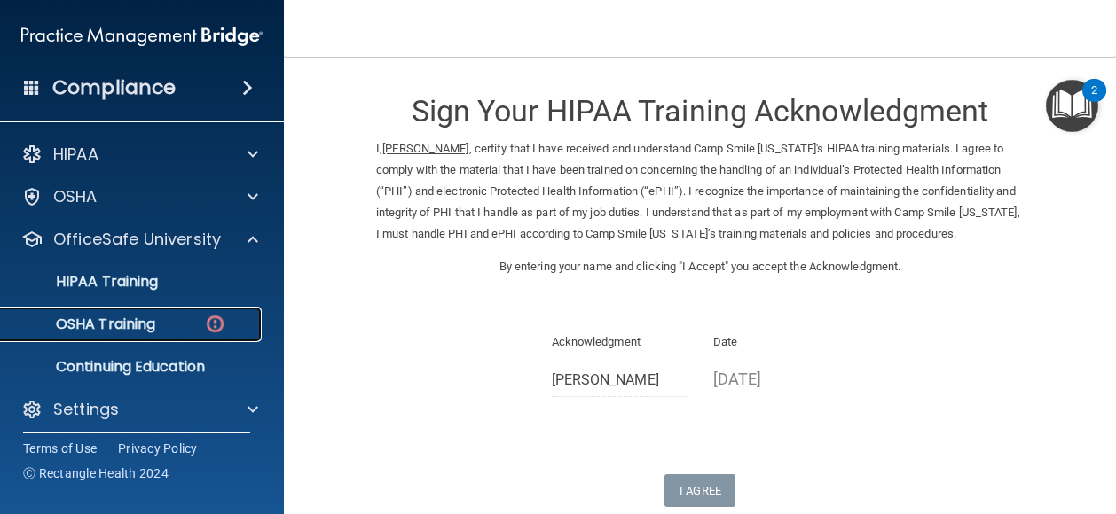
click at [165, 319] on div "OSHA Training" at bounding box center [133, 325] width 242 height 18
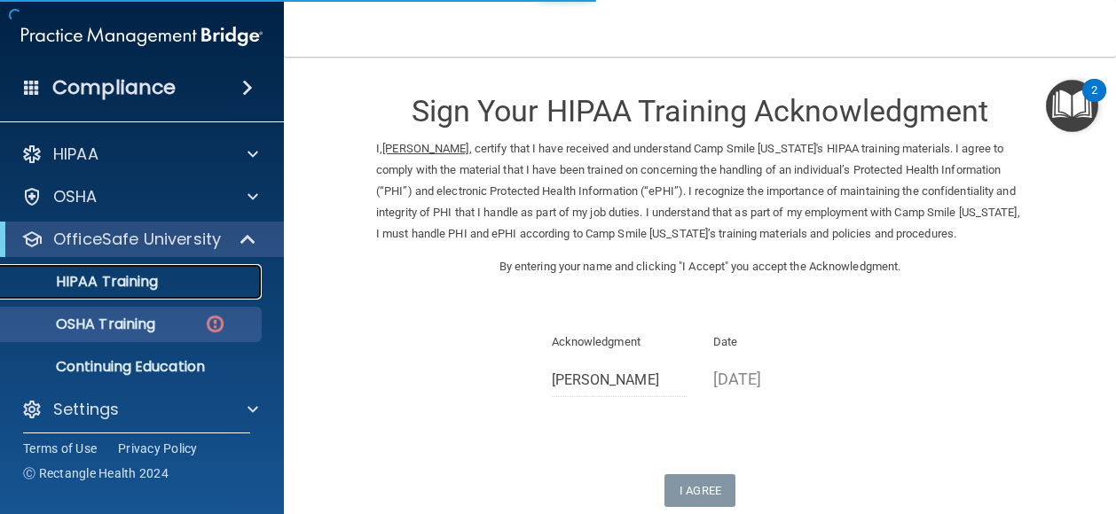
click at [148, 282] on p "HIPAA Training" at bounding box center [85, 282] width 146 height 18
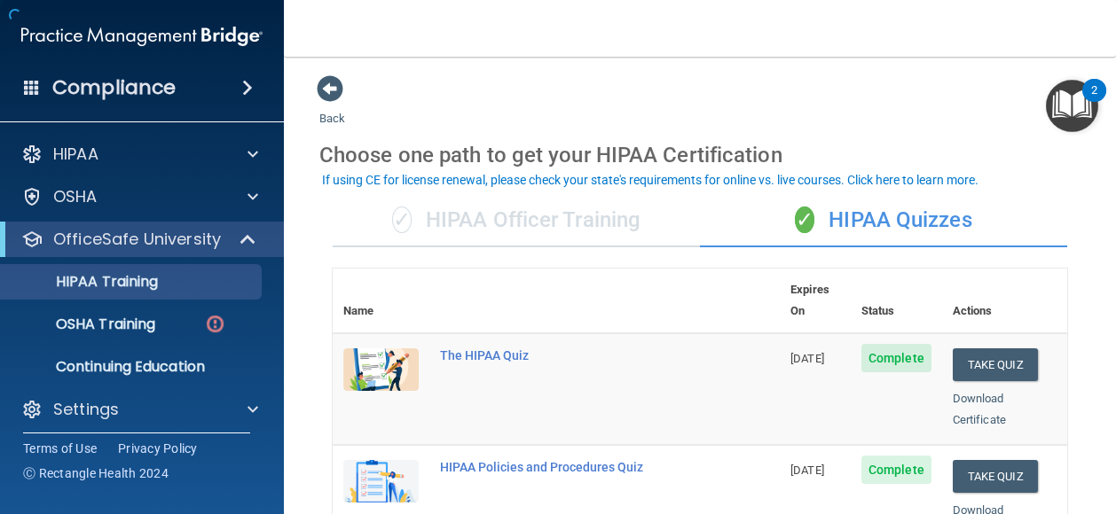
click at [547, 227] on div "✓ HIPAA Officer Training" at bounding box center [516, 220] width 367 height 53
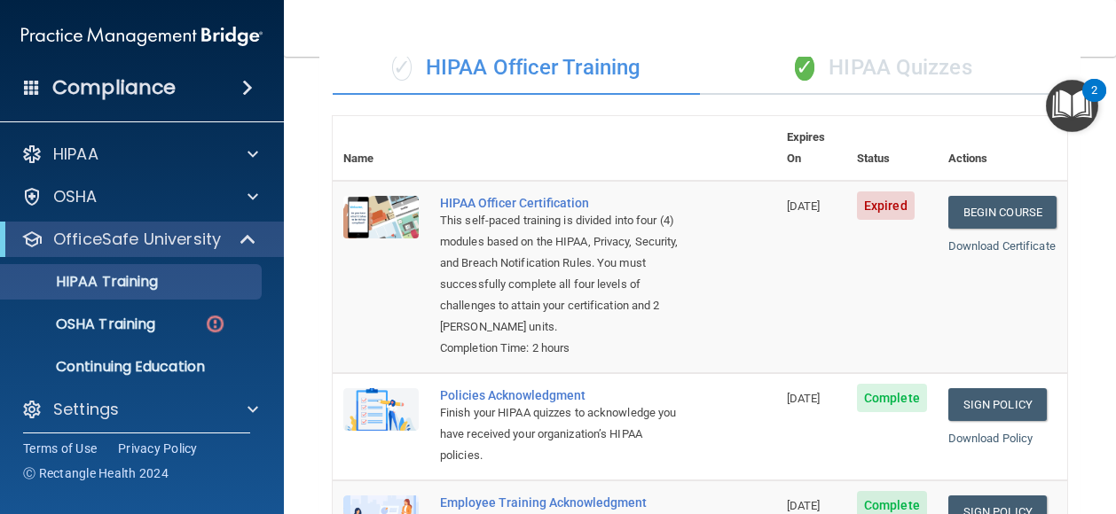
scroll to position [151, 0]
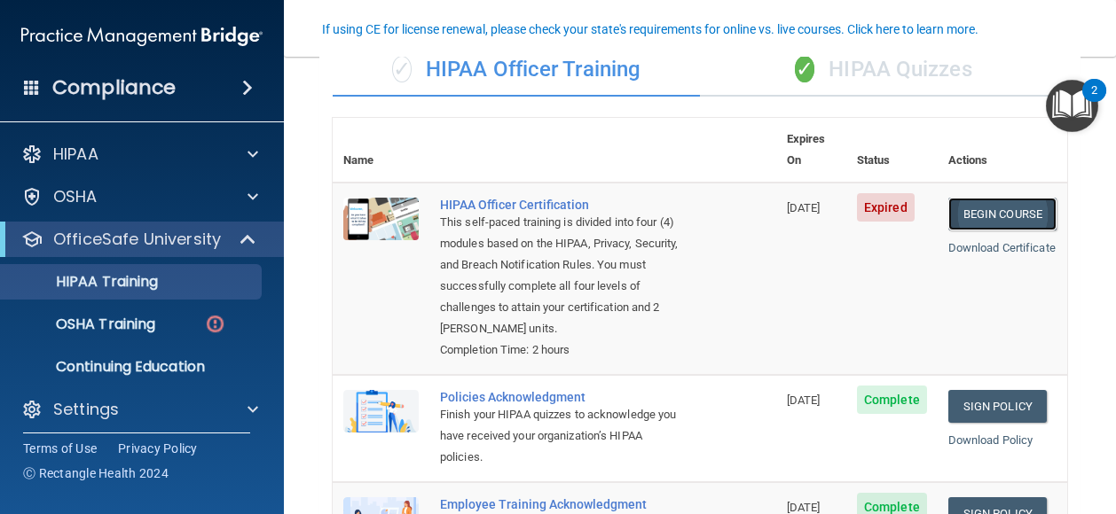
click at [1004, 198] on link "Begin Course" at bounding box center [1002, 214] width 108 height 33
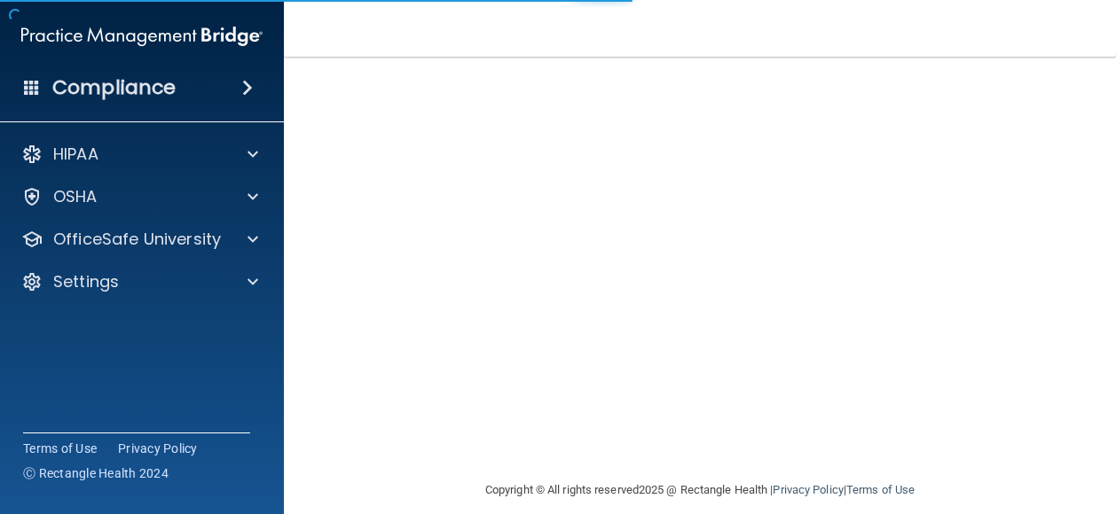
scroll to position [276, 0]
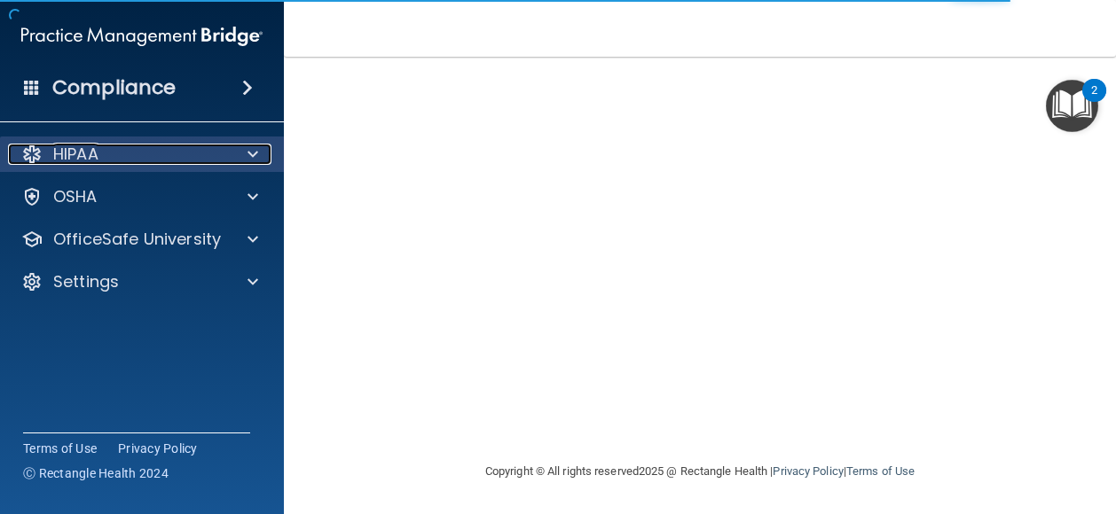
click at [252, 147] on span at bounding box center [252, 154] width 11 height 21
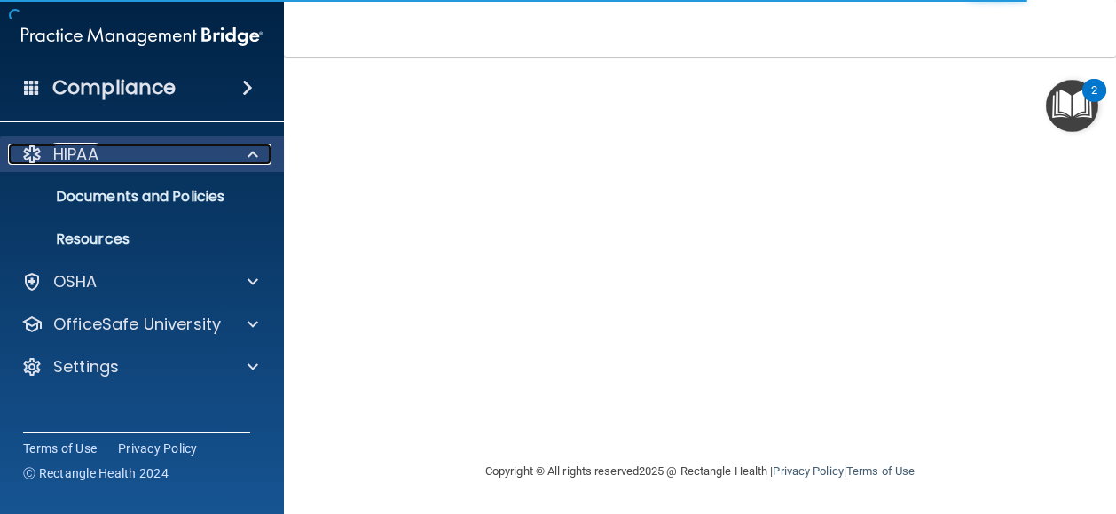
click at [258, 158] on div at bounding box center [250, 154] width 44 height 21
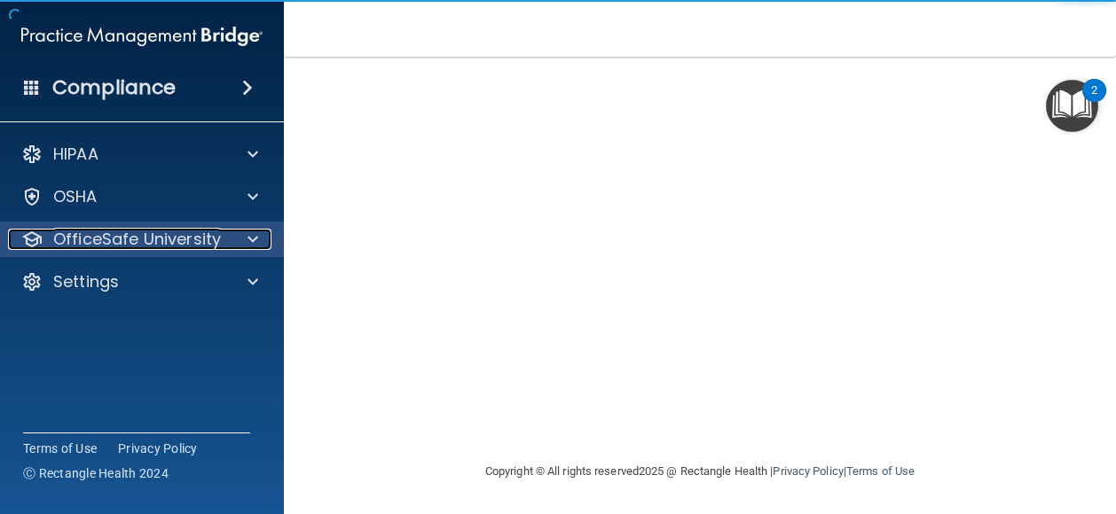
click at [247, 245] on span at bounding box center [252, 239] width 11 height 21
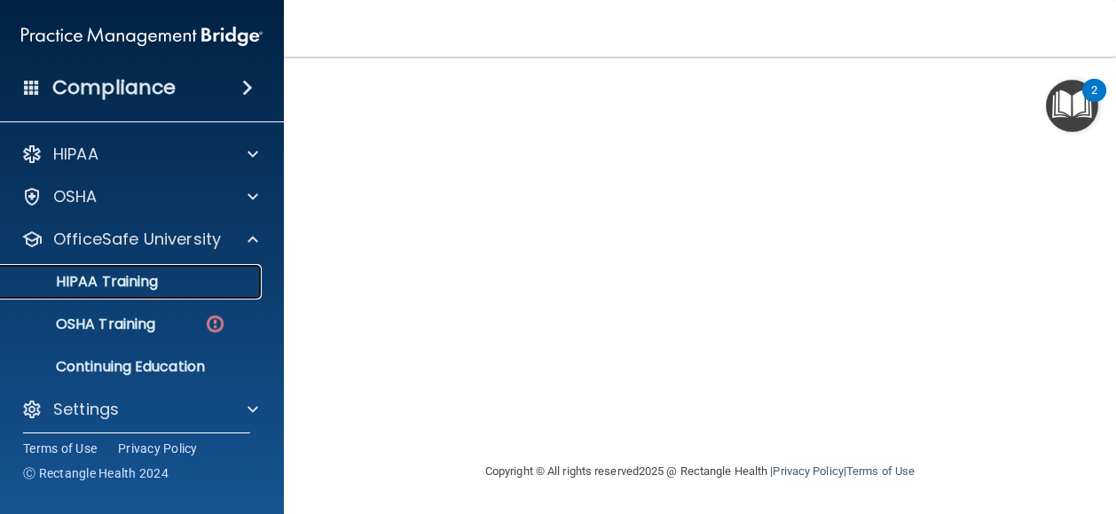
click at [204, 277] on div "HIPAA Training" at bounding box center [133, 282] width 242 height 18
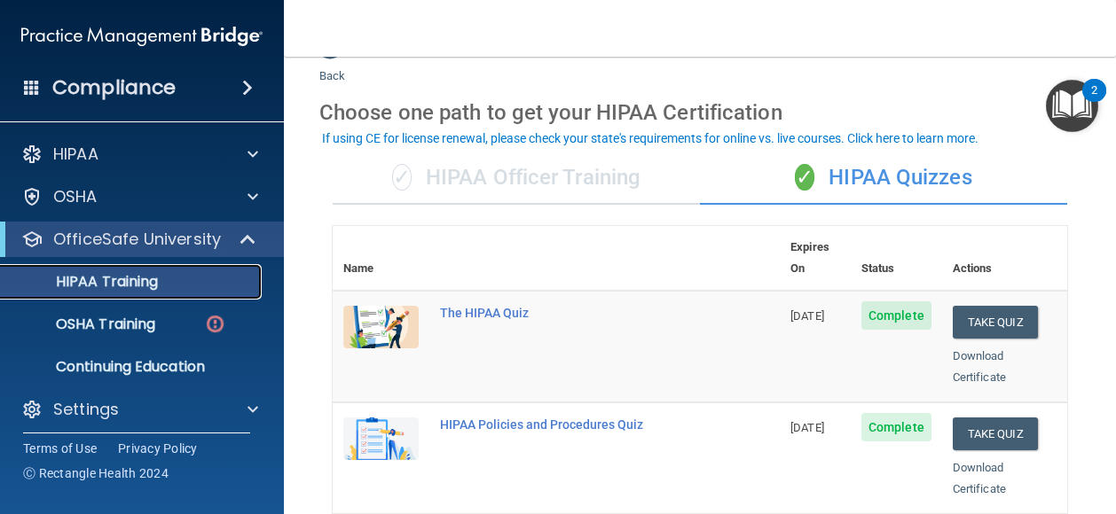
scroll to position [42, 0]
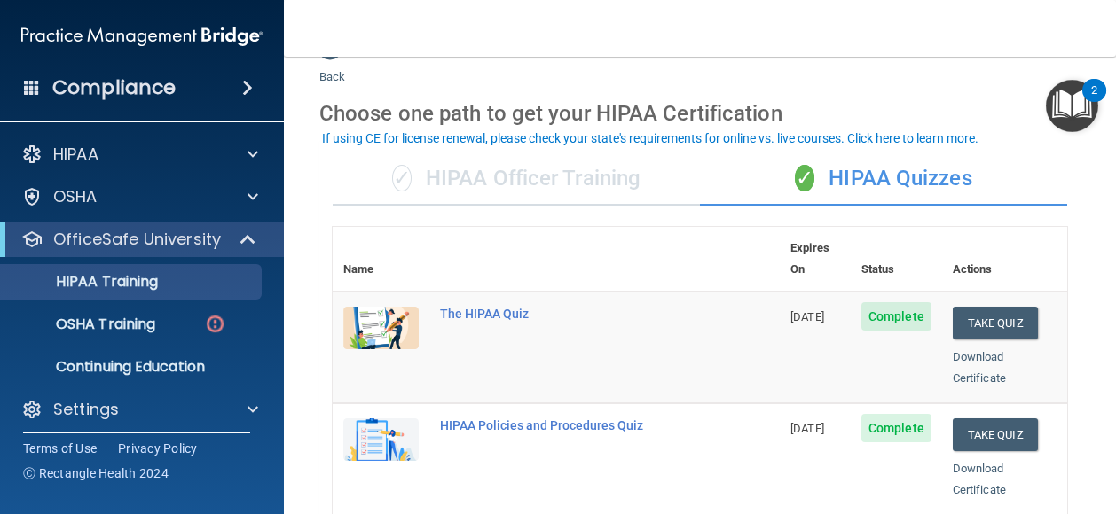
click at [608, 187] on div "✓ HIPAA Officer Training" at bounding box center [516, 179] width 367 height 53
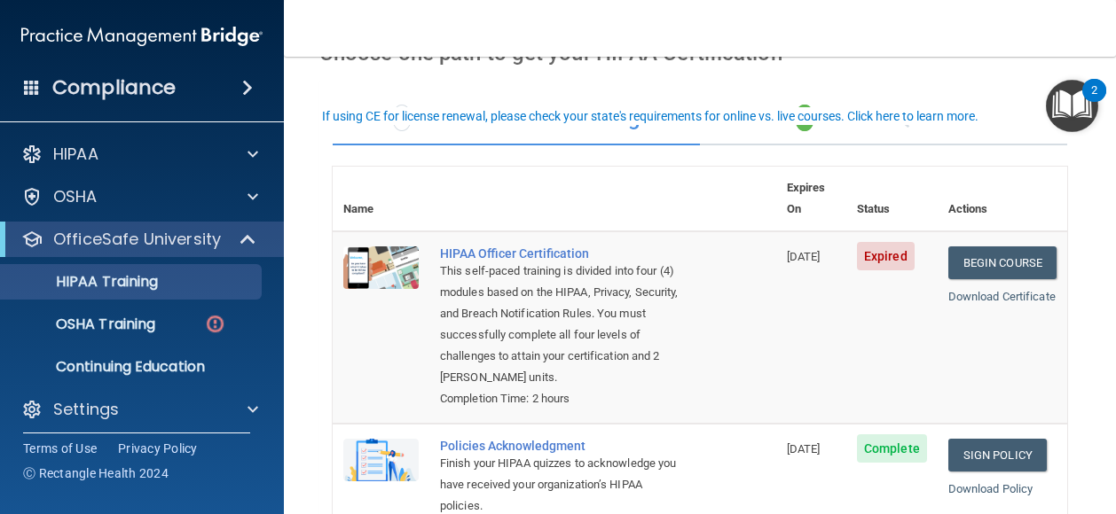
scroll to position [0, 0]
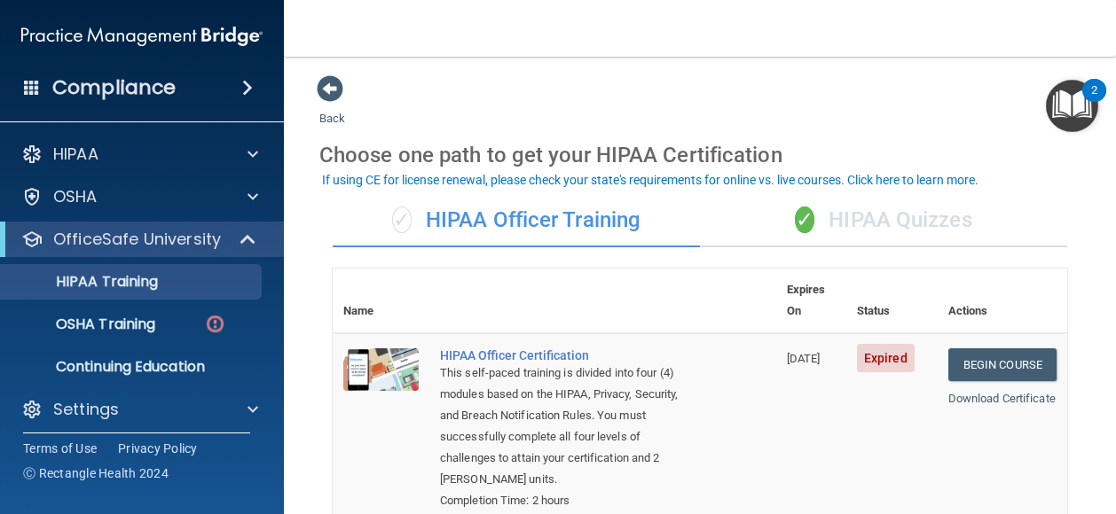
click at [754, 222] on div "✓ HIPAA Quizzes" at bounding box center [883, 220] width 367 height 53
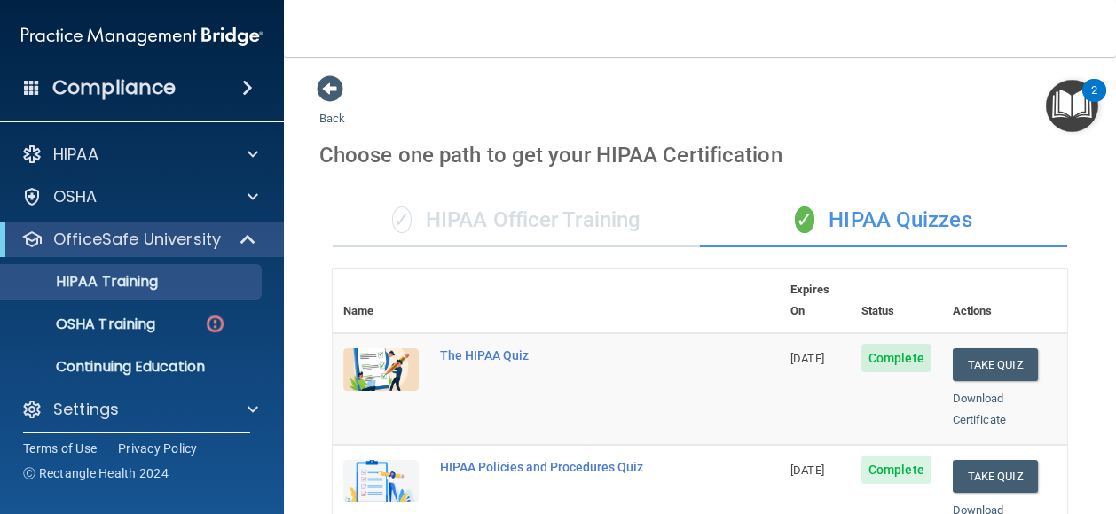
click at [631, 236] on div "✓ HIPAA Officer Training" at bounding box center [516, 220] width 367 height 53
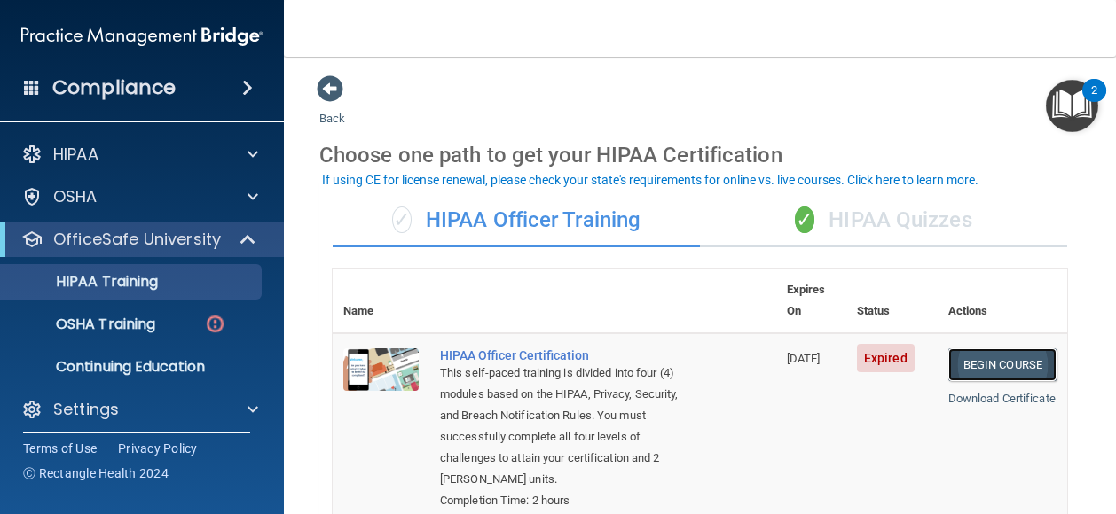
click at [1016, 348] on link "Begin Course" at bounding box center [1002, 364] width 108 height 33
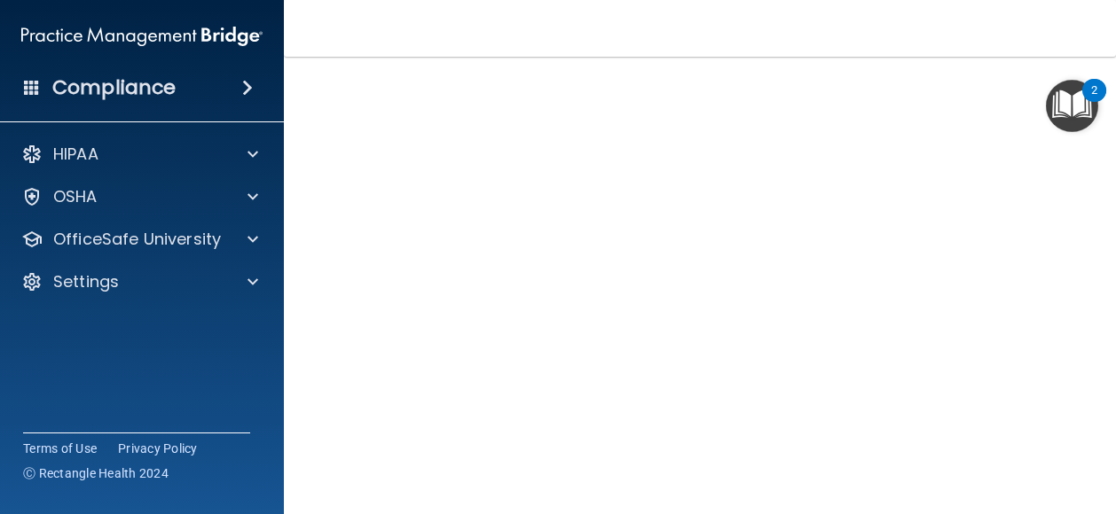
scroll to position [184, 0]
click at [1100, 272] on main "HIPAA Officer Certification This course doesn’t expire until [DATE]. Are you su…" at bounding box center [700, 286] width 832 height 458
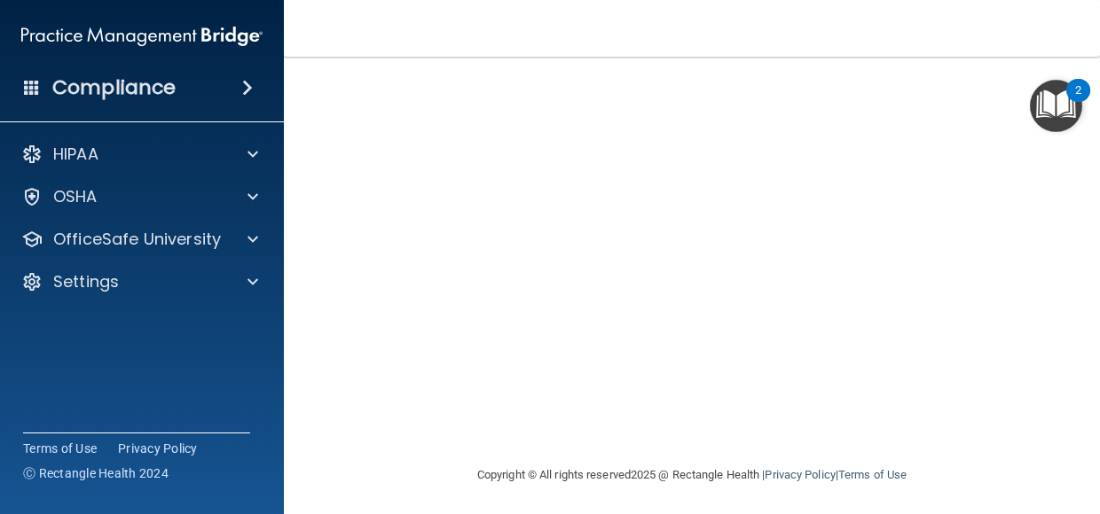
scroll to position [117, 0]
drag, startPoint x: 1085, startPoint y: 255, endPoint x: 1092, endPoint y: 361, distance: 105.8
click at [1092, 361] on main "HIPAA Officer Certification This course doesn’t expire until [DATE]. Are you su…" at bounding box center [692, 286] width 816 height 458
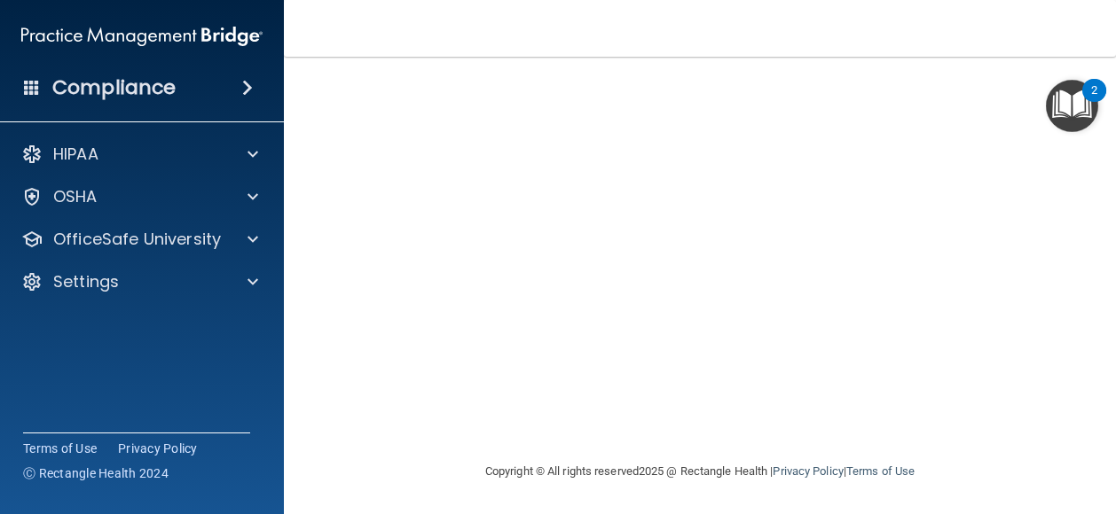
scroll to position [165, 0]
